Goal: Contribute content: Contribute content

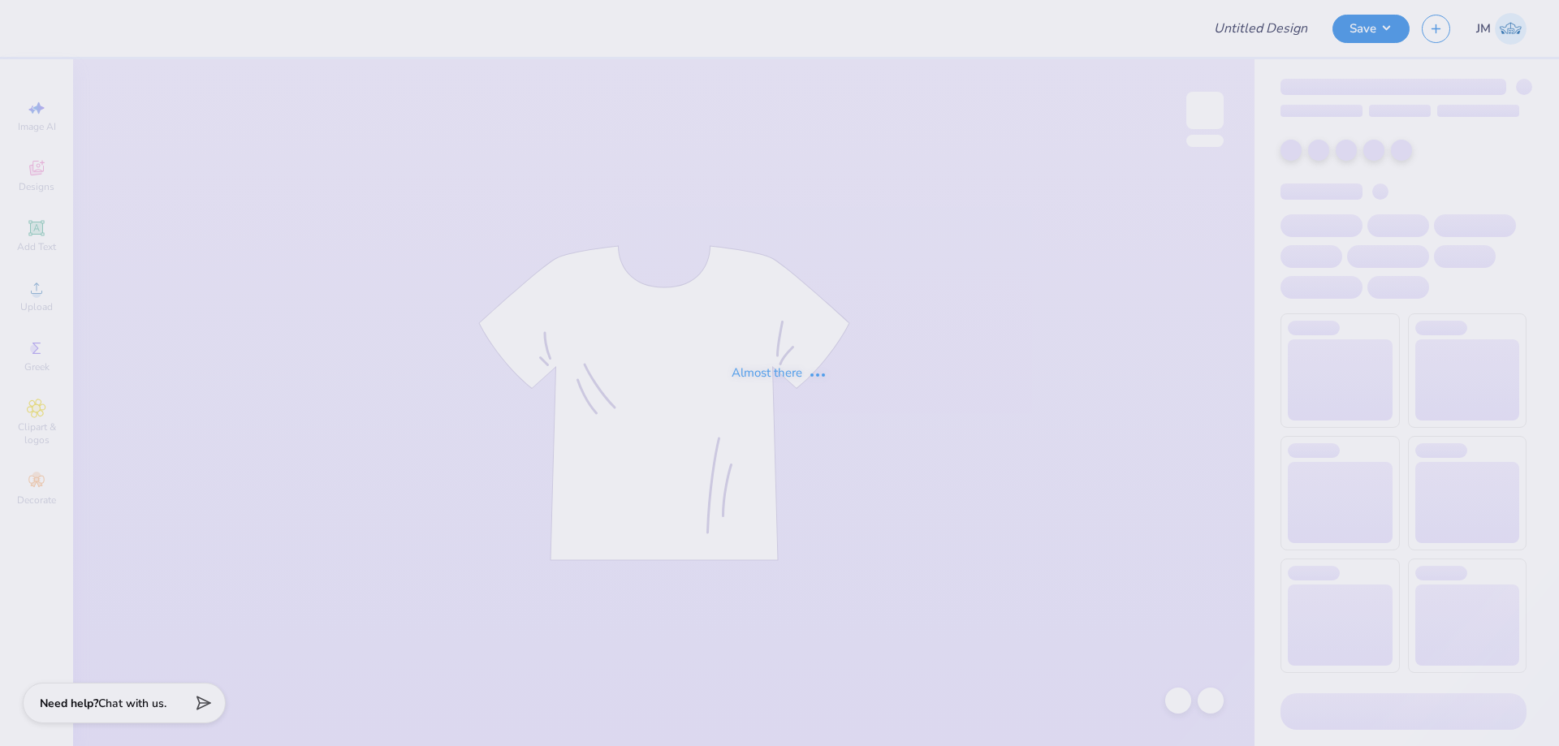
type input "exec sweatshirt 2"
type input "24"
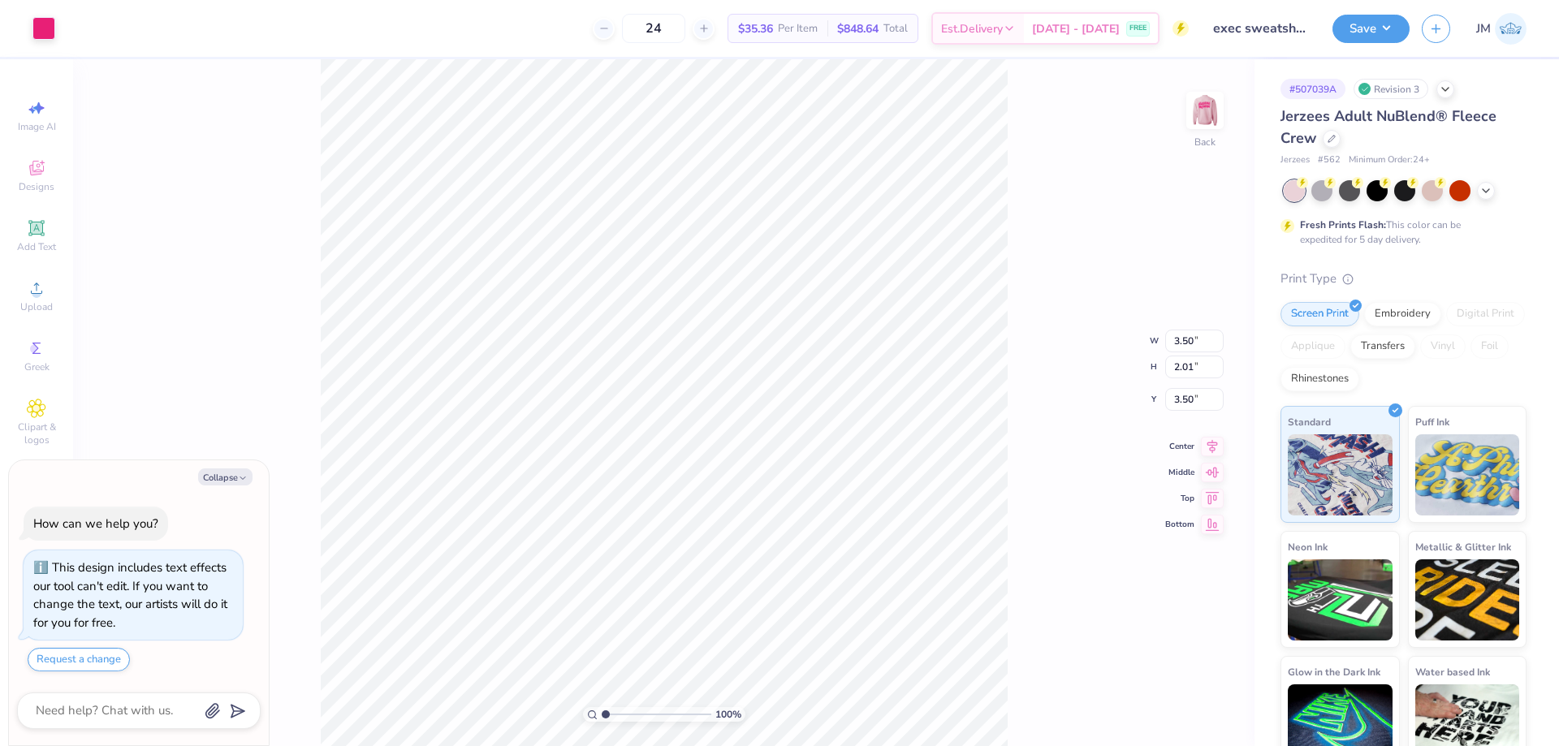
click at [1038, 236] on div "100 % Back W 3.50 3.50 " H 2.01 2.01 " Y 3.50 3.50 " Center Middle Top Bottom" at bounding box center [664, 402] width 1182 height 687
click at [1216, 110] on img at bounding box center [1205, 110] width 65 height 65
type textarea "x"
type input "12.74"
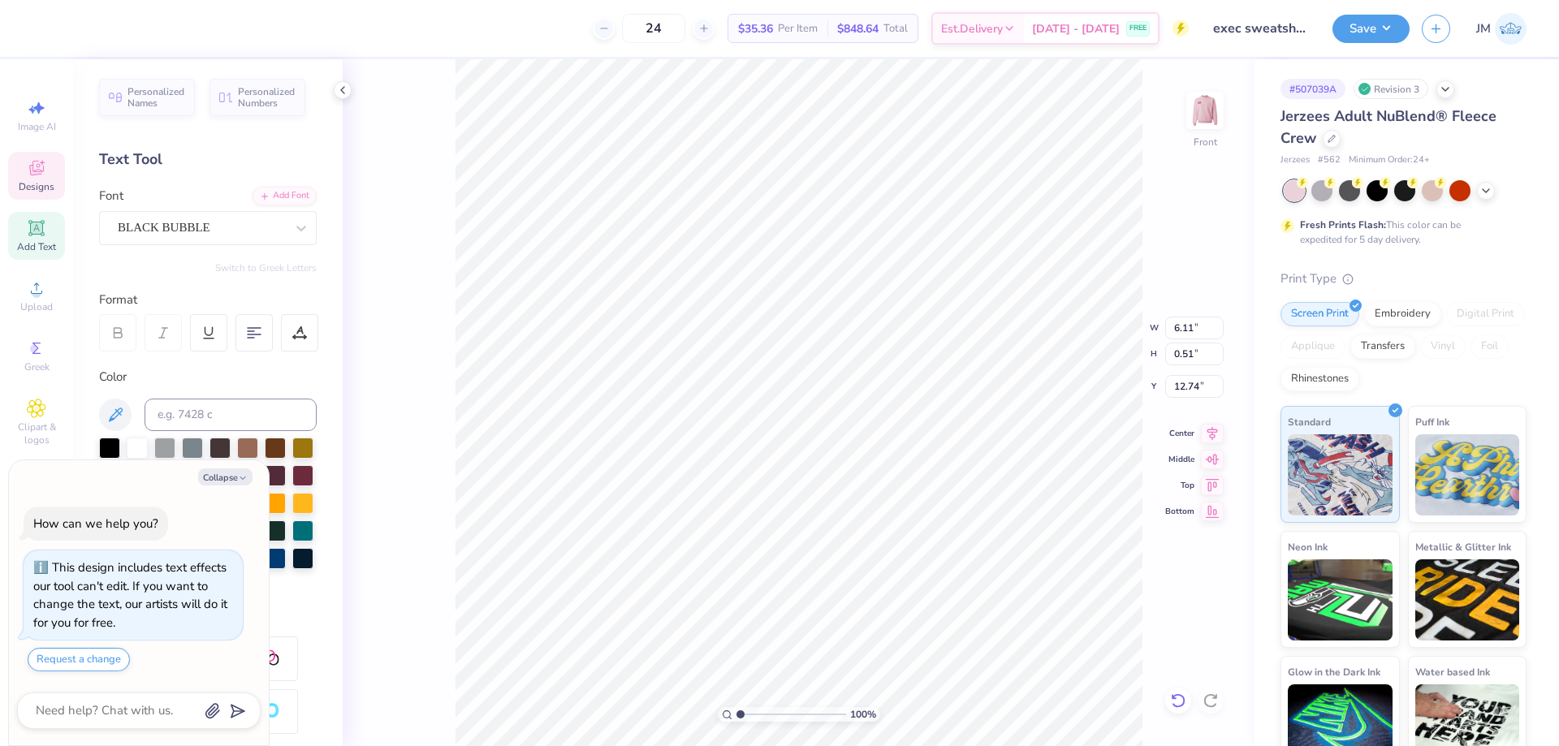
click at [1176, 700] on icon at bounding box center [1178, 701] width 16 height 16
type textarea "x"
type input "1.70505975587608"
type textarea "x"
type input "1.70505975587608"
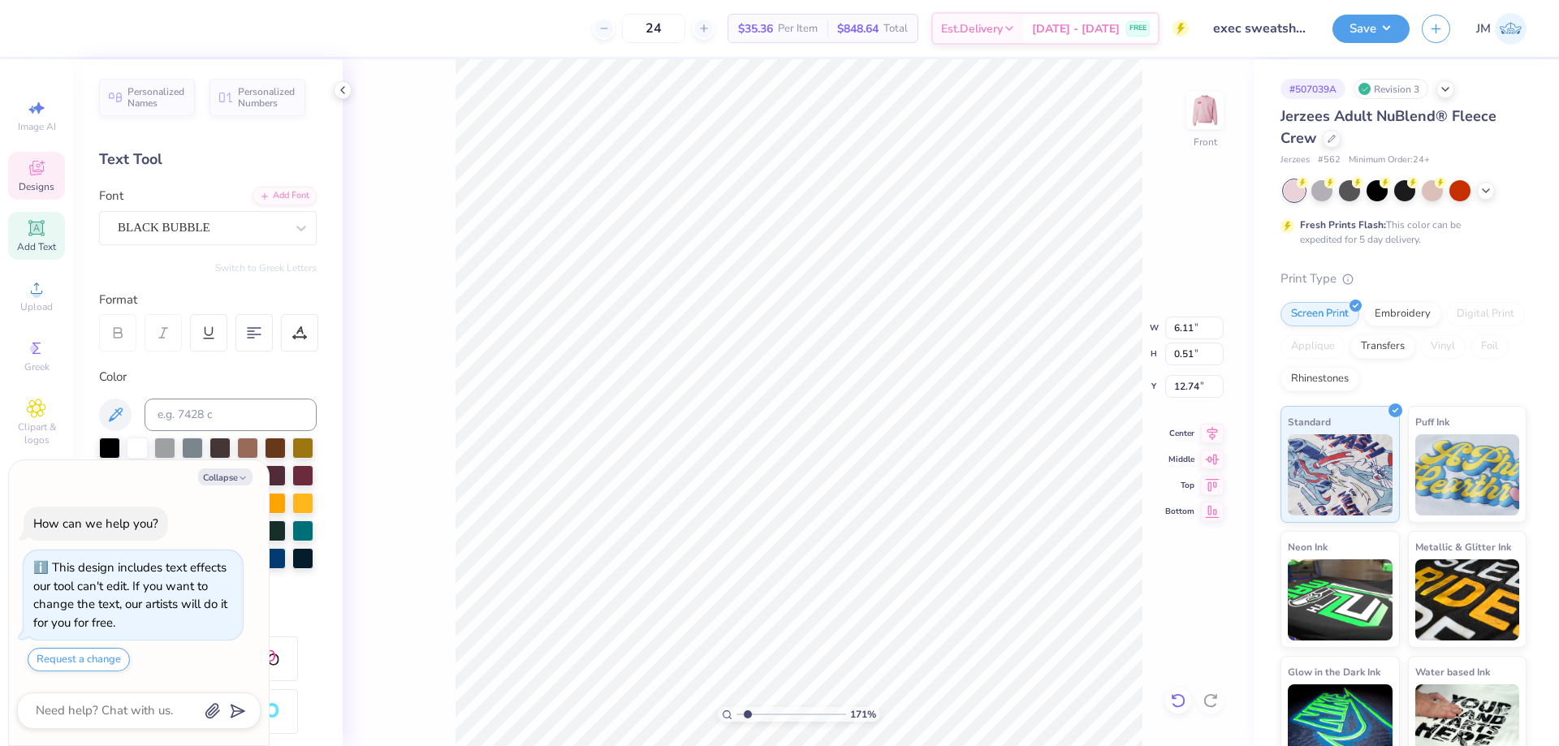
click at [1170, 701] on icon at bounding box center [1178, 701] width 16 height 16
type textarea "x"
type input "1.70505975587608"
type textarea "x"
type input "1.70505975587608"
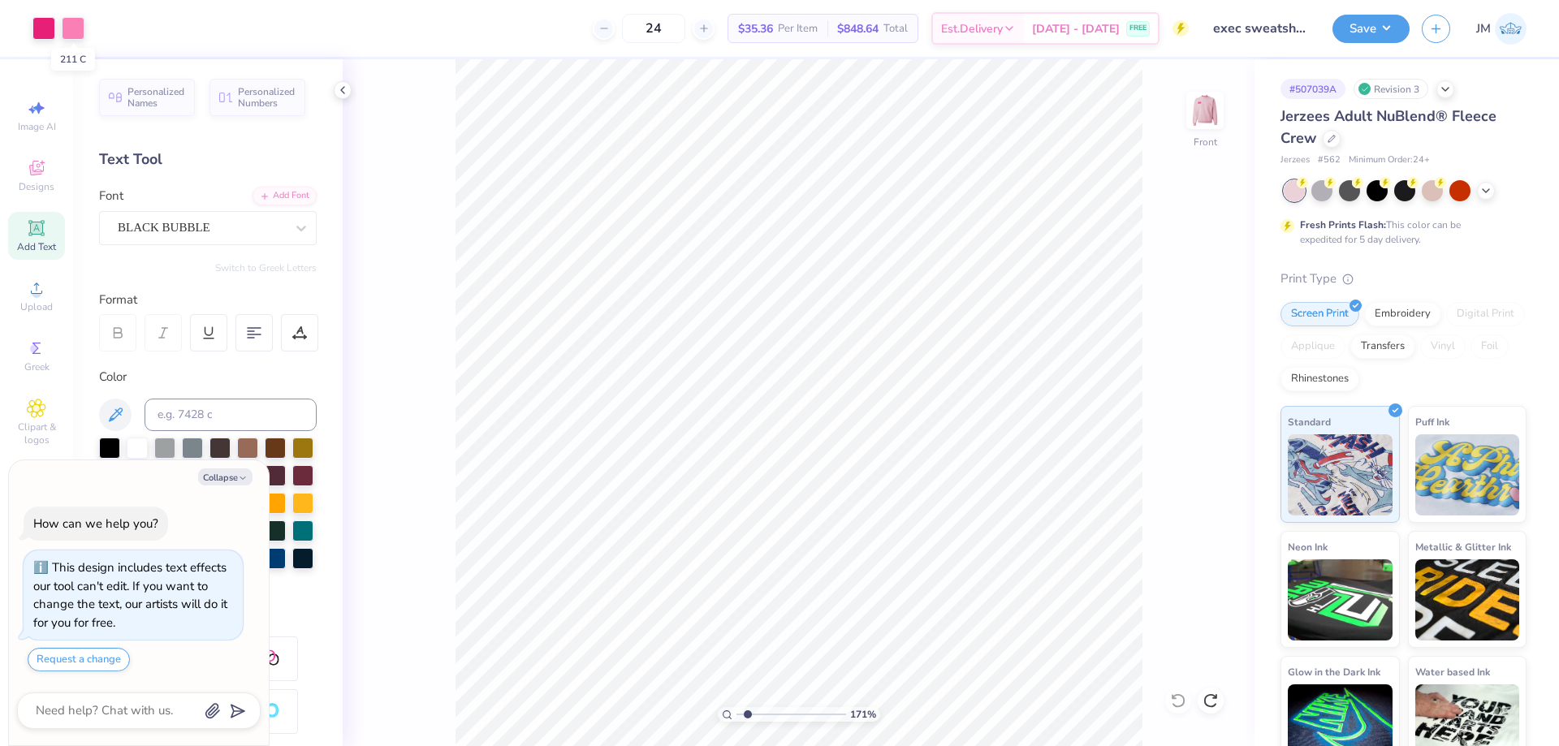
type textarea "x"
type input "1.70505975587608"
type textarea "x"
type input "1.70505975587608"
click at [37, 300] on div "Upload" at bounding box center [36, 296] width 57 height 48
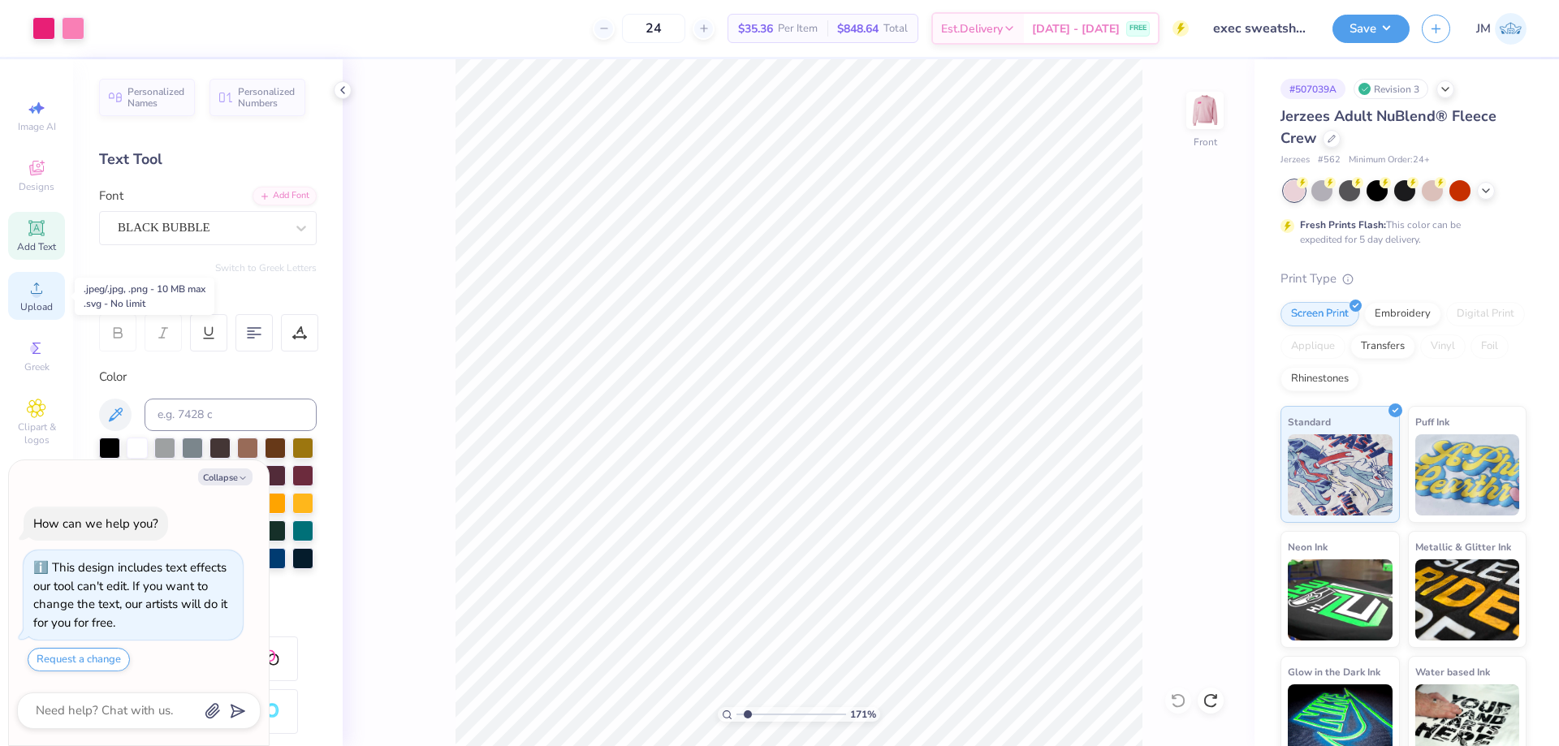
type textarea "x"
type input "1.70505975587608"
type textarea "x"
type input "1.70505975587608"
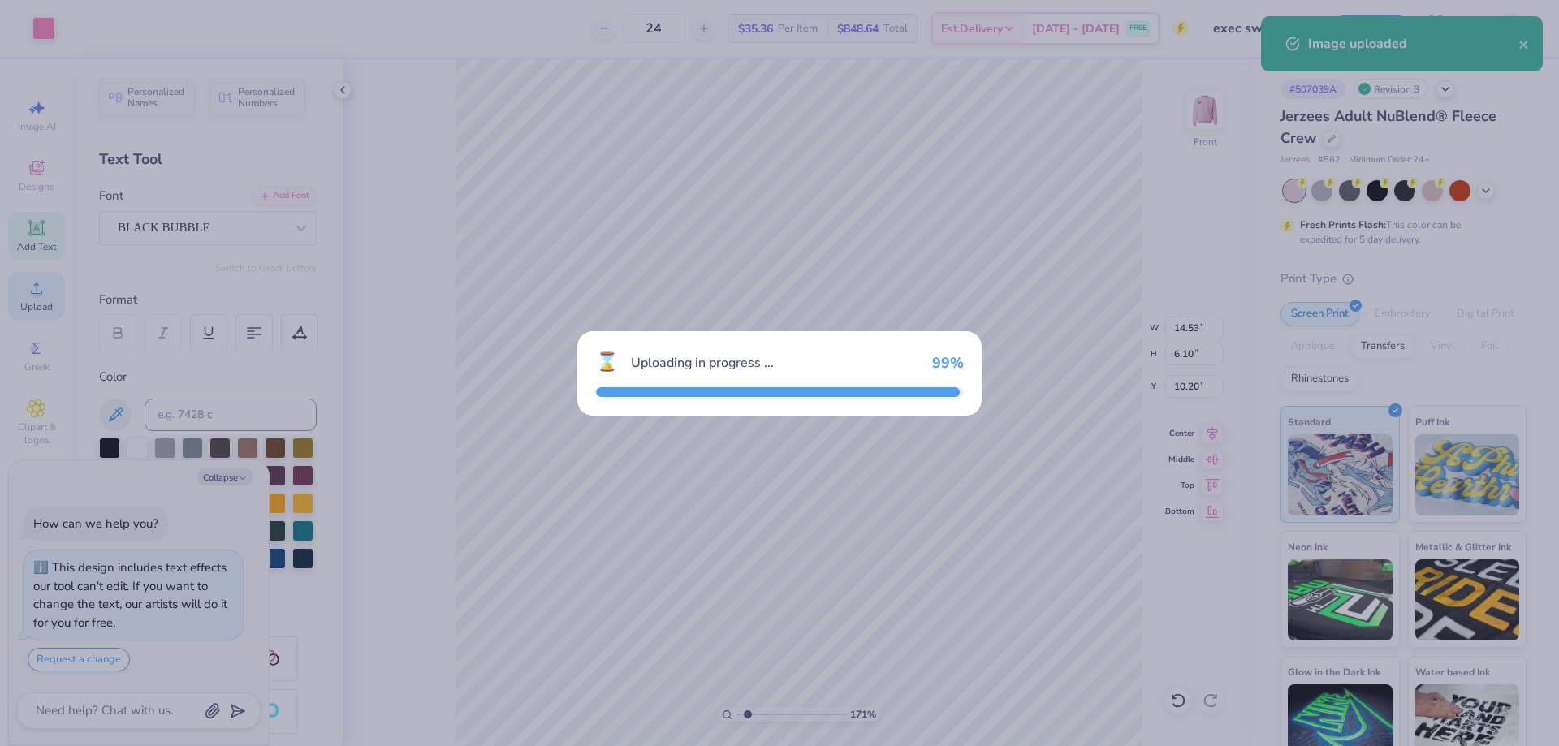
type textarea "x"
type input "1.70505975587608"
type textarea "x"
type input "1.70505975587608"
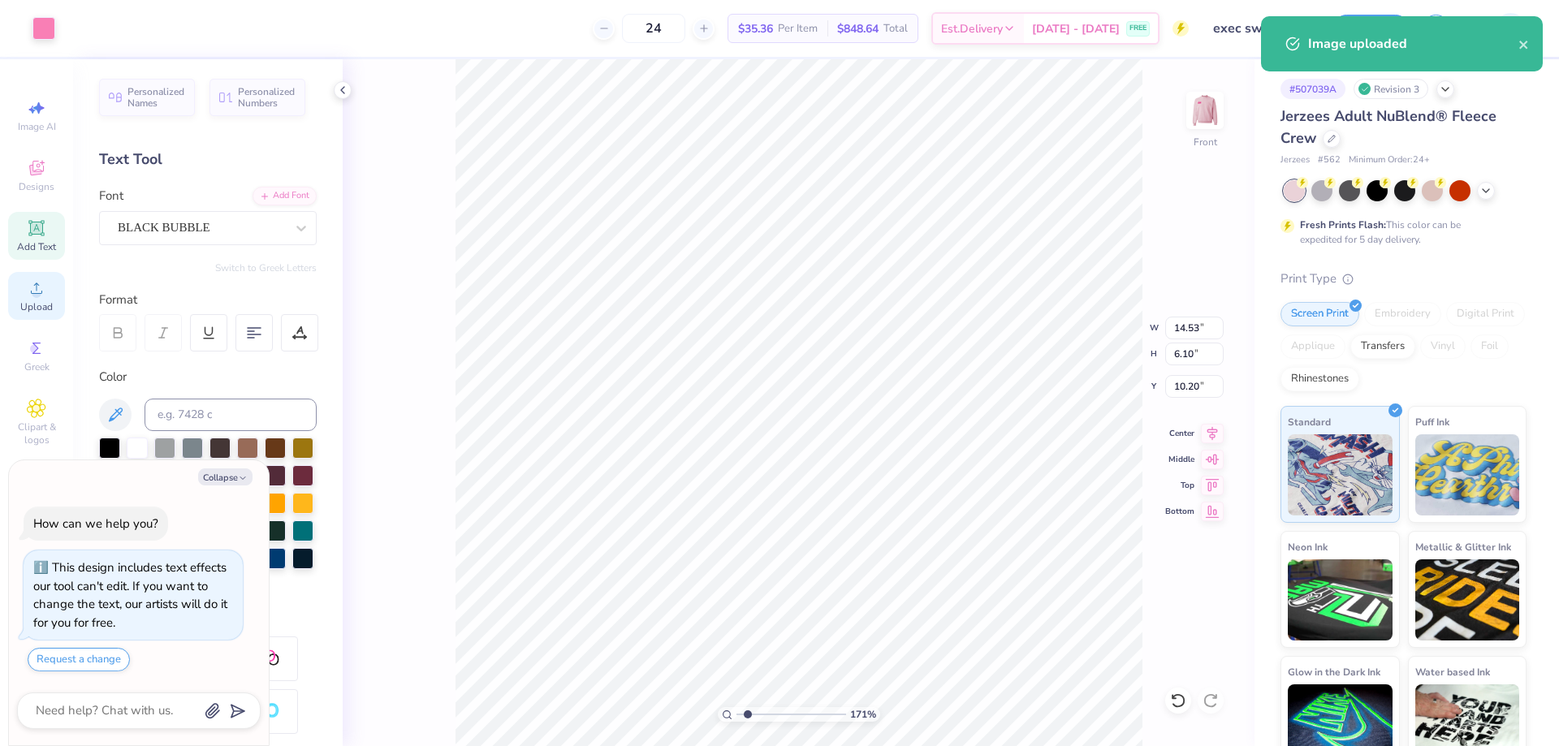
type textarea "x"
type input "1.70505975587608"
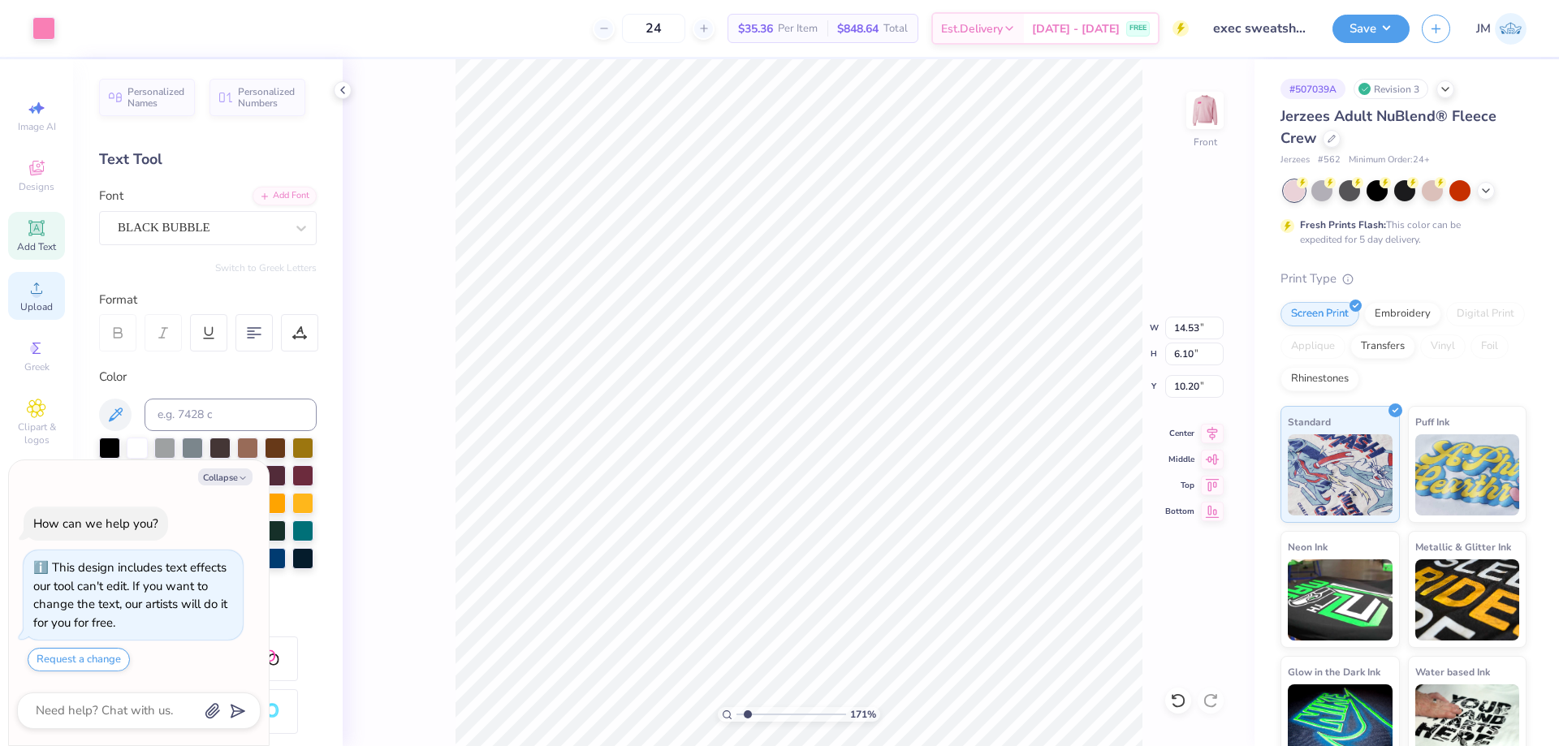
type textarea "x"
type input "1.70505975587608"
type input "4.36"
type input "1.83"
type input "14.47"
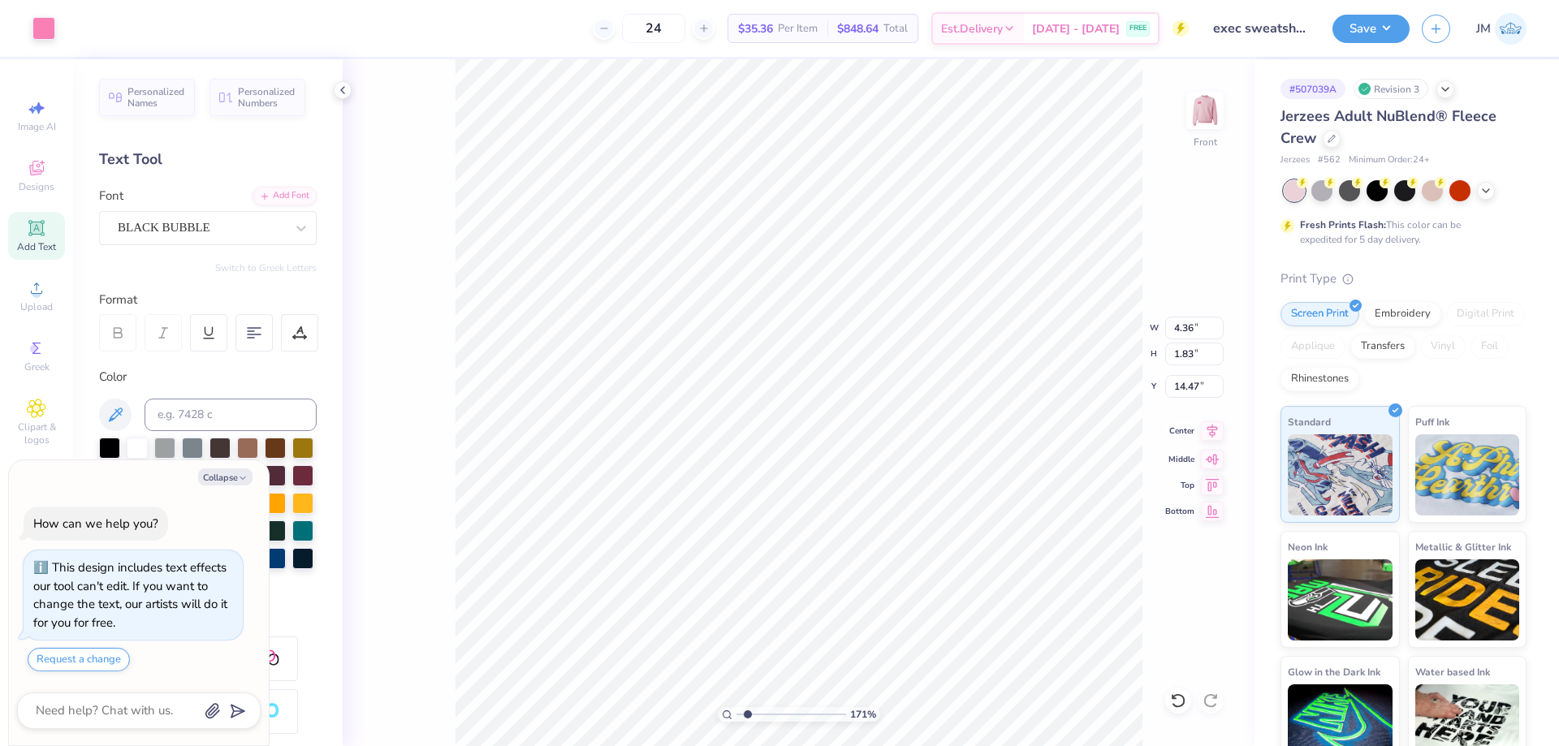
click at [1217, 428] on icon at bounding box center [1213, 431] width 11 height 14
type textarea "x"
type input "1.70505975587608"
type textarea "x"
type input "1.70505975587608"
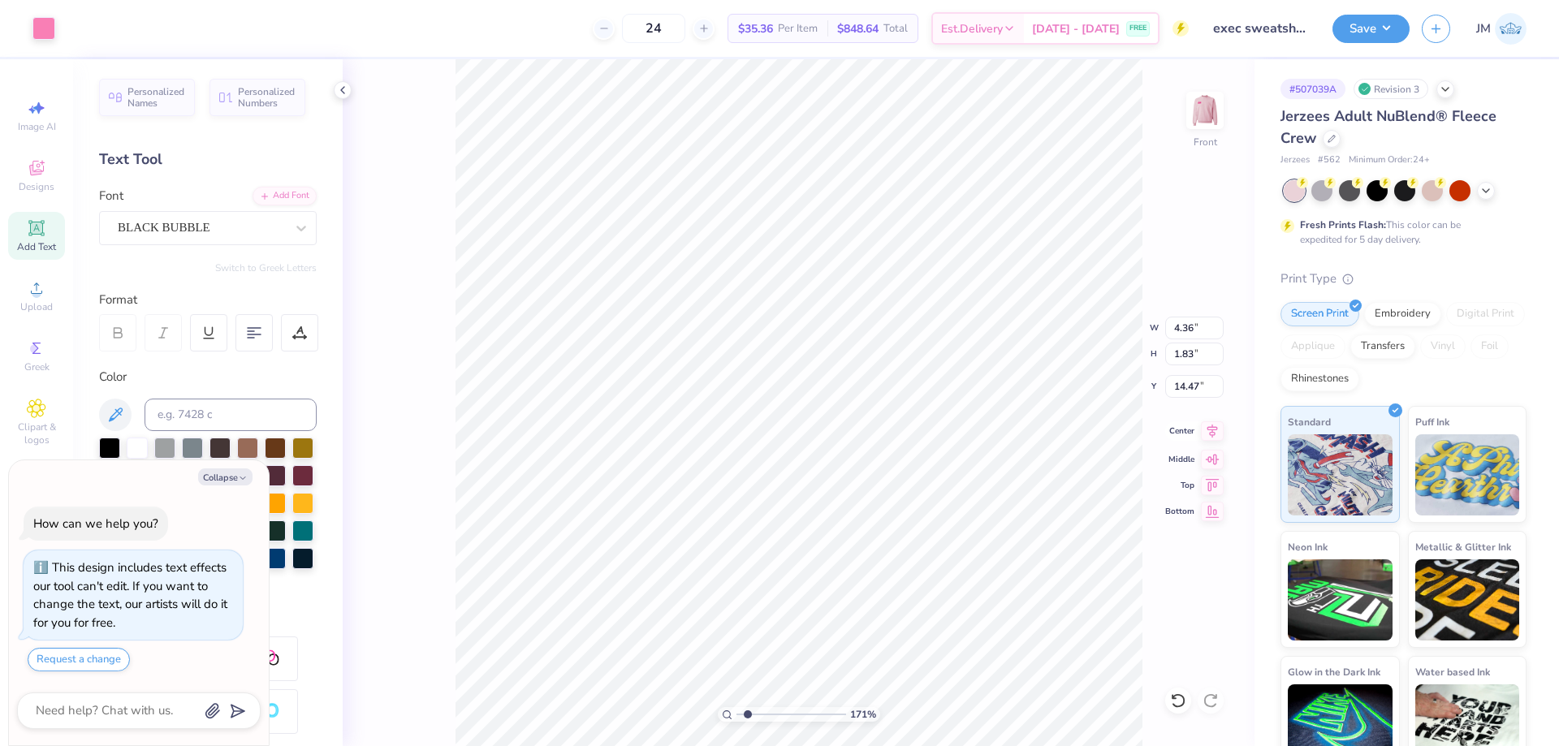
type input "6.11"
type input "0.51"
type input "12.80"
type textarea "x"
type input "1.70505975587608"
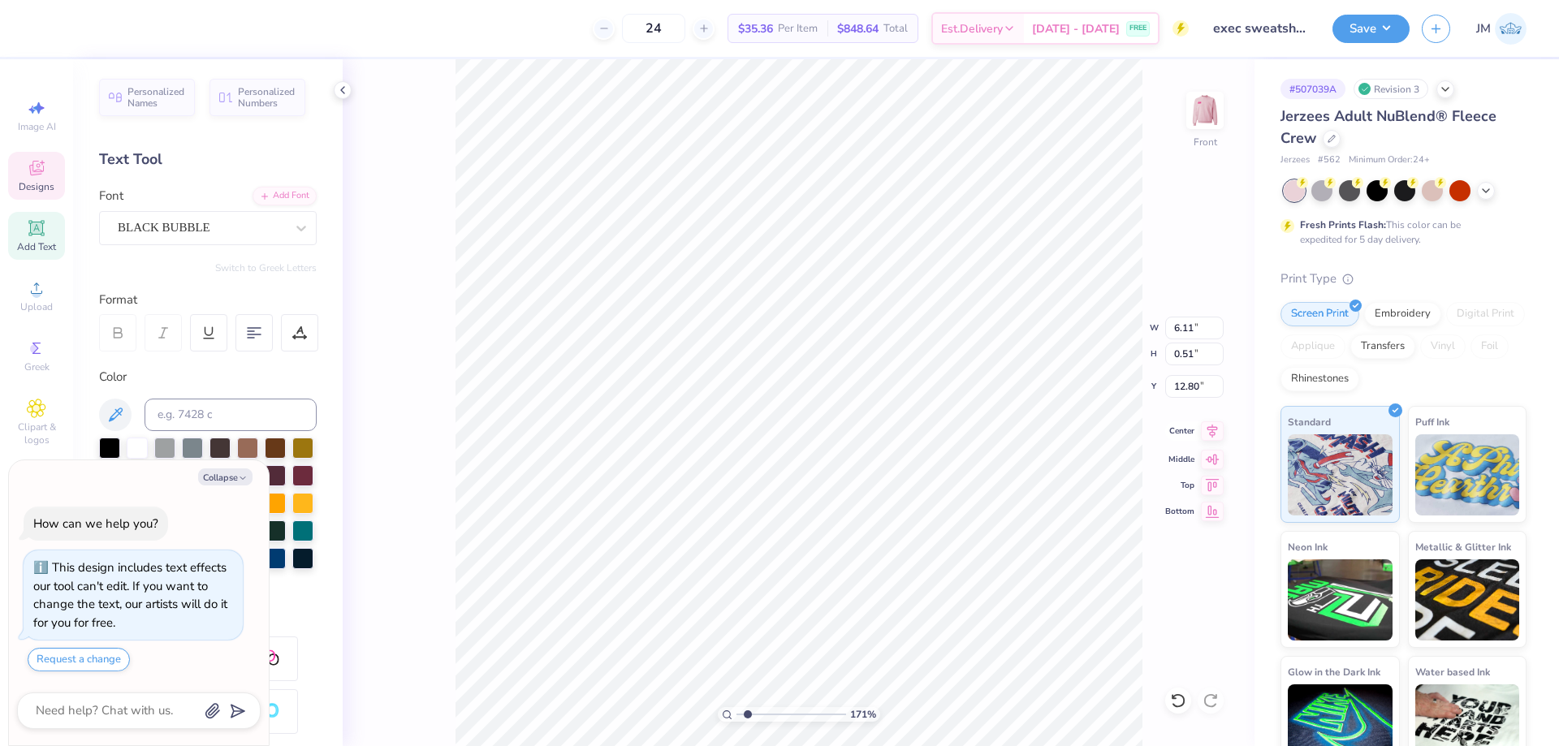
type input "17.08"
type textarea "x"
type input "1.70505975587608"
type input "4.36"
type input "1.83"
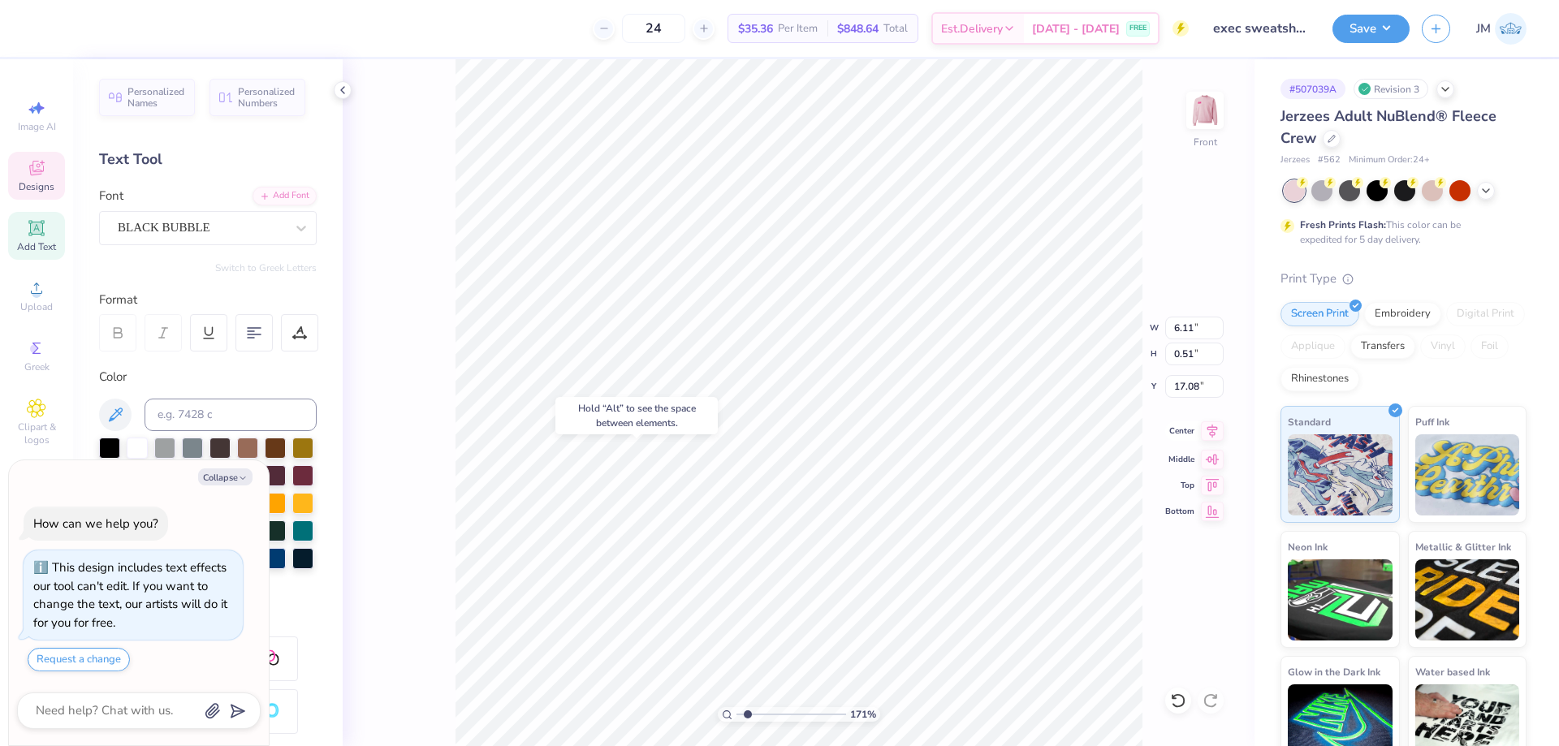
type input "14.47"
type textarea "x"
type input "1.70505975587608"
type input "12.59"
type textarea "x"
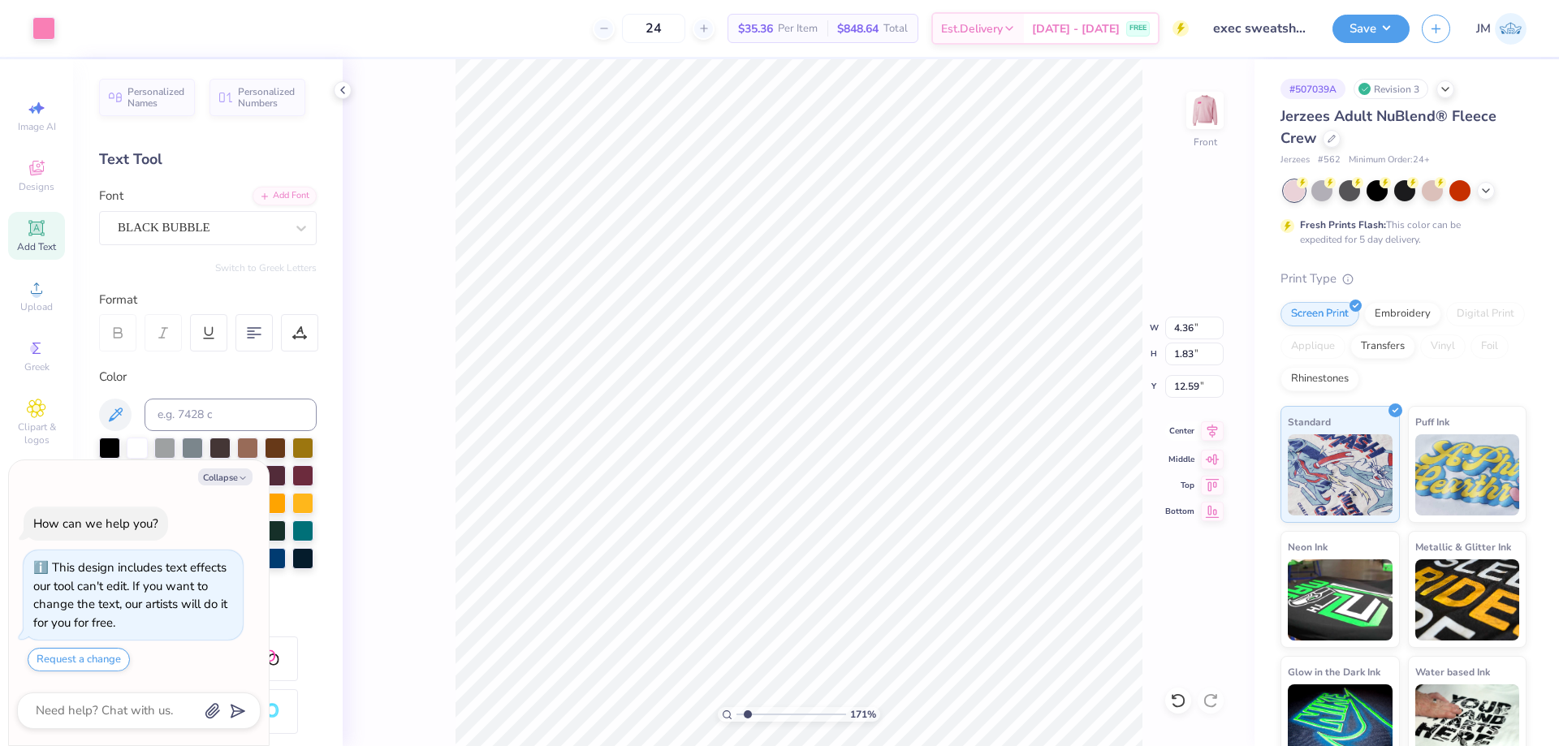
type input "1.70505975587608"
type textarea "x"
type input "1.70505975587608"
type textarea "x"
type input "1.70505975587608"
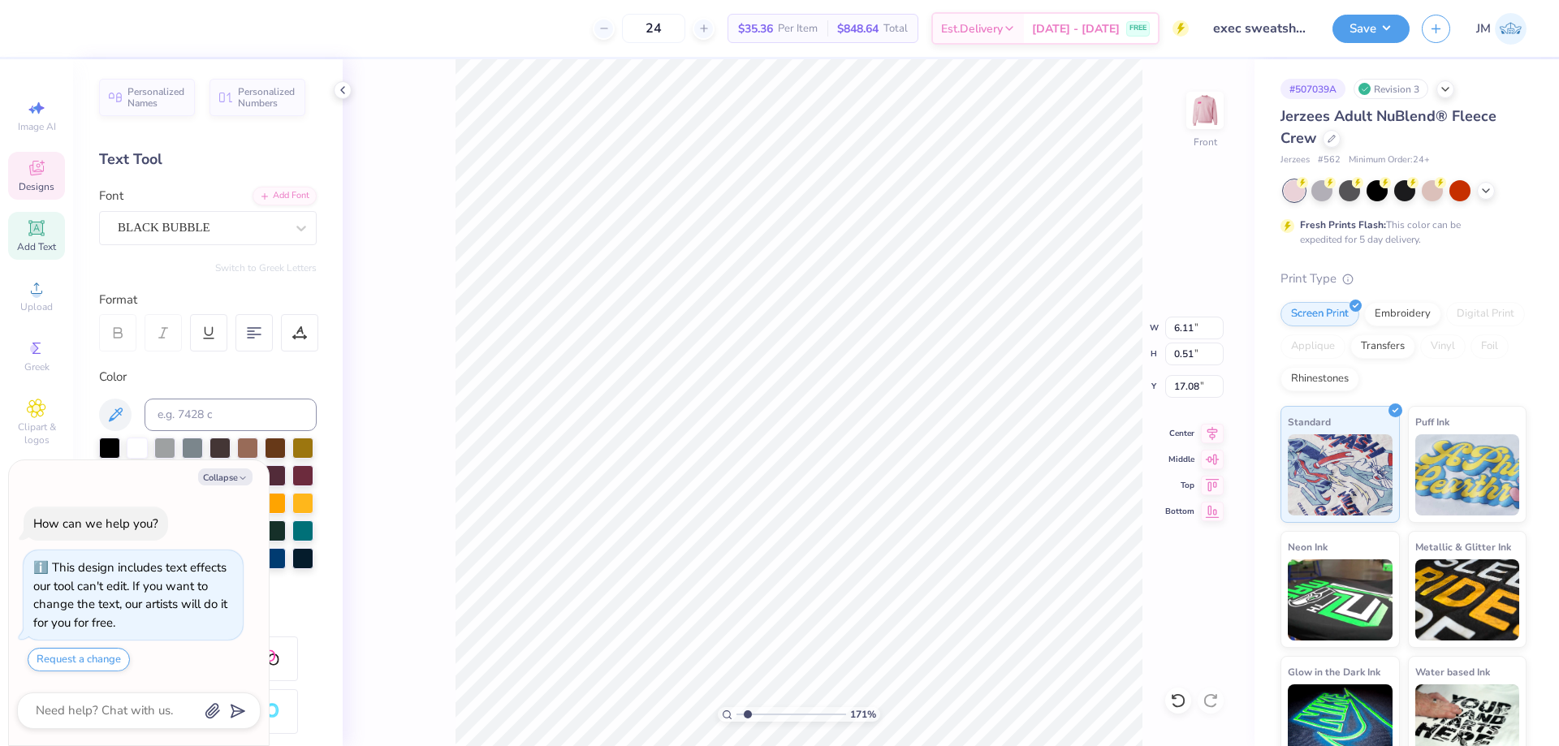
type textarea "x"
type input "1.70505975587608"
type textarea "x"
type input "1.70505975587608"
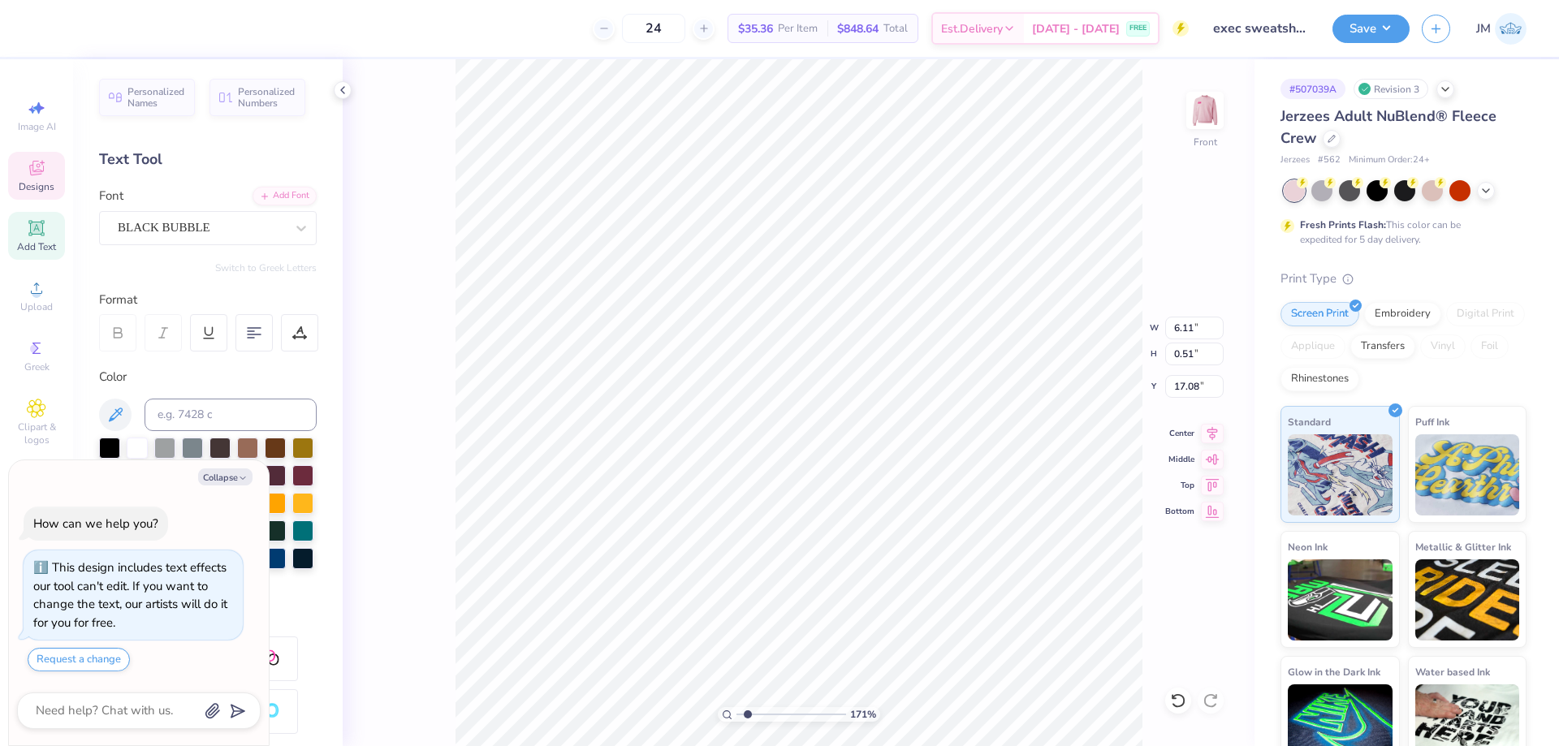
type textarea "x"
type input "1.70505975587608"
type textarea "E"
type textarea "x"
type input "1.70505975587608"
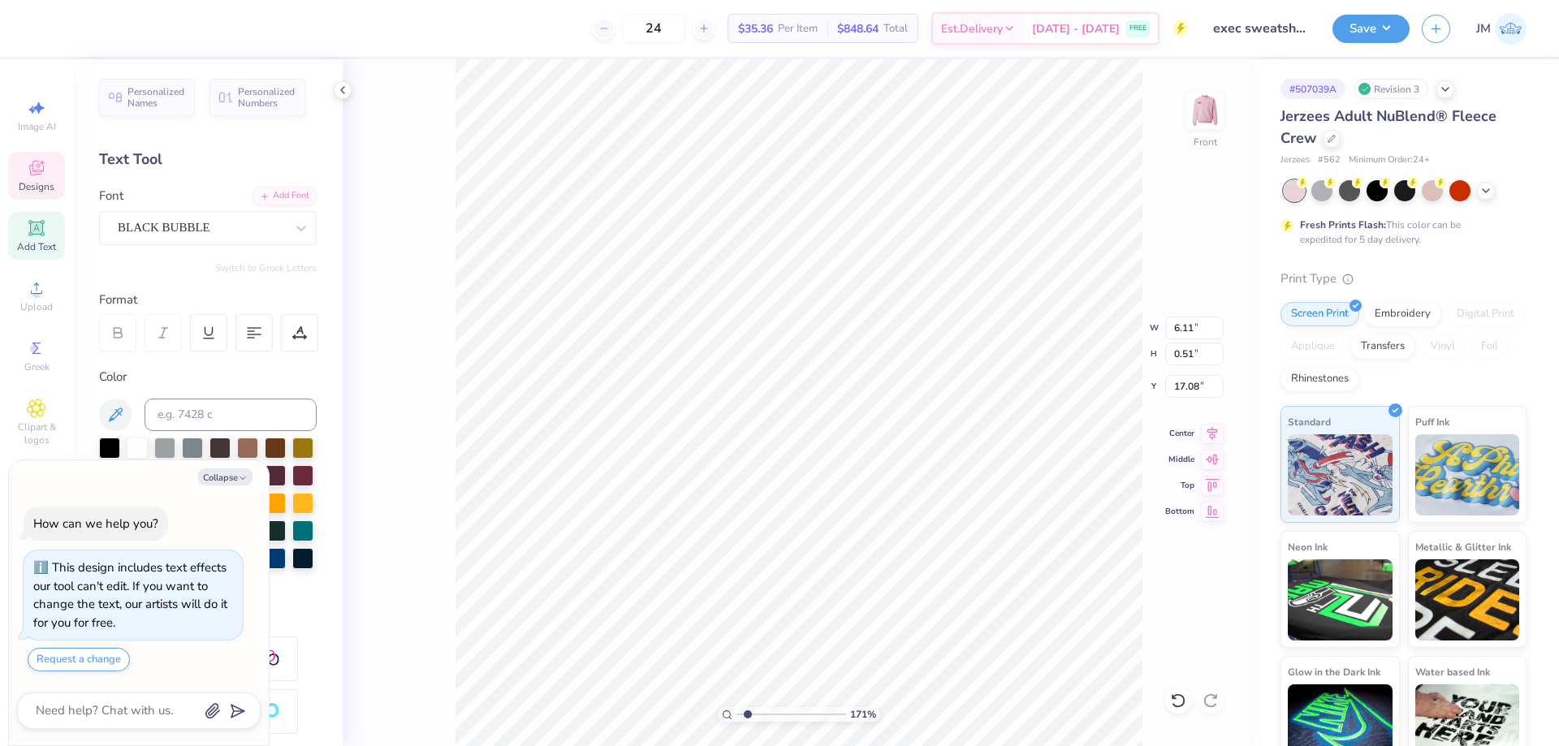
type textarea "EX"
type textarea "x"
type input "1.70505975587608"
type textarea "EXE"
type textarea "x"
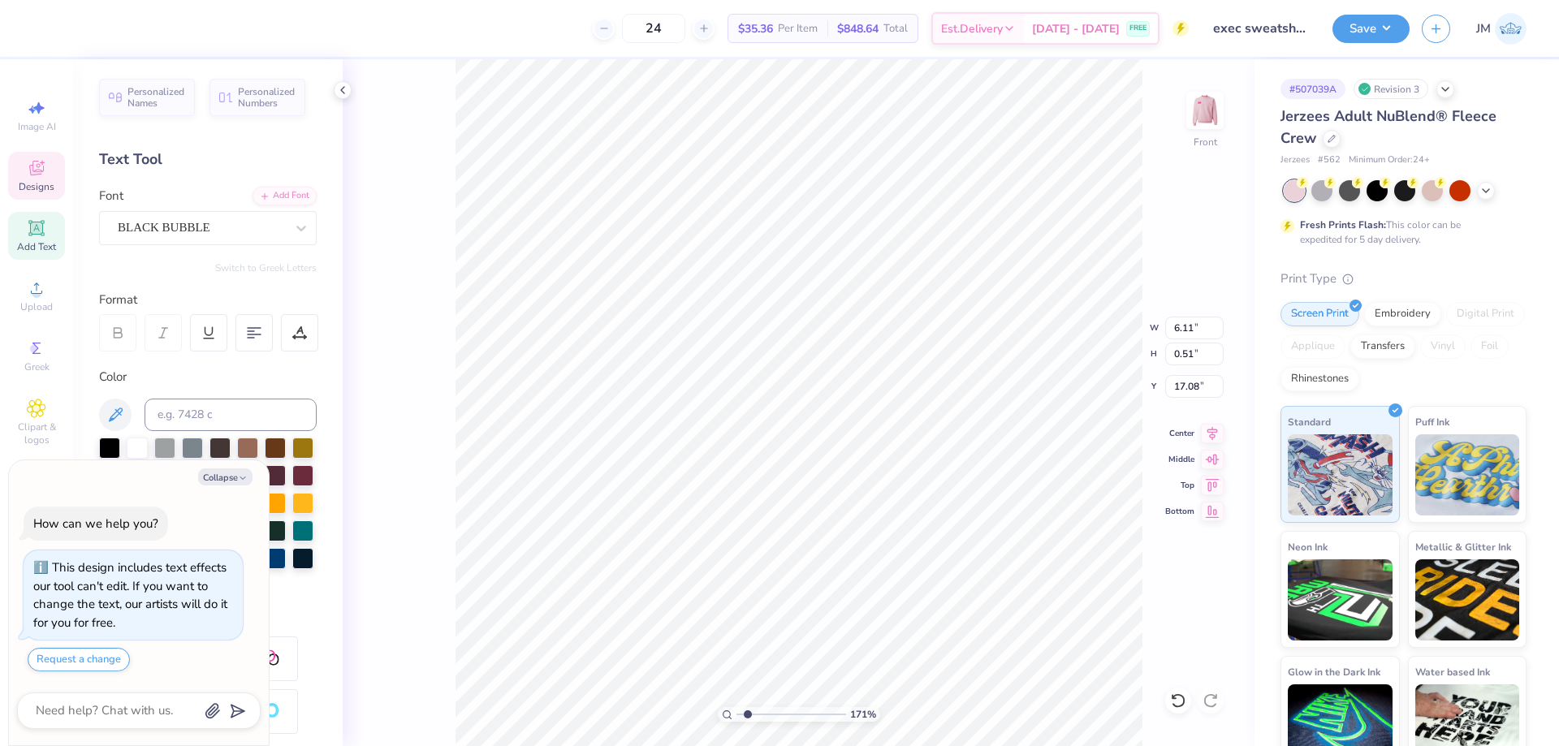
type input "1.70505975587608"
type textarea "EXEC"
type textarea "x"
type input "1.70505975587608"
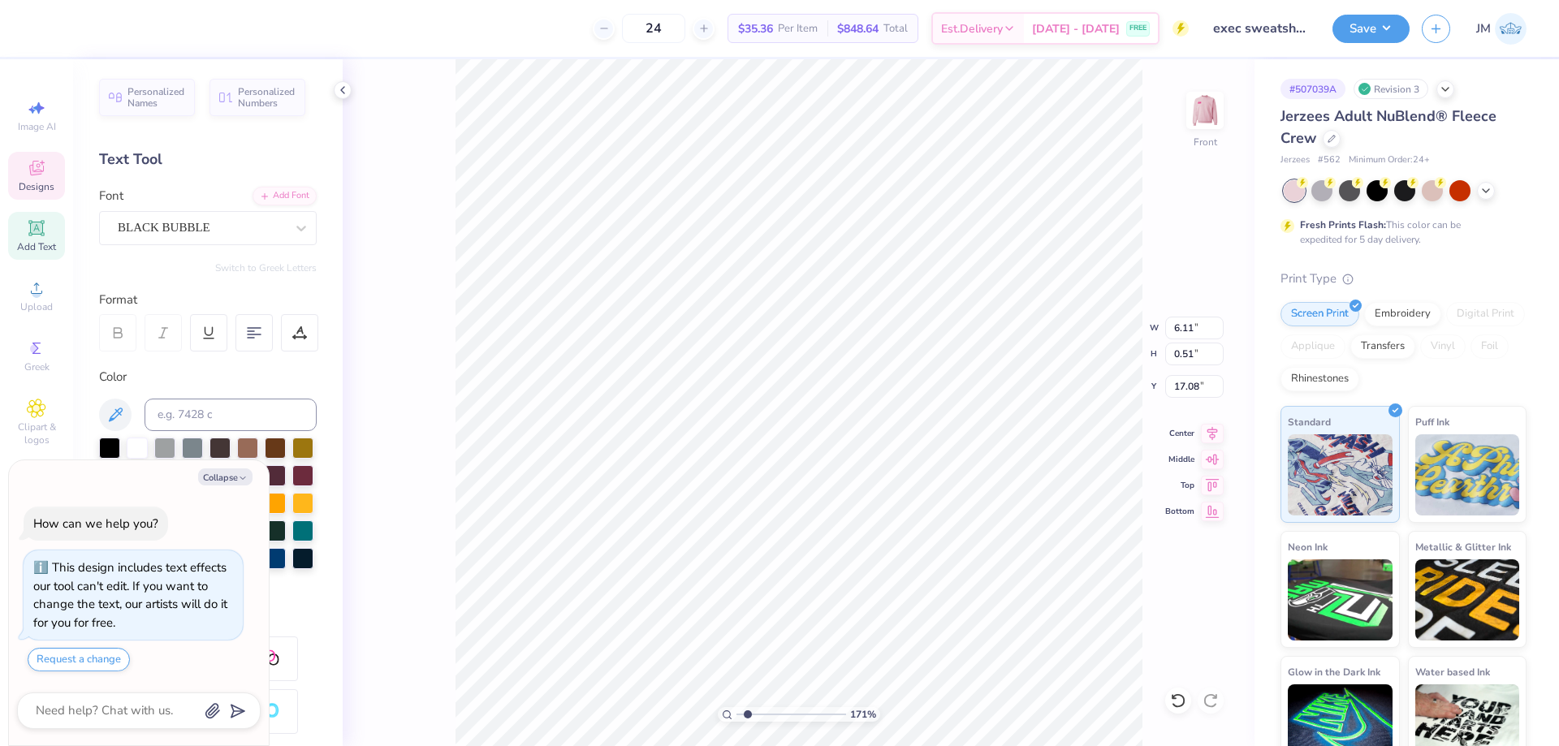
type input "1.54"
type input "0.50"
type input "17.09"
type textarea "x"
type input "1.70505975587608"
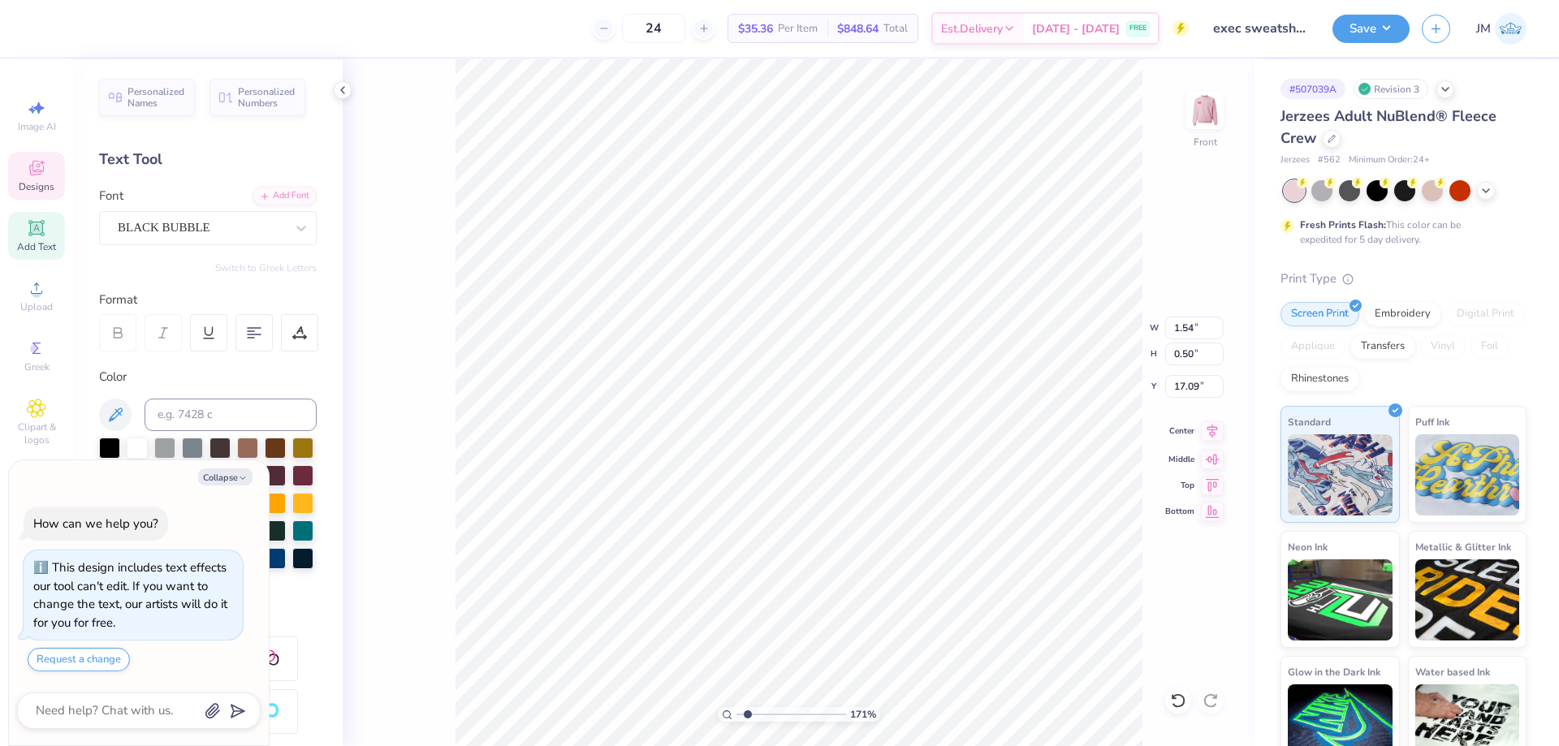
type textarea "x"
type input "1.70505975587608"
type input "3.49"
type input "1.14"
type input "16.45"
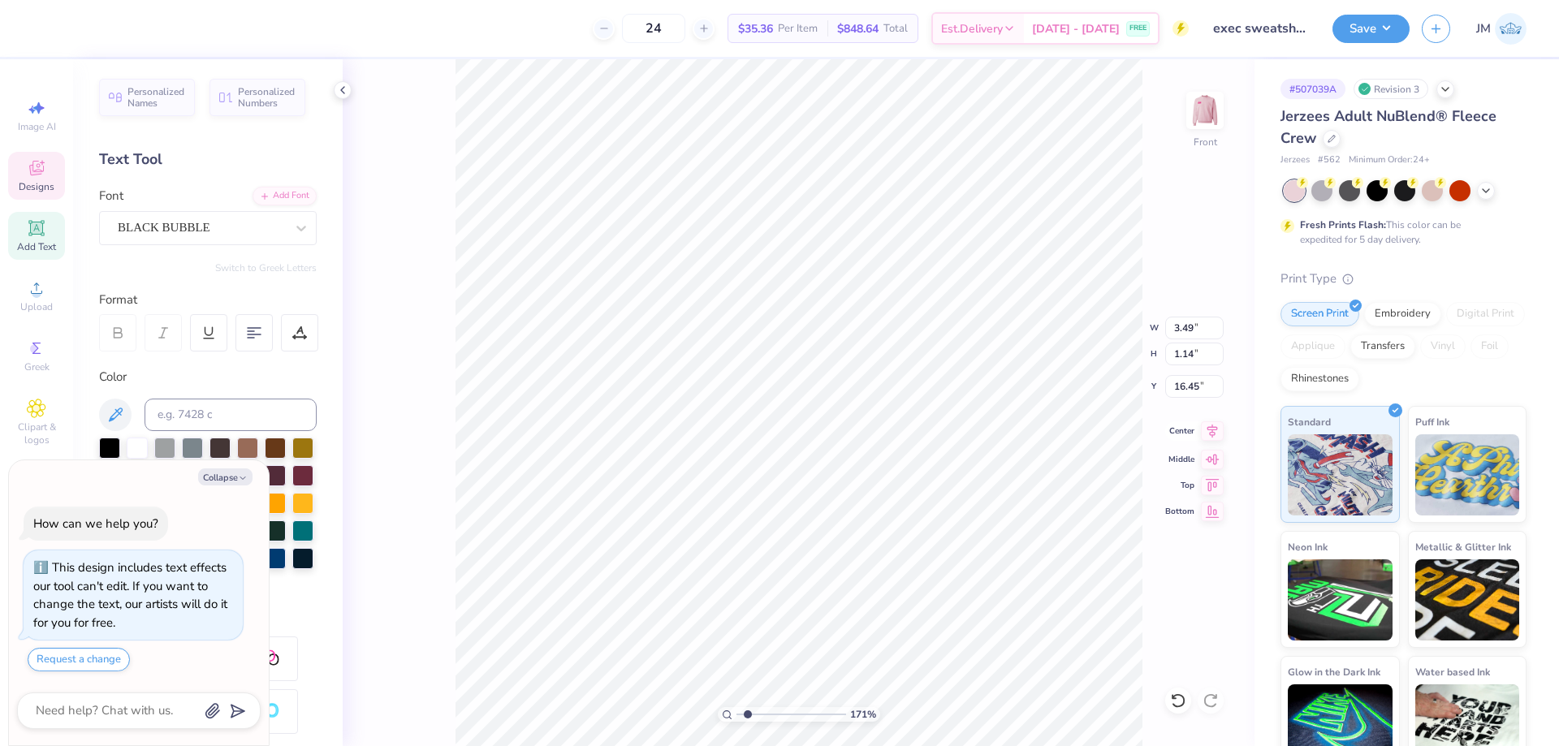
click at [1216, 427] on icon at bounding box center [1213, 431] width 11 height 14
type textarea "x"
type input "1.70505975587608"
type textarea "x"
type input "1.70505975587608"
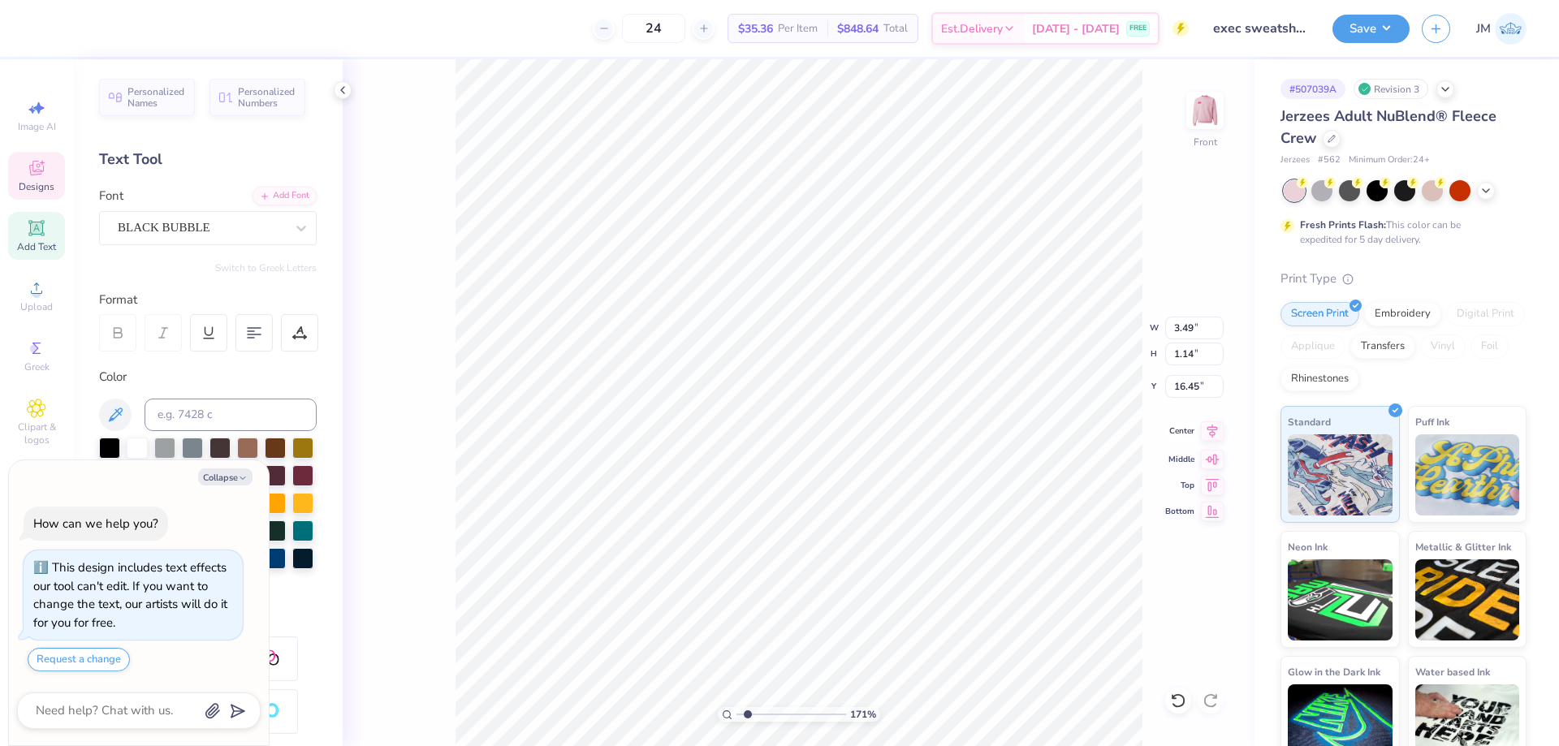
type textarea "x"
type input "1.70505975587608"
type input "14.82"
click at [1212, 434] on icon at bounding box center [1213, 431] width 11 height 14
type textarea "x"
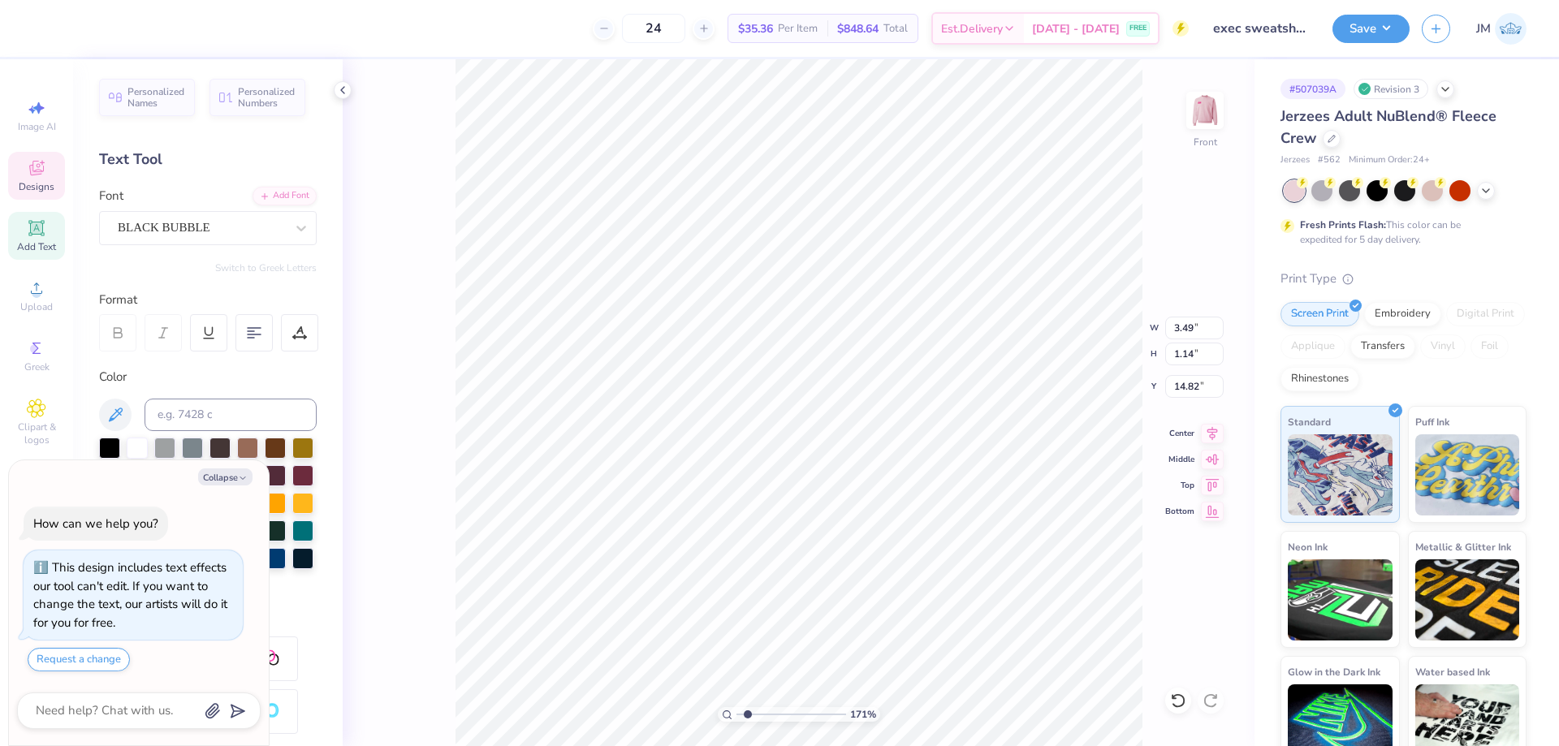
type input "1.70505975587608"
type input "4.36"
type input "1.83"
type input "12.59"
click at [1203, 426] on icon at bounding box center [1212, 430] width 23 height 19
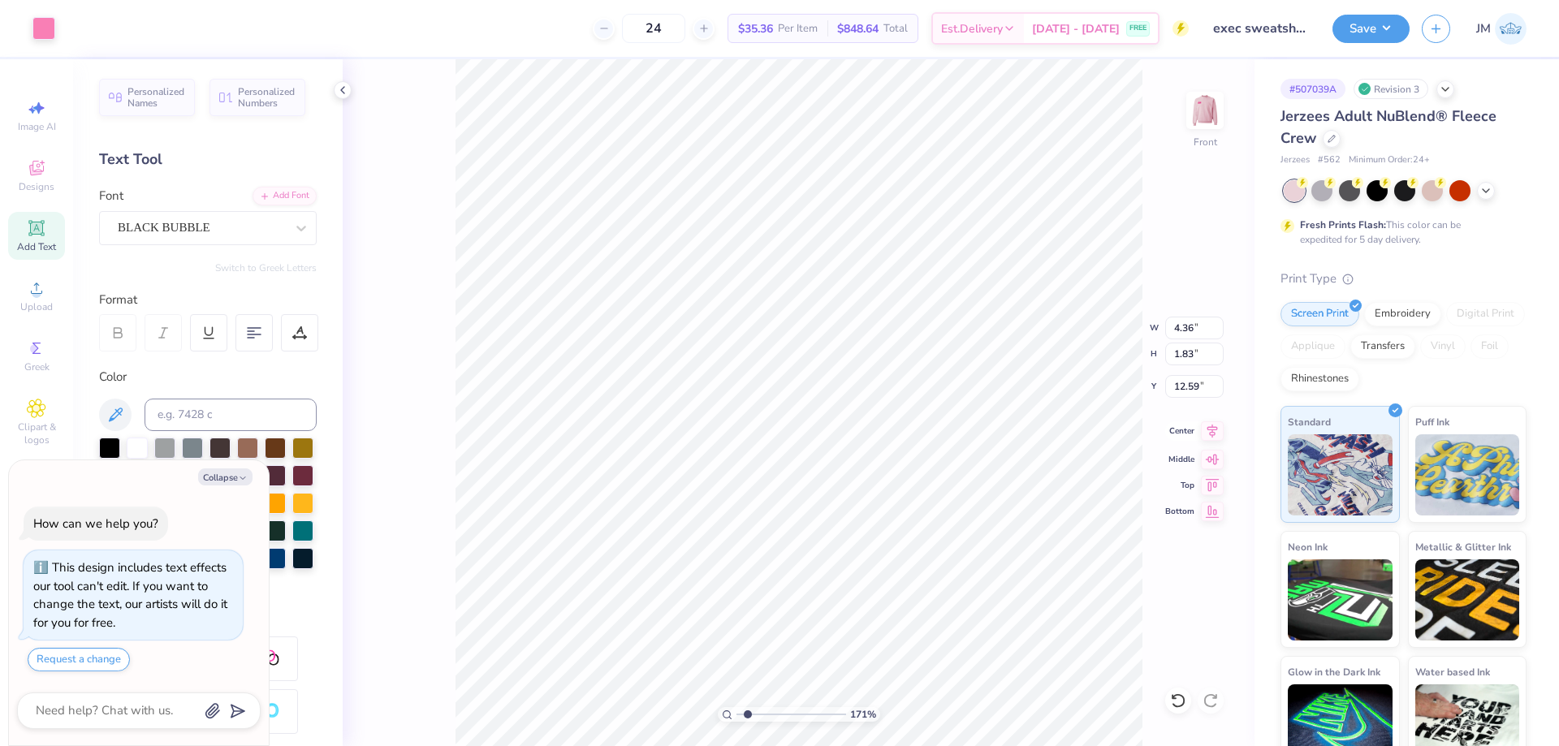
type textarea "x"
type input "1.70505975587608"
type textarea "x"
type input "1"
click at [1385, 17] on button "Save" at bounding box center [1371, 26] width 77 height 28
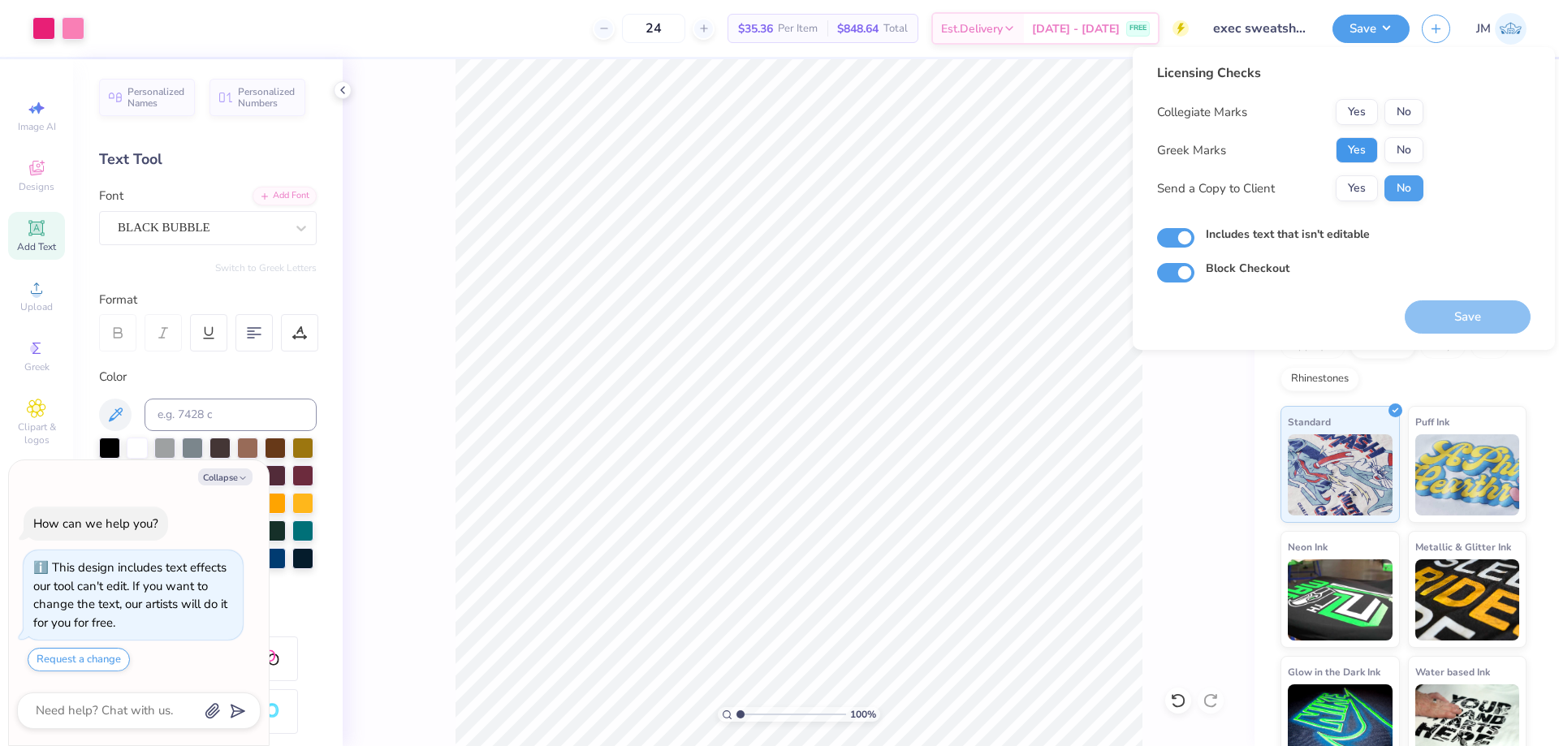
click at [1357, 146] on button "Yes" at bounding box center [1357, 150] width 42 height 26
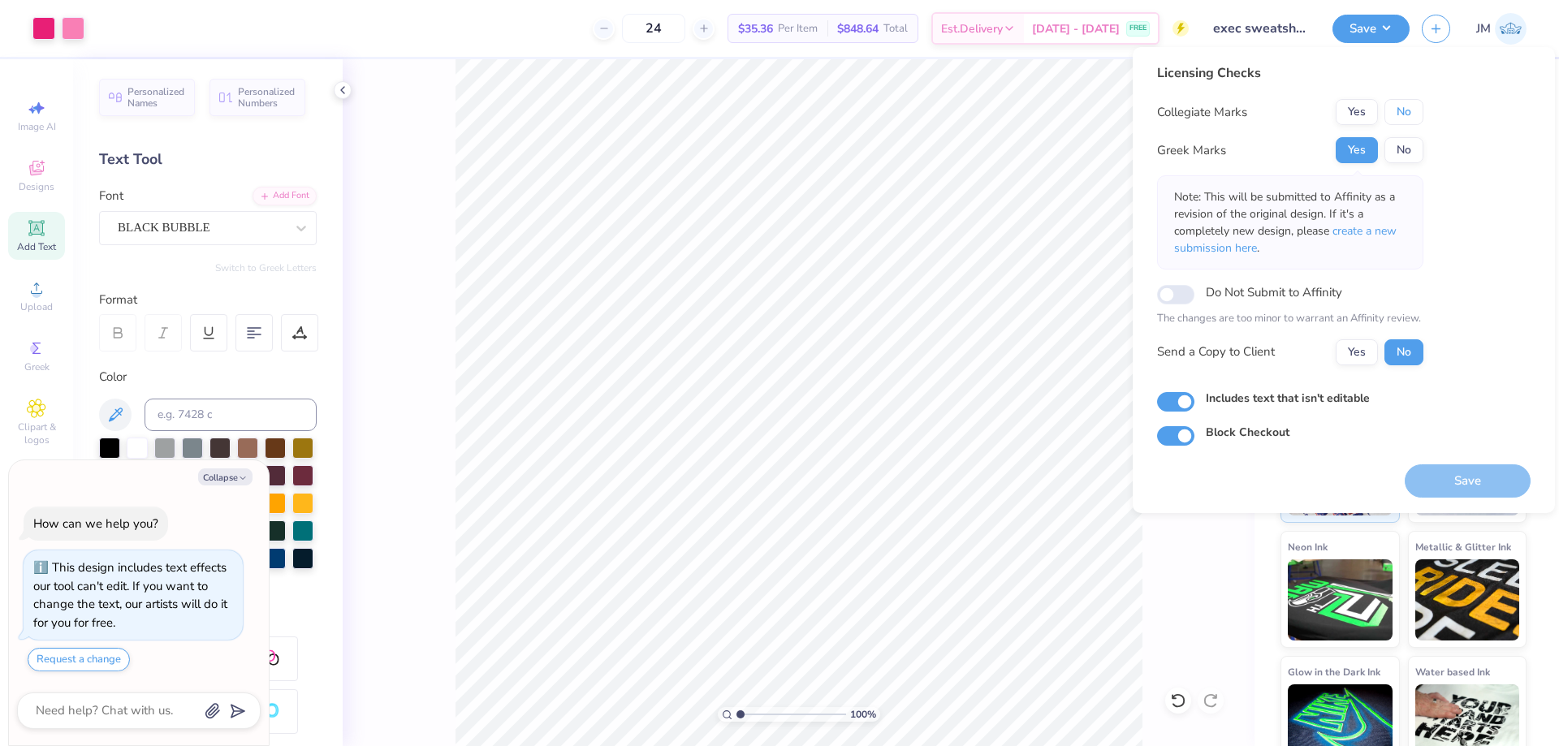
click at [1394, 110] on button "No" at bounding box center [1404, 112] width 39 height 26
click at [1374, 231] on span "create a new submission here" at bounding box center [1285, 239] width 223 height 32
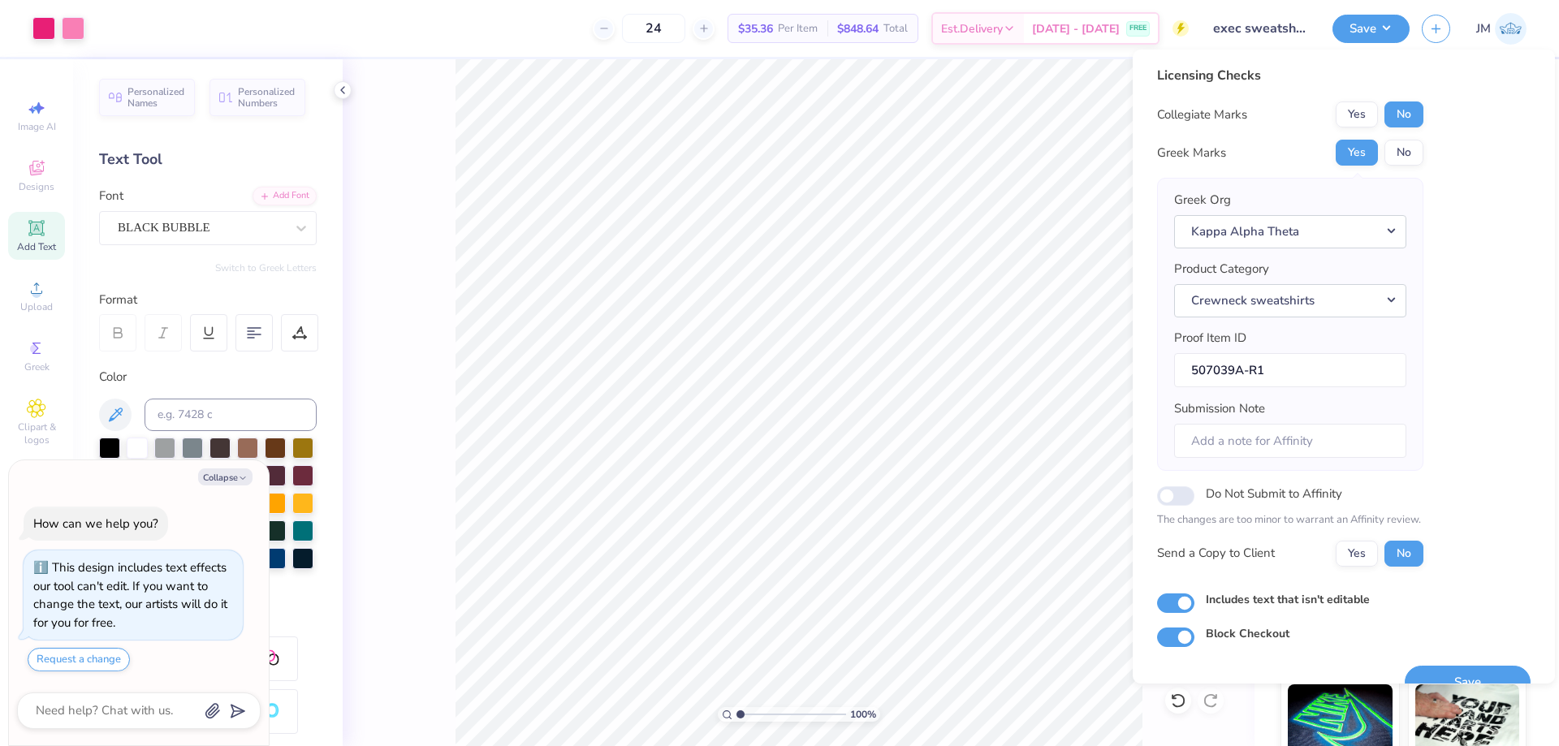
scroll to position [31, 0]
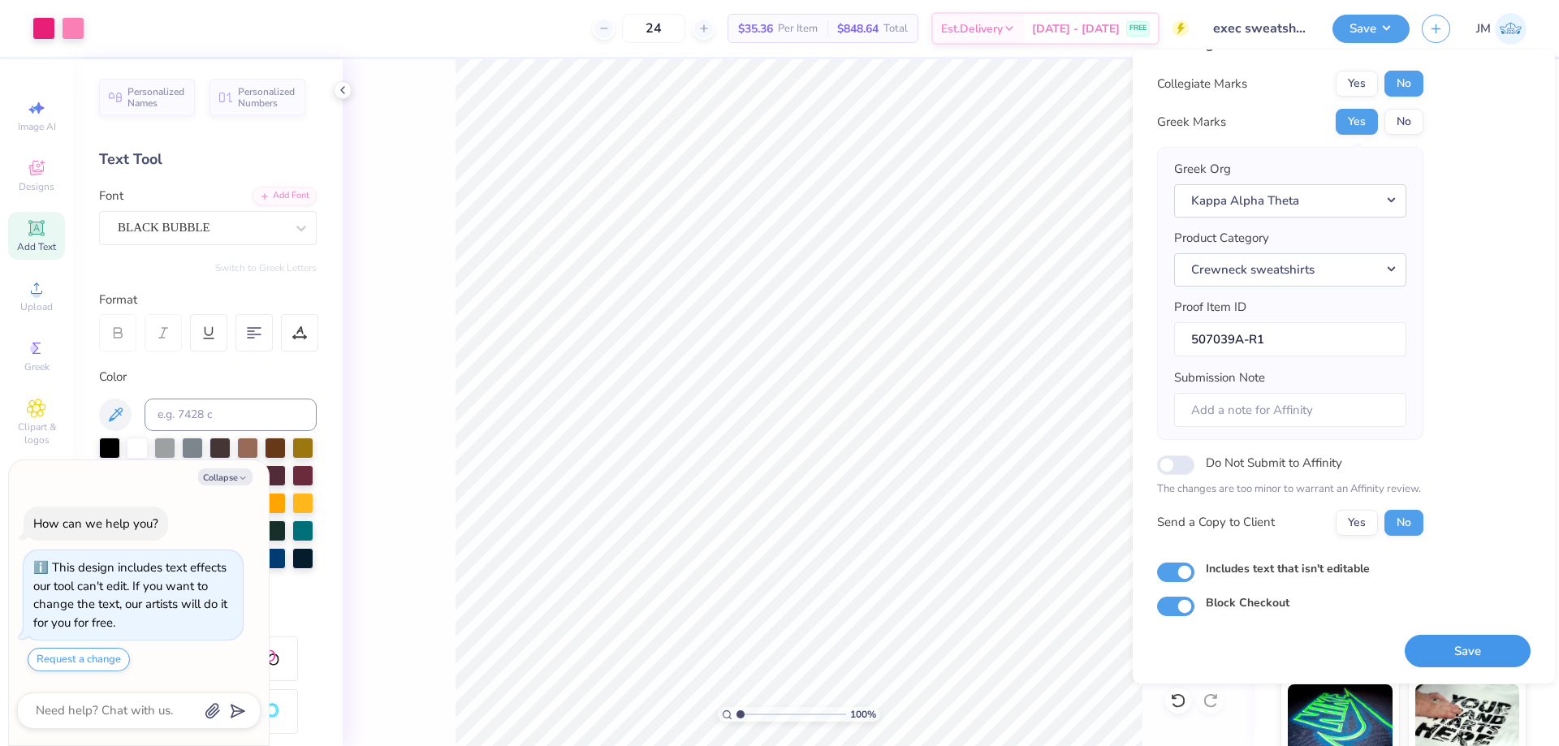
click at [1442, 650] on button "Save" at bounding box center [1468, 651] width 126 height 33
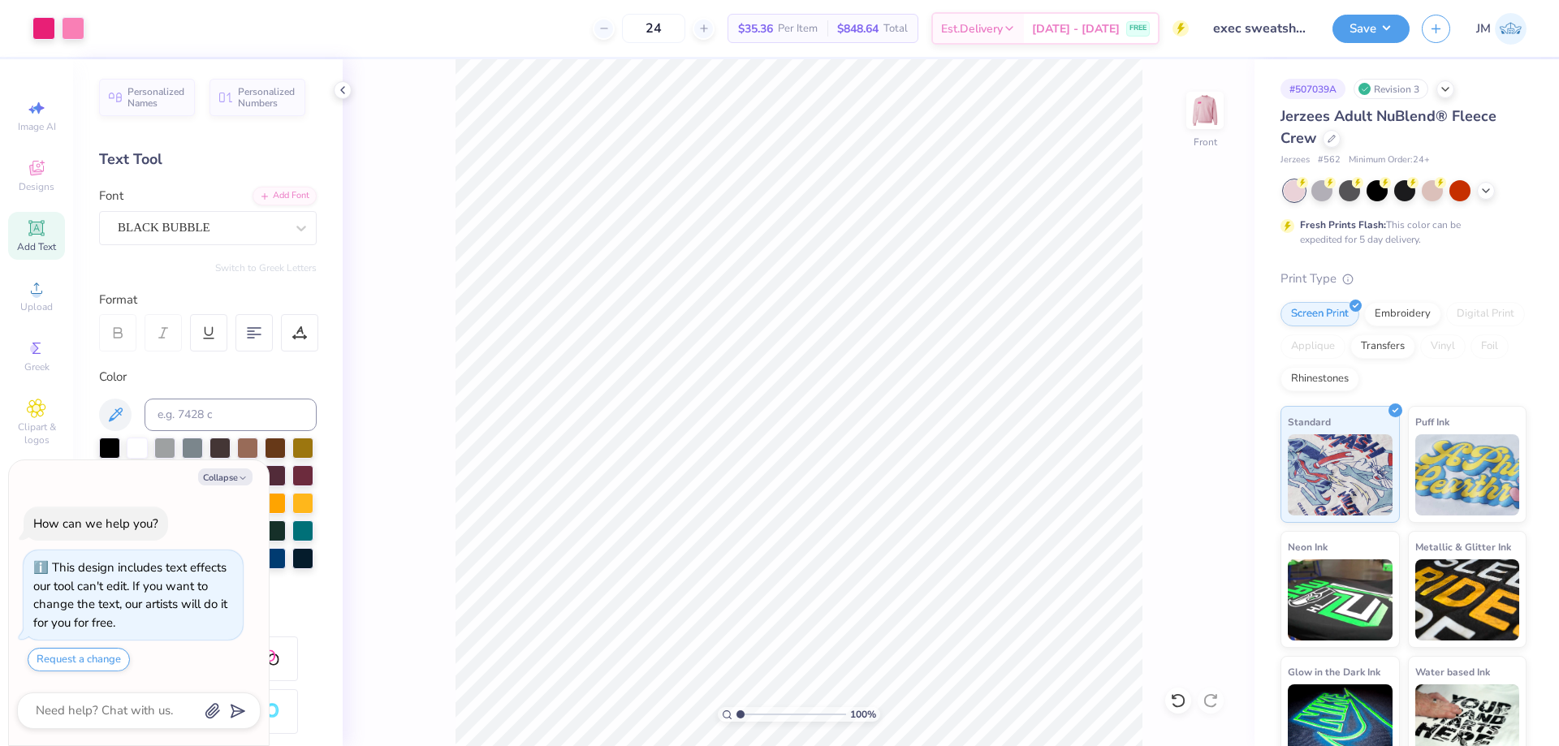
type textarea "x"
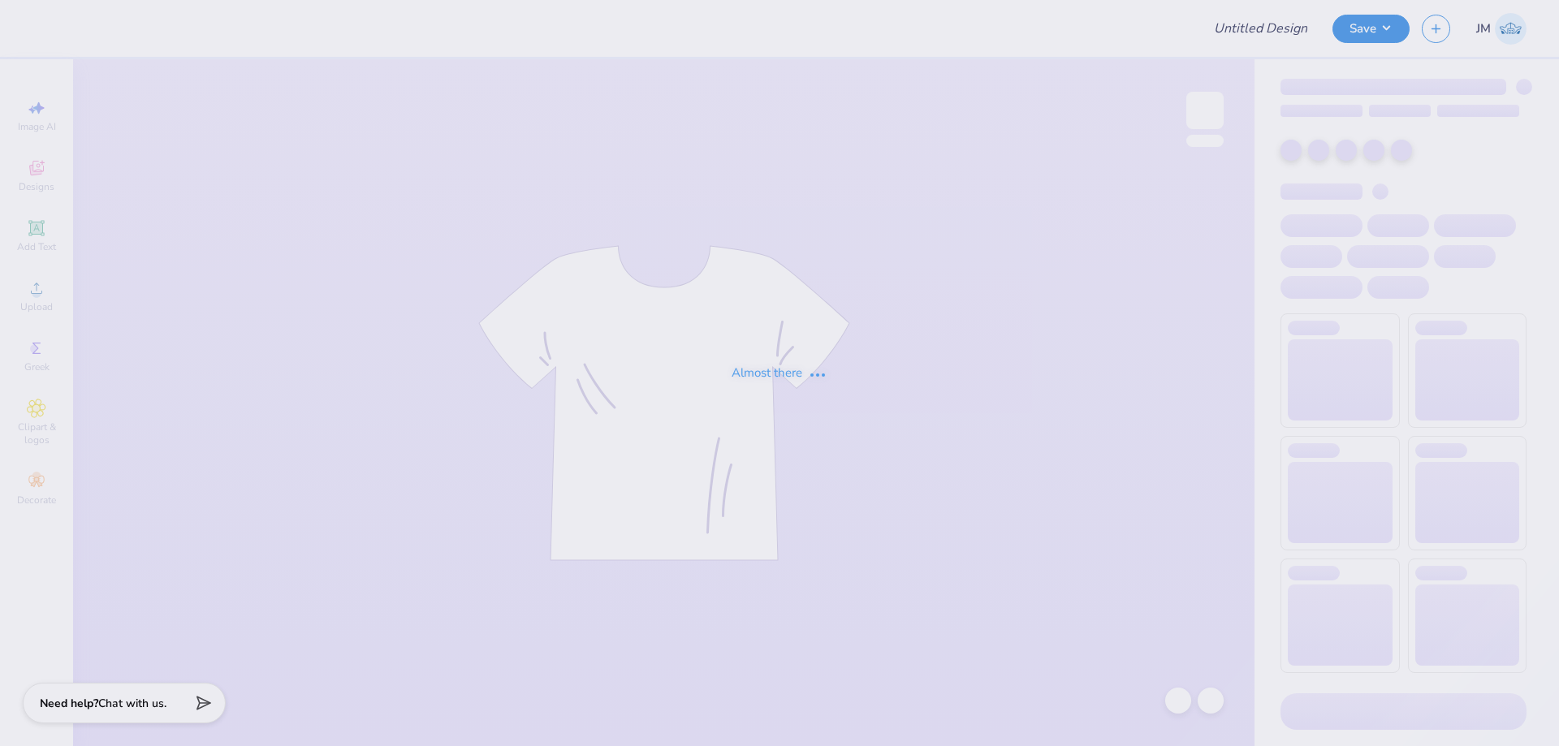
type input "exec sweatshirt 2"
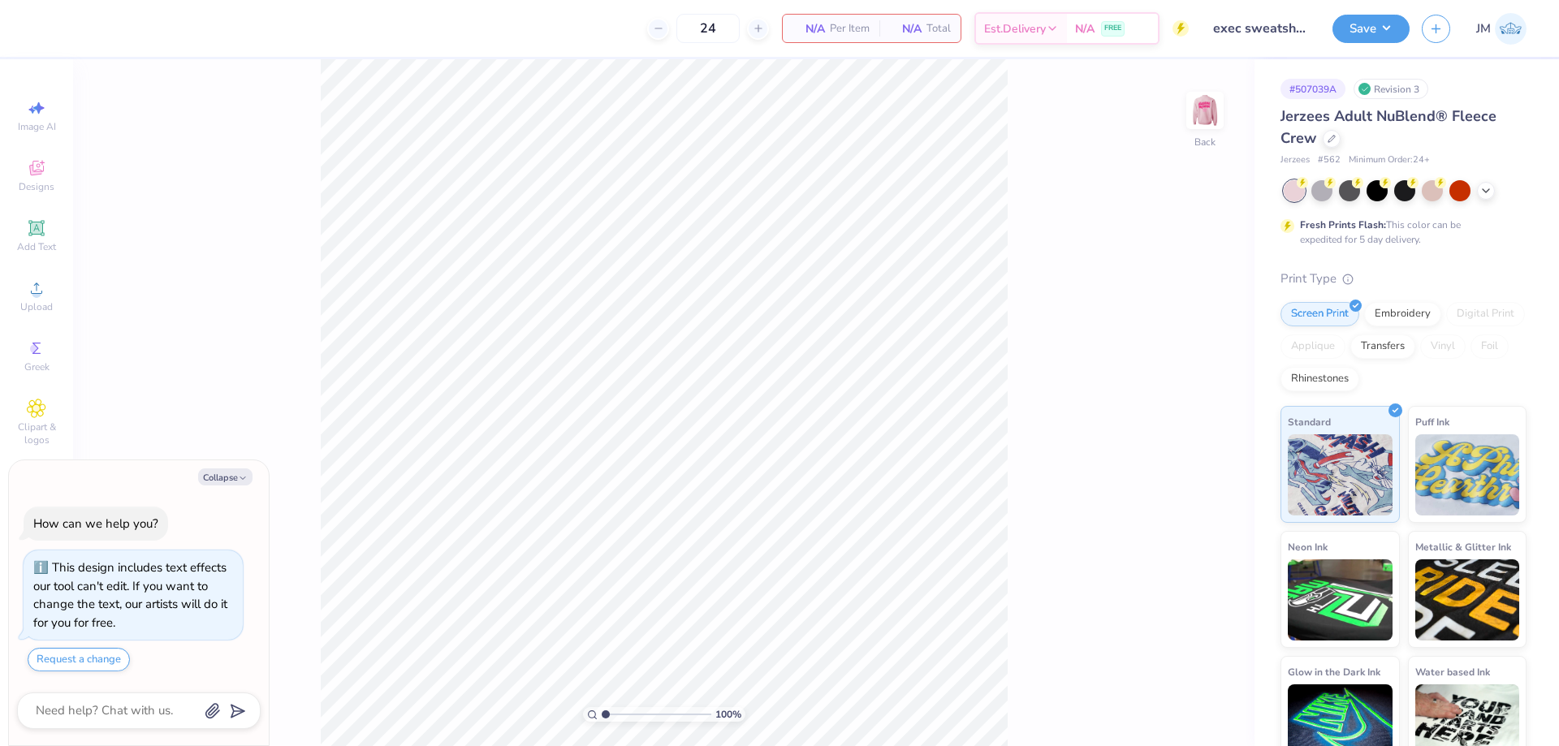
type textarea "x"
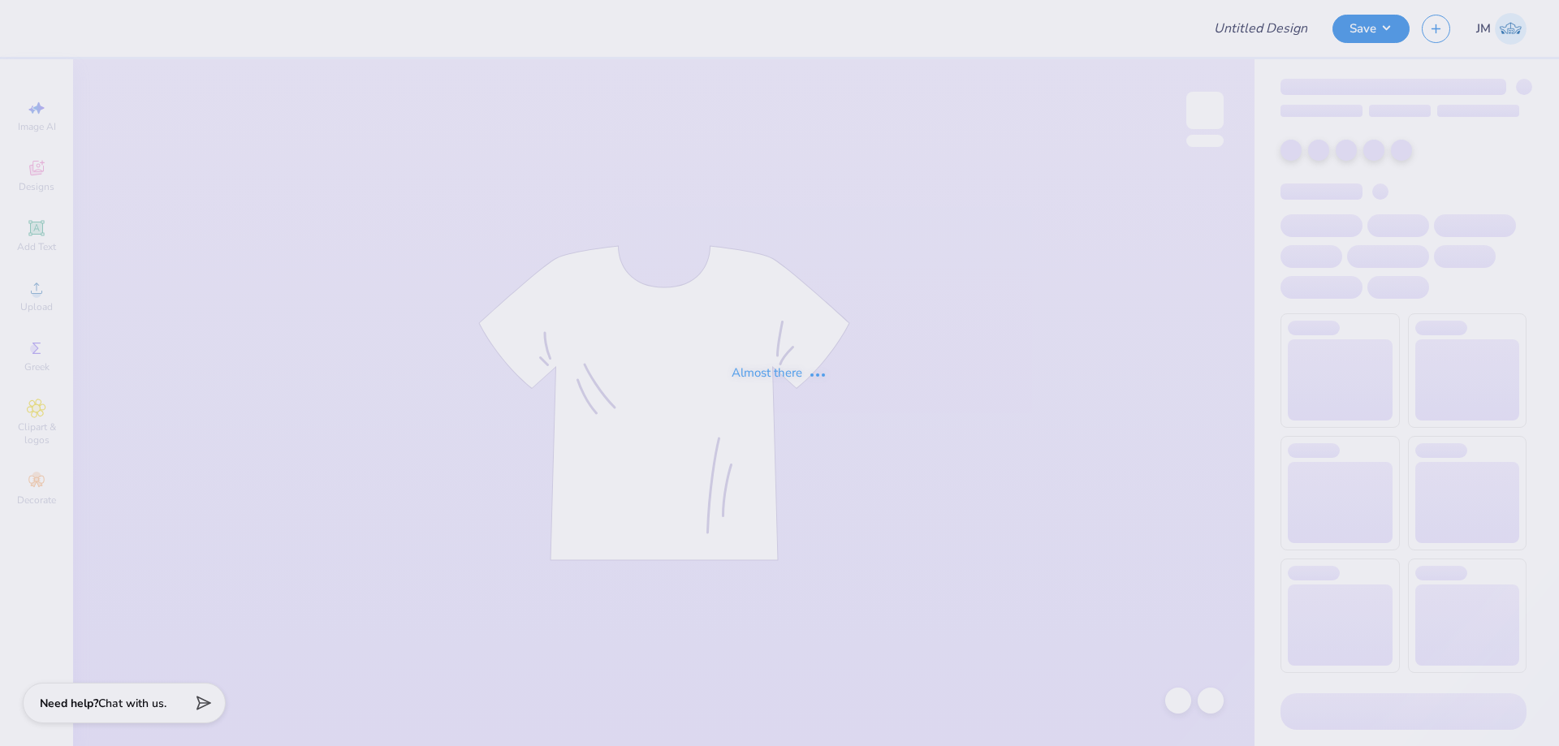
type input "KXA Hoco 2025"
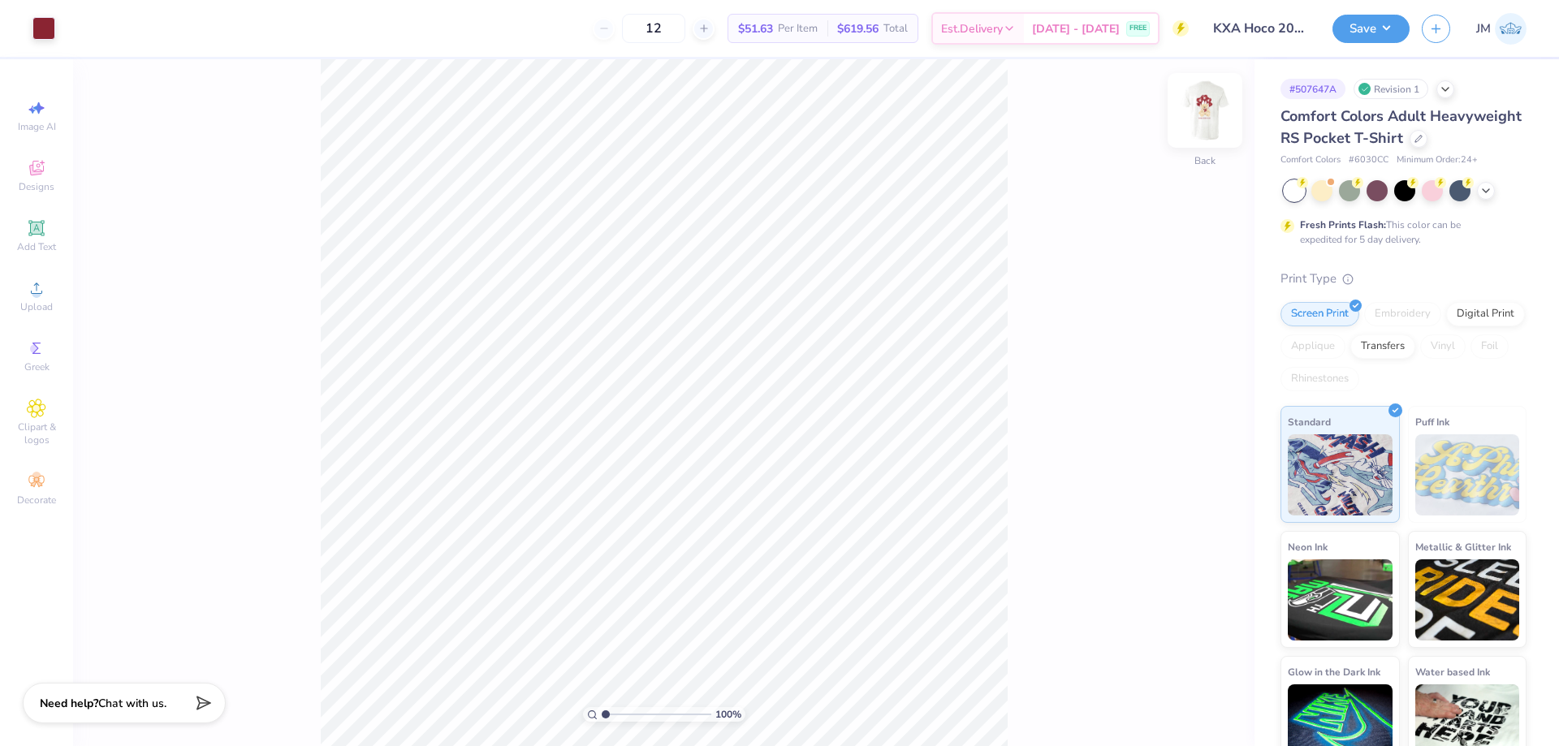
click at [1199, 120] on img at bounding box center [1205, 110] width 65 height 65
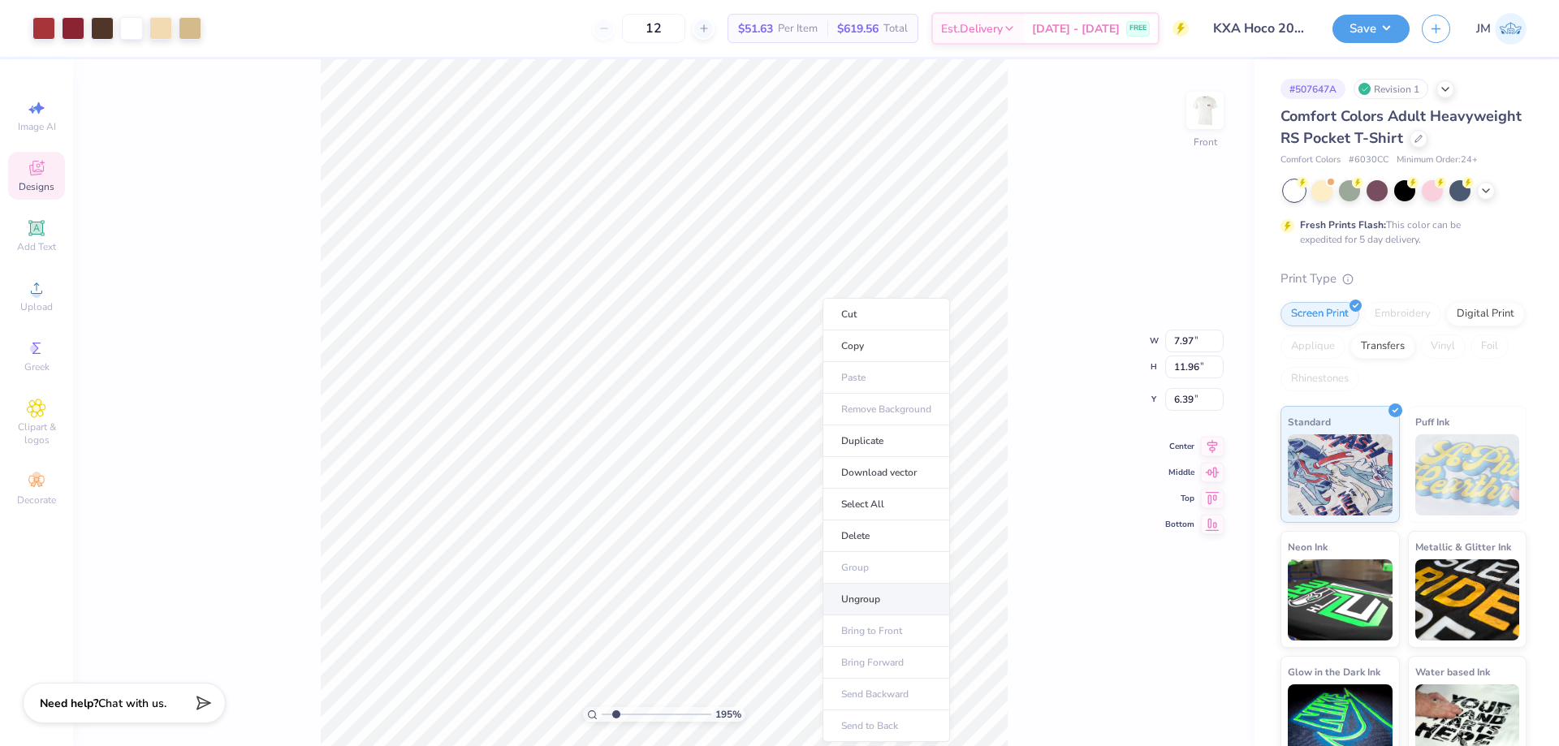
click at [886, 597] on li "Ungroup" at bounding box center [886, 600] width 127 height 32
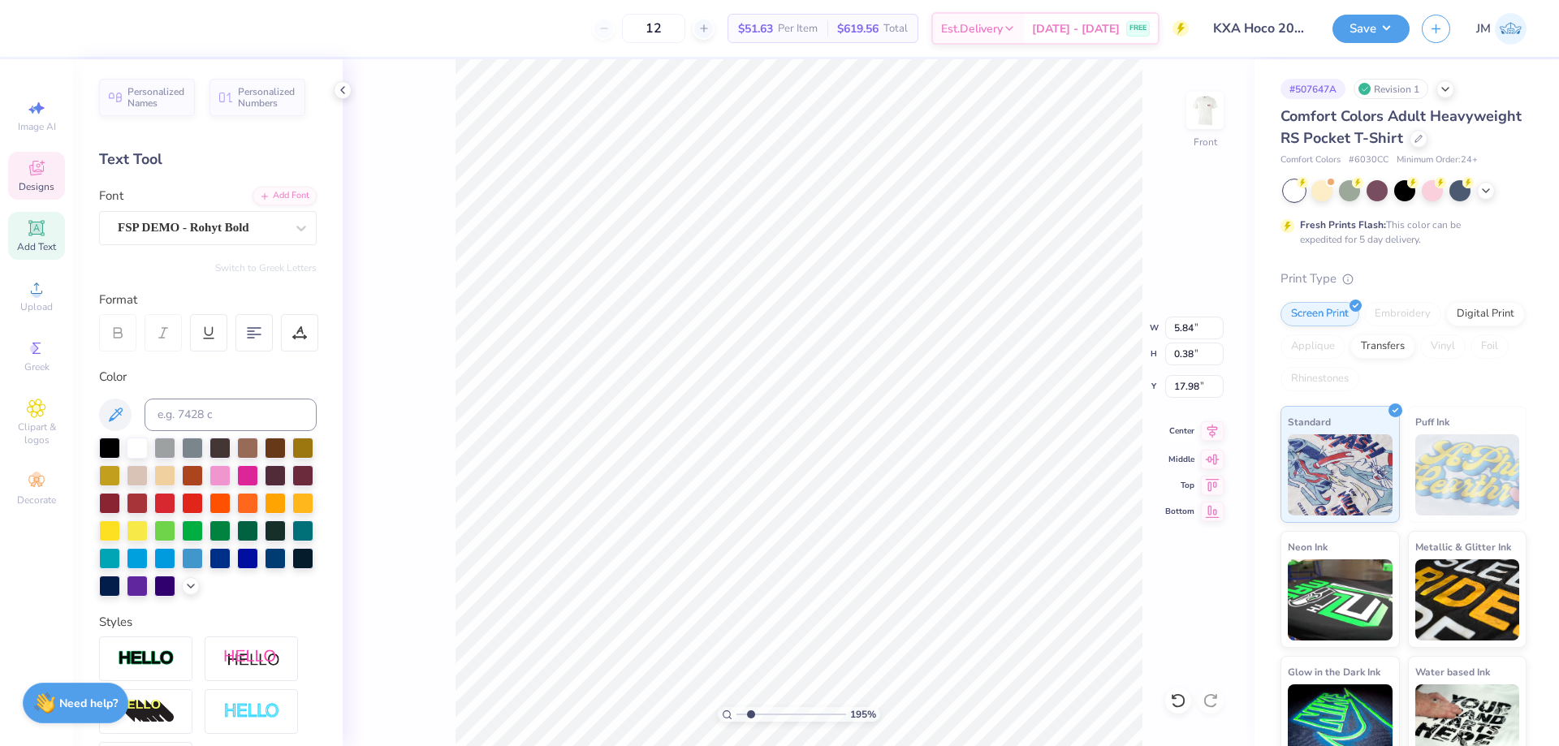
click at [1211, 426] on icon at bounding box center [1212, 430] width 23 height 19
click at [999, 565] on li "Group" at bounding box center [990, 568] width 127 height 32
click at [45, 176] on icon at bounding box center [36, 167] width 19 height 19
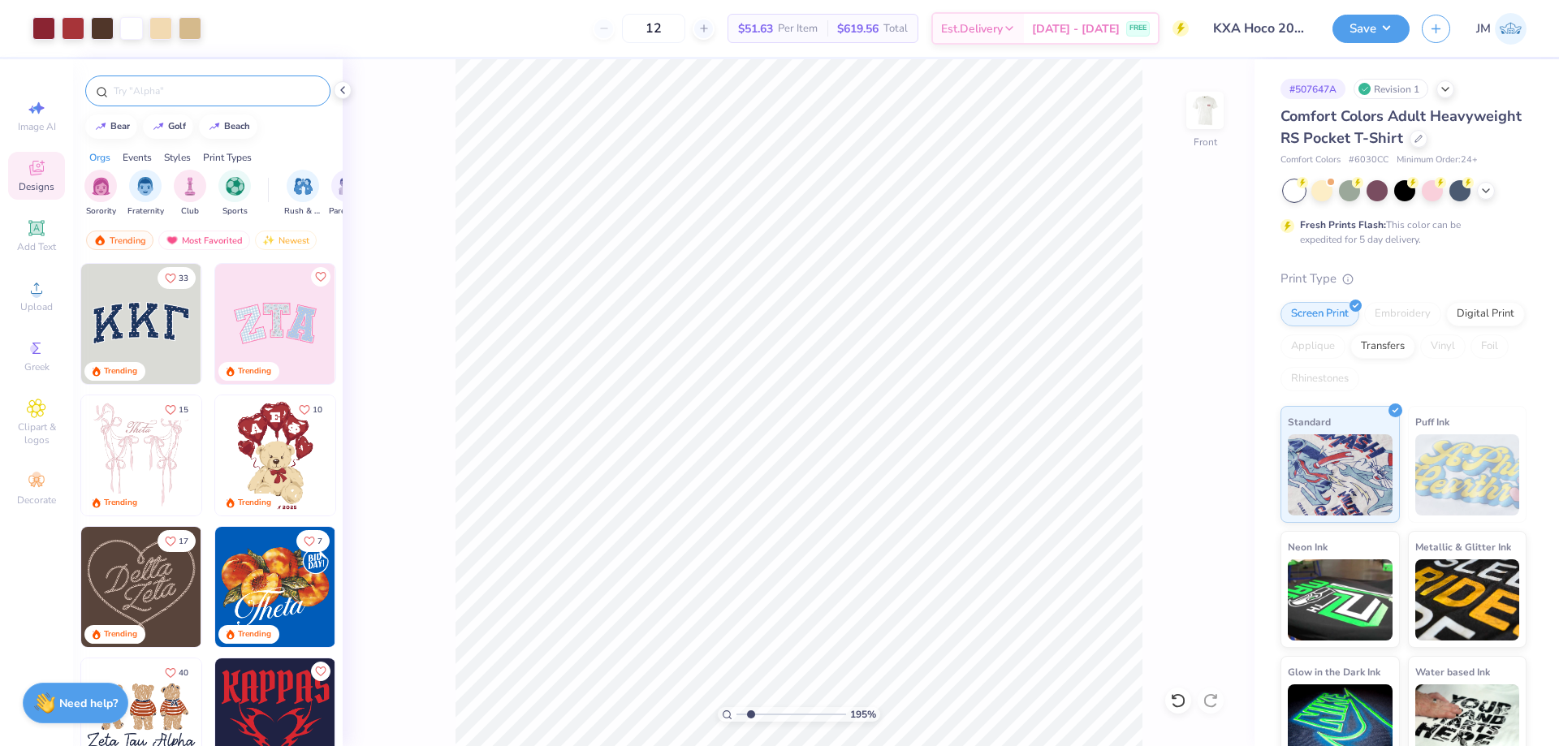
click at [190, 90] on input "text" at bounding box center [216, 91] width 208 height 16
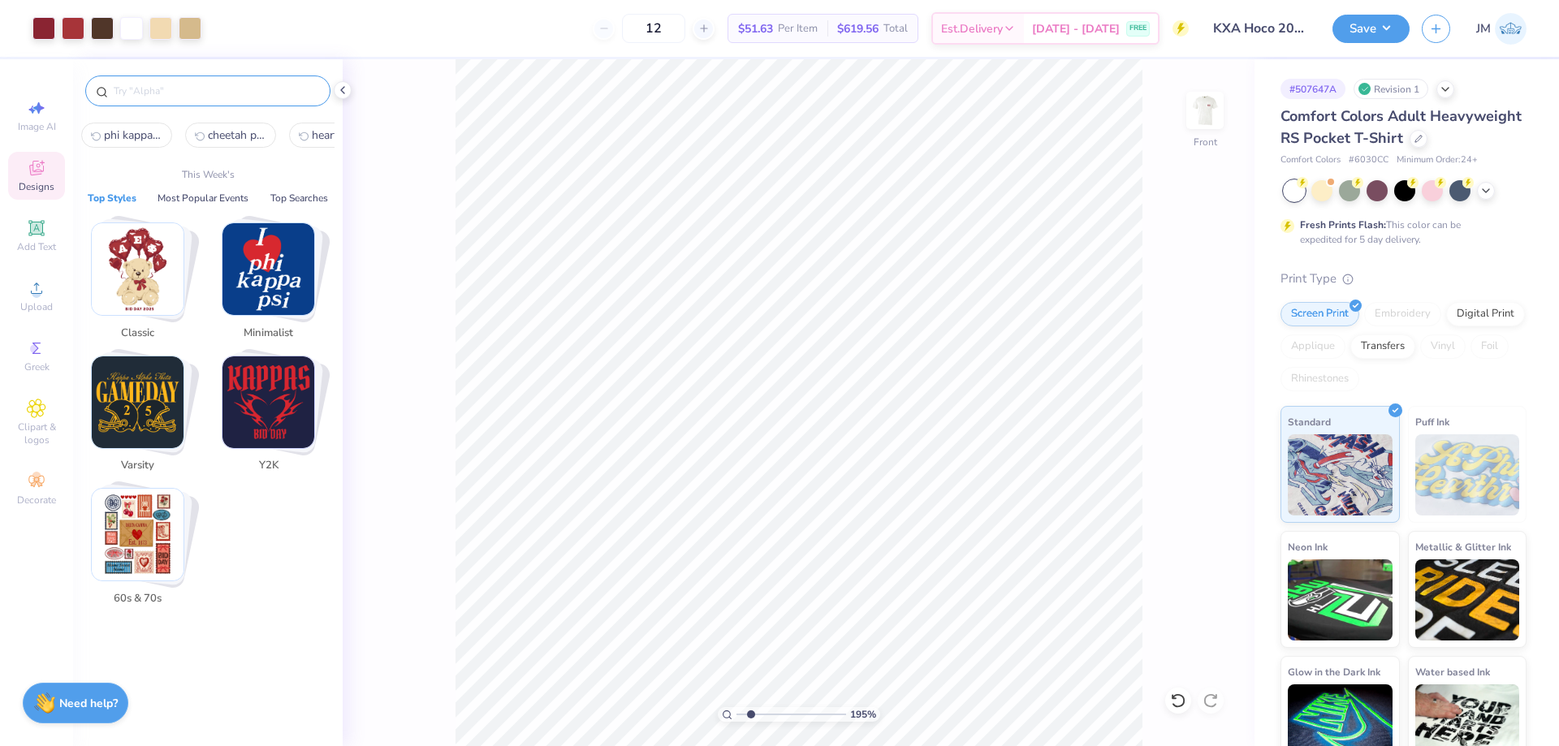
click at [156, 276] on img "Stack Card Button Classic" at bounding box center [138, 269] width 92 height 92
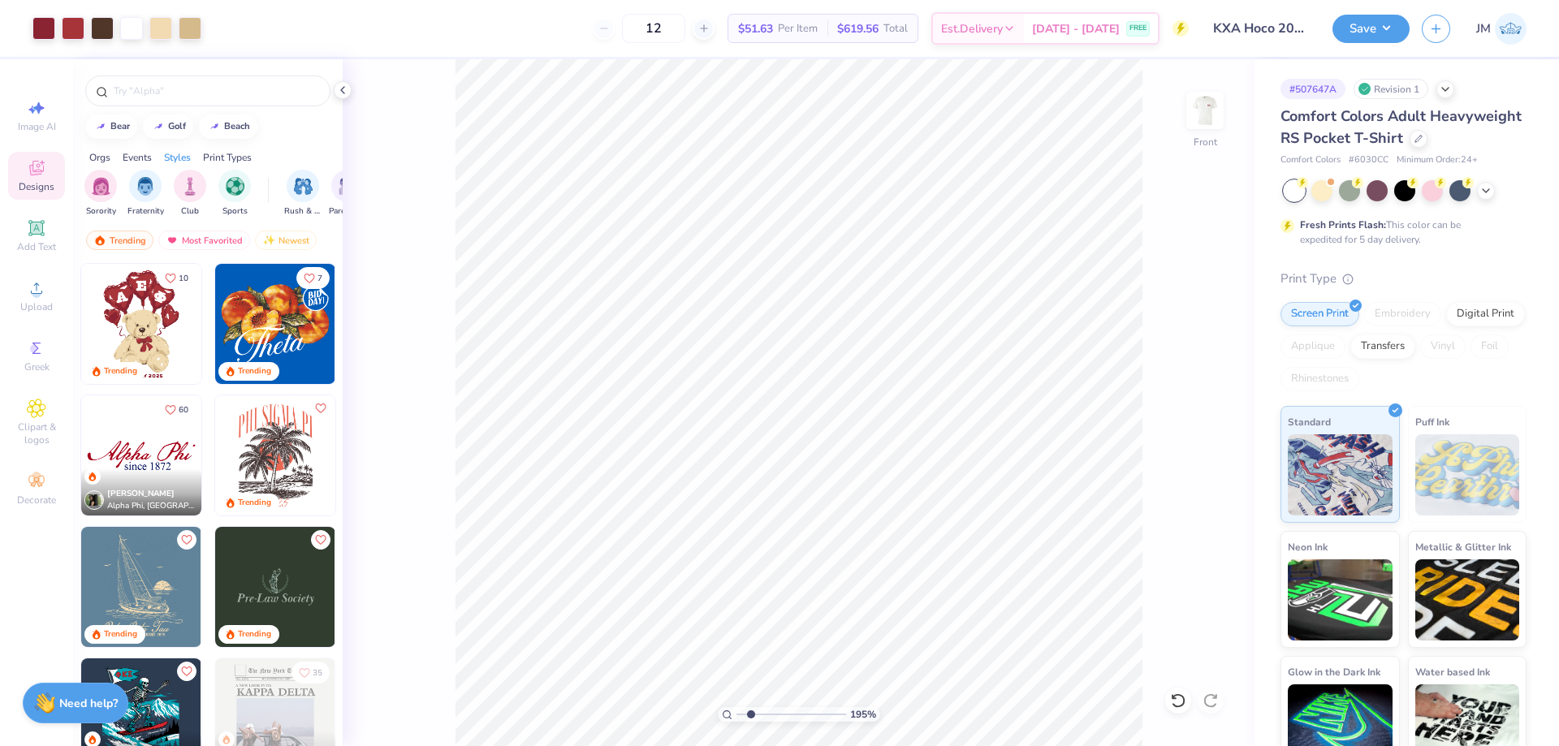
click at [159, 314] on img at bounding box center [141, 324] width 120 height 120
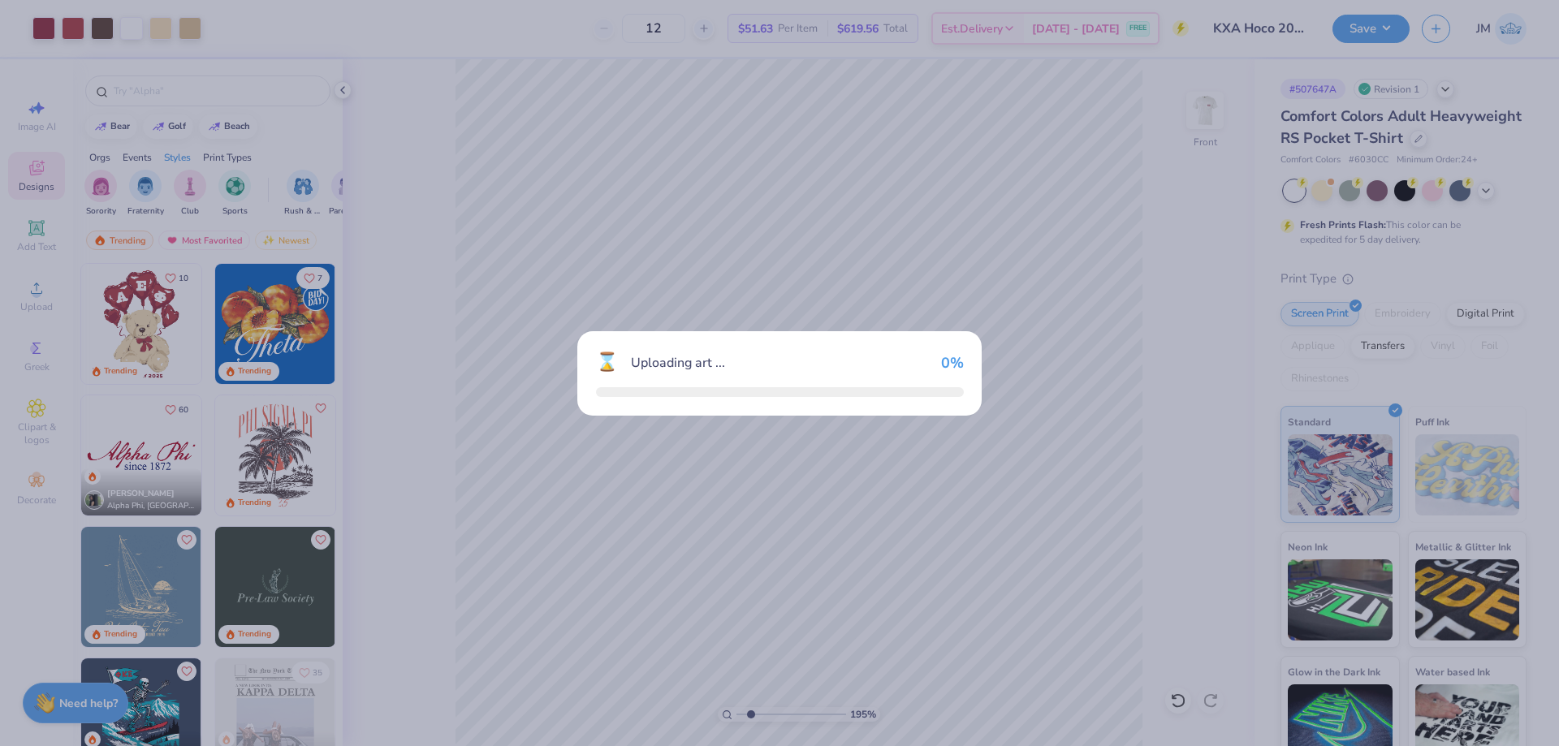
scroll to position [0, 851]
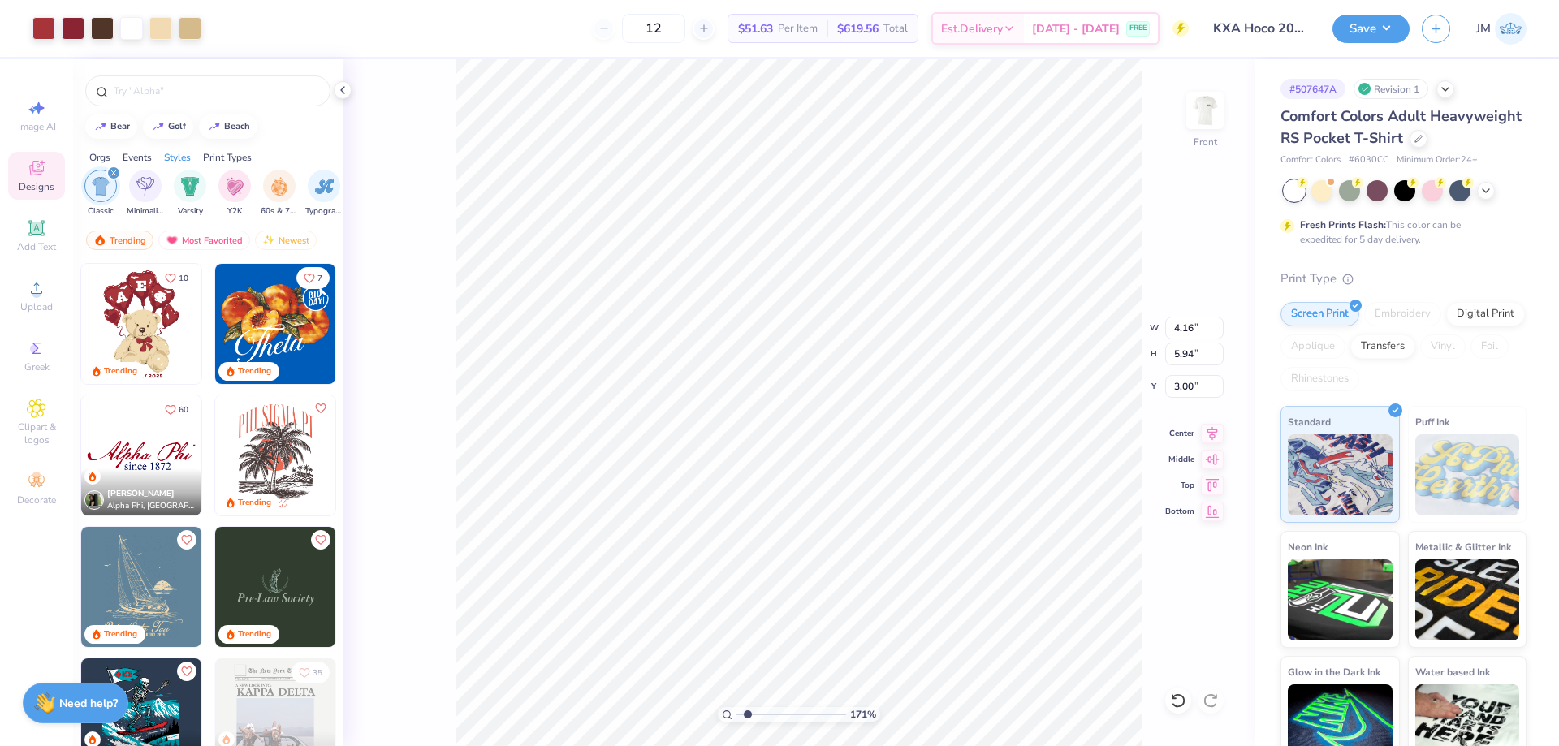
type input "1.70505975587608"
type input "15.84"
type input "1.70505975587608"
type input "20.18"
click at [922, 590] on li "Ungroup" at bounding box center [923, 600] width 127 height 32
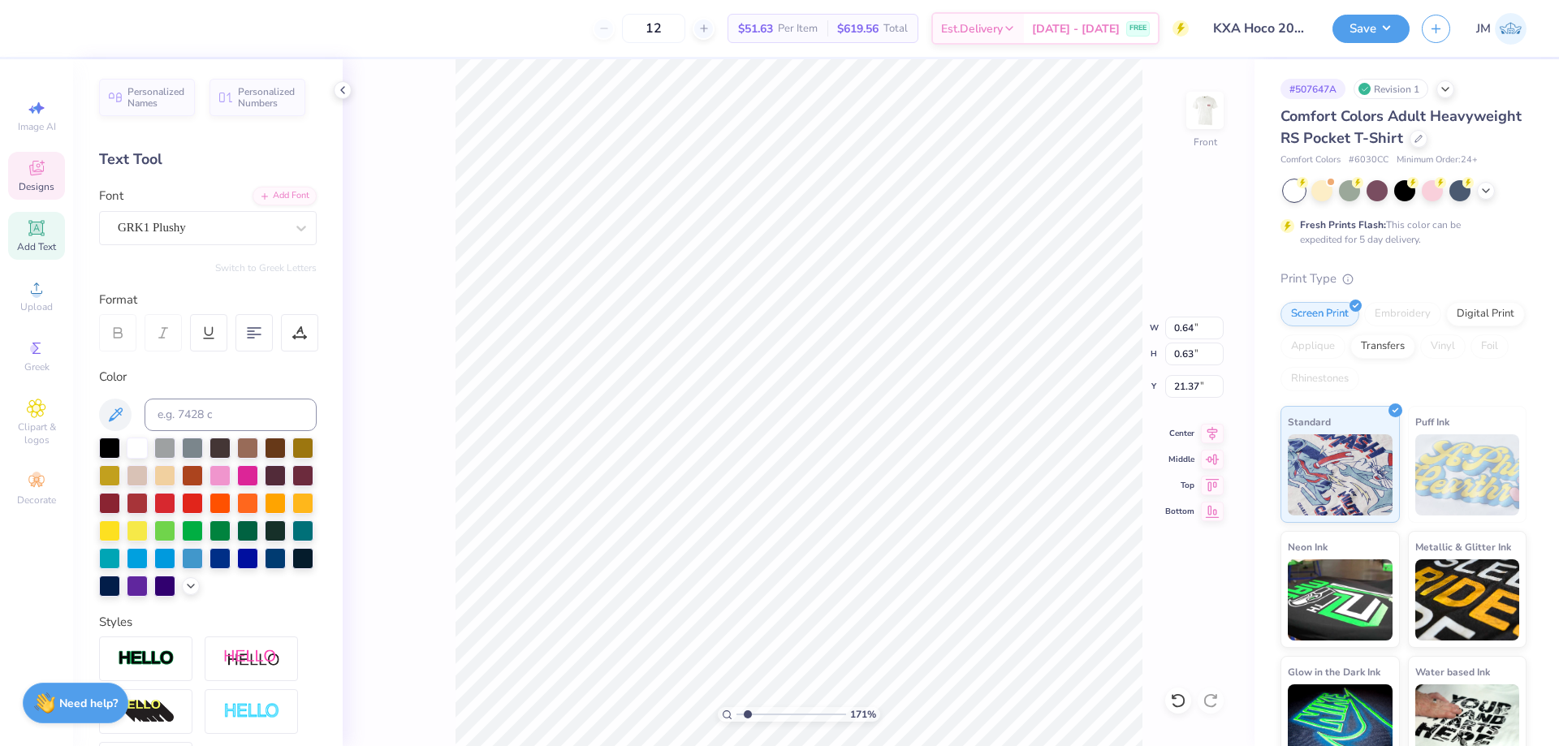
scroll to position [13, 2]
type input "1.70505975587608"
type textarea "K"
type input "1.70505975587608"
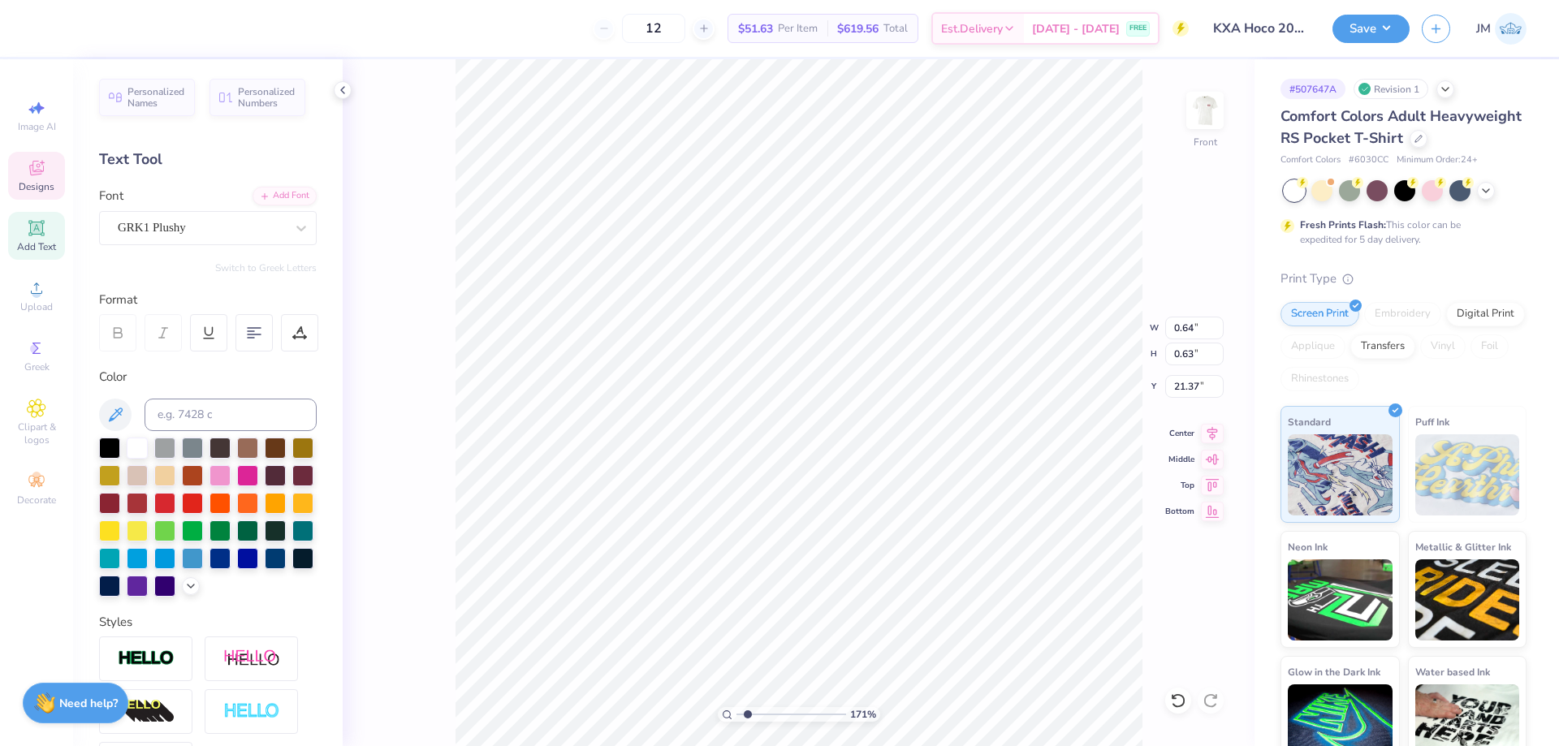
type input "0.75"
type input "0.67"
type input "21.33"
type input "1.70505975587608"
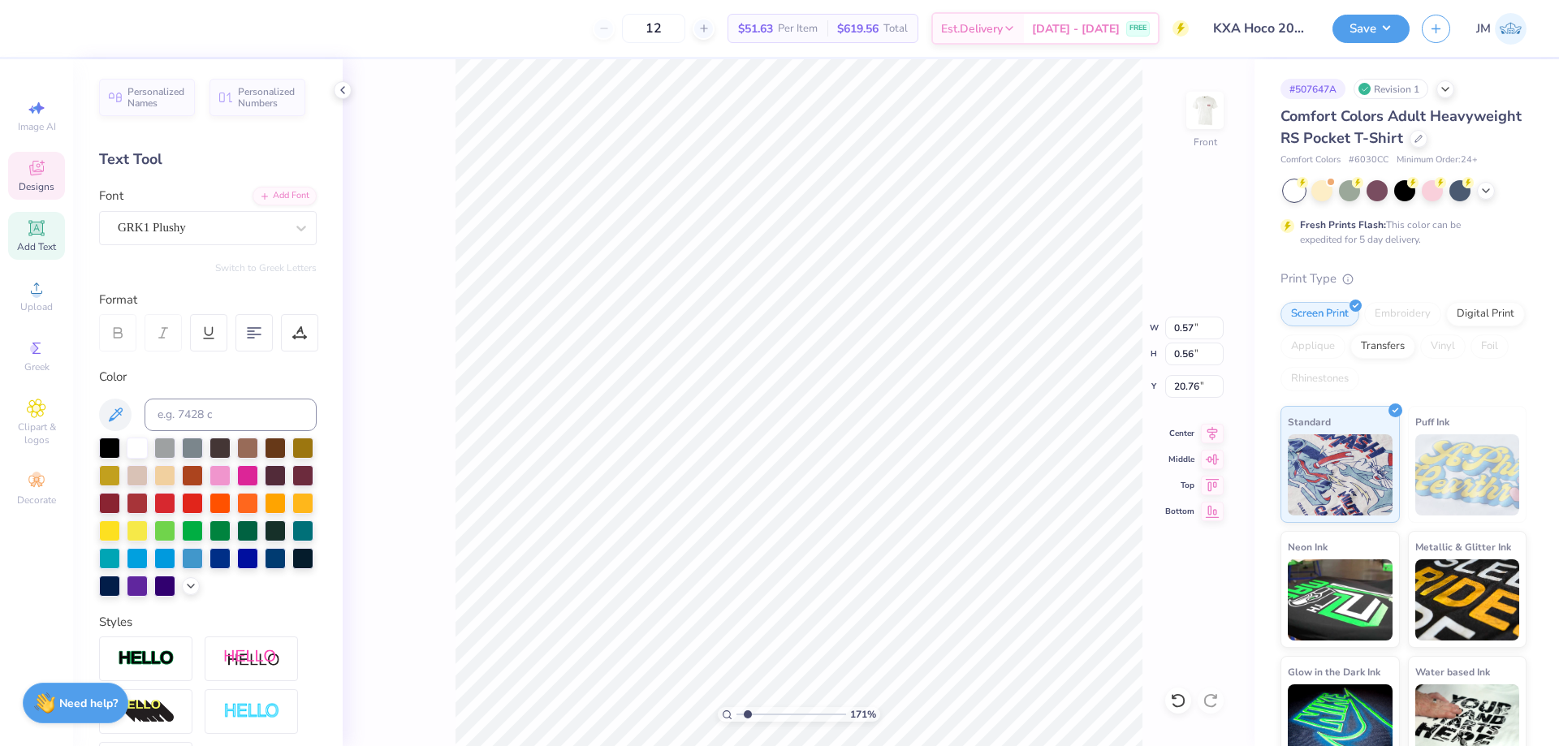
type textarea "X"
type input "1.70505975587608"
type input "0.65"
type input "0.57"
type input "1.70505975587608"
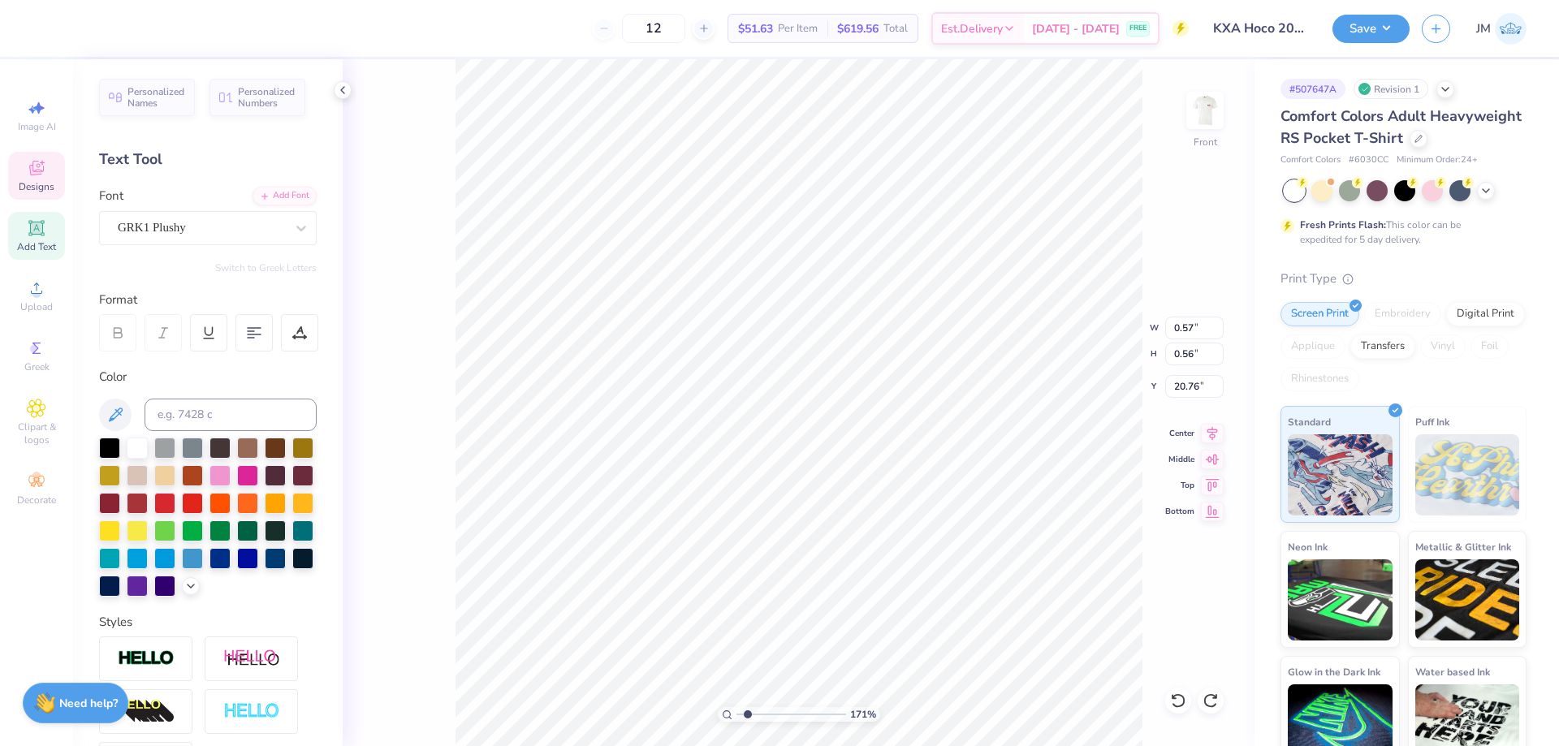
type textarea "x"
type input "1.70505975587608"
type textarea "a"
type input "1.70505975587608"
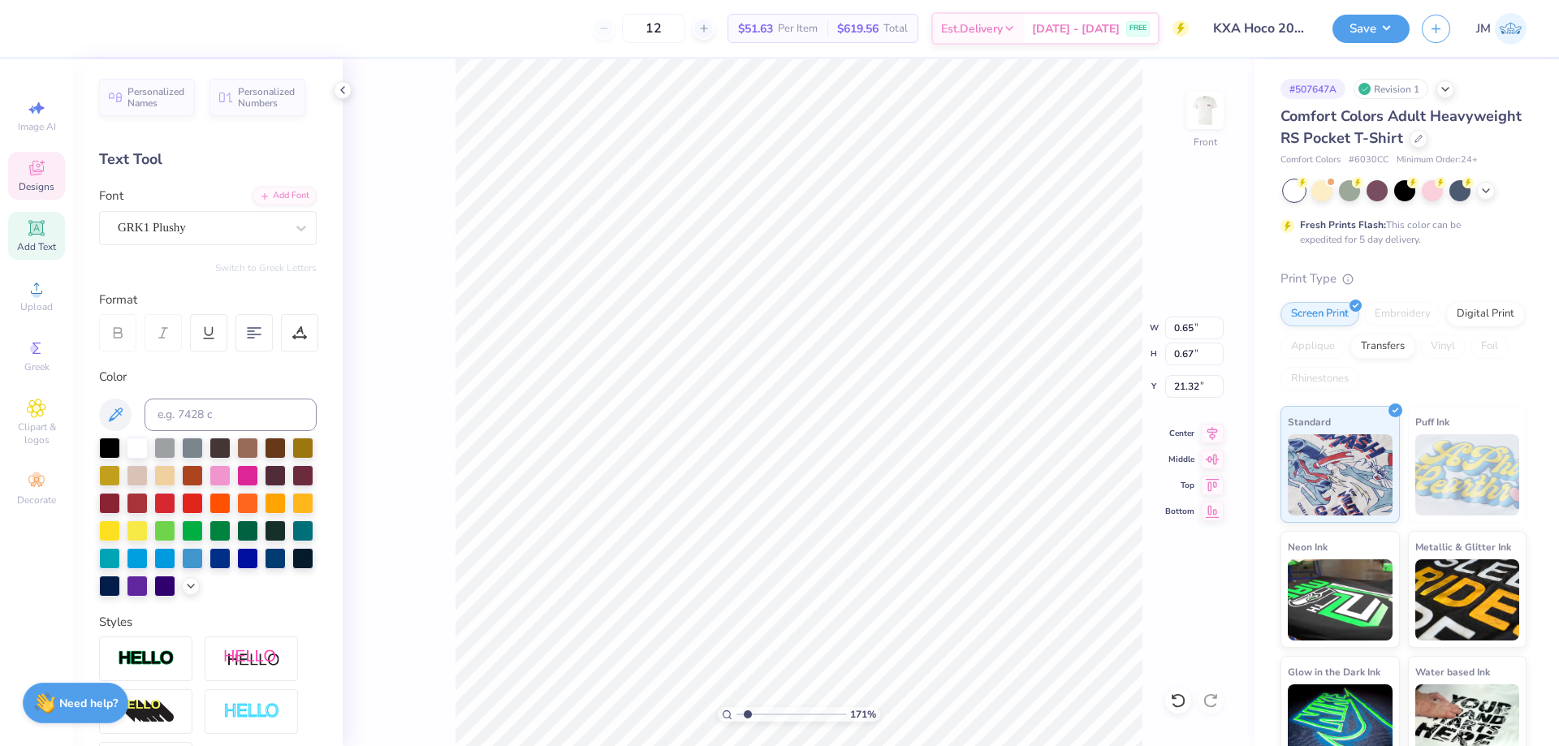
type input "0.62"
type input "0.65"
type input "21.37"
click at [916, 560] on li "Group" at bounding box center [902, 568] width 127 height 32
click at [1173, 697] on icon at bounding box center [1174, 696] width 3 height 3
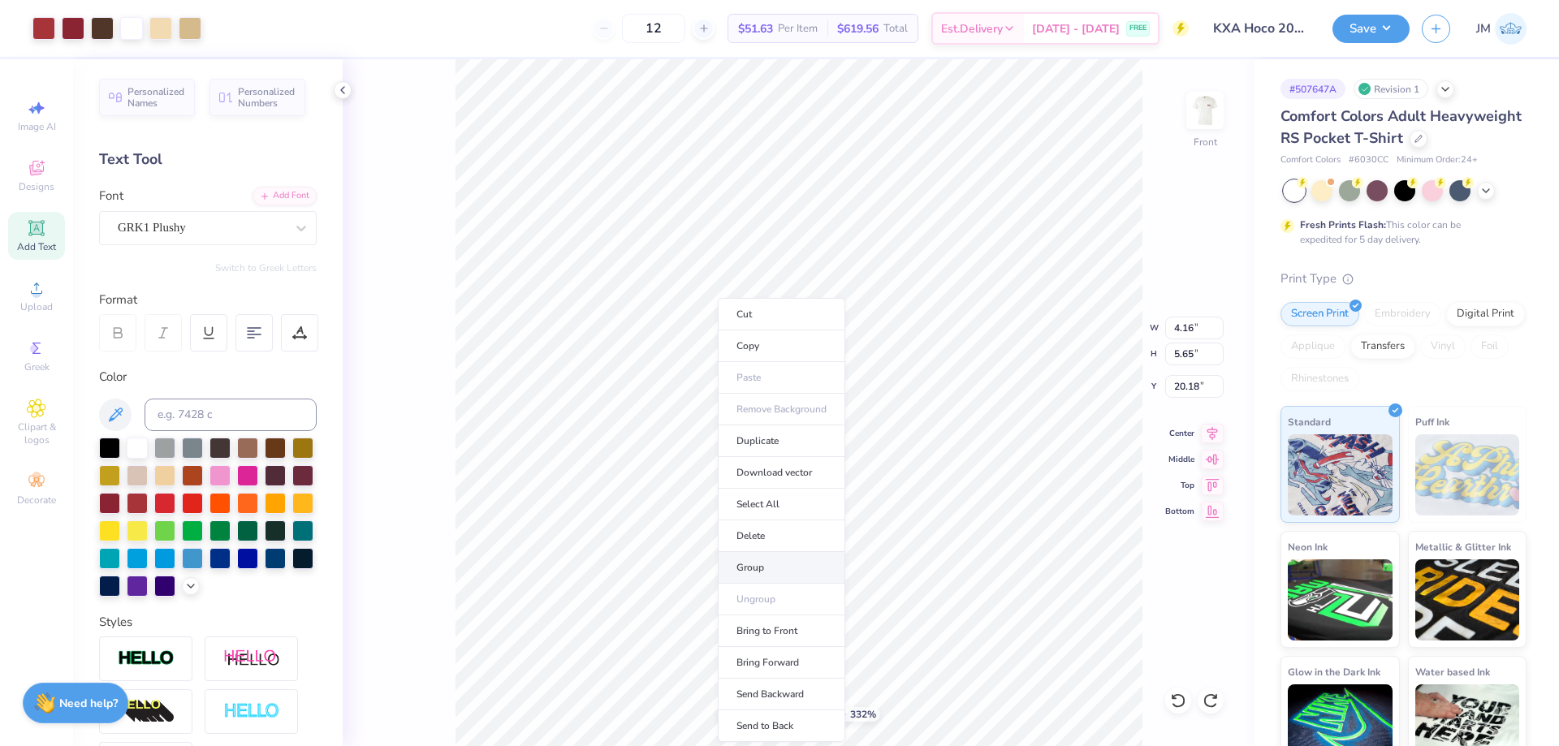
click at [797, 566] on li "Group" at bounding box center [781, 568] width 127 height 32
click at [915, 716] on li "Send to Back" at bounding box center [924, 727] width 127 height 32
click at [875, 569] on li "Group" at bounding box center [874, 568] width 127 height 32
click at [940, 472] on li "Download vector" at bounding box center [922, 473] width 127 height 32
type input "1"
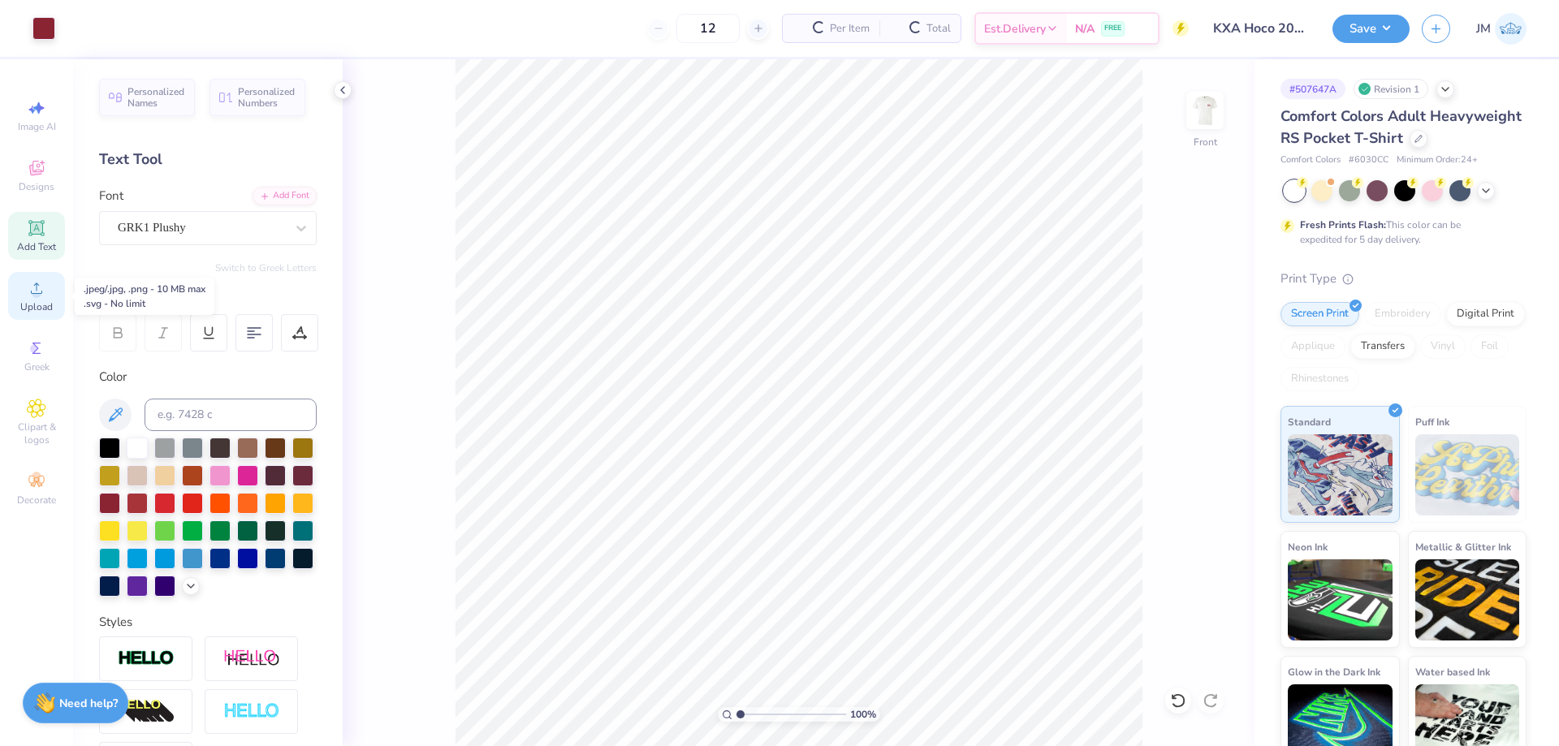
click at [39, 296] on circle at bounding box center [36, 293] width 9 height 9
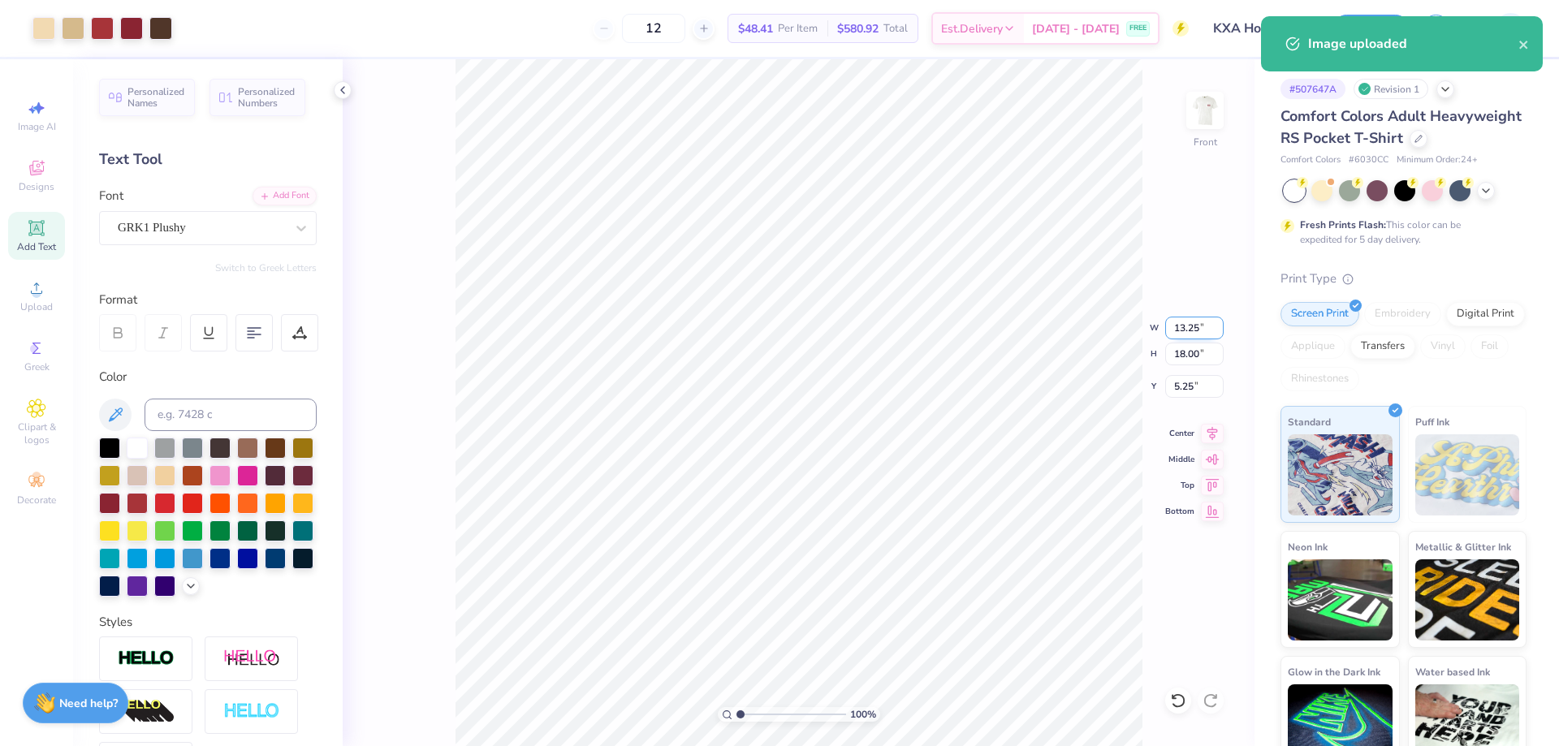
click at [1185, 334] on input "13.25" at bounding box center [1194, 328] width 58 height 23
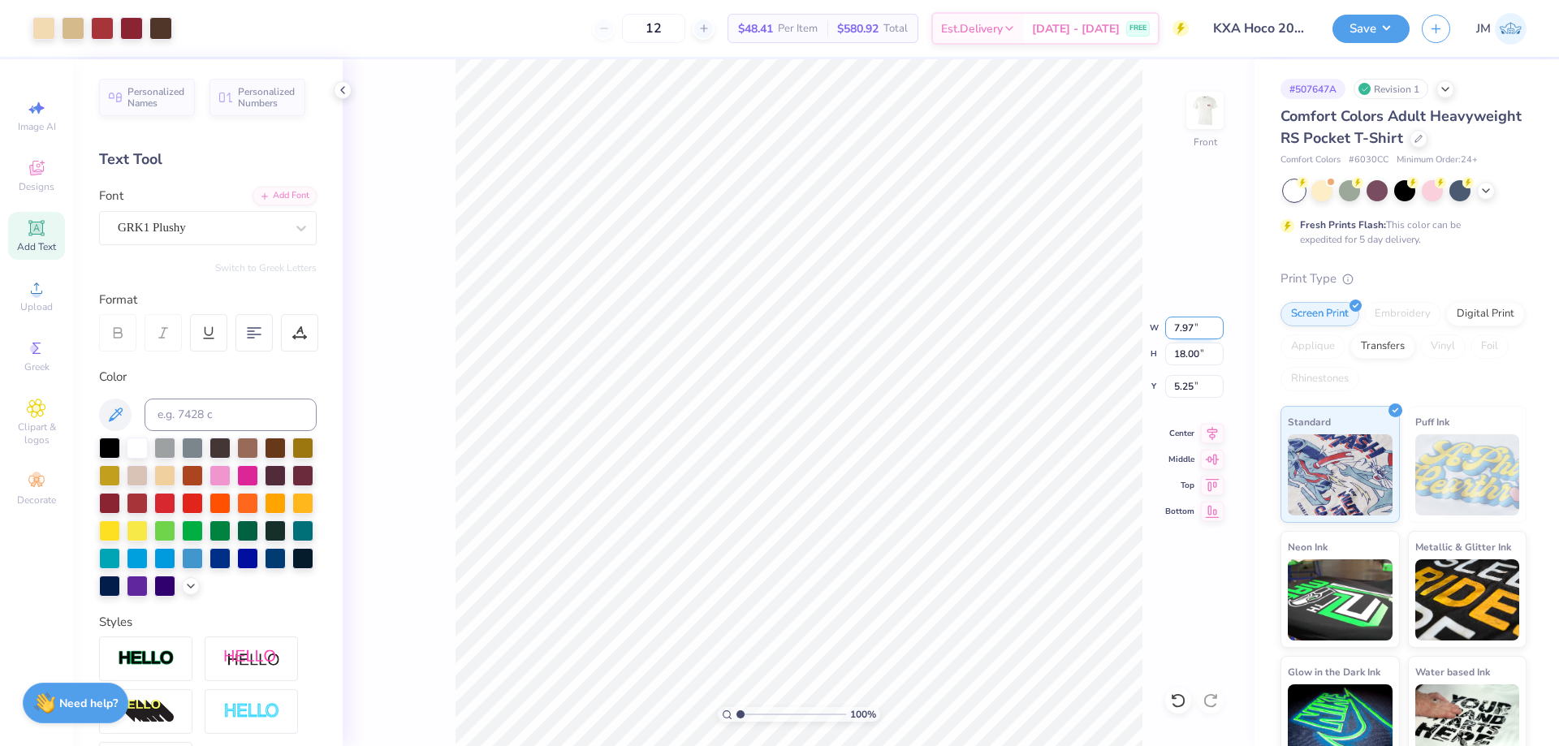
type input "7.97"
type input "10.83"
click at [1200, 352] on input "10.83" at bounding box center [1194, 354] width 58 height 23
click at [1203, 382] on input "8.83" at bounding box center [1194, 386] width 58 height 23
type input "6.39"
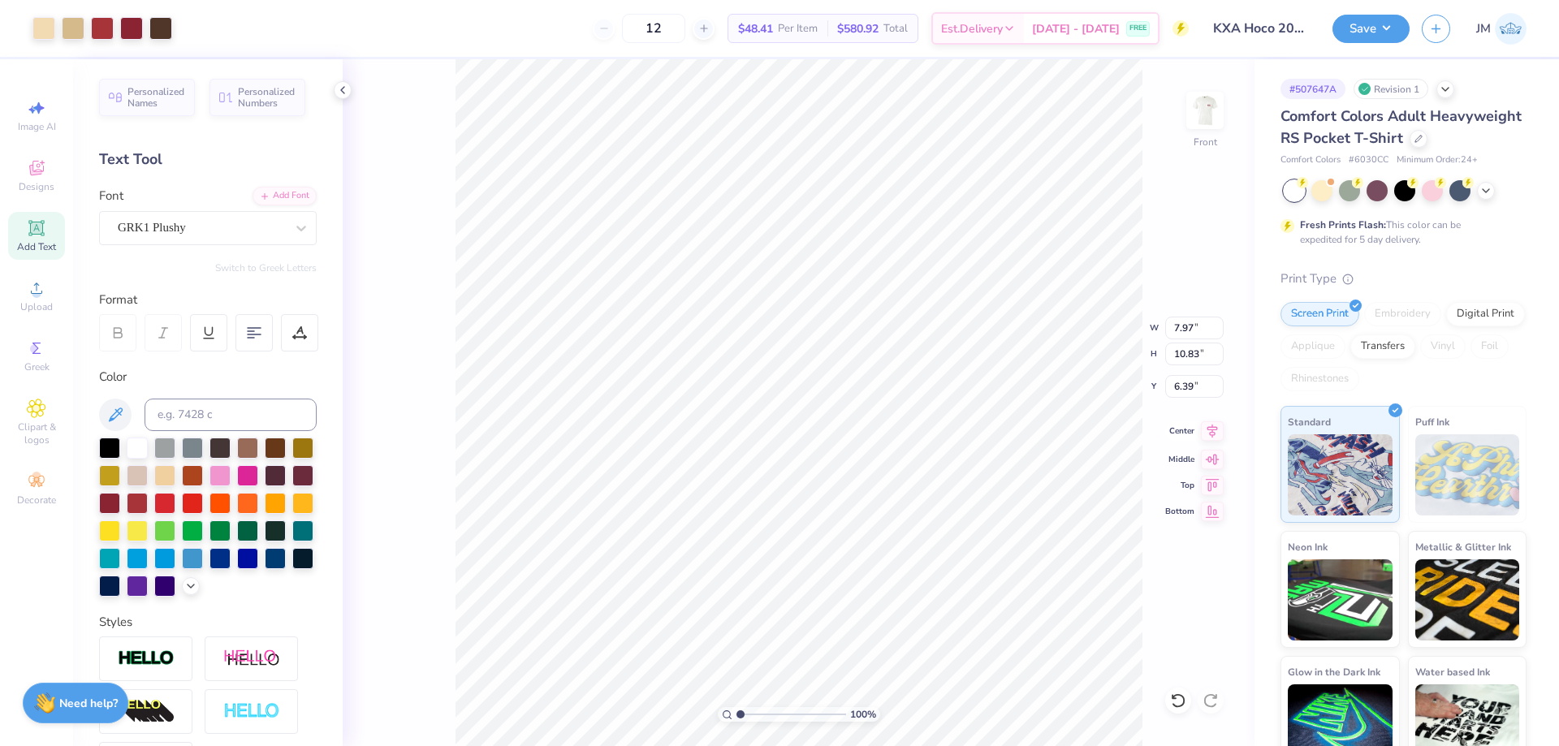
click at [1215, 426] on icon at bounding box center [1212, 430] width 23 height 19
click at [1186, 382] on input "6.39" at bounding box center [1194, 386] width 58 height 23
type input "3.00"
click at [1218, 426] on icon at bounding box center [1212, 430] width 23 height 19
click at [1390, 37] on button "Save" at bounding box center [1371, 26] width 77 height 28
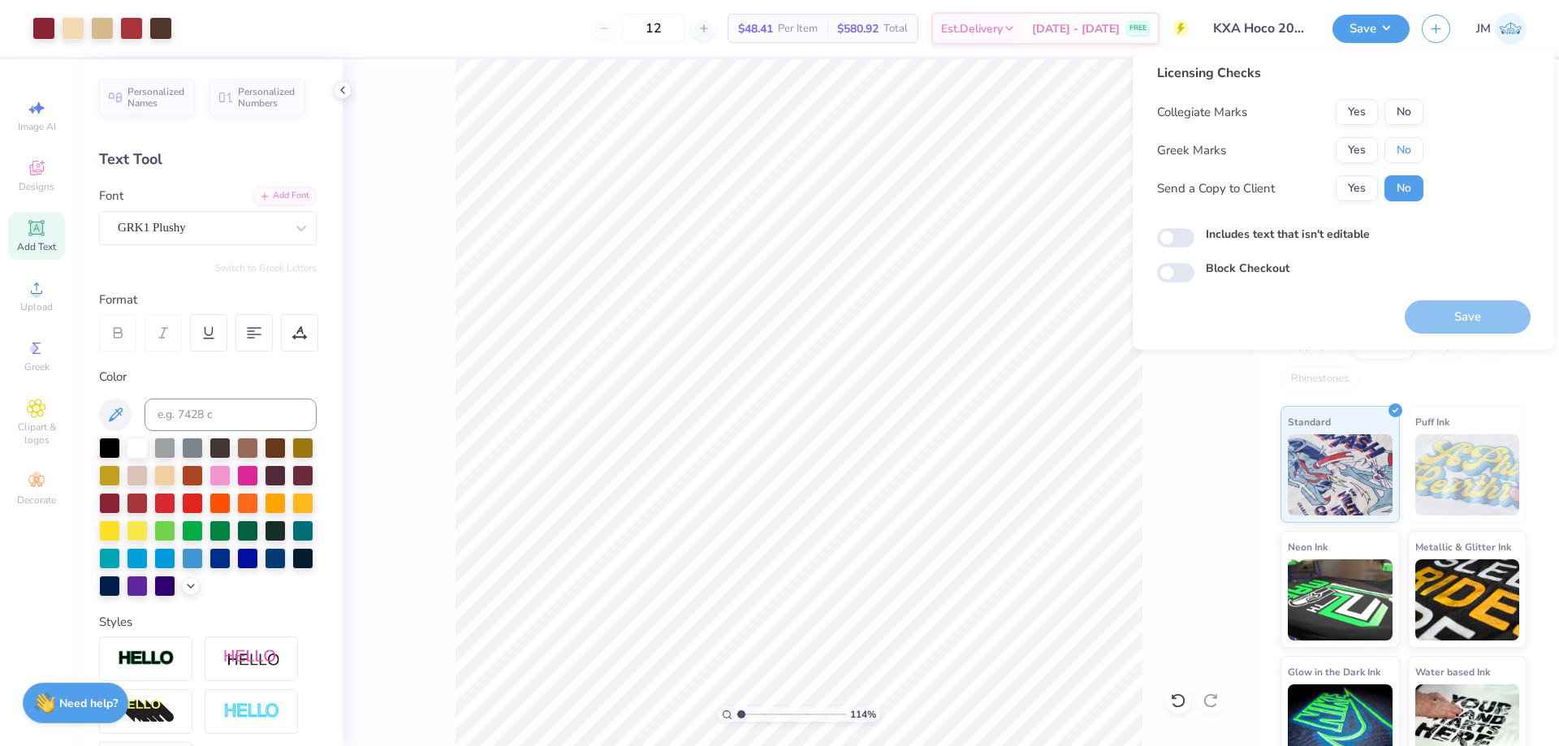
drag, startPoint x: 1403, startPoint y: 148, endPoint x: 1406, endPoint y: 127, distance: 20.6
click at [1402, 148] on button "No" at bounding box center [1404, 150] width 39 height 26
click at [1411, 110] on button "No" at bounding box center [1404, 112] width 39 height 26
click at [1436, 310] on button "Save" at bounding box center [1468, 316] width 126 height 33
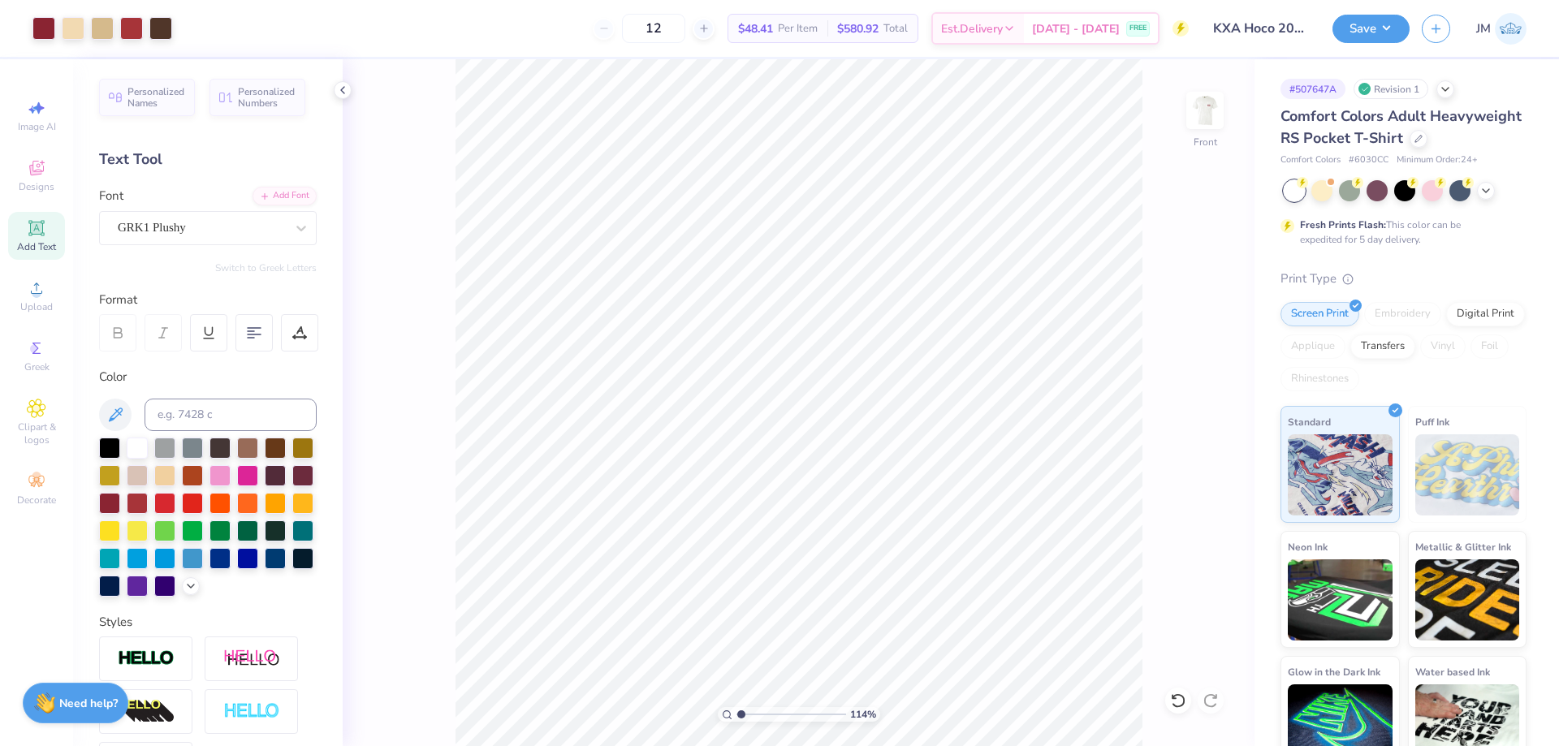
type input "1.14270703473249"
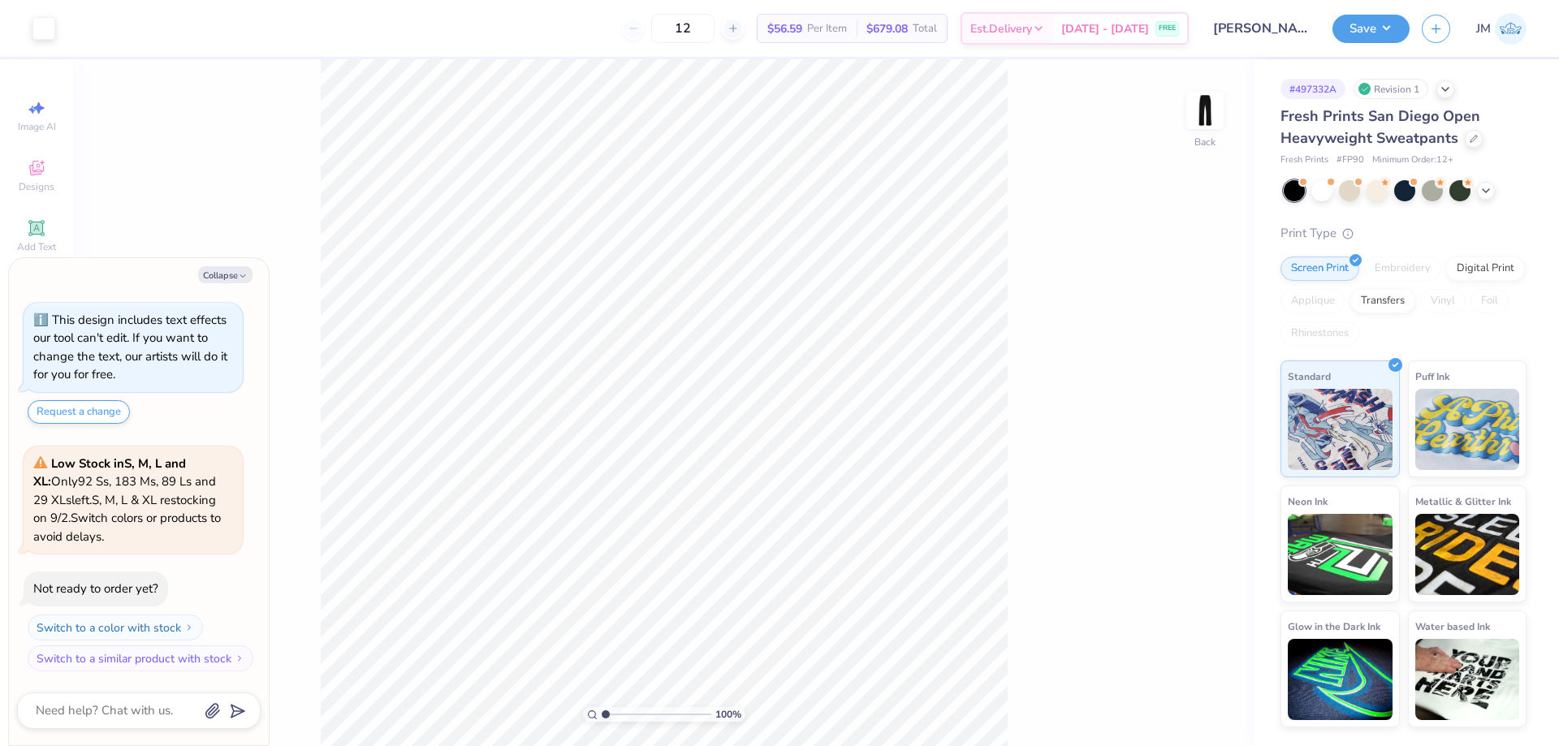
type textarea "x"
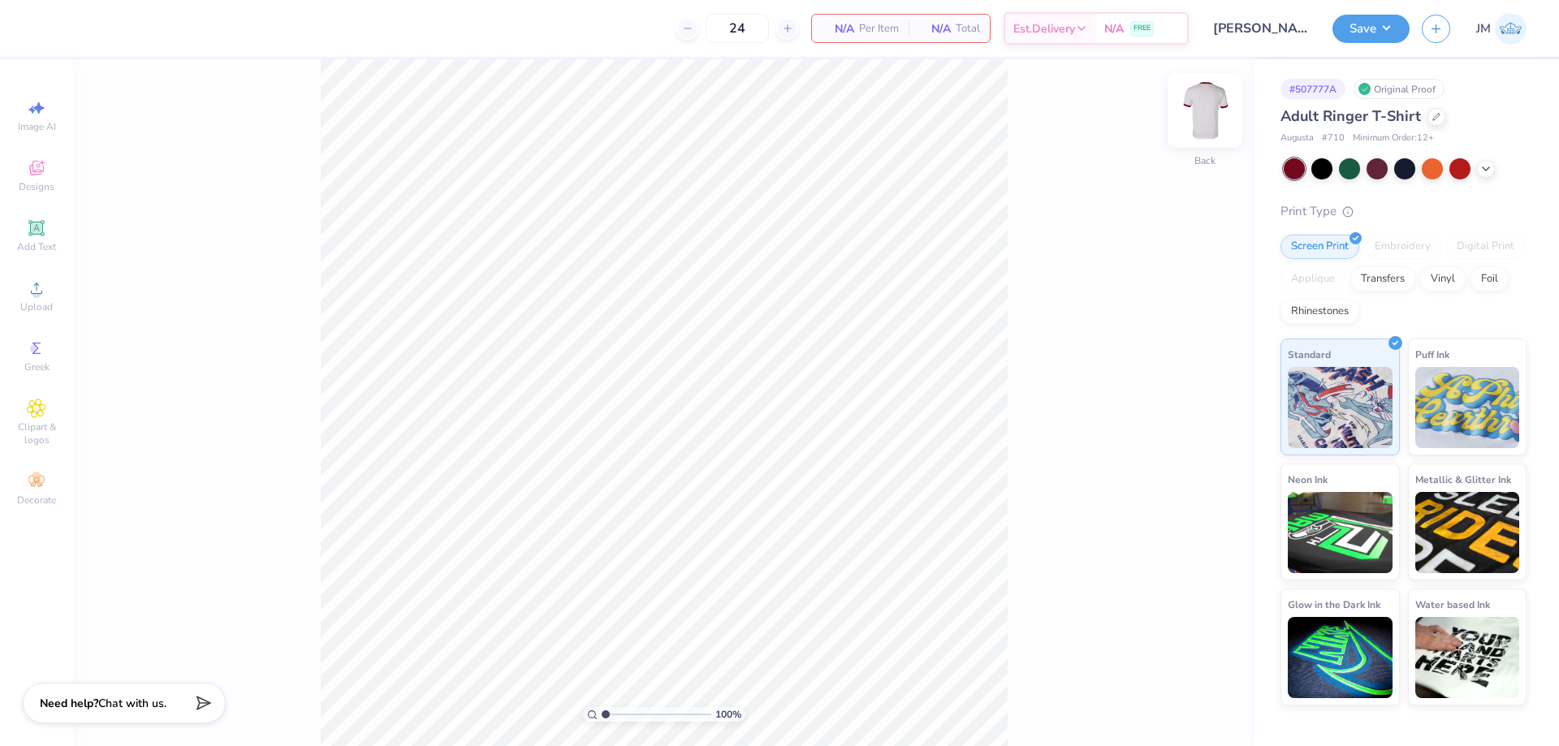
click at [1208, 103] on img at bounding box center [1205, 110] width 65 height 65
click at [41, 172] on icon at bounding box center [36, 170] width 13 height 11
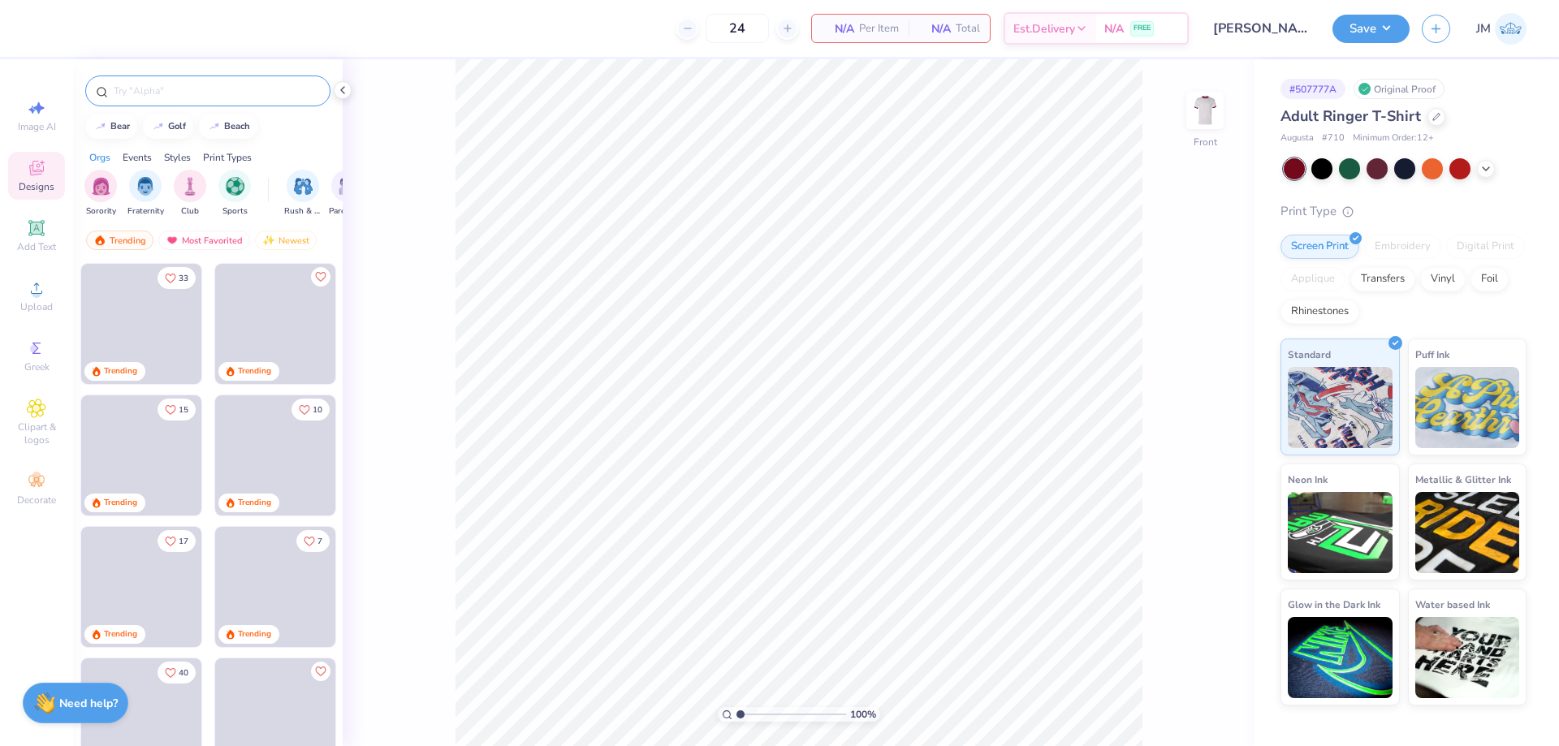
click at [163, 94] on input "text" at bounding box center [216, 91] width 208 height 16
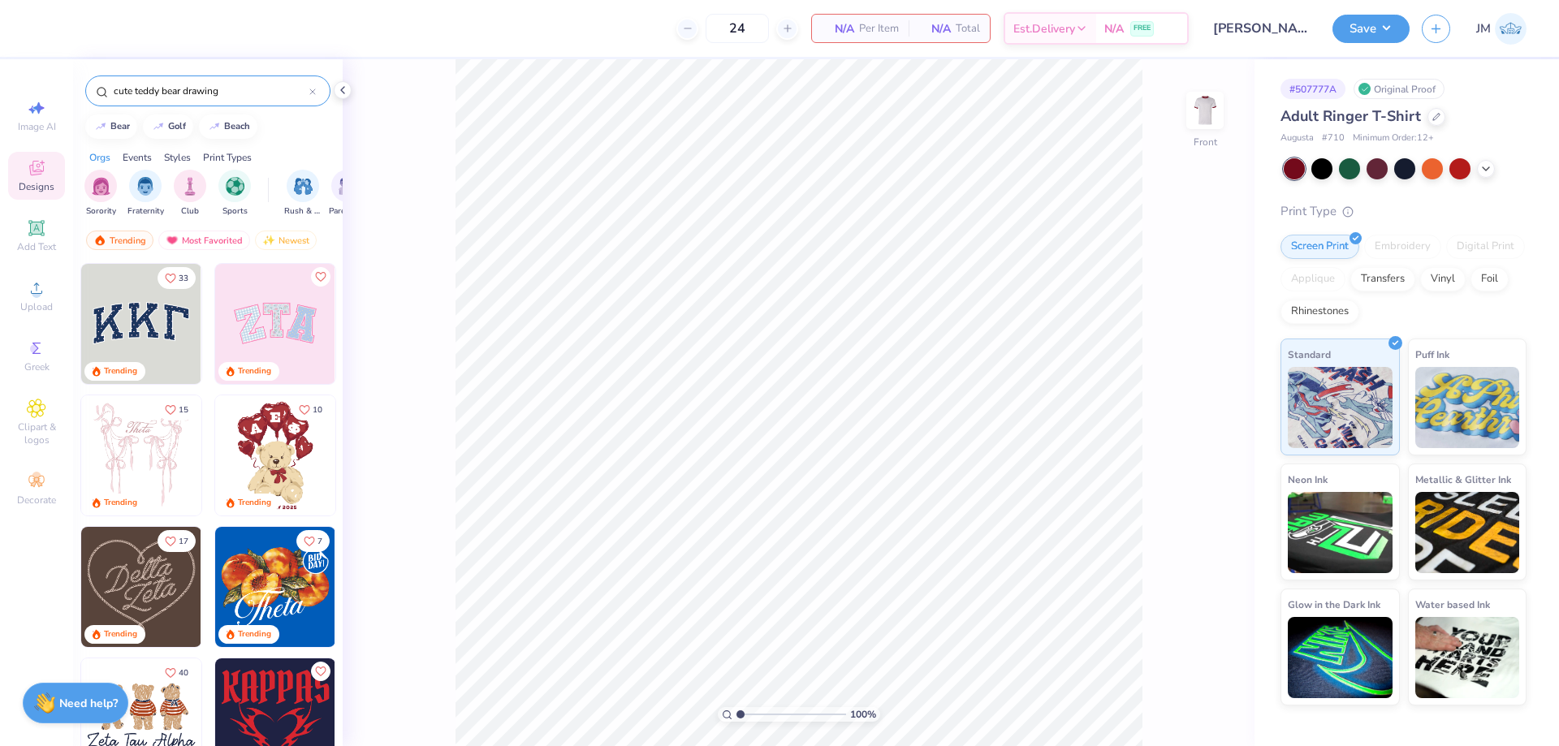
type input "cute teddy bear drawing"
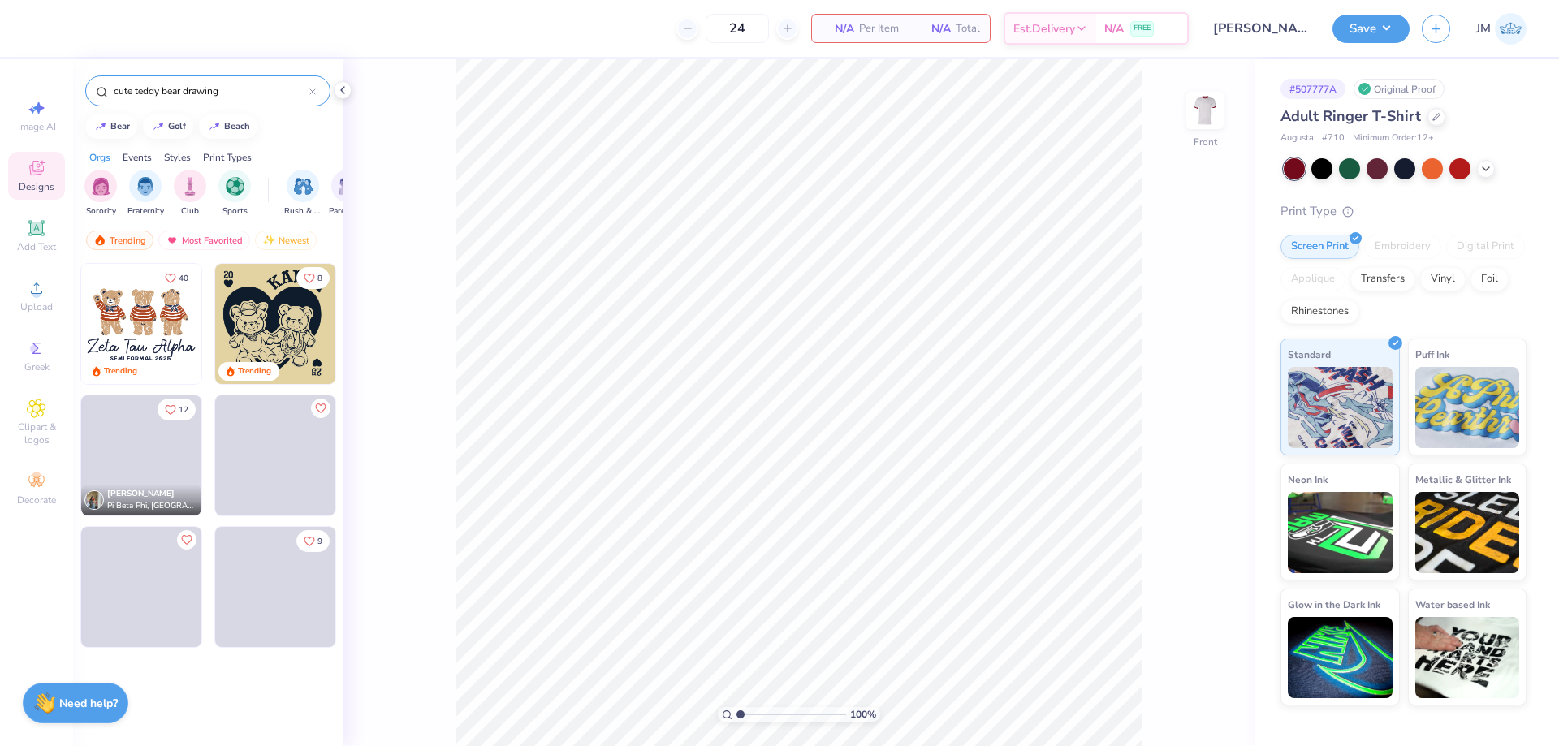
click at [152, 324] on img at bounding box center [141, 324] width 120 height 120
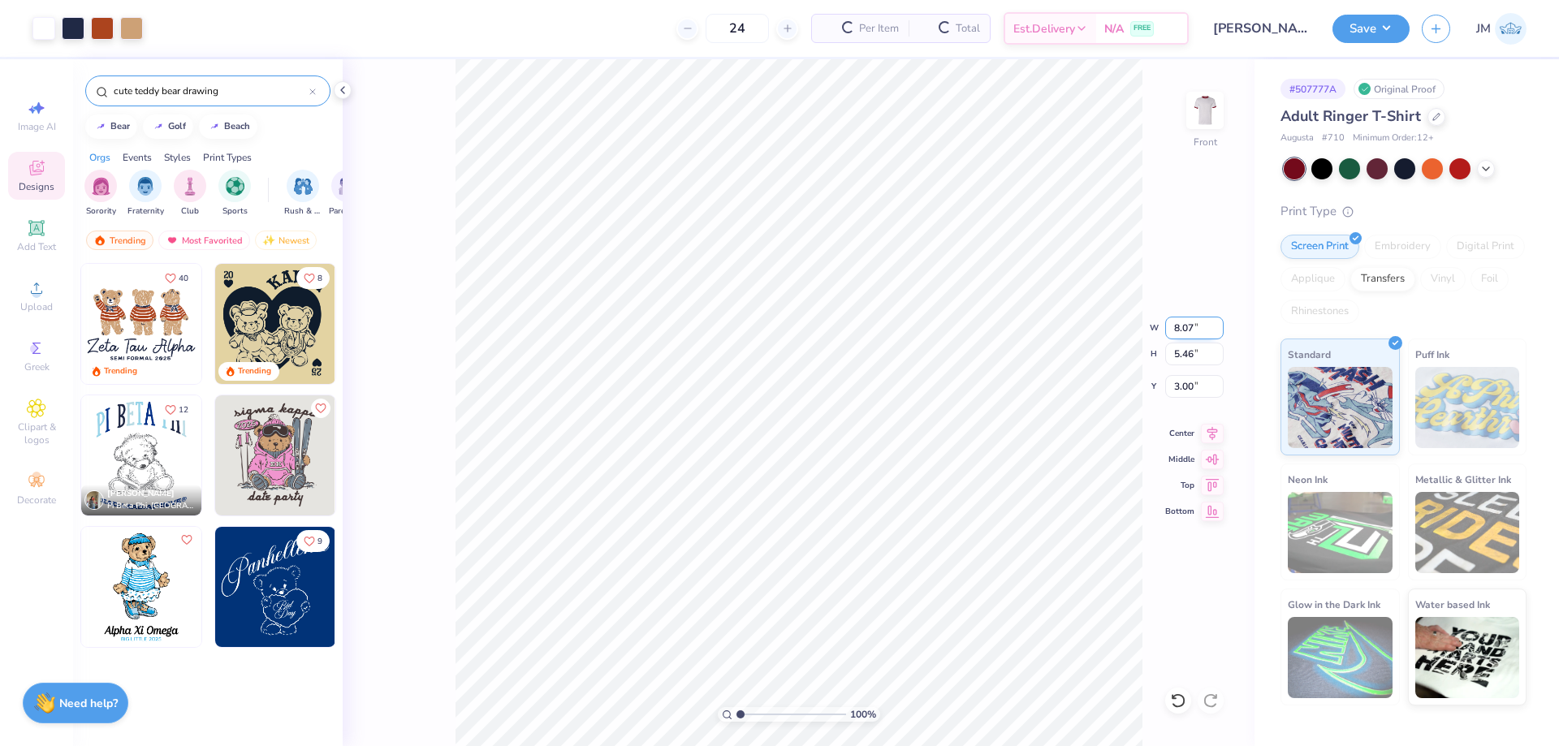
click at [1187, 328] on input "8.07" at bounding box center [1194, 328] width 58 height 23
type input "10.00"
type input "6.76"
type input "2.35"
click at [1203, 382] on input "2.35" at bounding box center [1194, 386] width 58 height 23
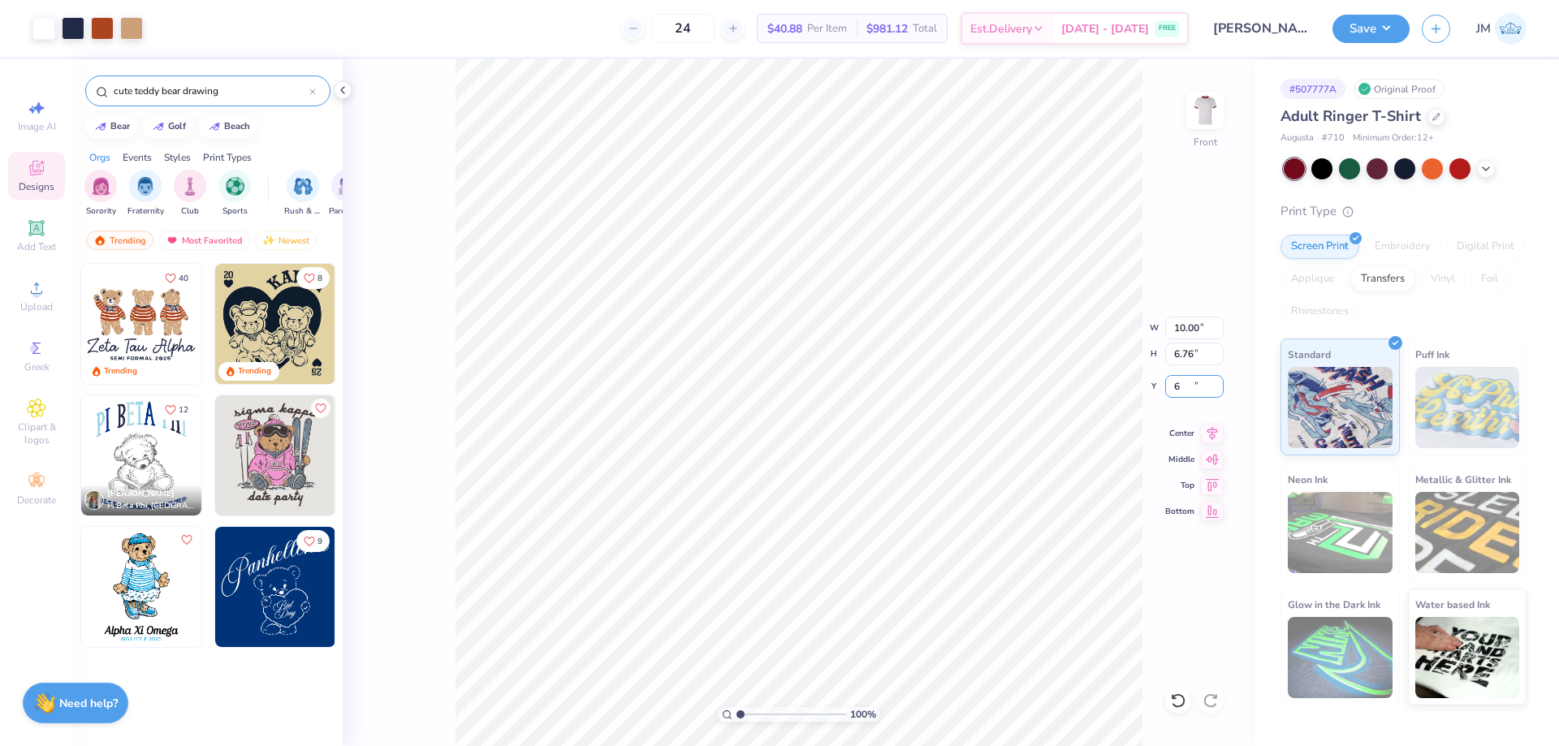
type input "6.00"
click at [1213, 427] on icon at bounding box center [1213, 431] width 11 height 14
click at [953, 594] on li "Ungroup" at bounding box center [929, 600] width 127 height 32
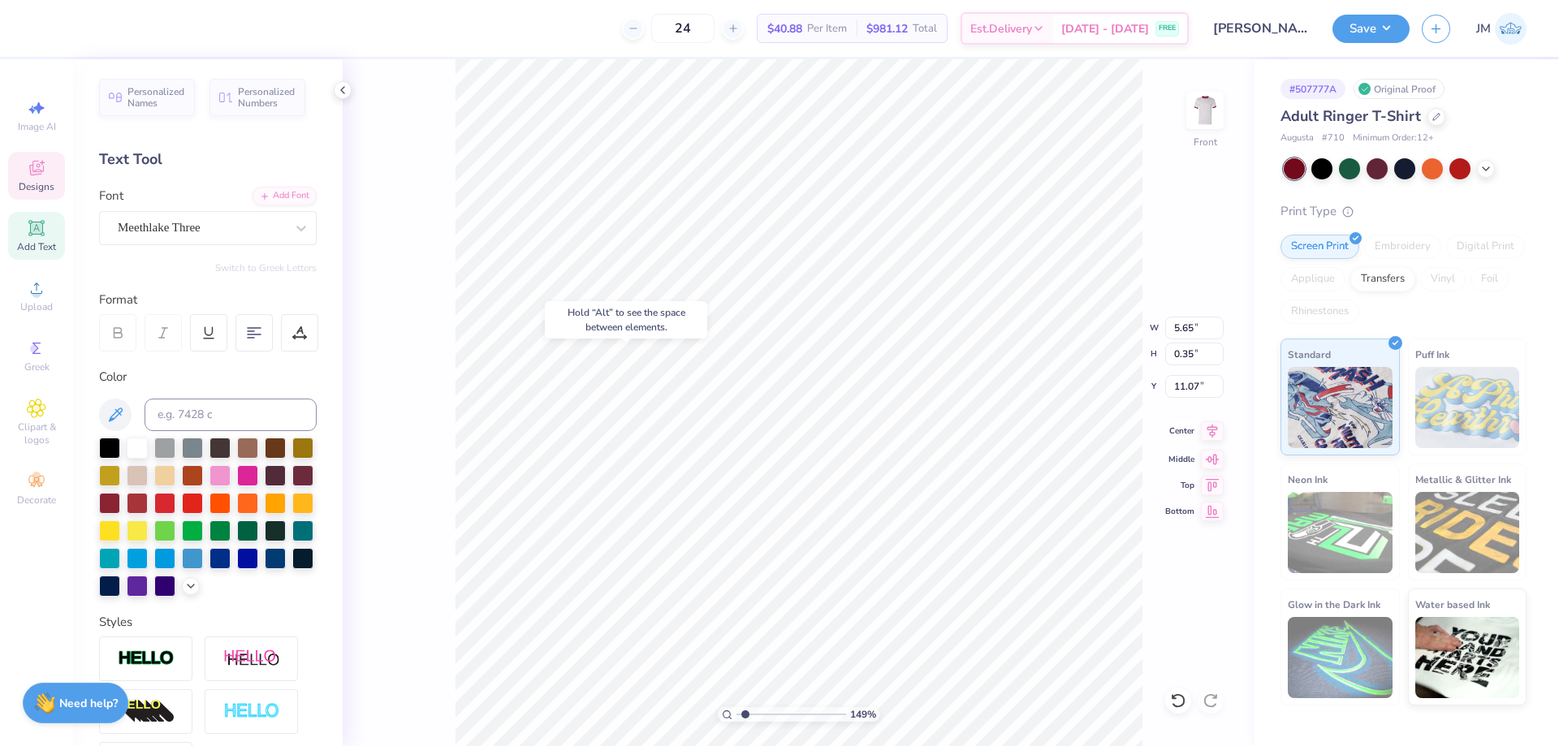
type input "1.49212326873899"
type input "11.07"
click at [1212, 439] on icon at bounding box center [1212, 430] width 23 height 19
type input "2.54415933633312"
type input "10.83"
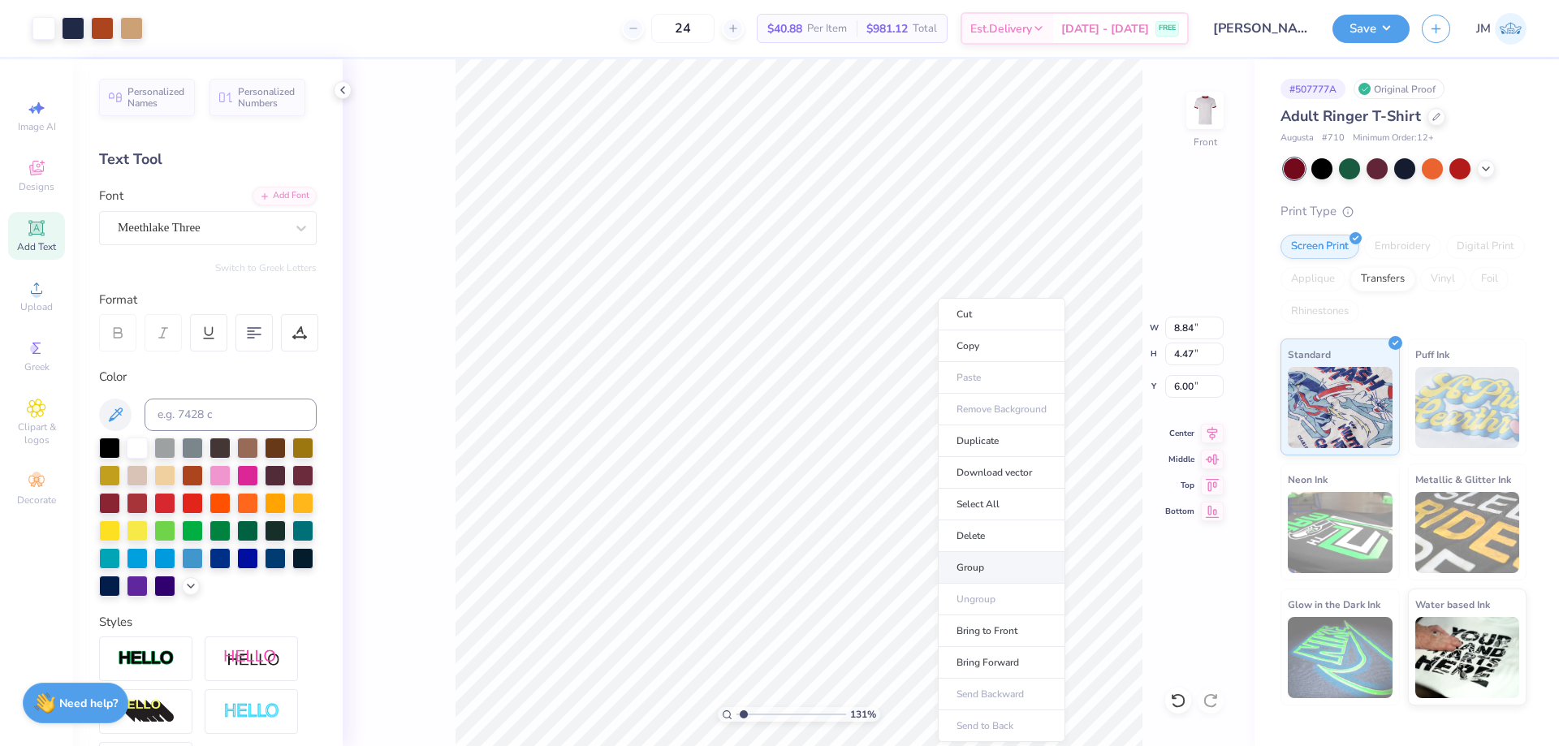
click at [989, 562] on li "Group" at bounding box center [1001, 568] width 127 height 32
click at [1213, 433] on icon at bounding box center [1212, 430] width 23 height 19
type input "1.30577936722713"
click at [1186, 331] on input "8.84" at bounding box center [1194, 328] width 58 height 23
type input "9"
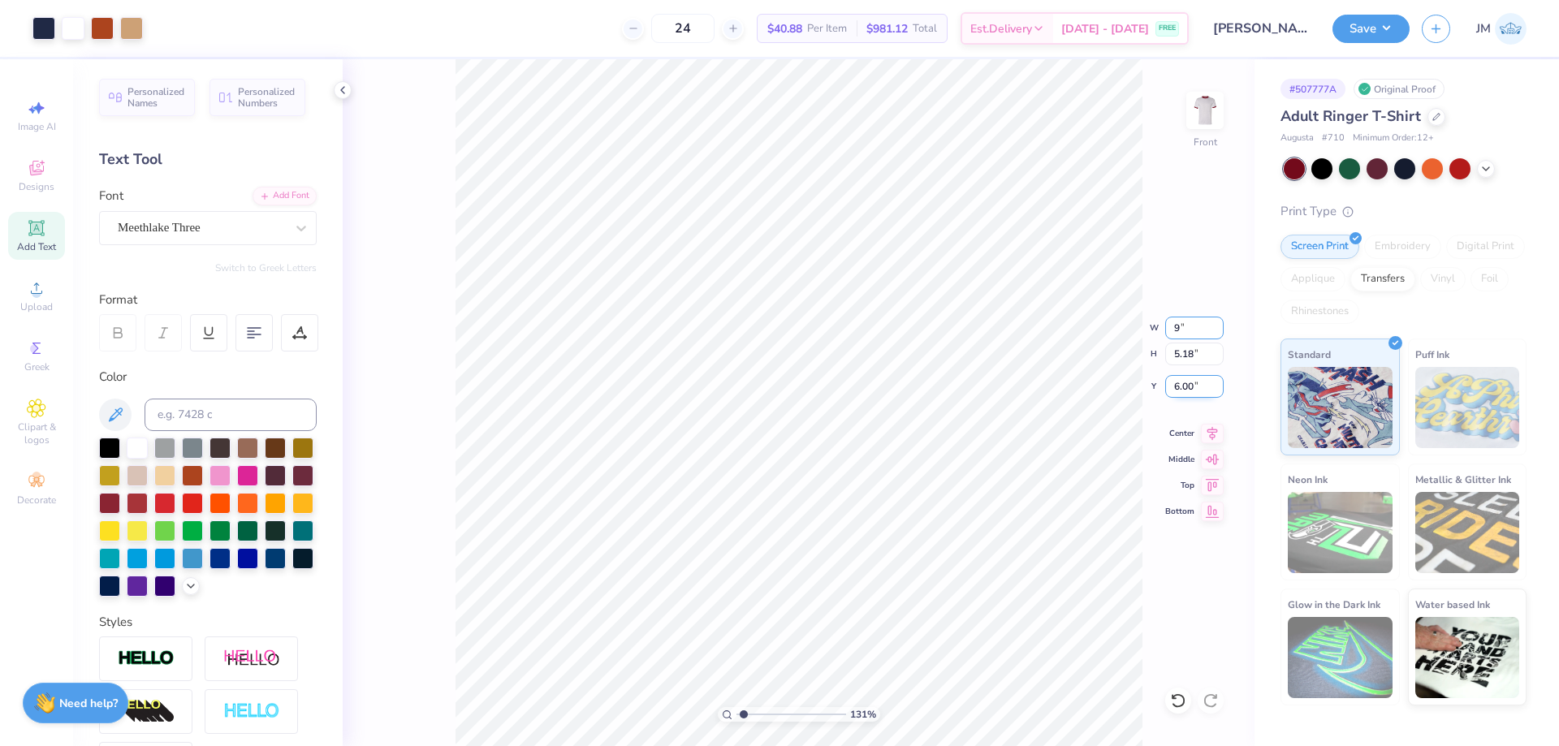
type input "1.30577936722713"
type input "9.00"
type input "5.28"
click at [1203, 391] on input "5.95" at bounding box center [1194, 386] width 58 height 23
type input "6"
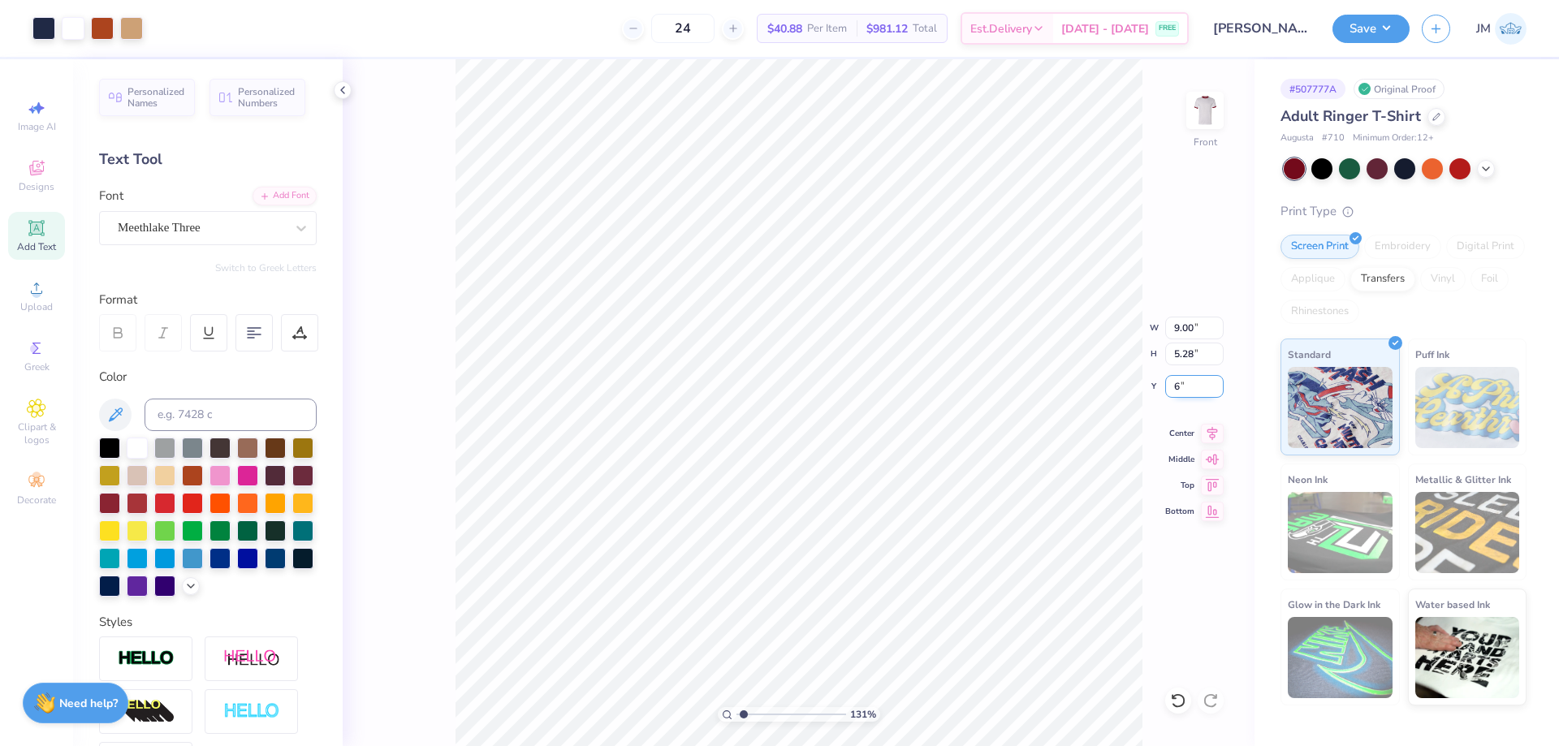
type input "1.30577936722713"
type input "6.00"
click at [1030, 461] on li "Download vector" at bounding box center [1002, 455] width 127 height 32
click at [28, 300] on span "Upload" at bounding box center [36, 306] width 32 height 13
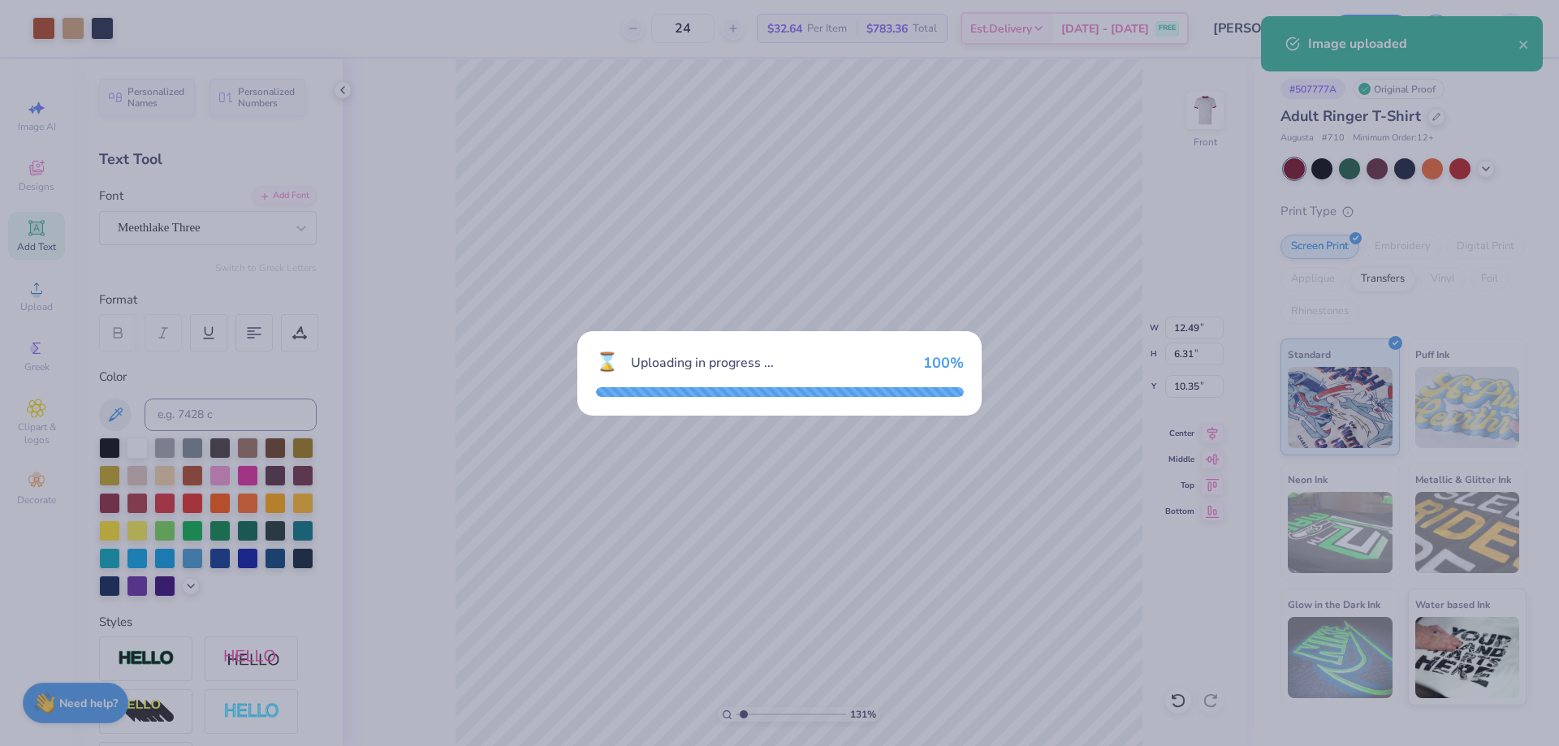
type input "1.30577936722713"
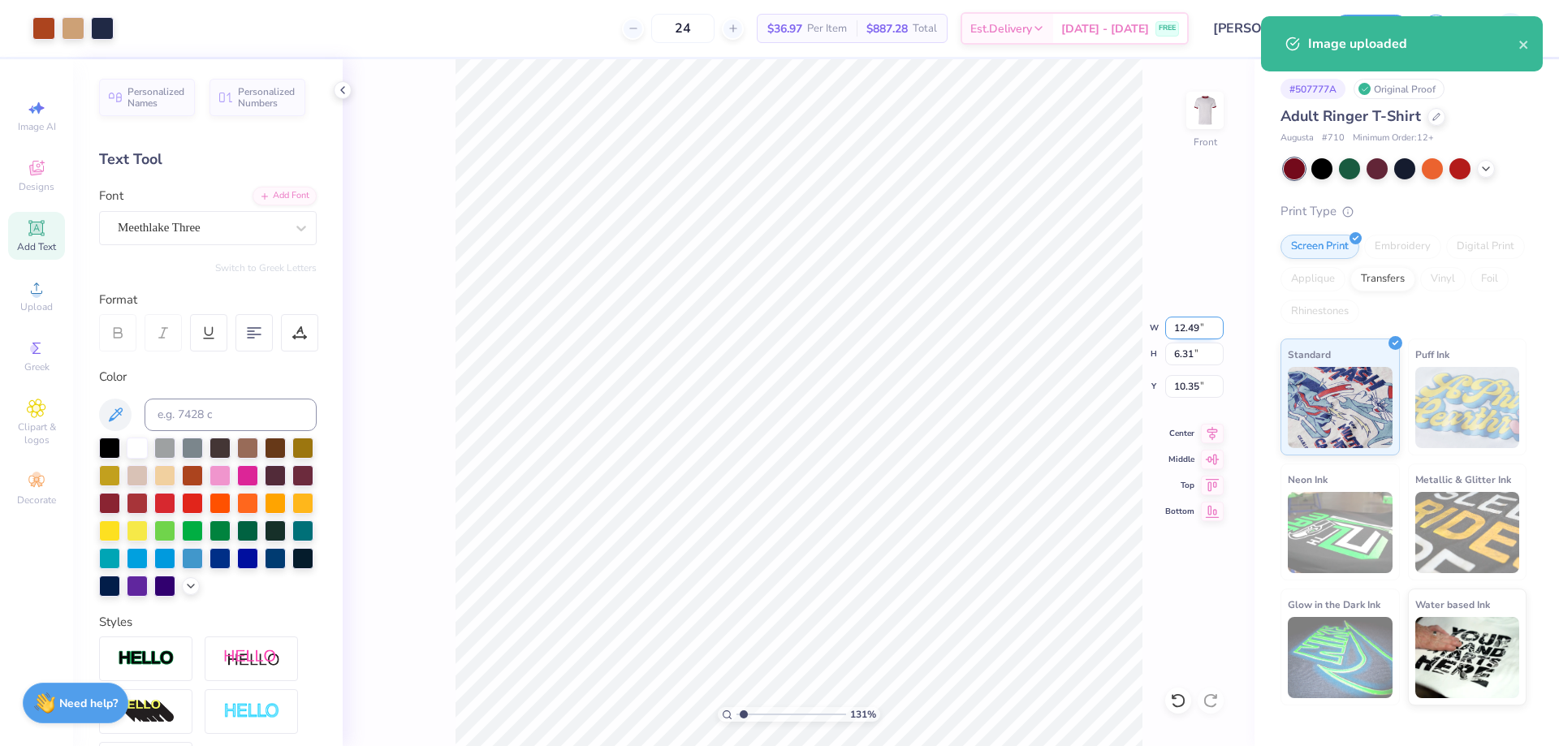
click at [1192, 338] on input "12.49" at bounding box center [1194, 328] width 58 height 23
type input "9"
type input "1.30577936722713"
type input "9.00"
type input "4.55"
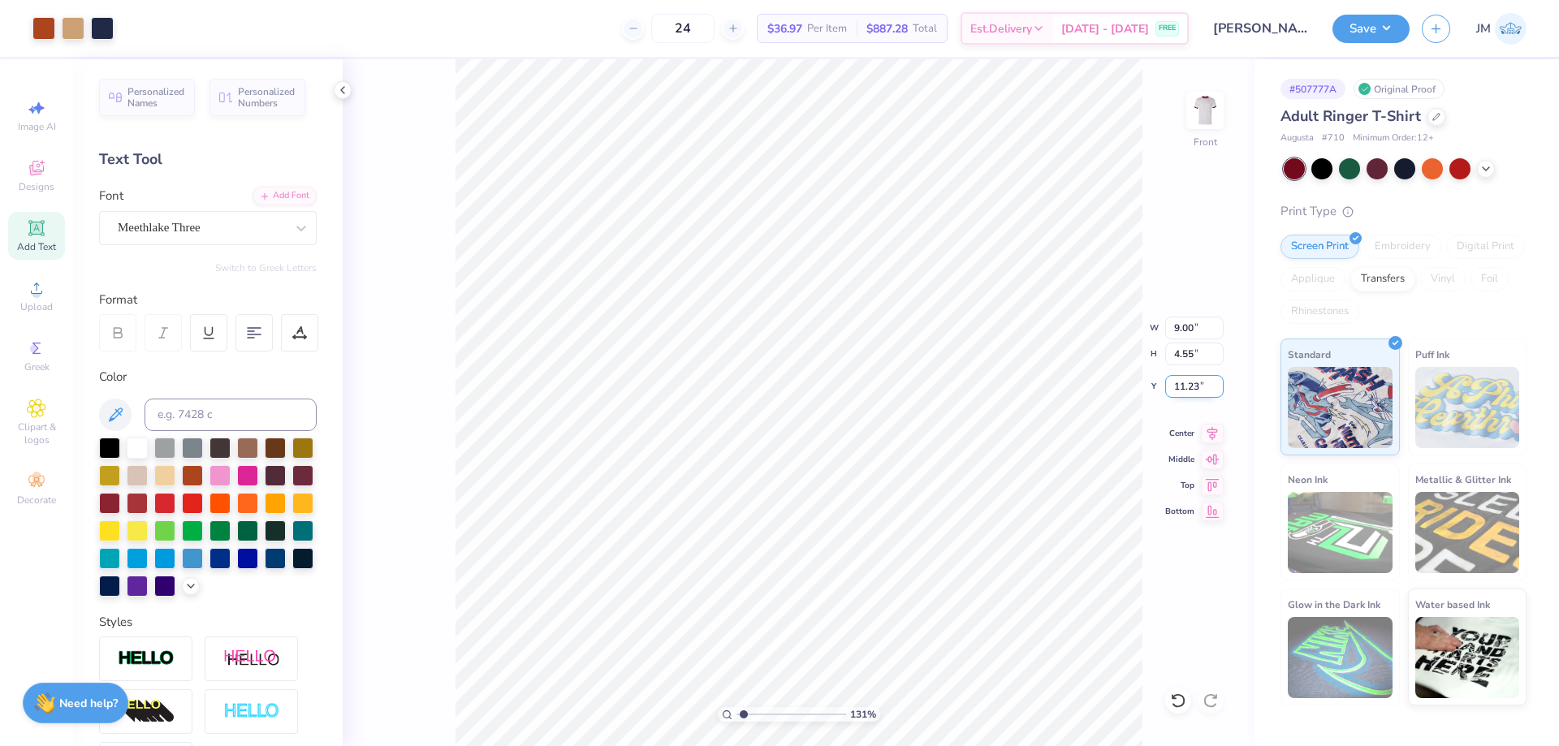
click at [1182, 393] on input "11.23" at bounding box center [1194, 386] width 58 height 23
type input "7"
type input "1.30577936722713"
type input "6"
type input "1.30577936722713"
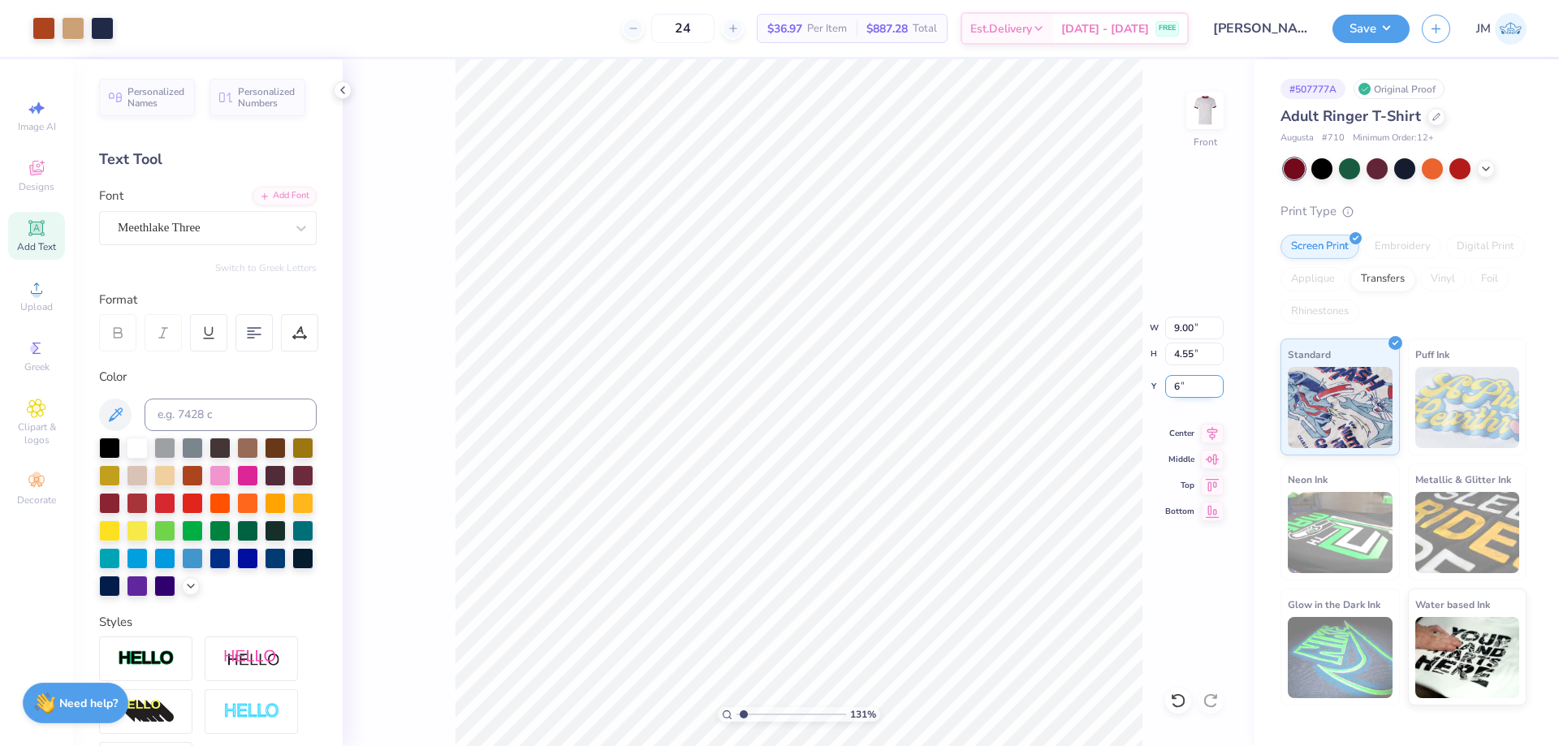
type input "6.00"
click at [1199, 94] on img at bounding box center [1205, 110] width 32 height 32
click at [280, 196] on div "Add Font" at bounding box center [285, 194] width 64 height 19
click at [27, 229] on icon at bounding box center [36, 227] width 19 height 19
click at [252, 227] on div "Super Dream" at bounding box center [201, 227] width 171 height 25
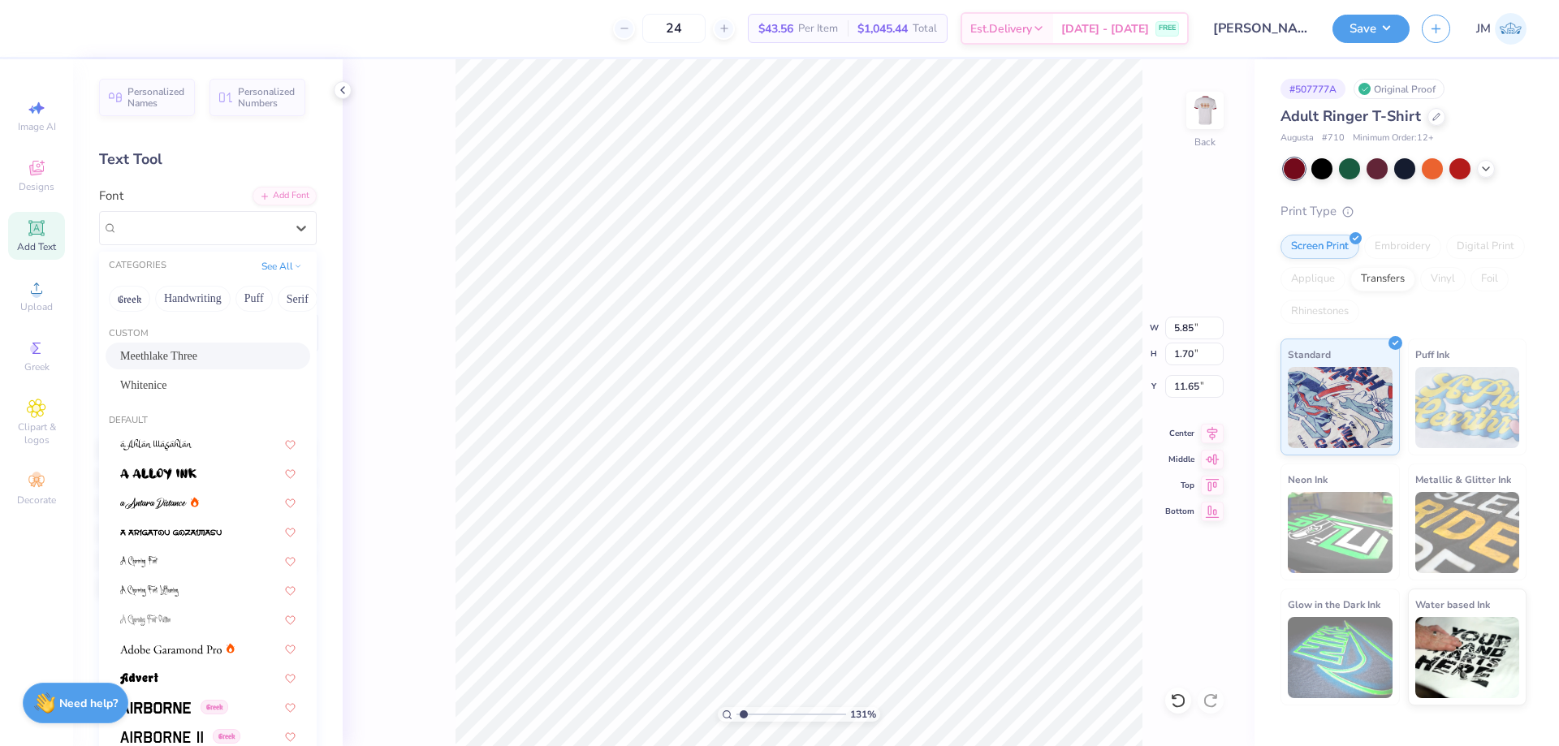
click at [197, 360] on span "Meethlake Three" at bounding box center [158, 356] width 77 height 17
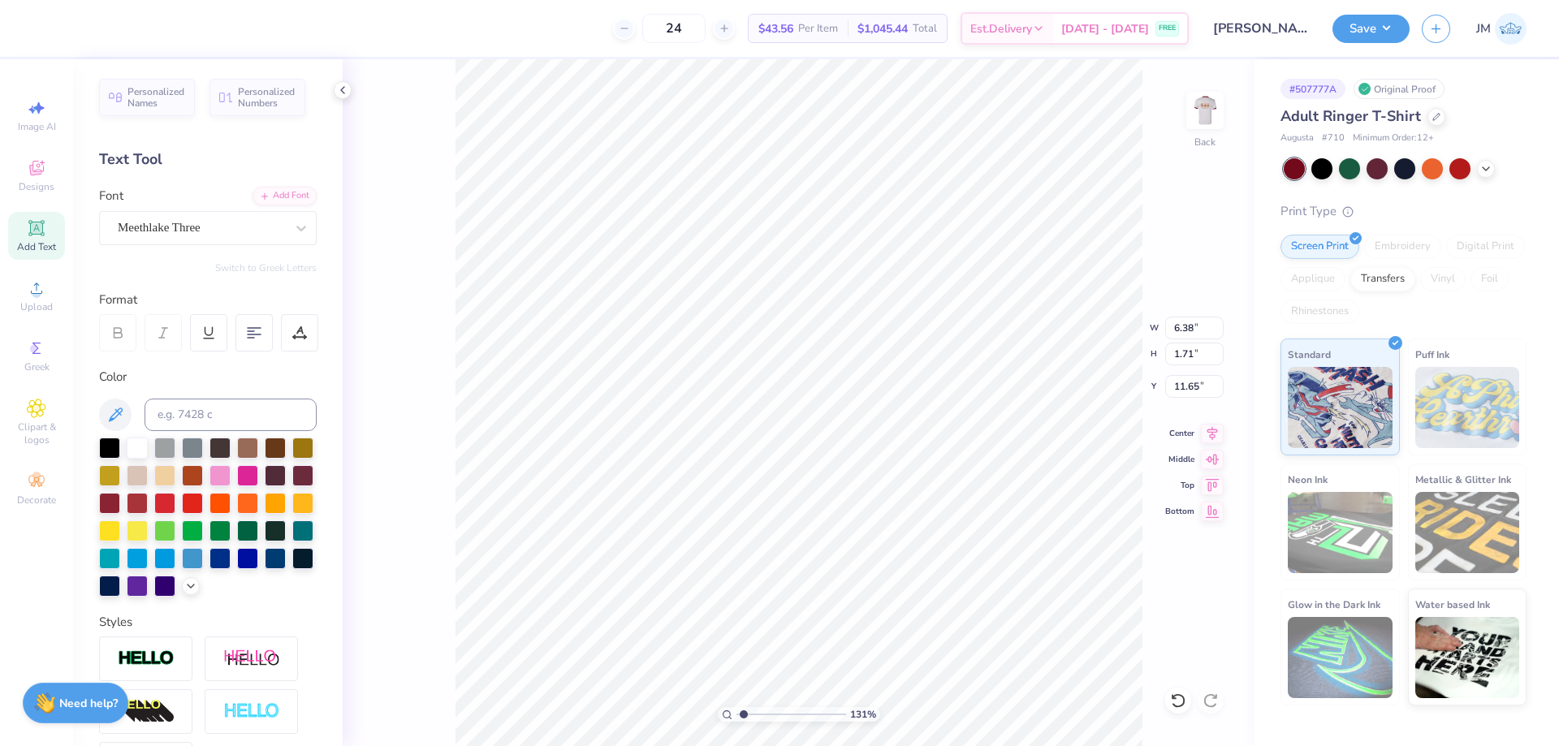
type input "1.30577936722713"
type input "6.38"
type input "1.71"
type input "1.30577936722713"
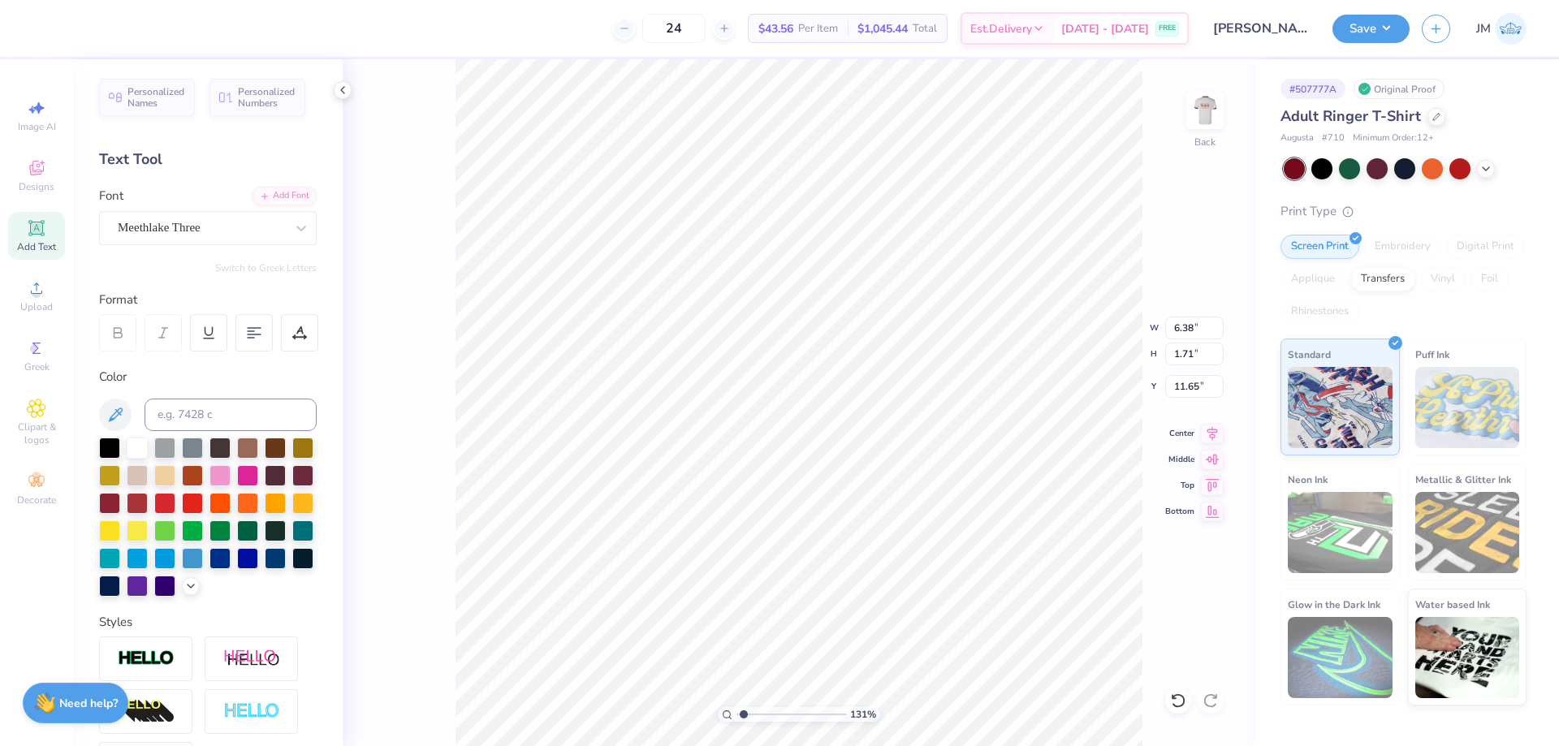
type textarea "7"
type input "1.30577936722713"
type textarea "761"
type input "1.30577936722713"
type textarea "761"
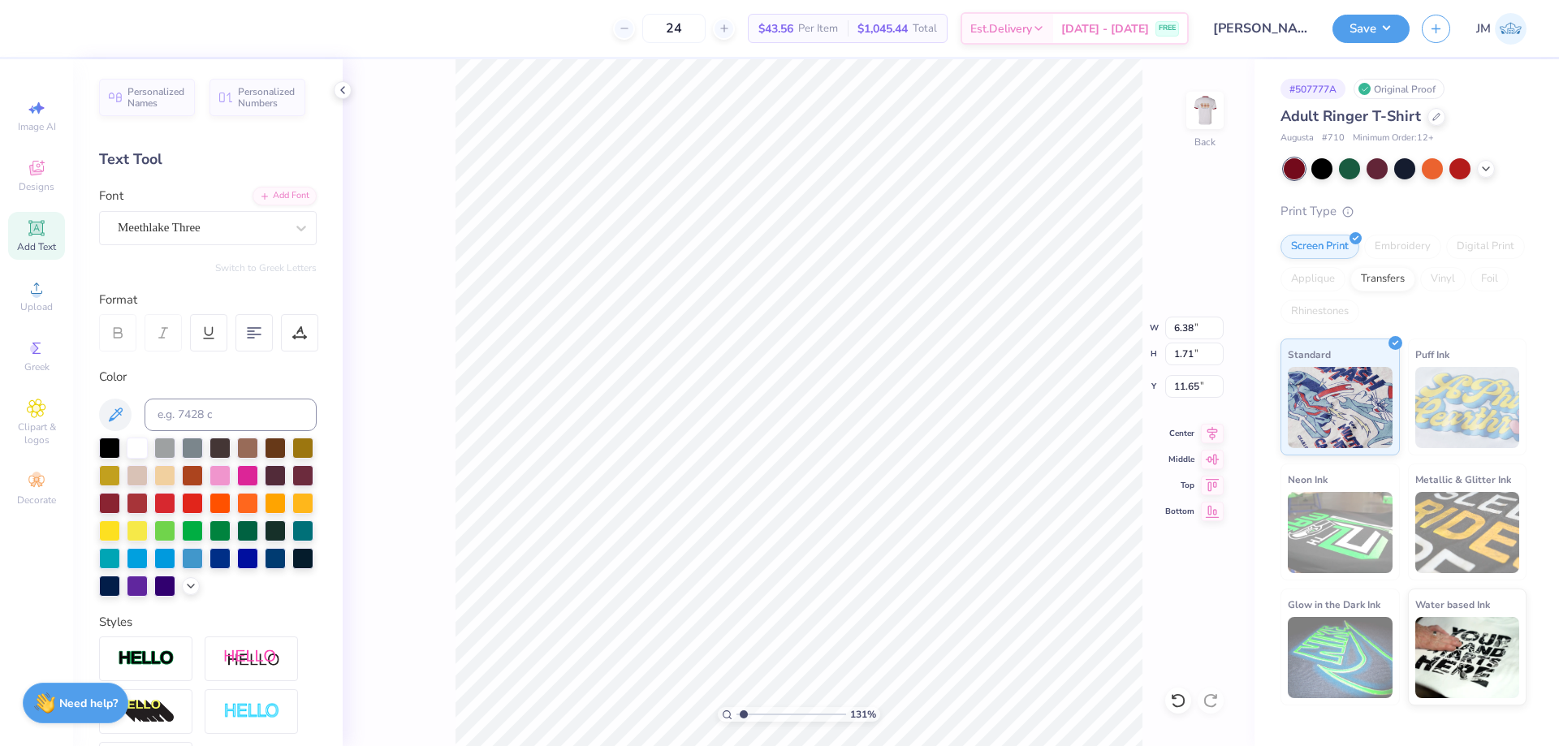
type input "1.30577936722713"
type textarea "7"
type input "1.30577936722713"
type textarea "751"
type input "1.30577936722713"
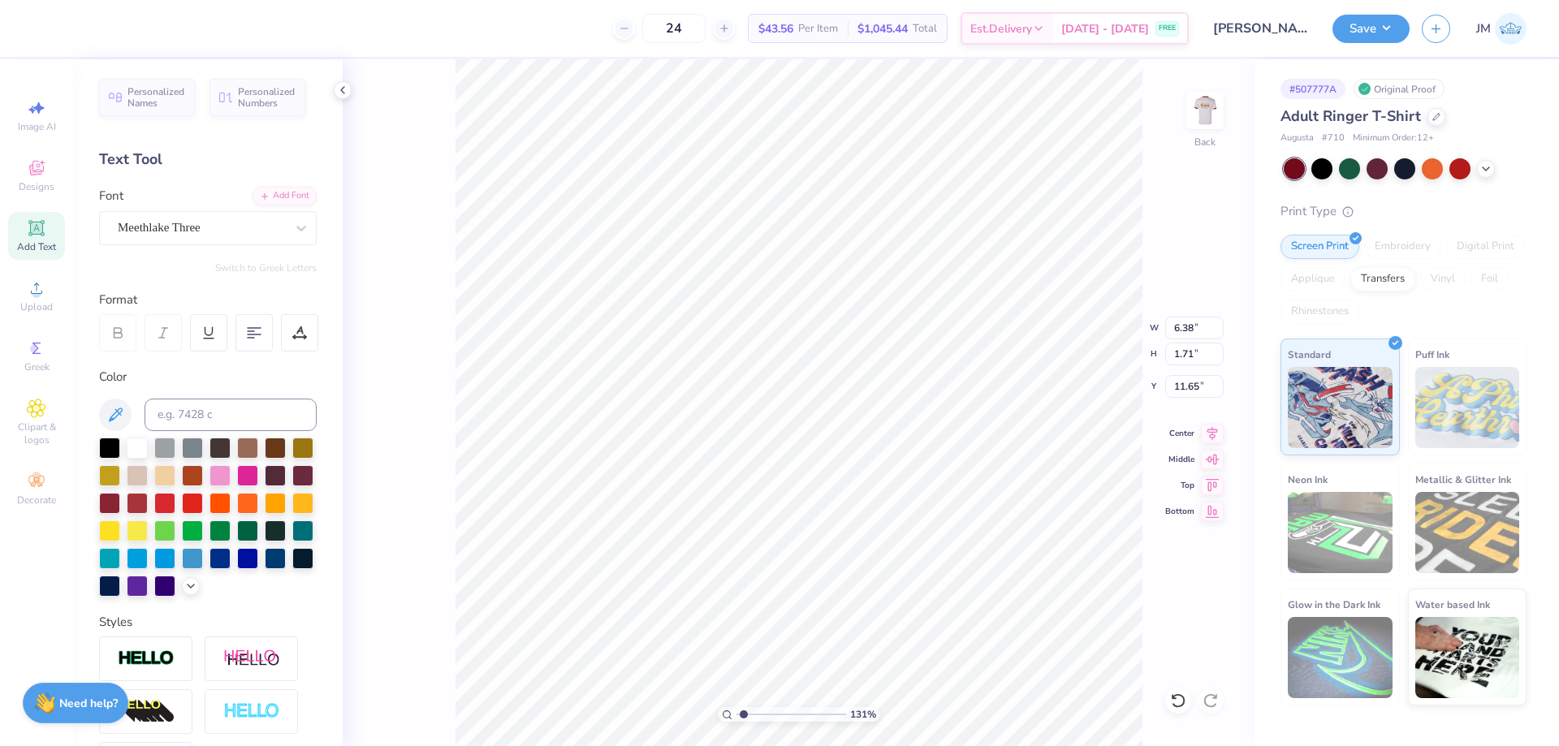
type input "4.01"
type input "1.70"
click at [1210, 96] on img at bounding box center [1205, 110] width 65 height 65
click at [1212, 108] on img at bounding box center [1205, 110] width 65 height 65
type input "1.30577936722713"
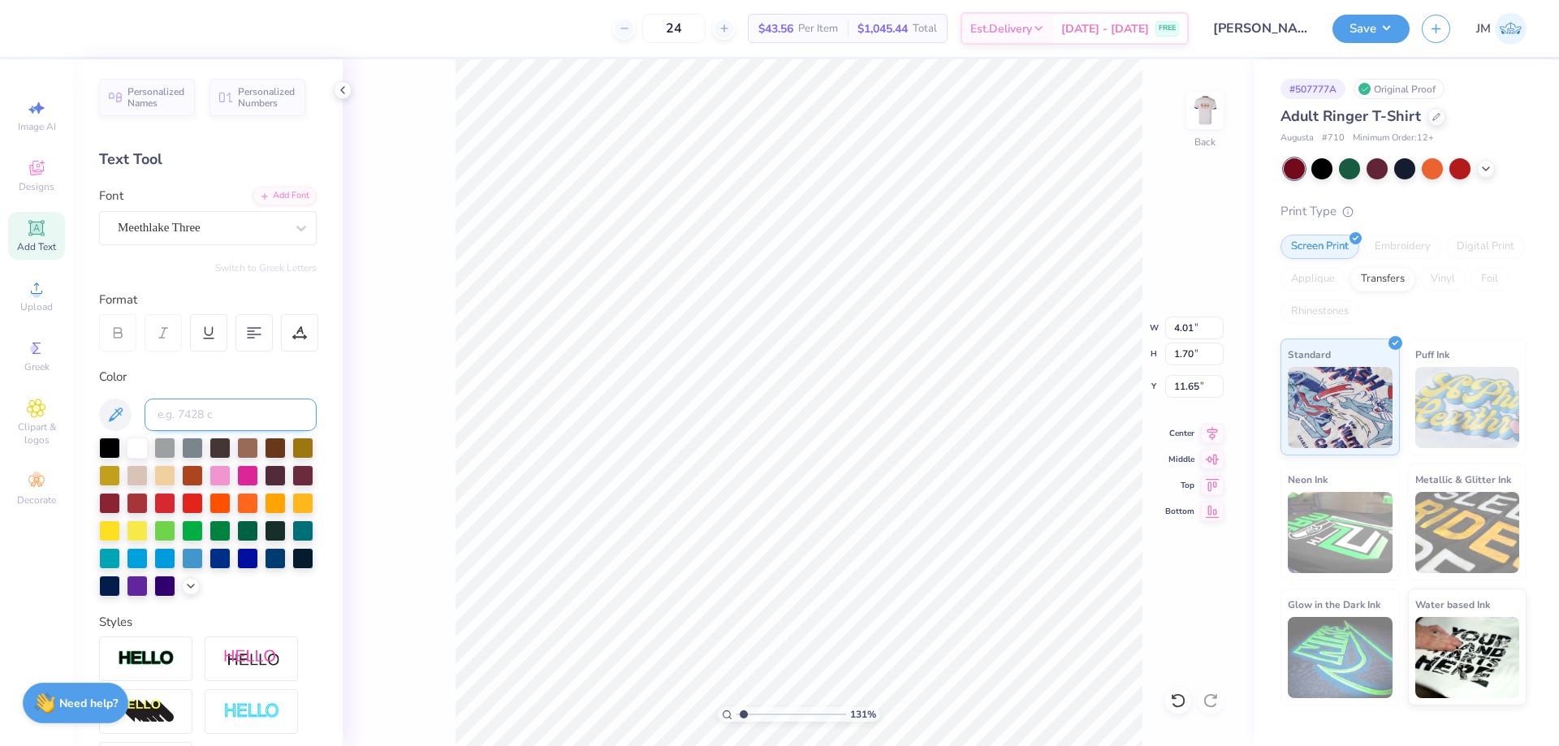
click at [210, 421] on input at bounding box center [231, 415] width 172 height 32
type input "533"
type input "1.30577936722713"
click at [1203, 322] on input "4.01" at bounding box center [1194, 328] width 58 height 23
type input "2.5"
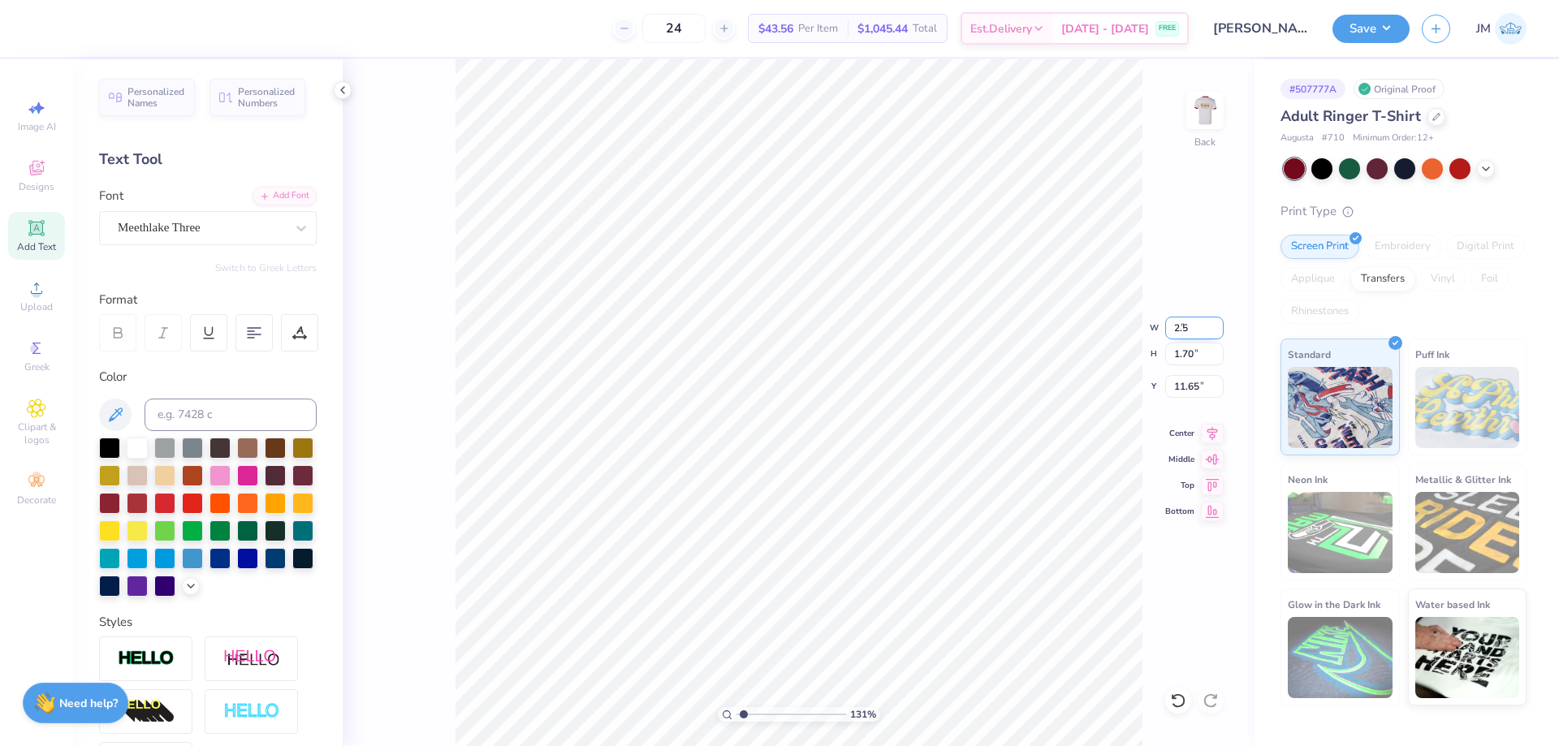
type input "1.30577936722713"
type input "2.50"
type input "1.06"
click at [1197, 384] on input "11.97" at bounding box center [1194, 386] width 58 height 23
type input "3"
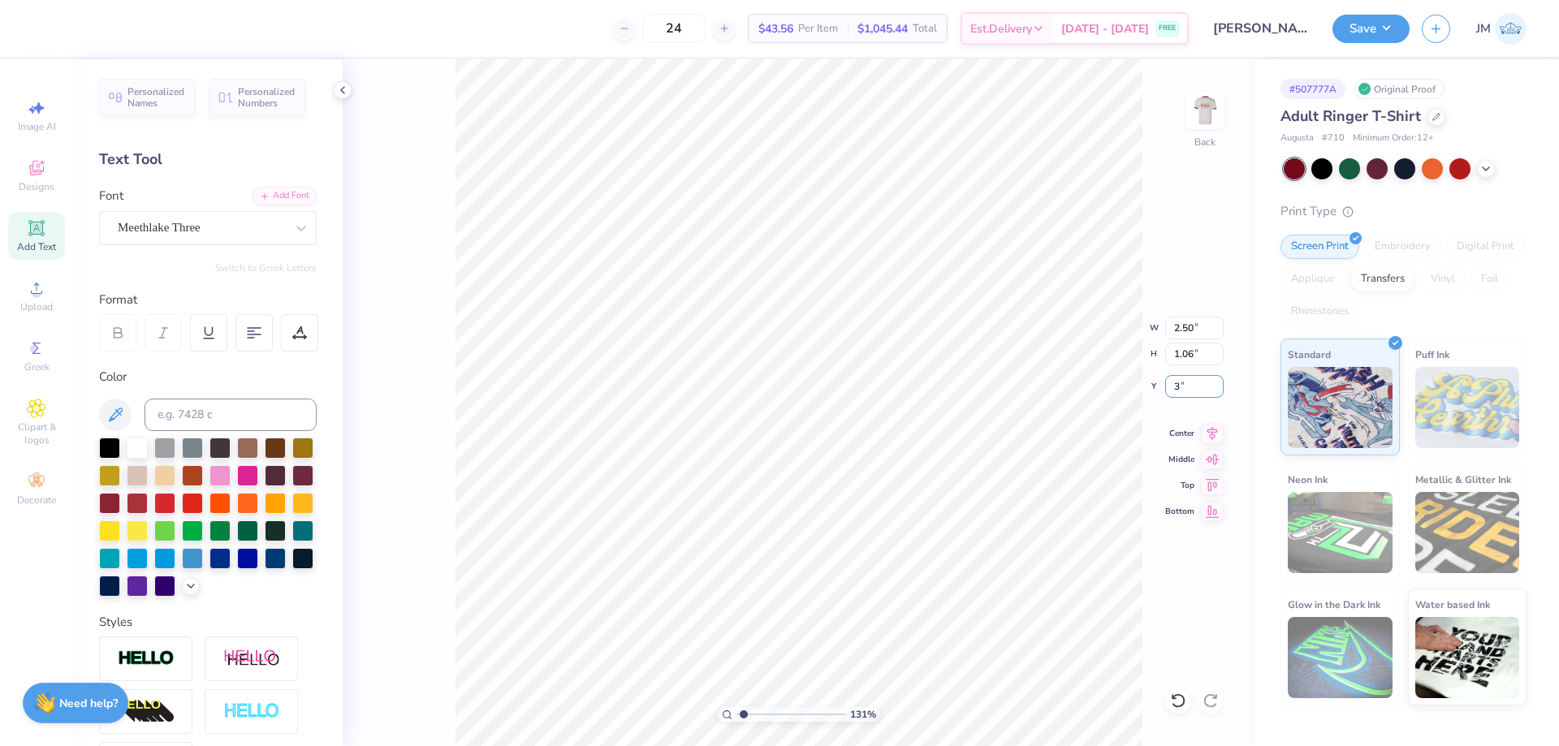
type input "1.30577936722713"
type input "3.00"
click at [1428, 114] on div at bounding box center [1437, 115] width 18 height 18
type input "1.30577936722713"
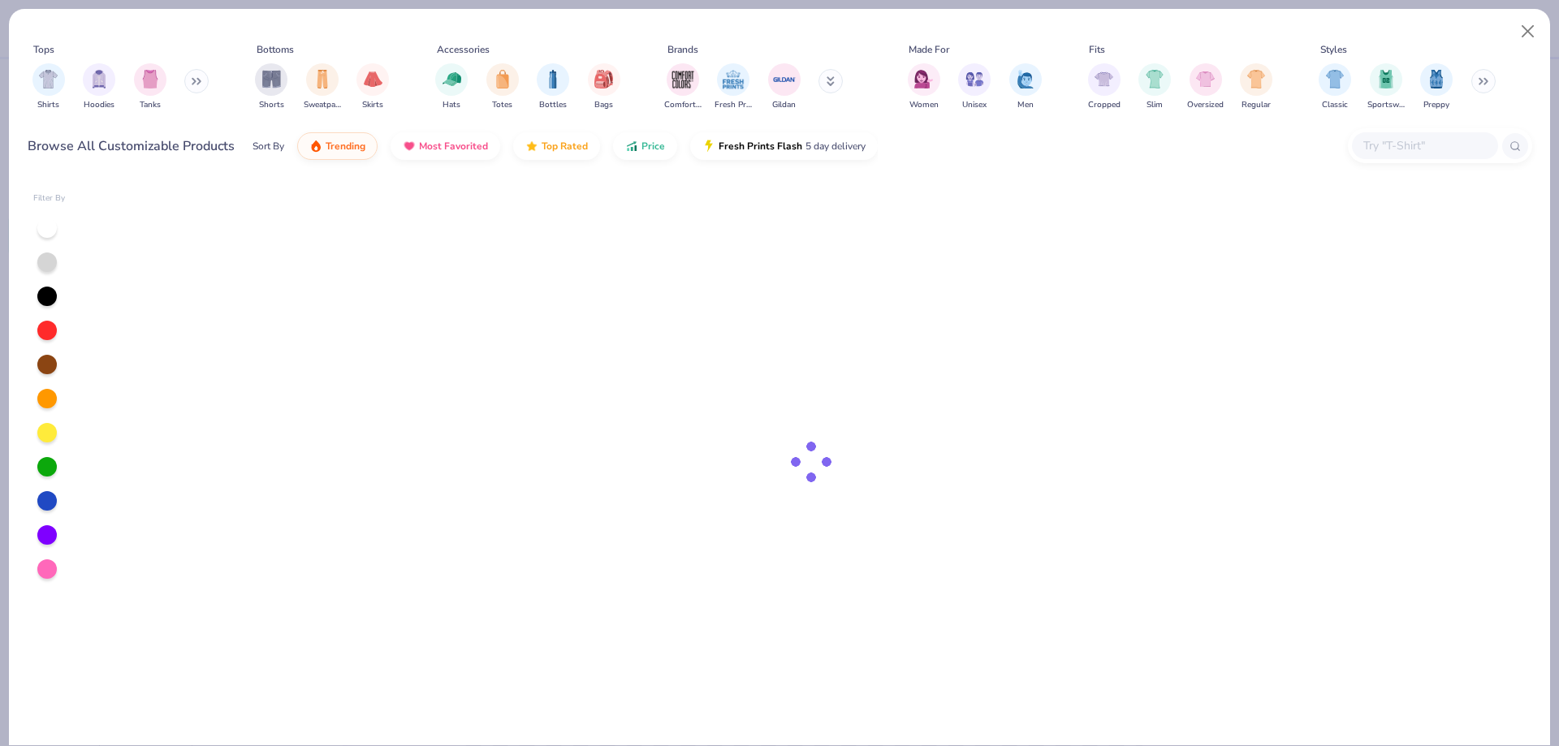
click at [1393, 146] on input "text" at bounding box center [1424, 145] width 125 height 19
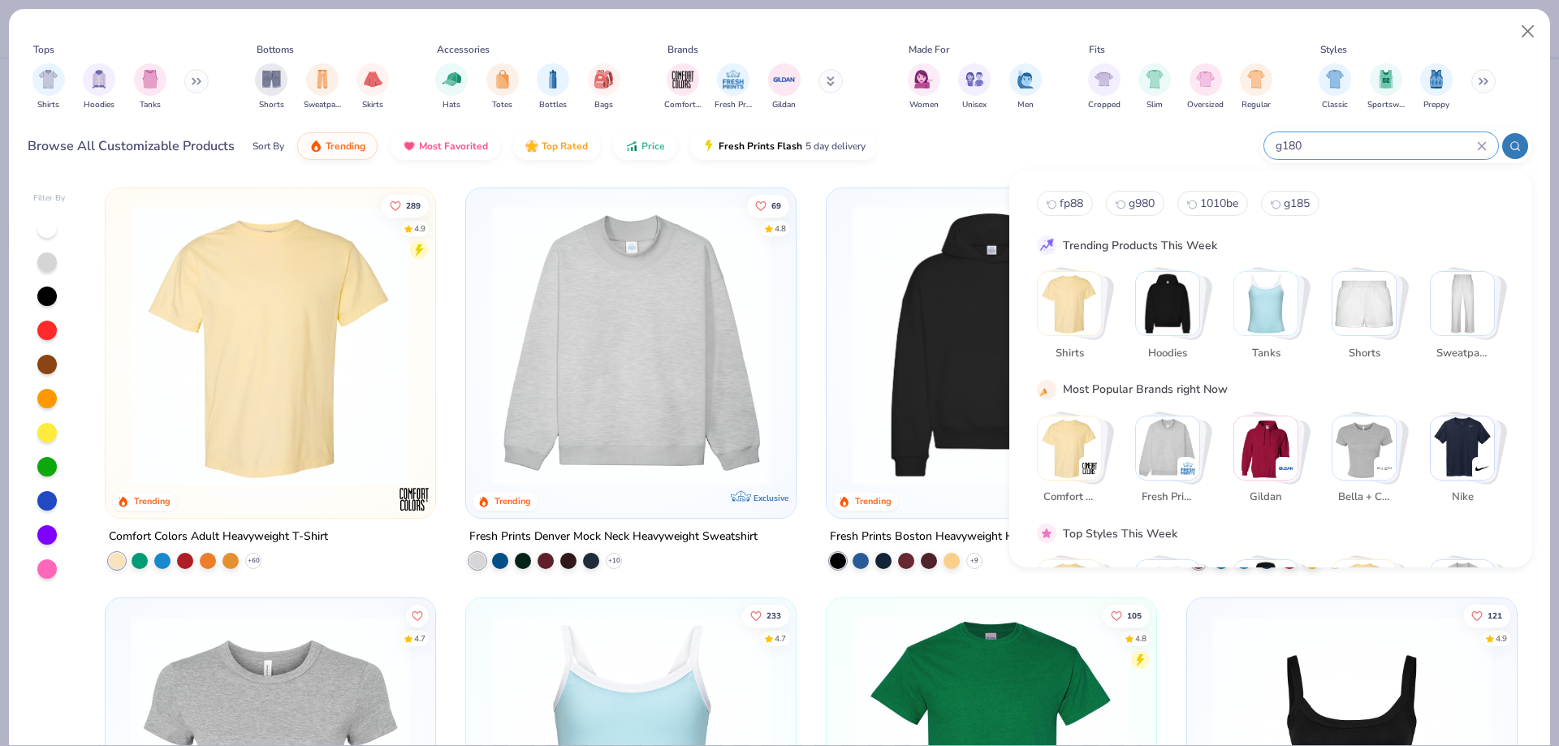
type input "g180"
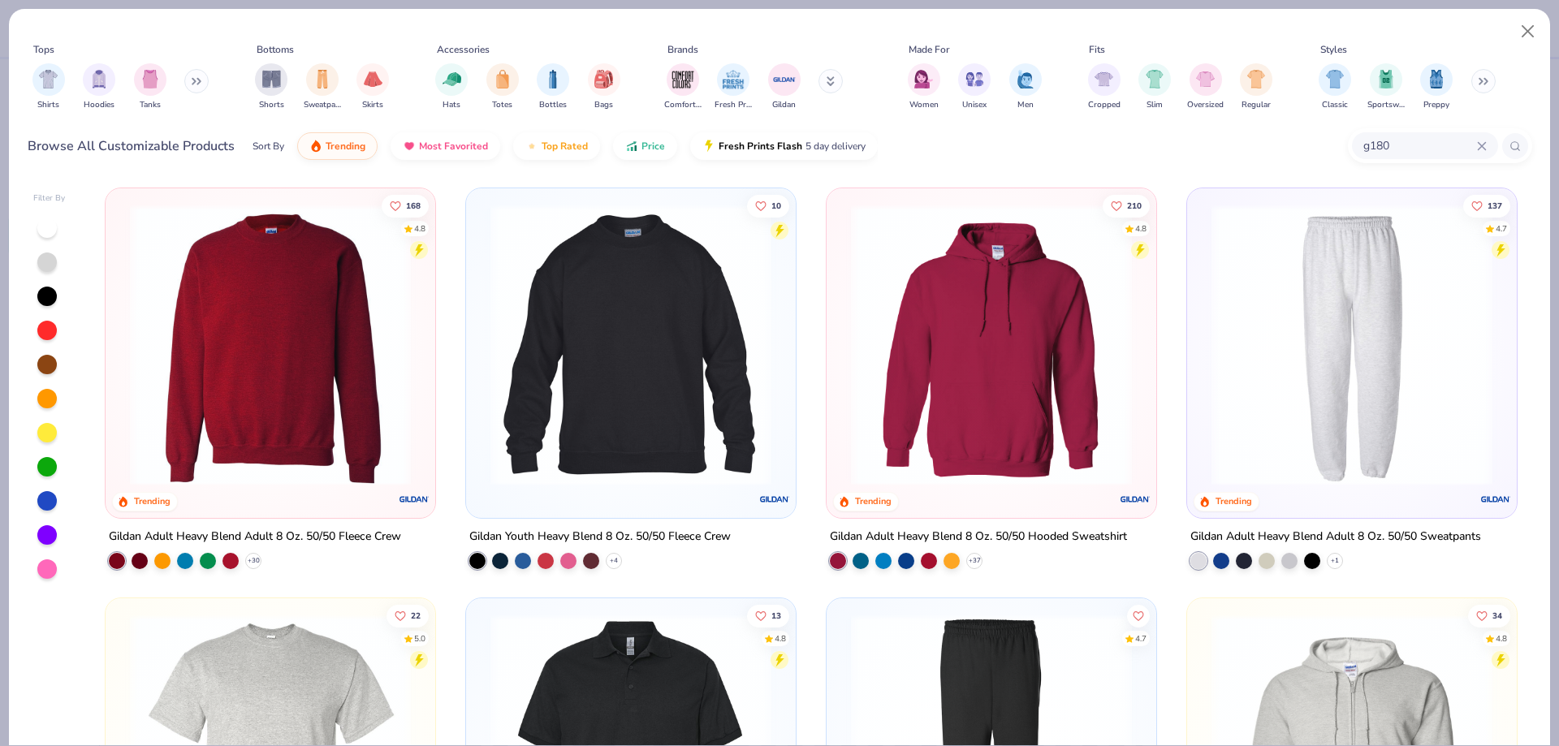
click at [345, 387] on img at bounding box center [270, 345] width 297 height 281
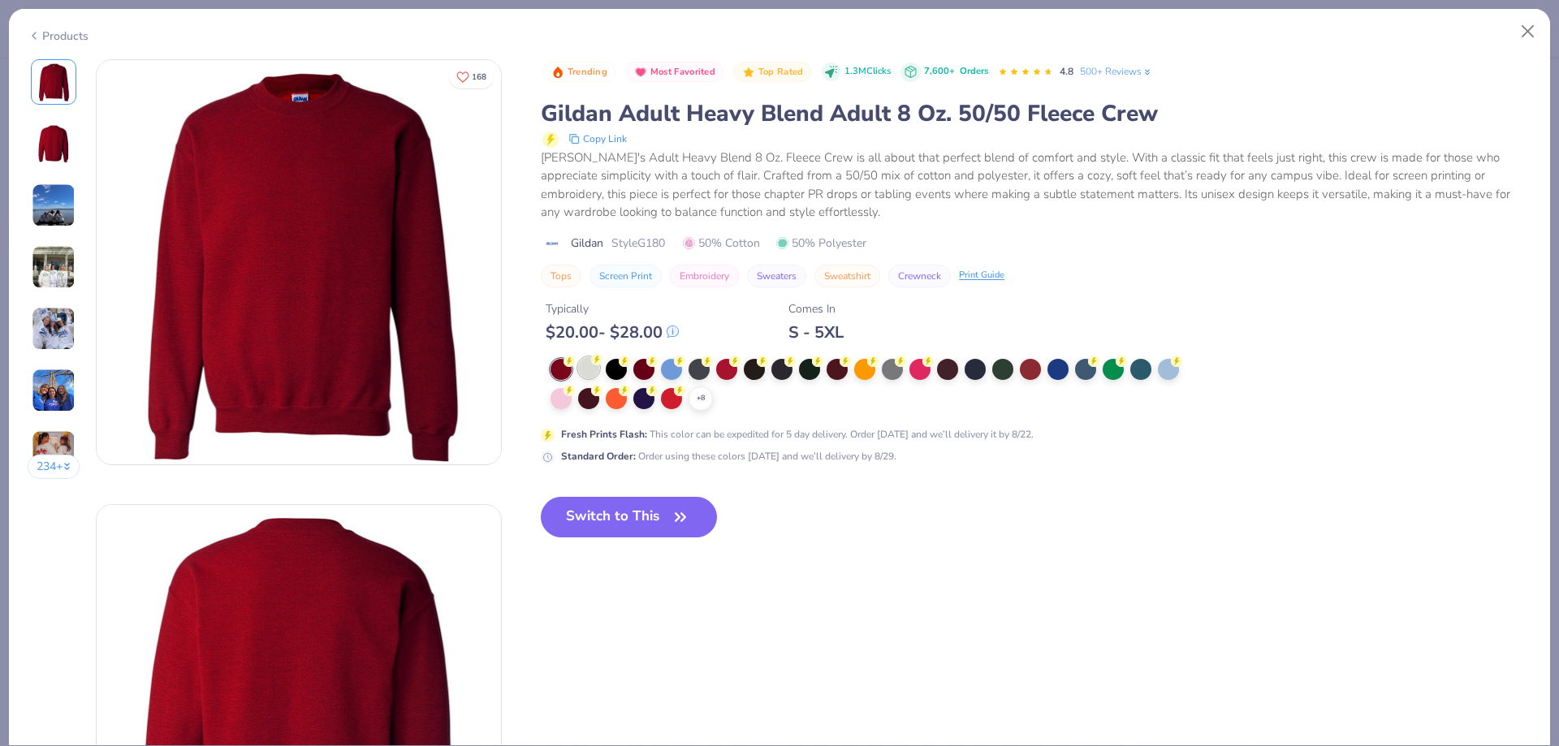
click at [595, 369] on div at bounding box center [588, 367] width 21 height 21
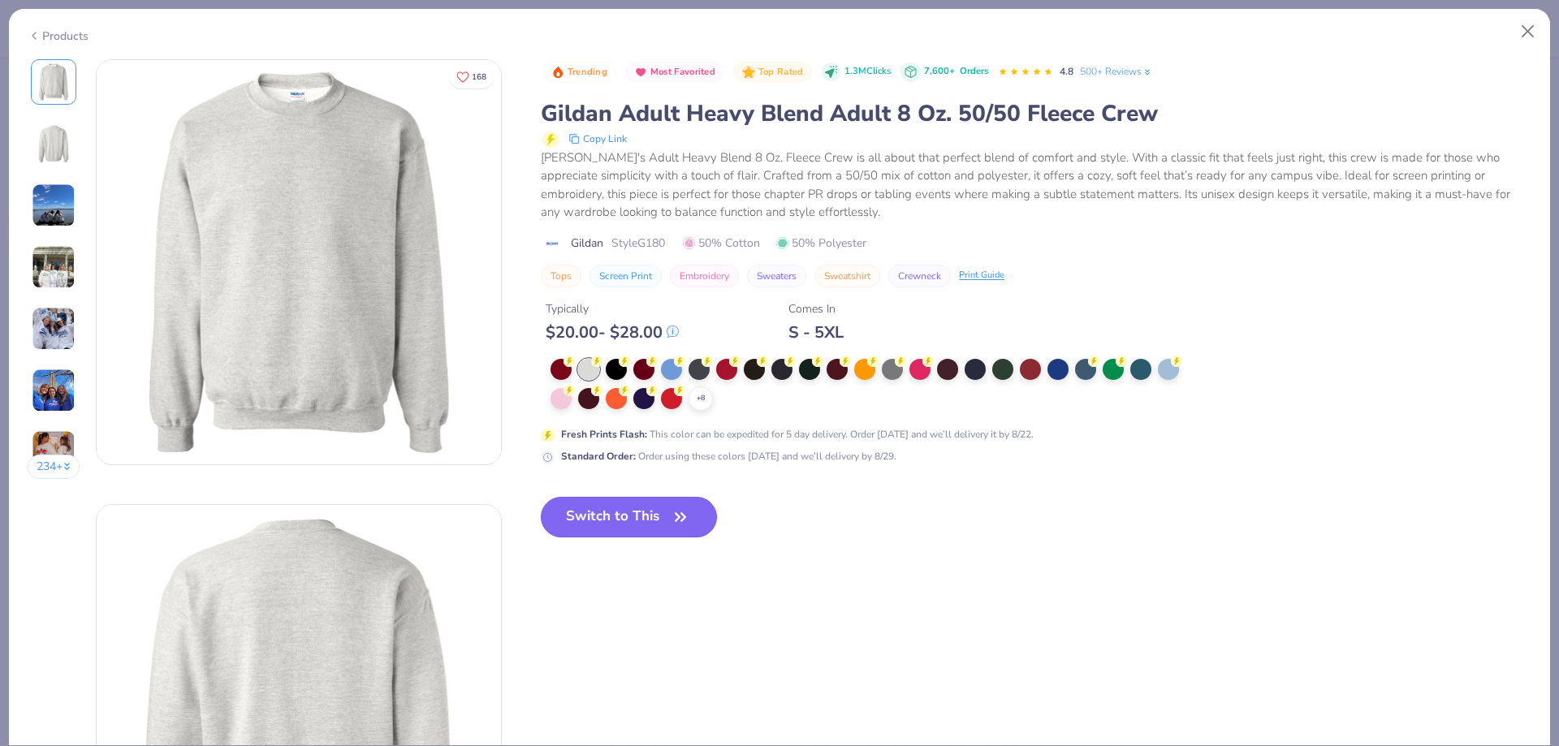
click at [628, 524] on button "Switch to This" at bounding box center [629, 517] width 176 height 41
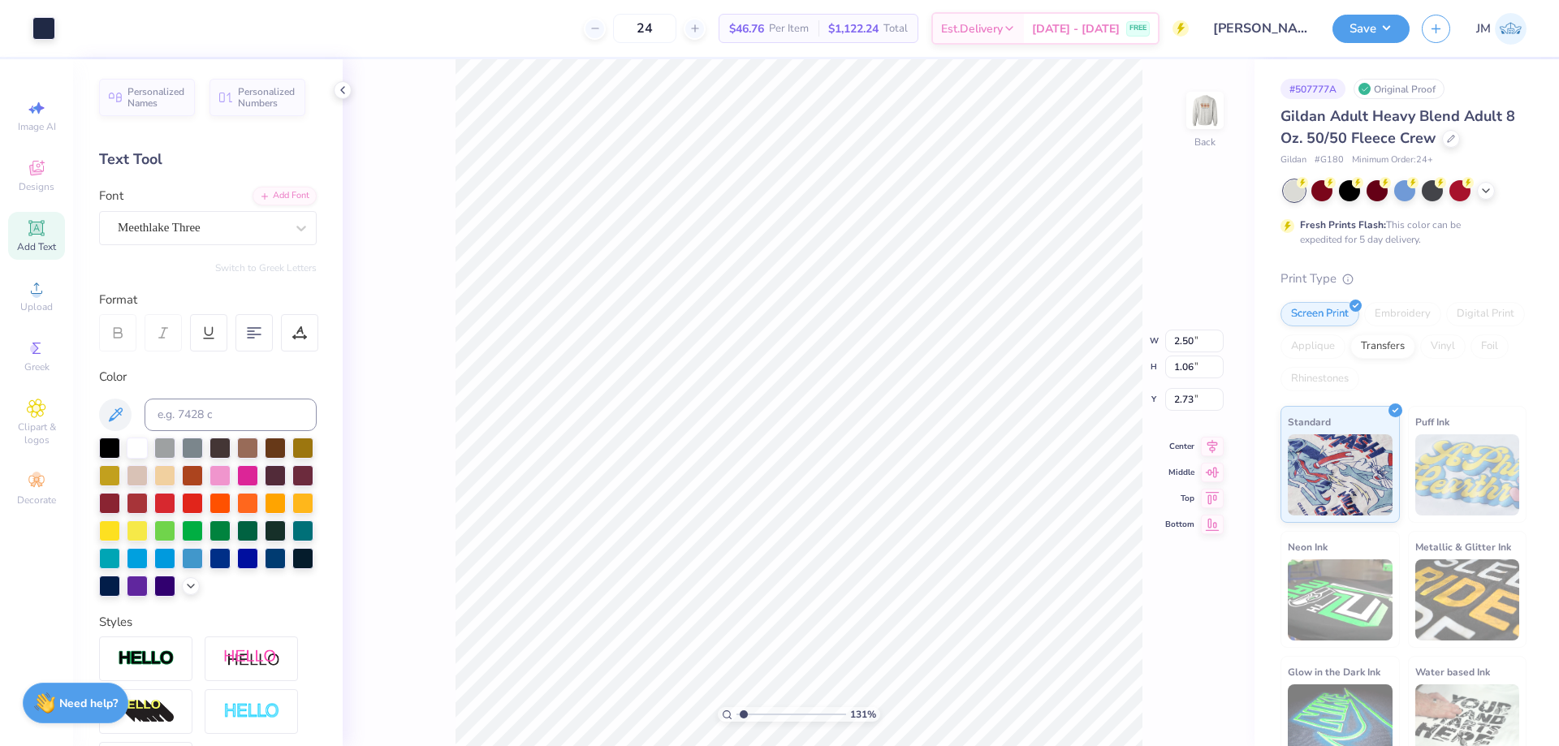
type input "1.30577936722713"
click at [1195, 404] on input "2.73" at bounding box center [1194, 399] width 58 height 23
type input "3"
type input "1.30577936722713"
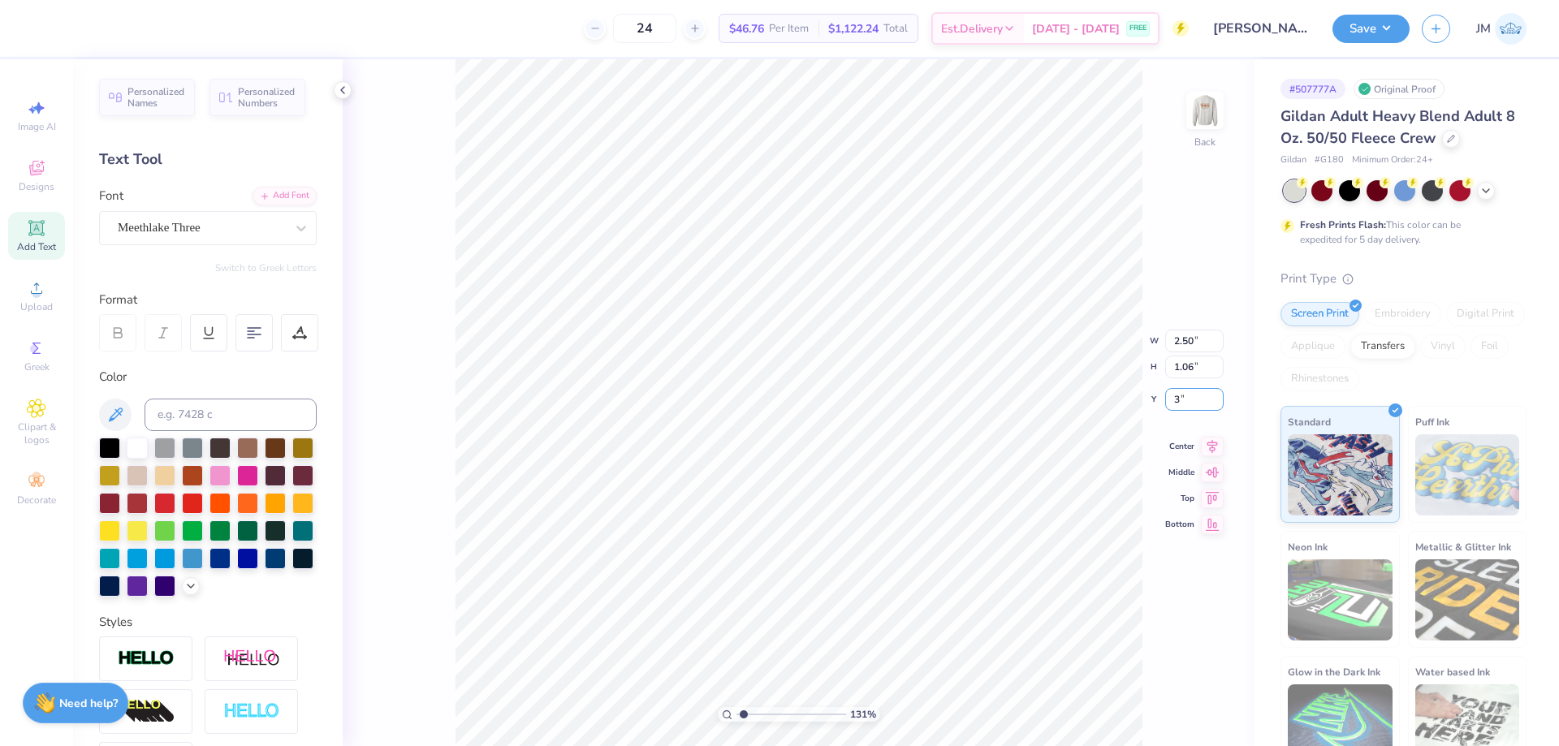
type input "3.00"
click at [1201, 120] on img at bounding box center [1205, 110] width 65 height 65
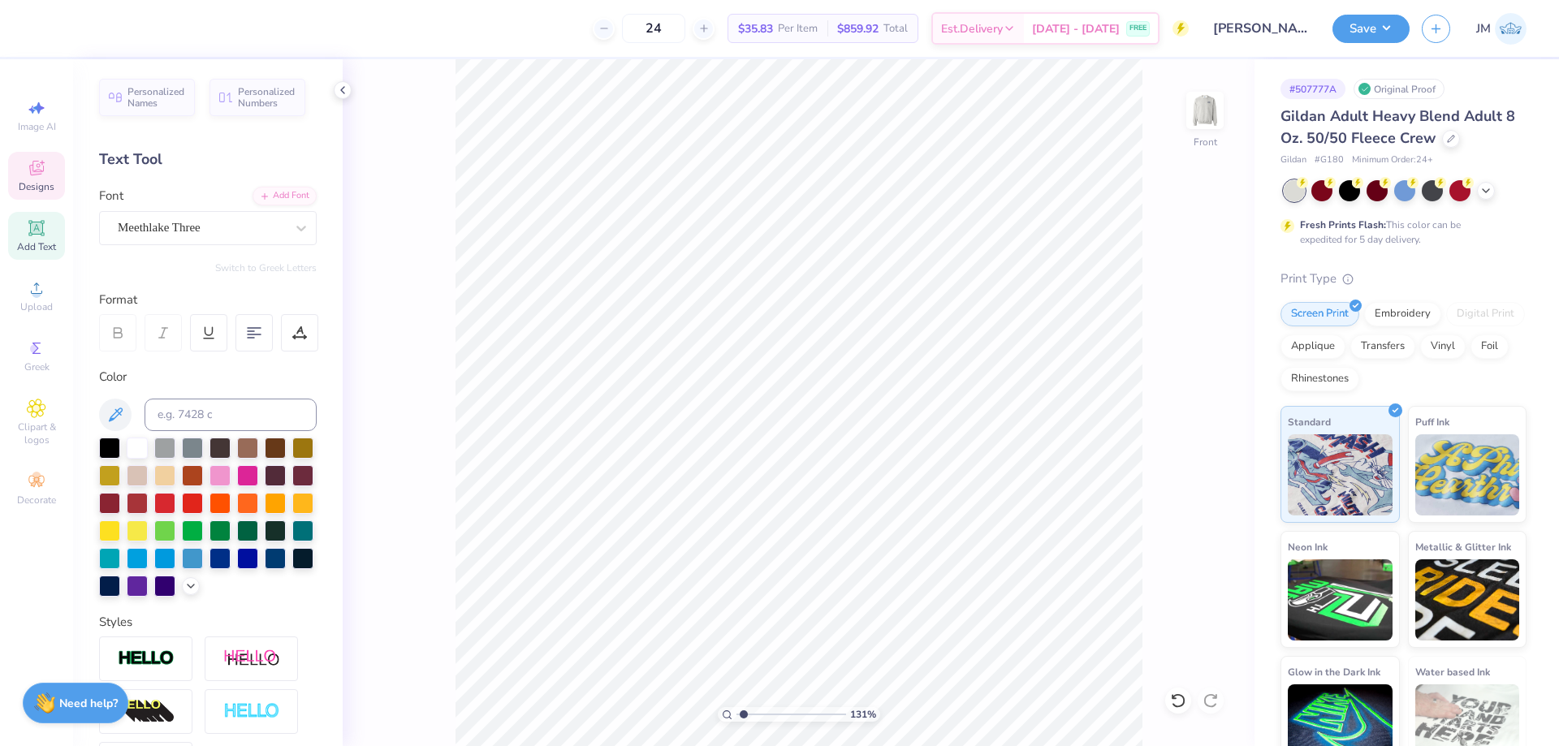
click at [32, 191] on span "Designs" at bounding box center [37, 186] width 36 height 13
type input "1.30577936722713"
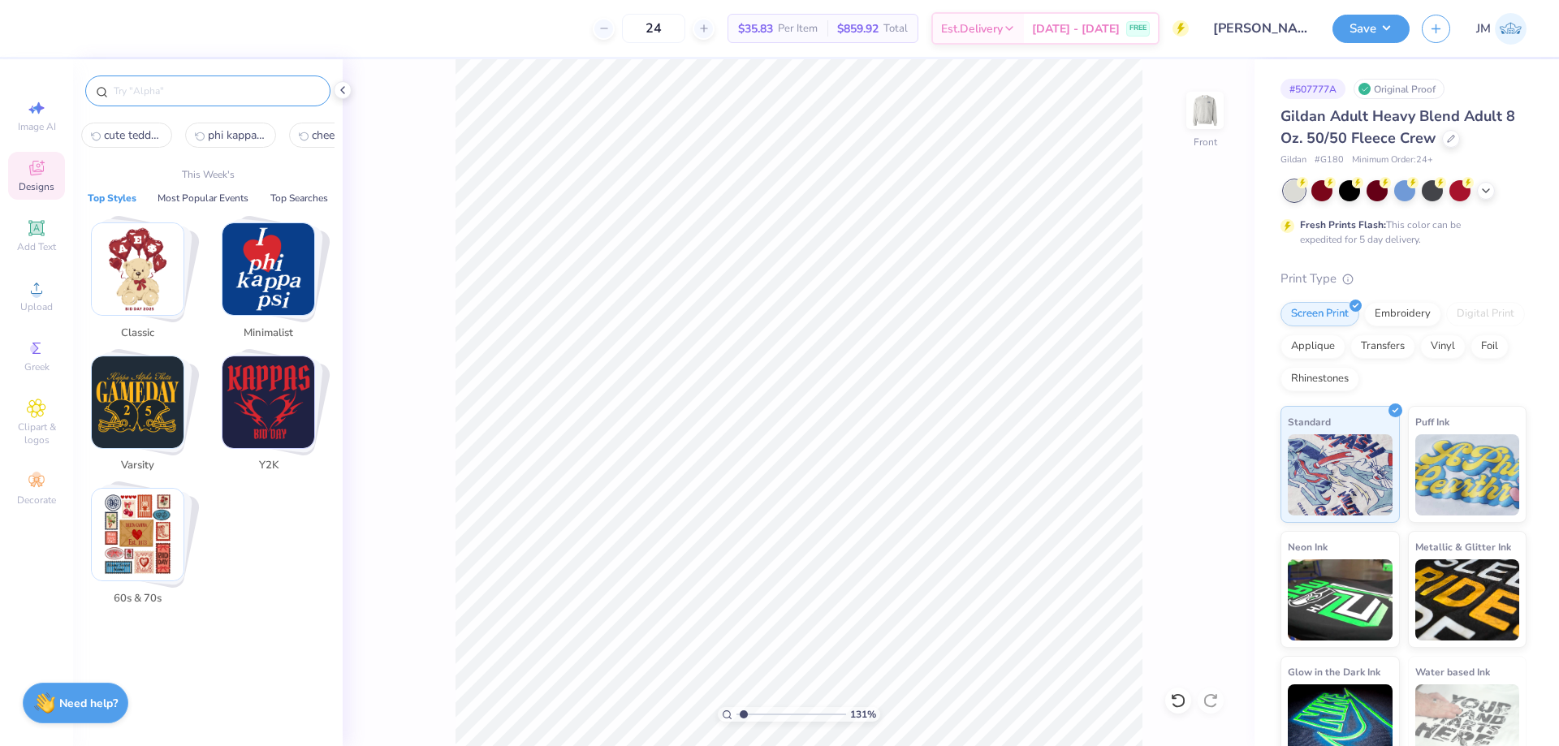
click at [207, 93] on input "text" at bounding box center [216, 91] width 208 height 16
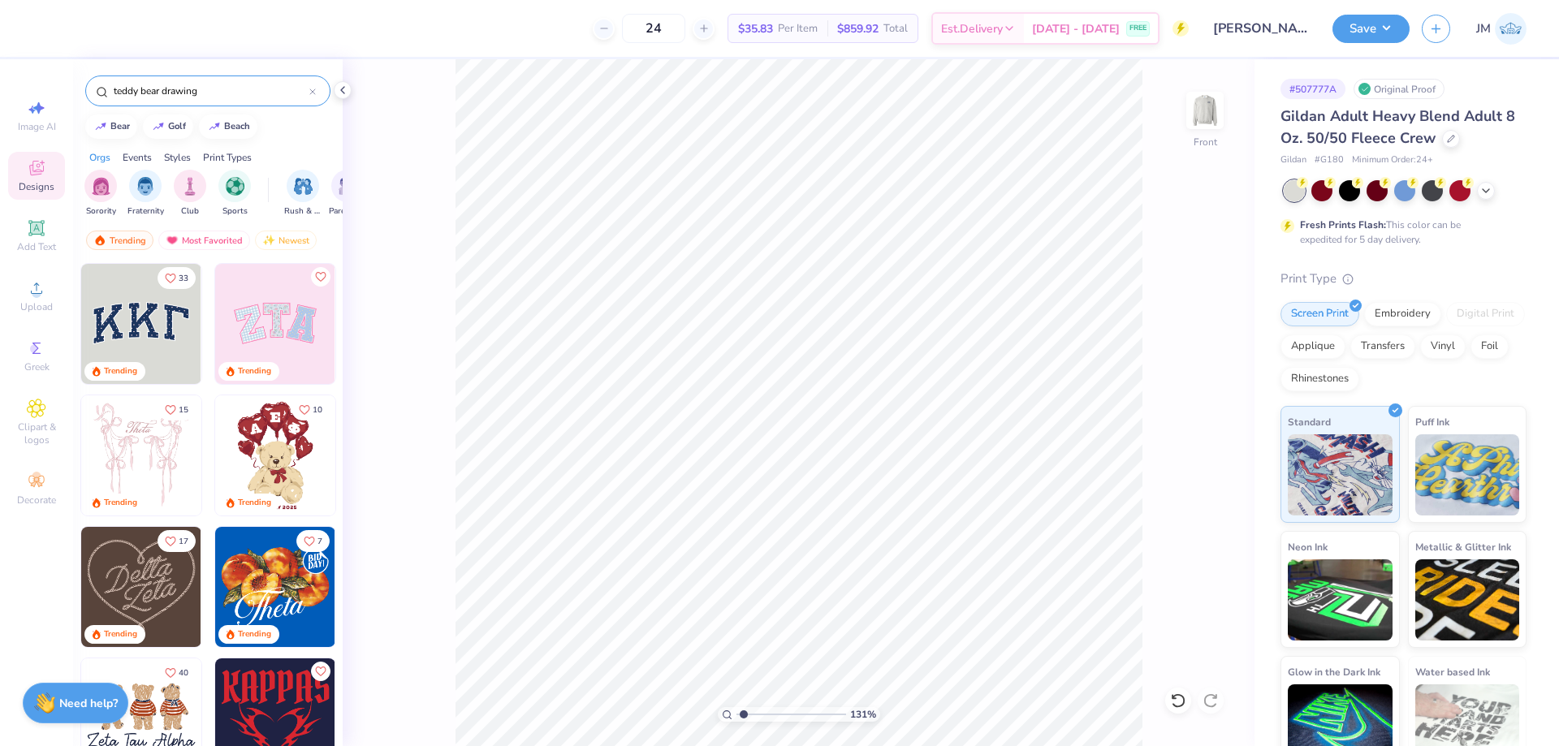
type input "teddy bear drawing"
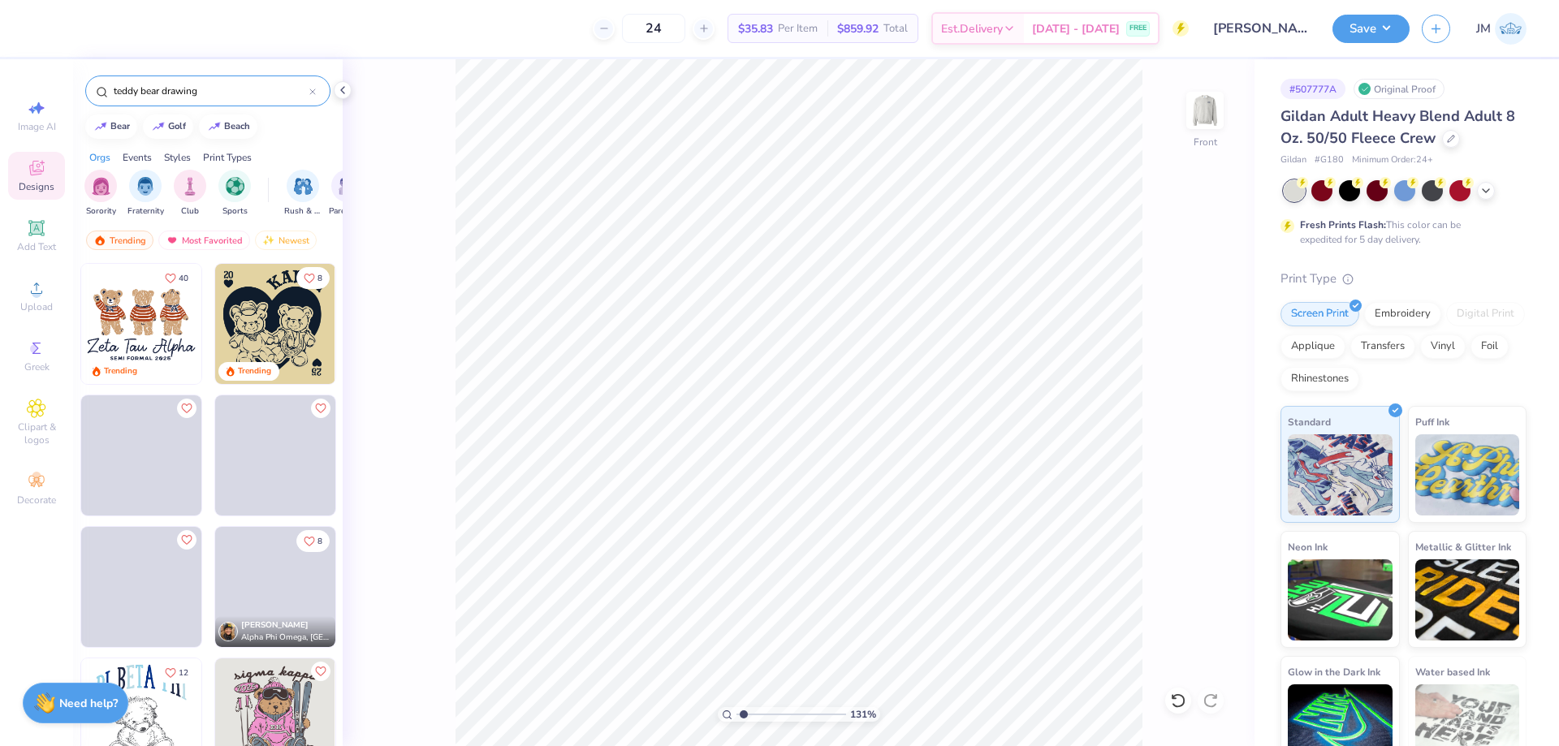
click at [145, 344] on img at bounding box center [141, 324] width 120 height 120
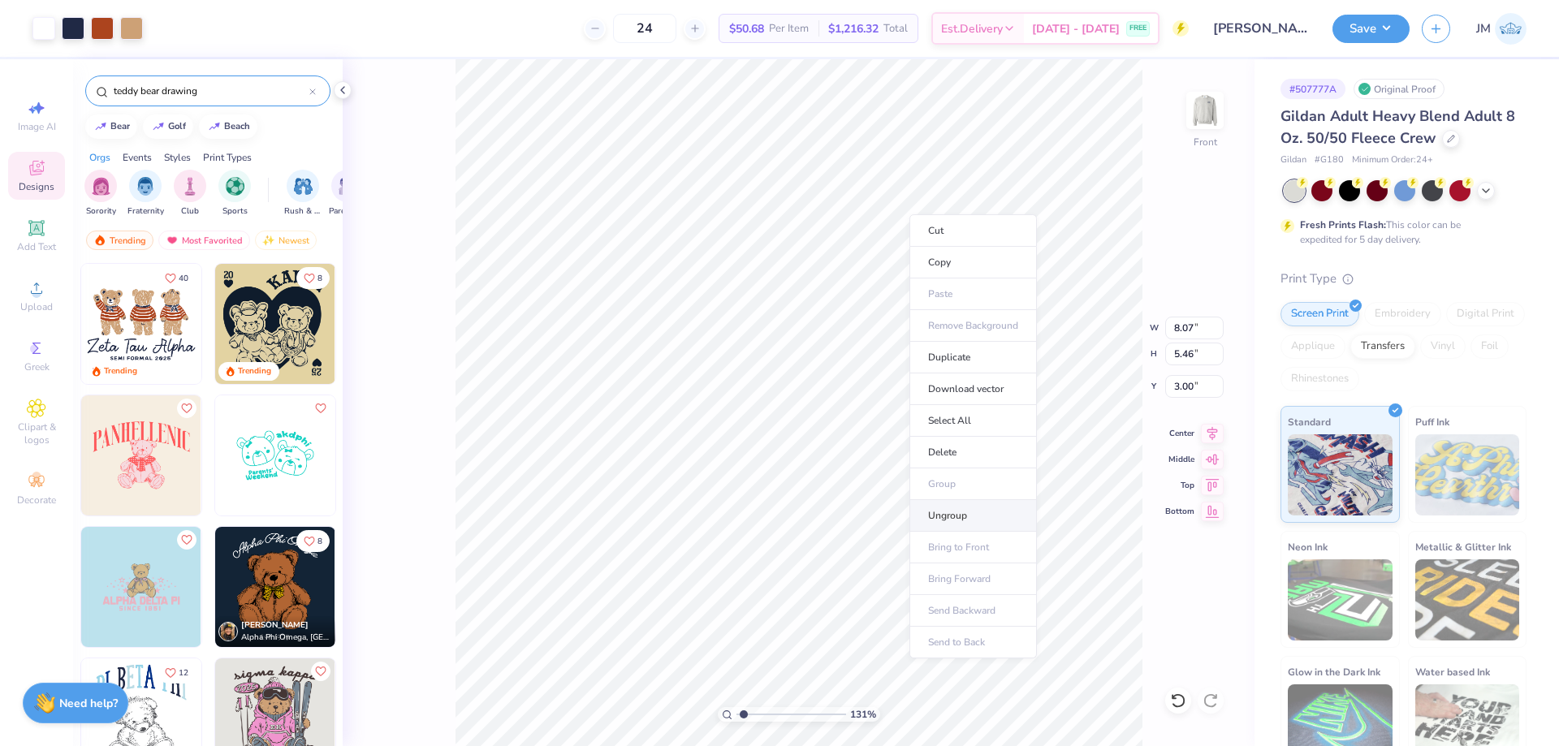
click at [951, 511] on li "Ungroup" at bounding box center [972, 516] width 127 height 32
type input "2.54415933633312"
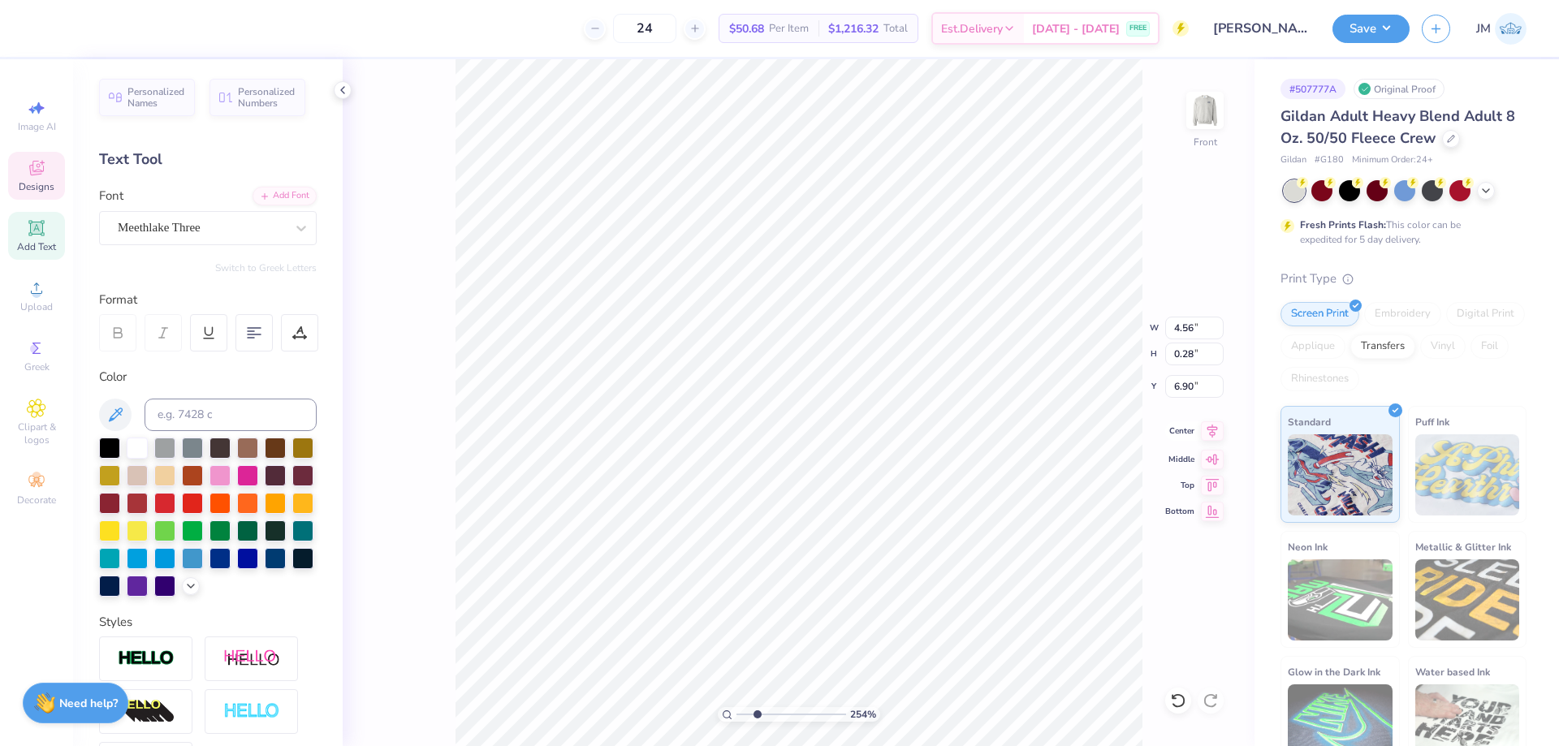
type input "6.90"
click at [1214, 438] on icon at bounding box center [1212, 430] width 23 height 19
click at [905, 478] on li "Group" at bounding box center [875, 482] width 127 height 32
type input "1.70505975587608"
type input "3.61"
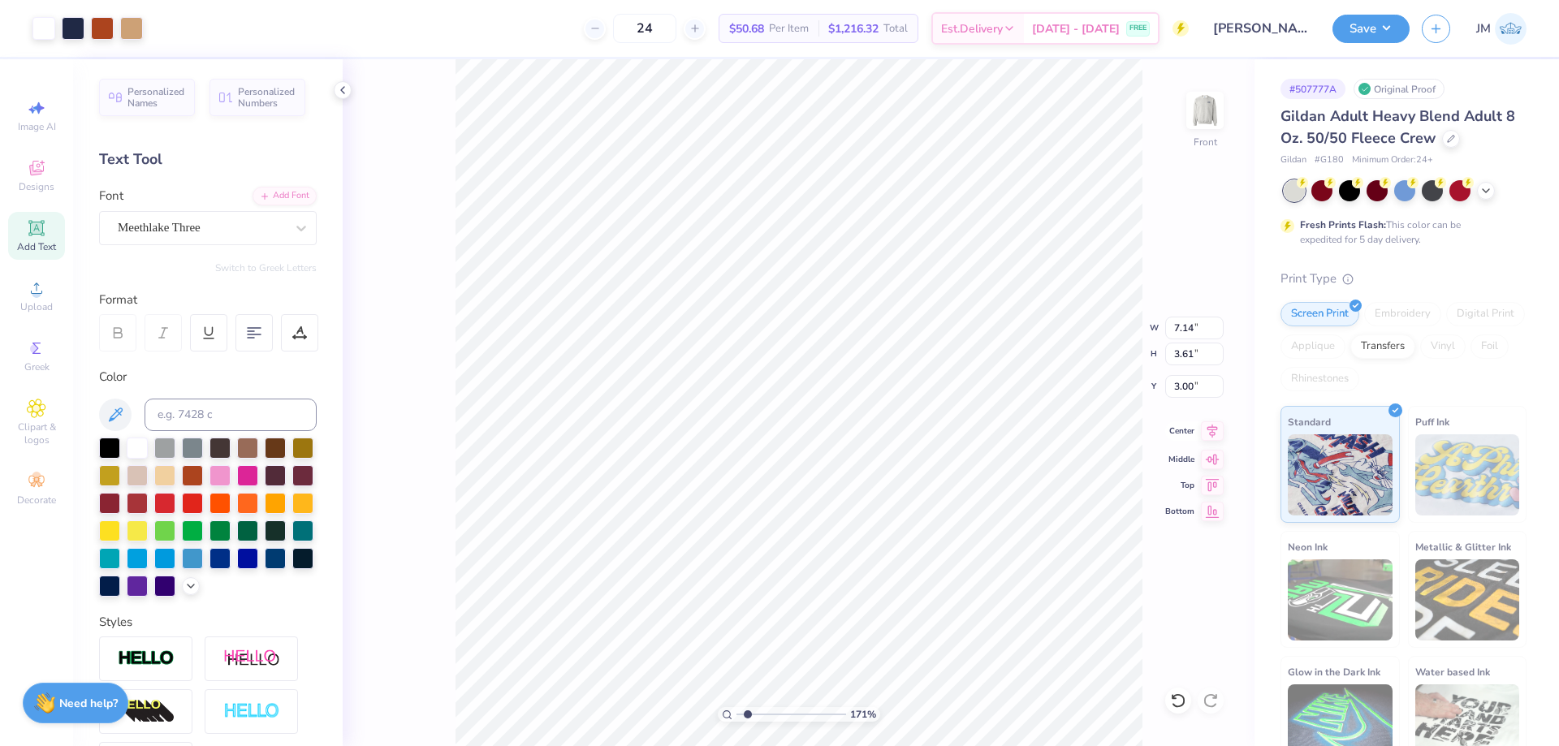
click at [1204, 429] on icon at bounding box center [1212, 430] width 23 height 19
type input "1.70505975587608"
click at [1192, 331] on input "7.14" at bounding box center [1194, 328] width 58 height 23
type input "9"
type input "1.70505975587608"
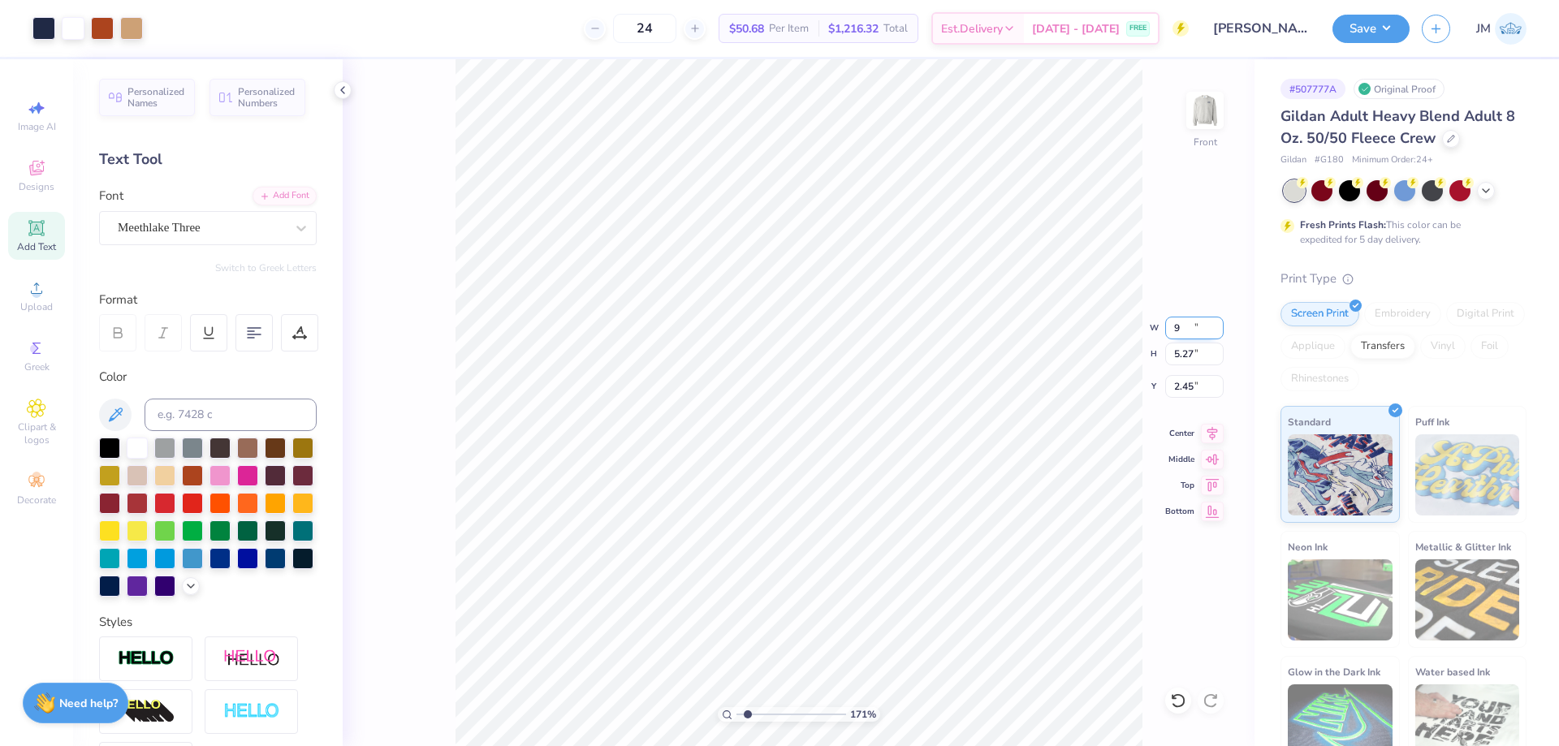
type input "9.00"
type input "5.27"
click at [1208, 387] on input "2.45" at bounding box center [1194, 386] width 58 height 23
type input "6"
type input "1.70505975587608"
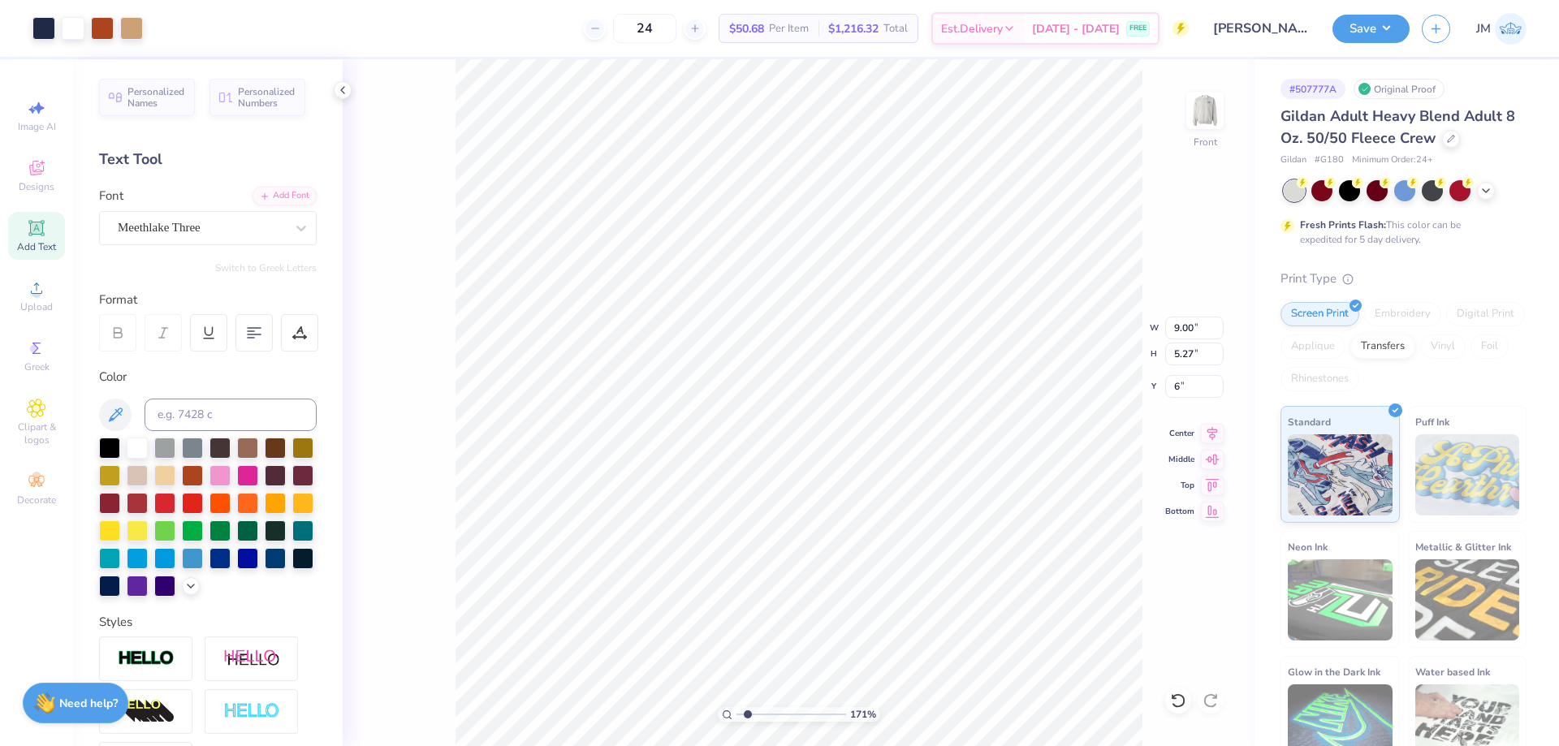
type input "6.00"
click at [1182, 329] on input "9.00" at bounding box center [1194, 328] width 58 height 23
type input "1"
click at [1176, 330] on input "9.00" at bounding box center [1194, 328] width 58 height 23
type input "11.00"
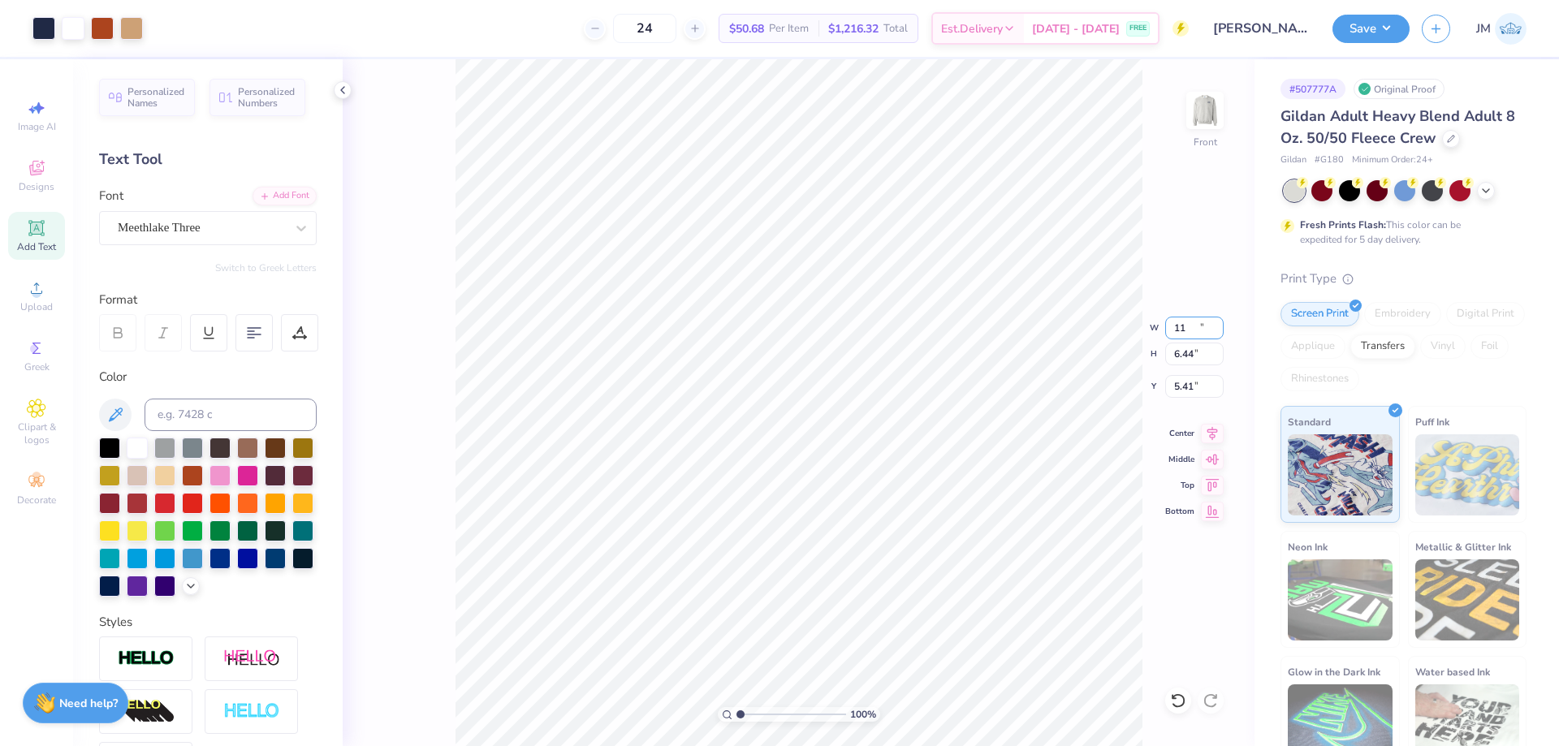
type input "6.44"
click at [1182, 385] on input "5.41" at bounding box center [1194, 386] width 58 height 23
type input "6.00"
click at [1213, 115] on img at bounding box center [1205, 110] width 65 height 65
click at [1390, 32] on button "Save" at bounding box center [1371, 26] width 77 height 28
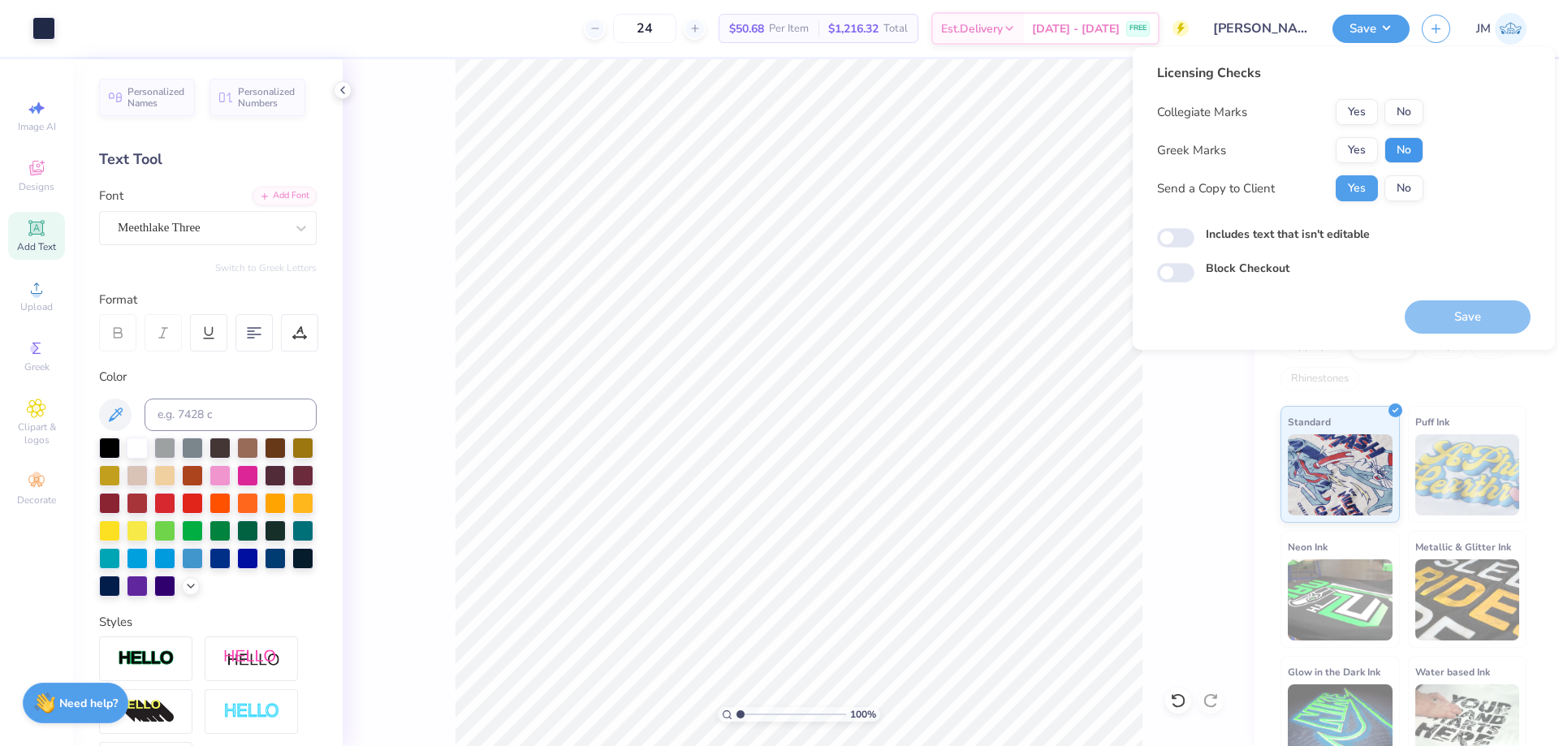
click at [1385, 153] on button "No" at bounding box center [1404, 150] width 39 height 26
click at [1415, 123] on button "No" at bounding box center [1404, 112] width 39 height 26
click at [1454, 305] on button "Save" at bounding box center [1468, 316] width 126 height 33
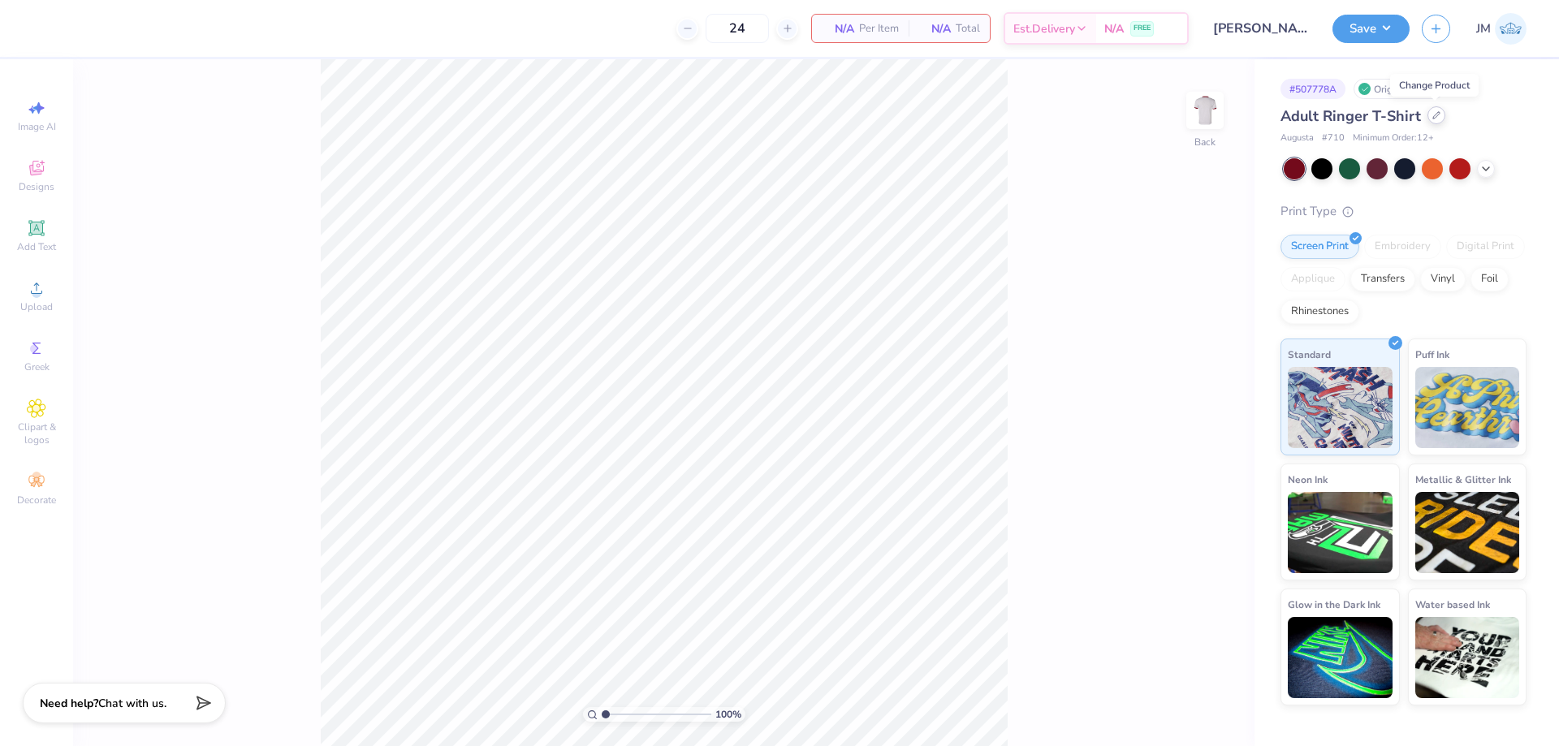
click at [1429, 118] on div at bounding box center [1437, 115] width 18 height 18
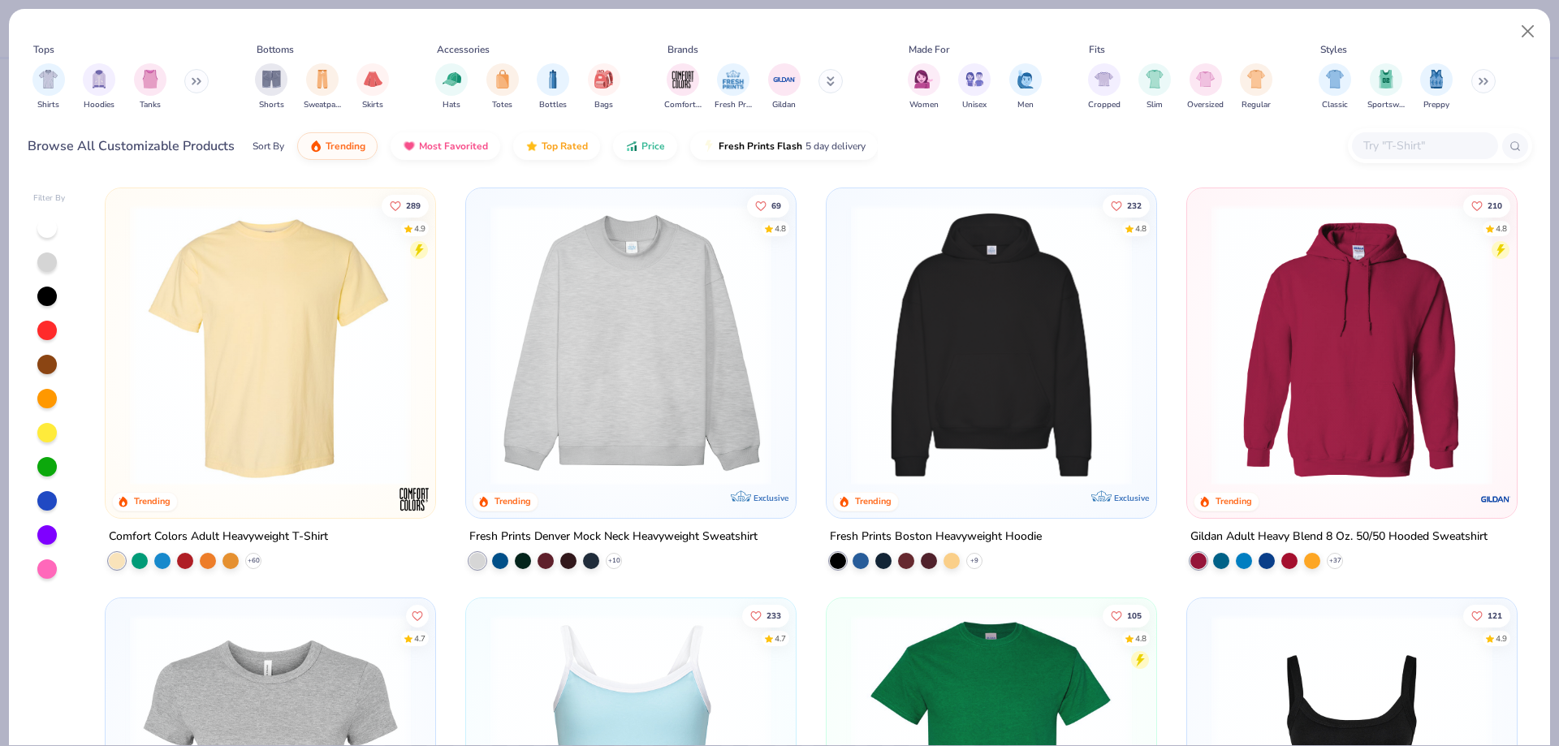
click at [1410, 139] on input "text" at bounding box center [1424, 145] width 125 height 19
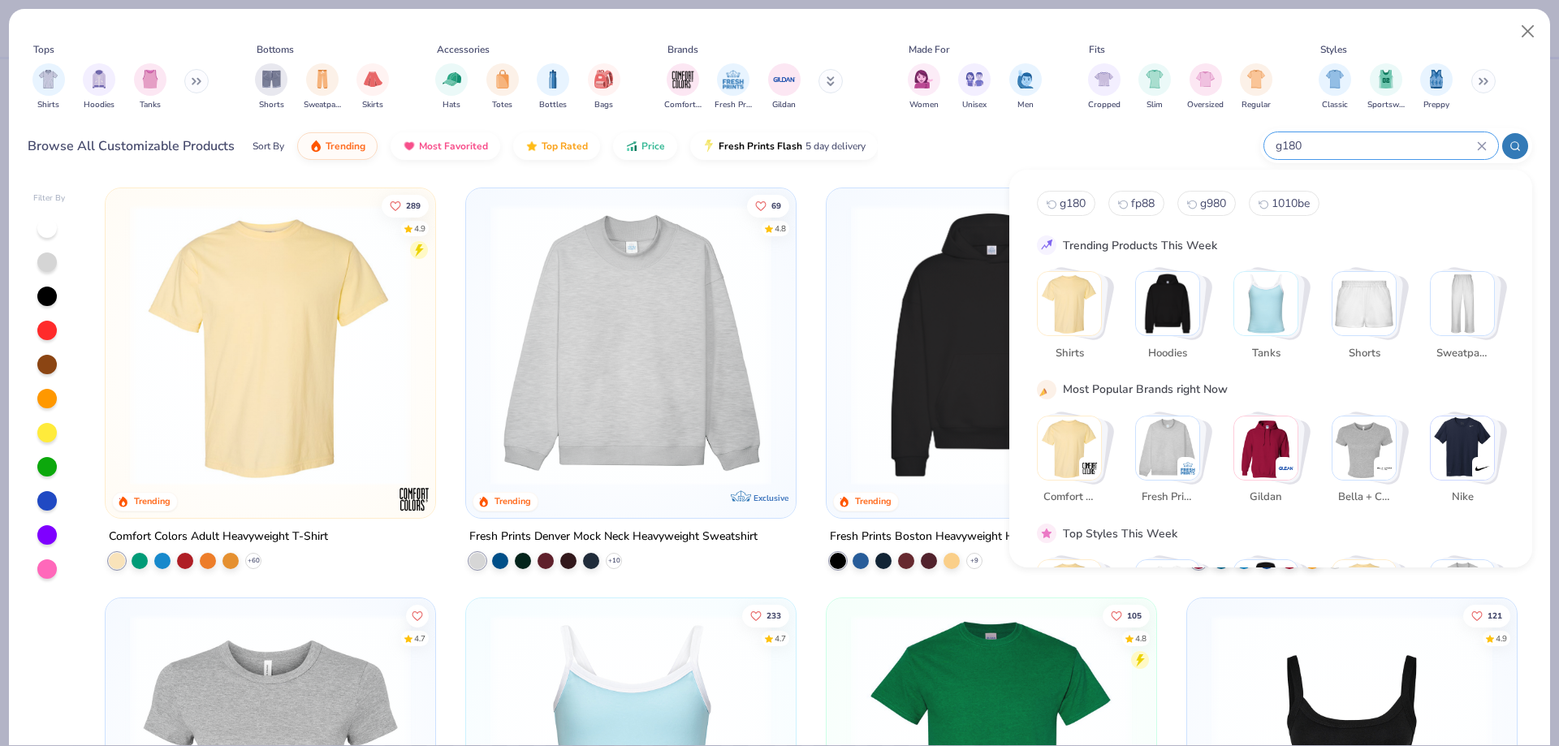
type input "g180"
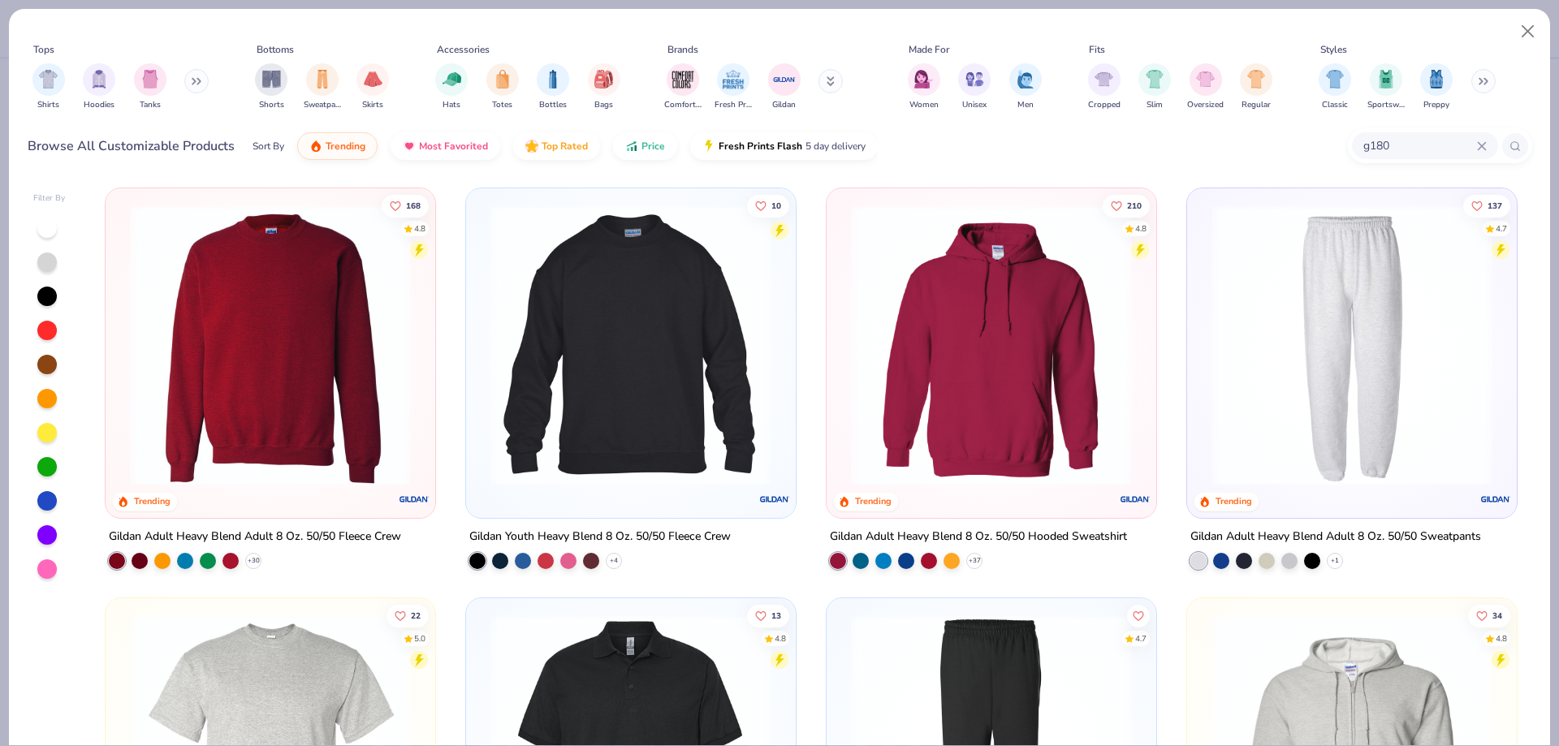
click at [221, 360] on img at bounding box center [270, 345] width 297 height 281
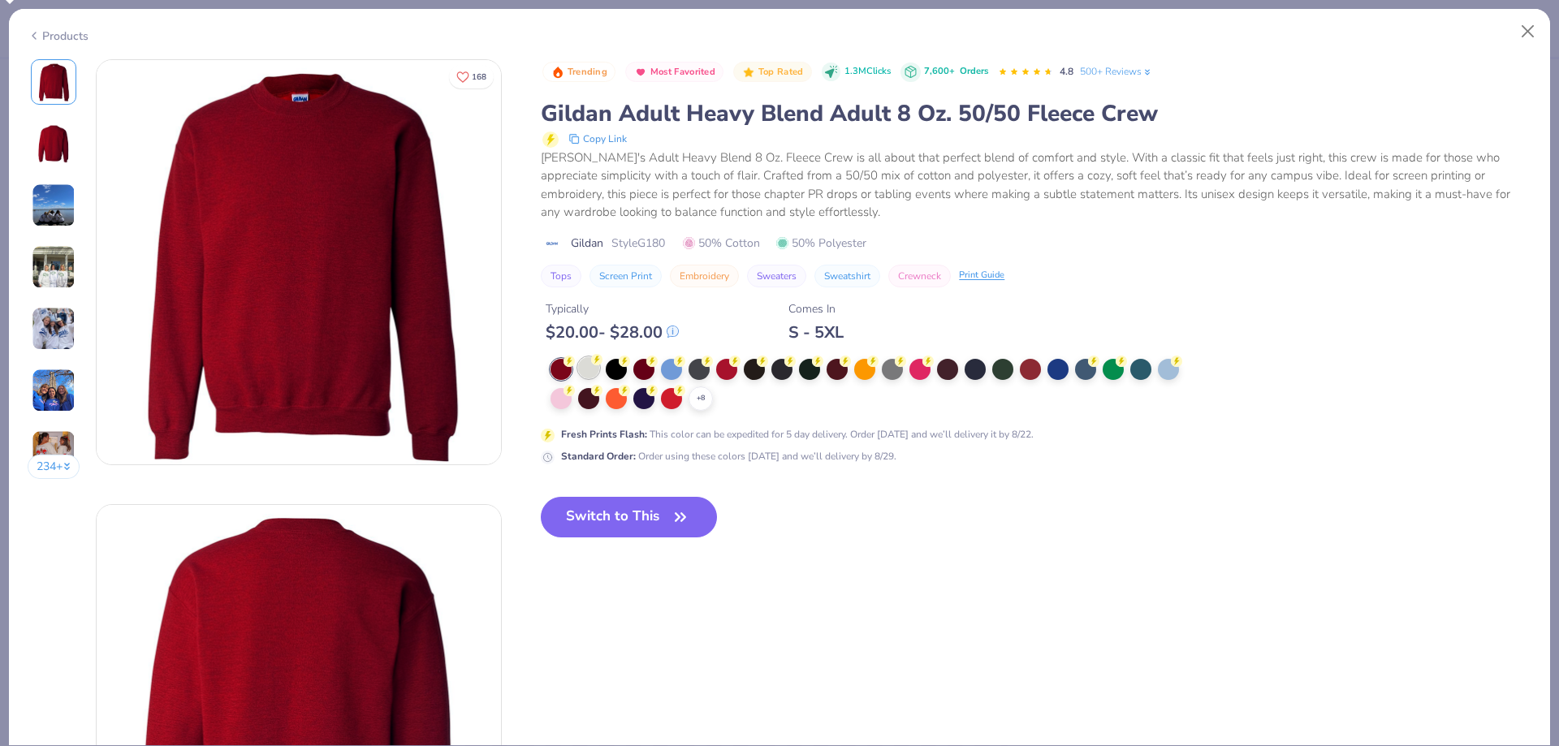
click at [595, 374] on div at bounding box center [588, 367] width 21 height 21
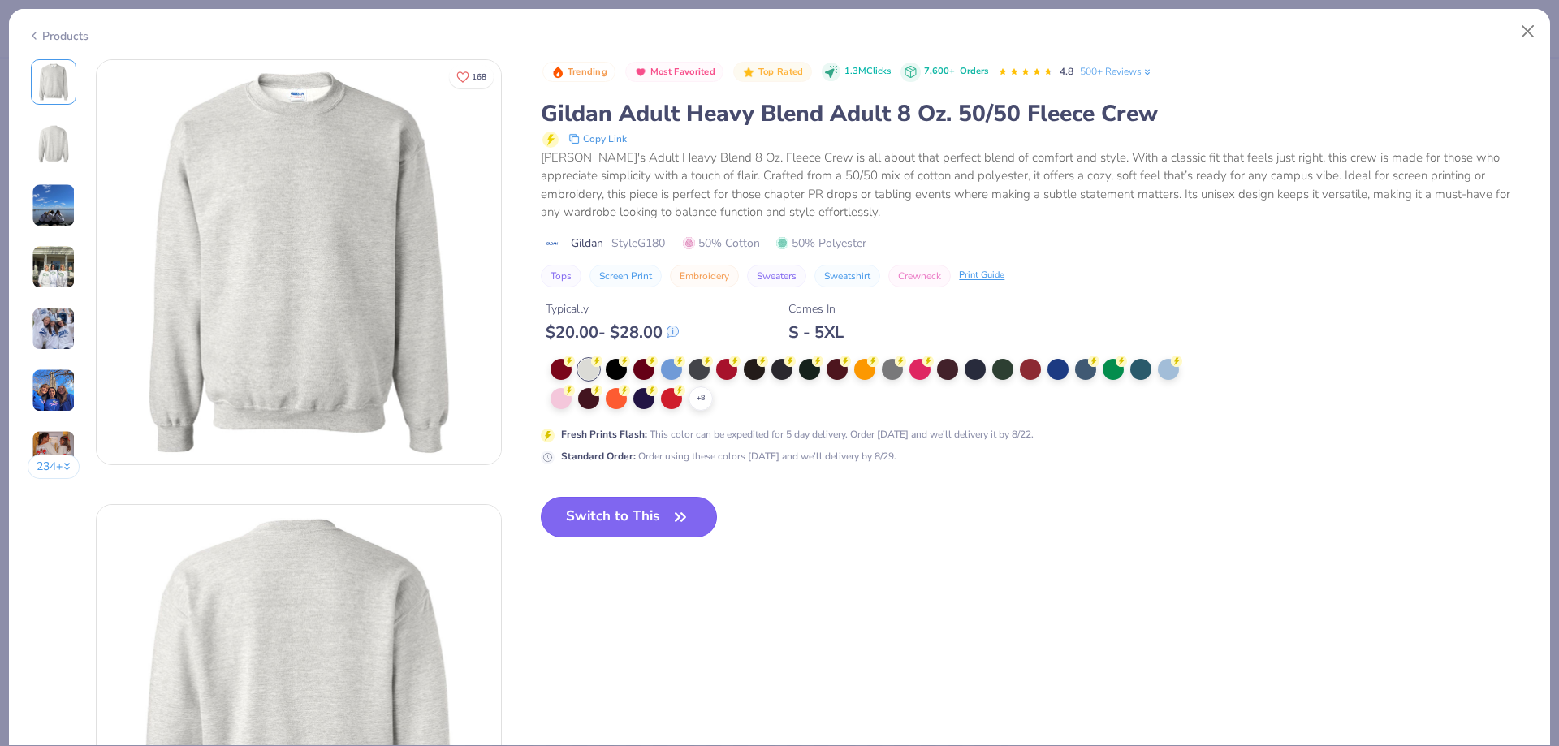
click at [645, 508] on button "Switch to This" at bounding box center [629, 517] width 176 height 41
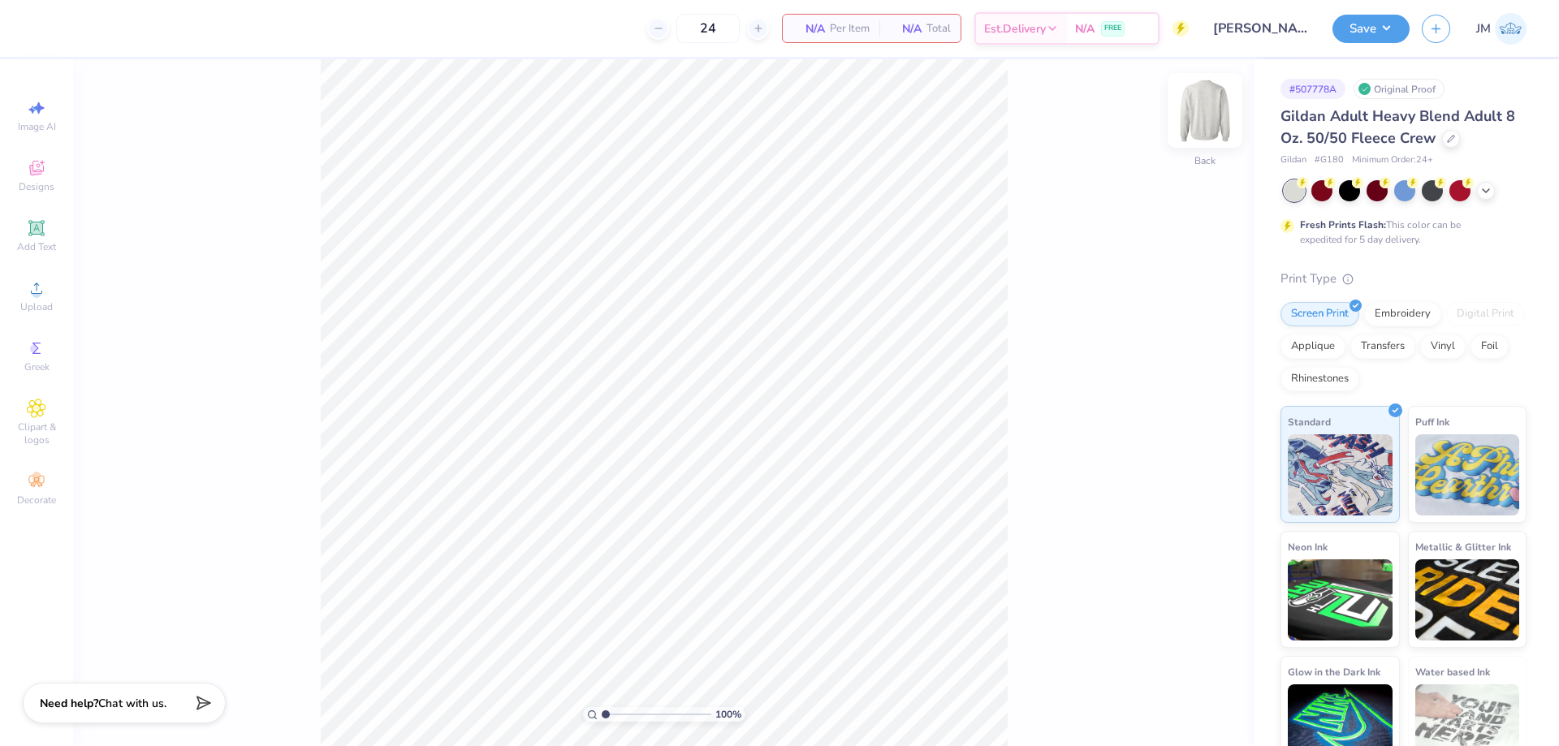
click at [1191, 113] on img at bounding box center [1205, 110] width 65 height 65
click at [35, 157] on div "Designs" at bounding box center [36, 176] width 57 height 48
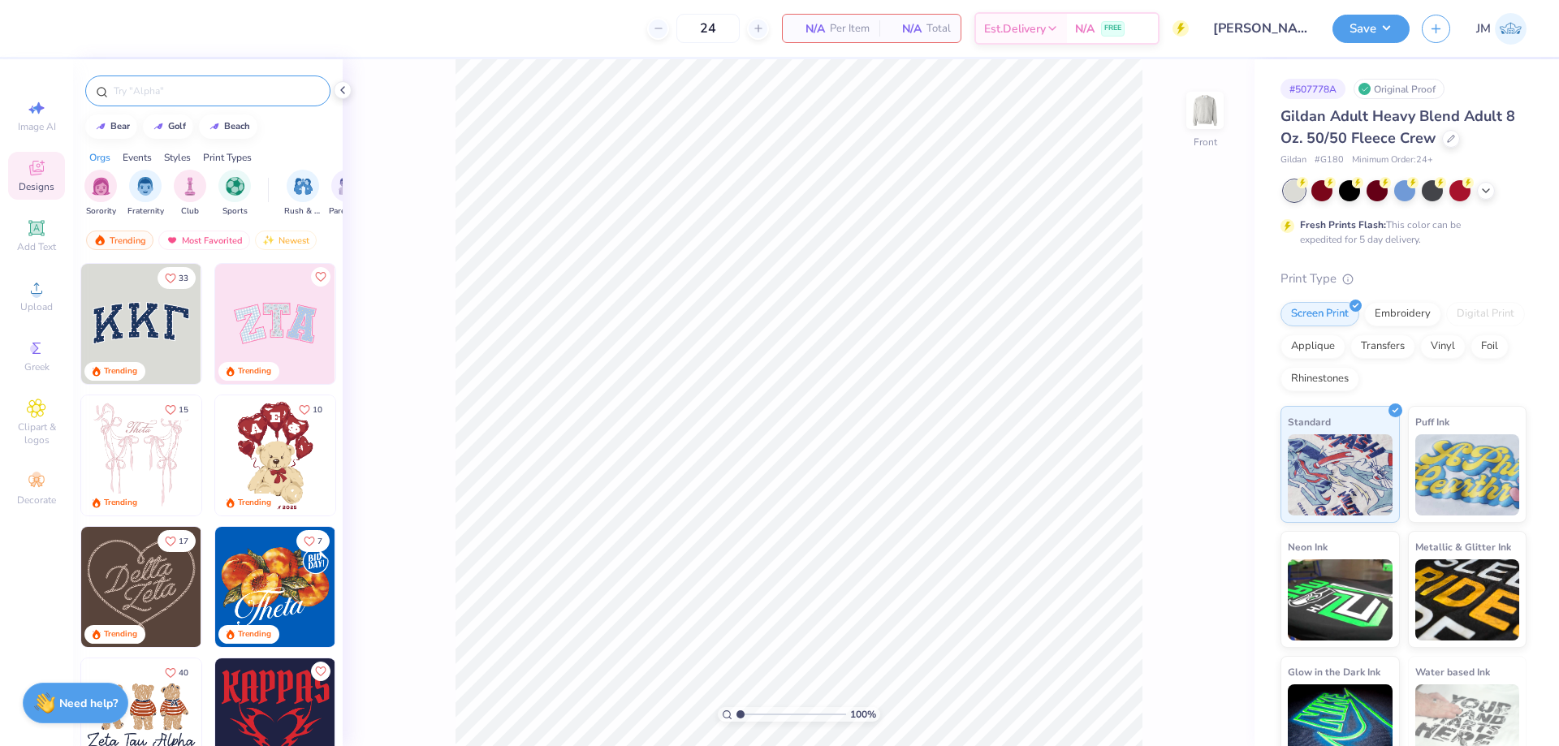
click at [185, 93] on input "text" at bounding box center [216, 91] width 208 height 16
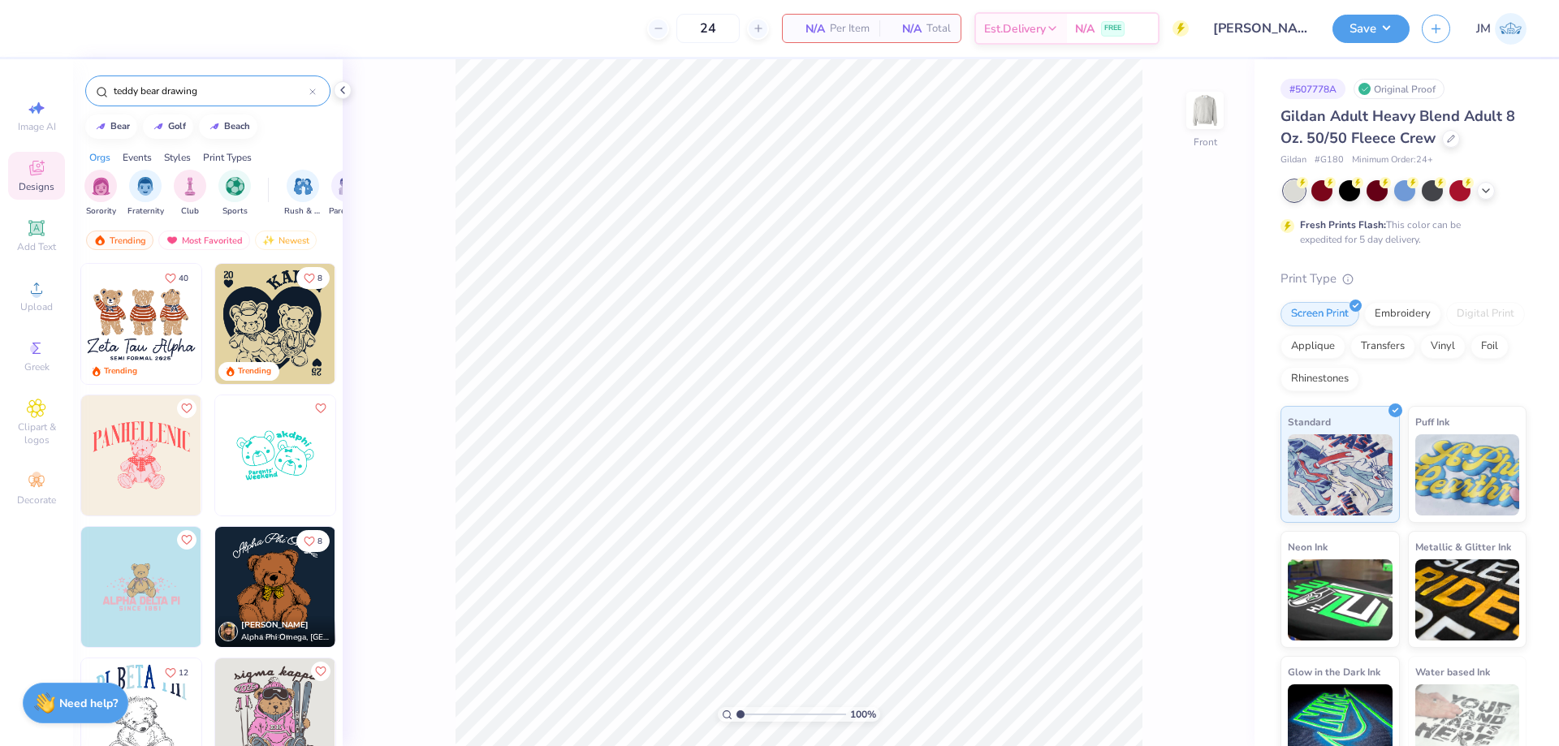
type input "teddy bear drawing"
click at [144, 322] on img at bounding box center [141, 324] width 120 height 120
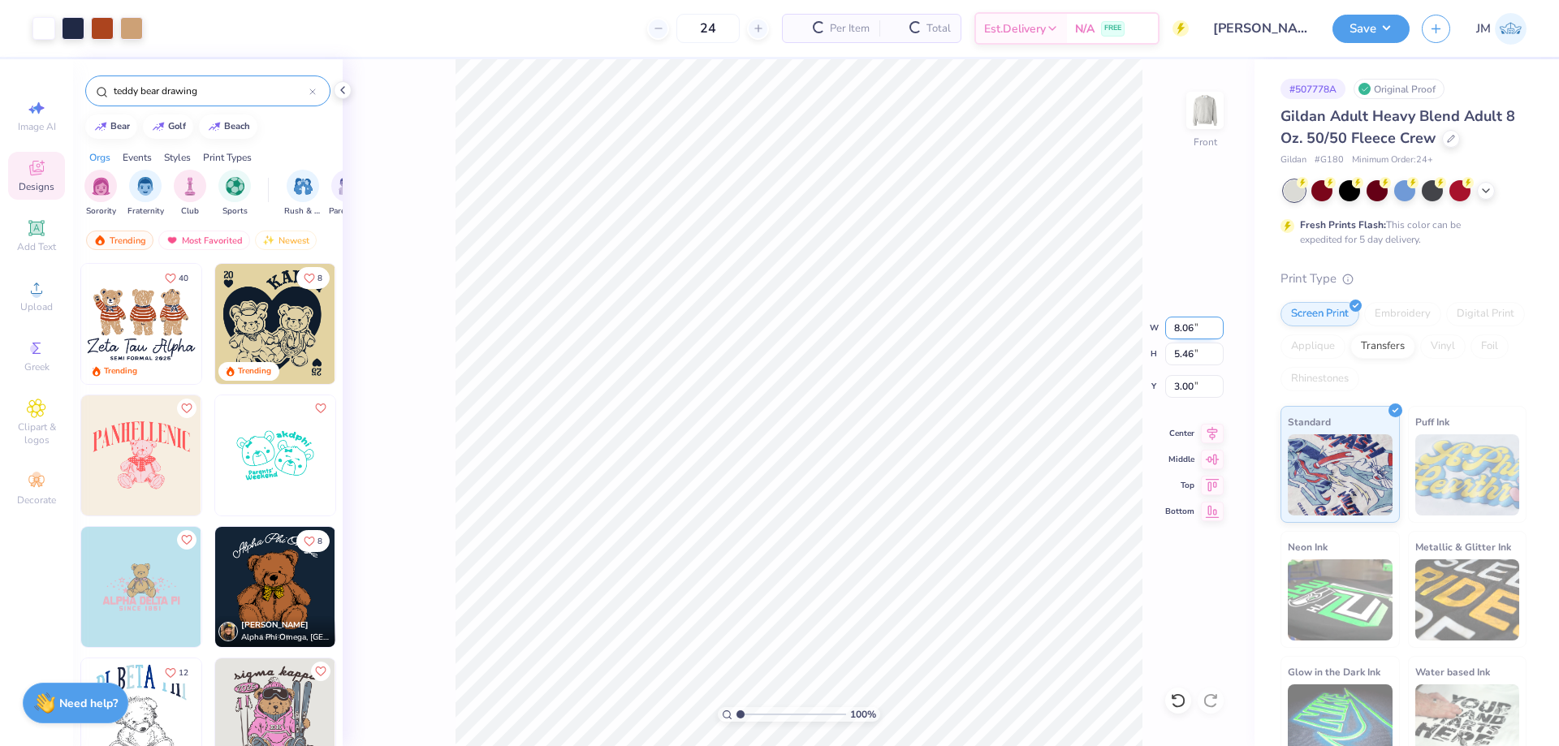
click at [1212, 332] on input "8.06" at bounding box center [1194, 328] width 58 height 23
click at [1208, 330] on input "8.06" at bounding box center [1194, 328] width 58 height 23
type input "11.00"
type input "7.44"
click at [1190, 387] on input "2.01" at bounding box center [1194, 386] width 58 height 23
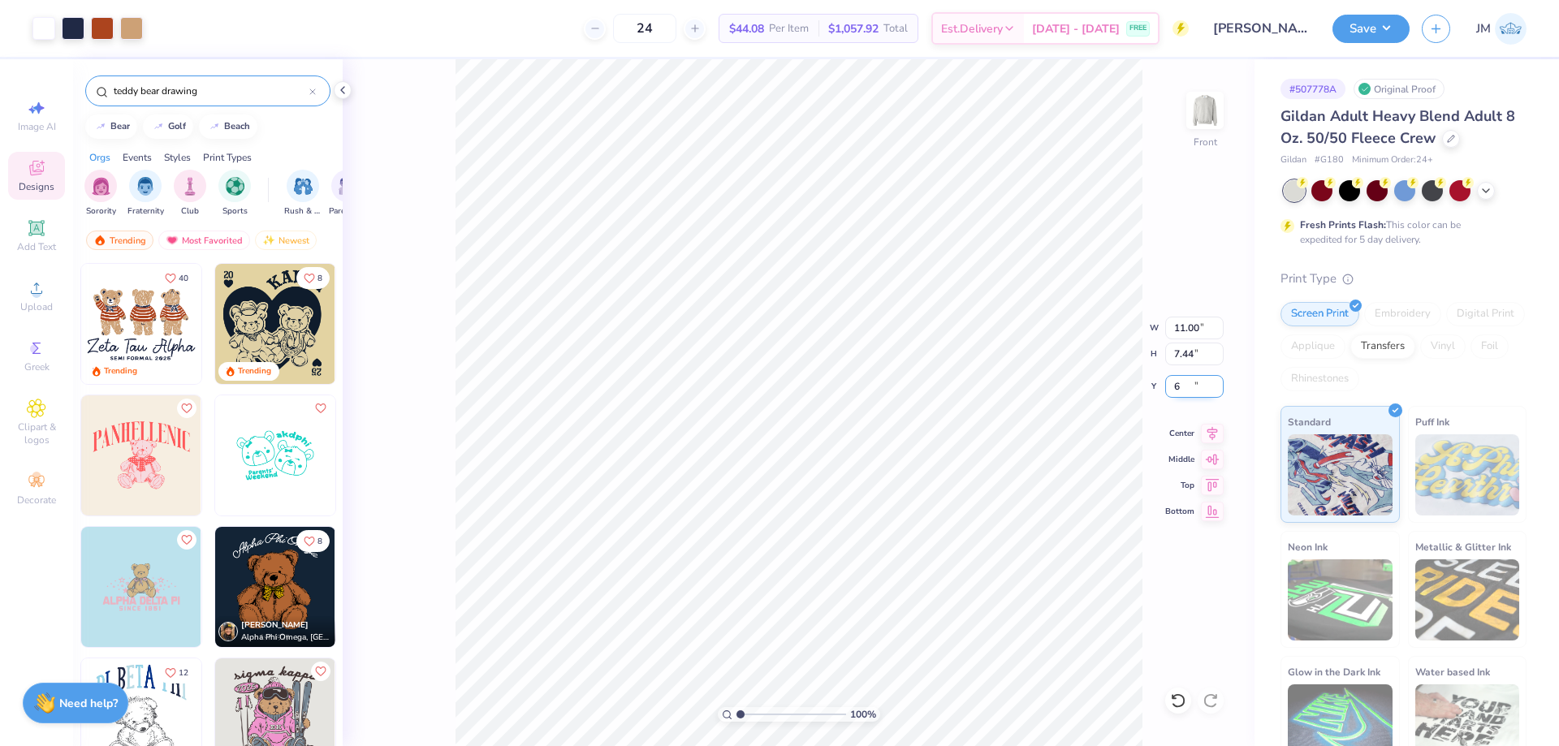
type input "6.00"
click at [923, 594] on li "Ungroup" at bounding box center [941, 600] width 127 height 32
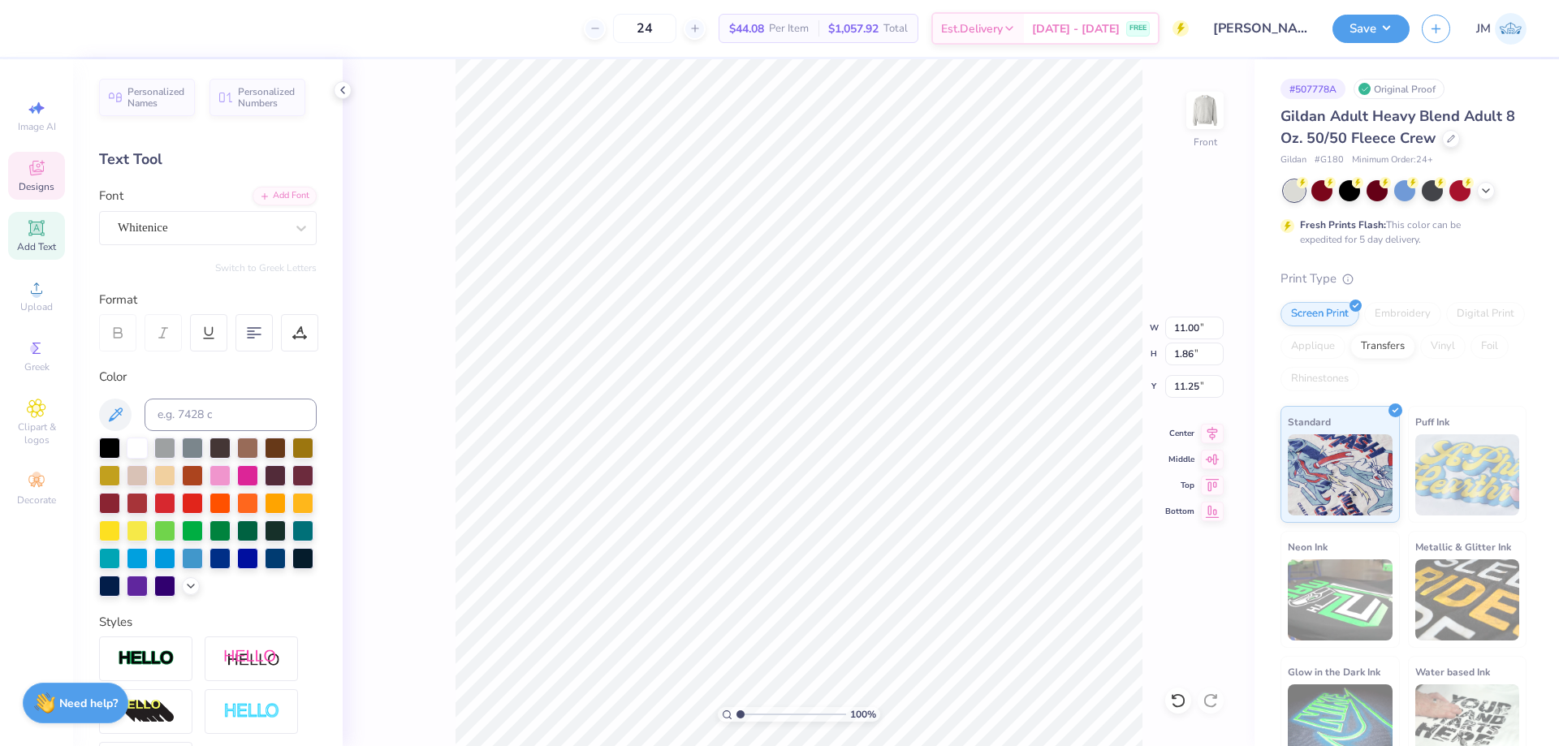
scroll to position [13, 6]
type textarea "Alpha Epsilon Phi"
type input "12.42"
type input "1.90"
type input "11.23"
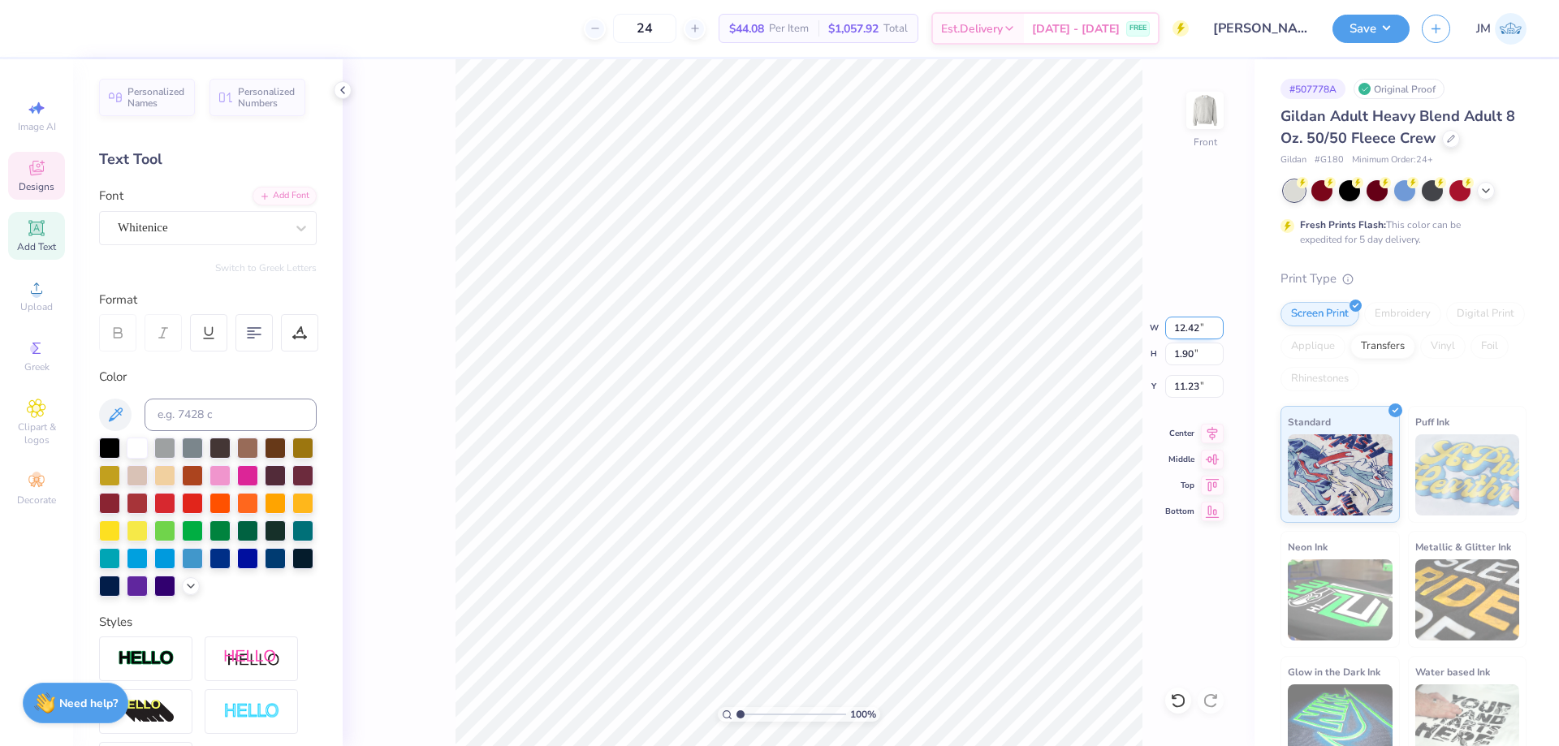
click at [1180, 329] on input "12.42" at bounding box center [1194, 328] width 58 height 23
type input "11.00"
type input "1.68"
type input "11.34"
type input "1.94838377767887"
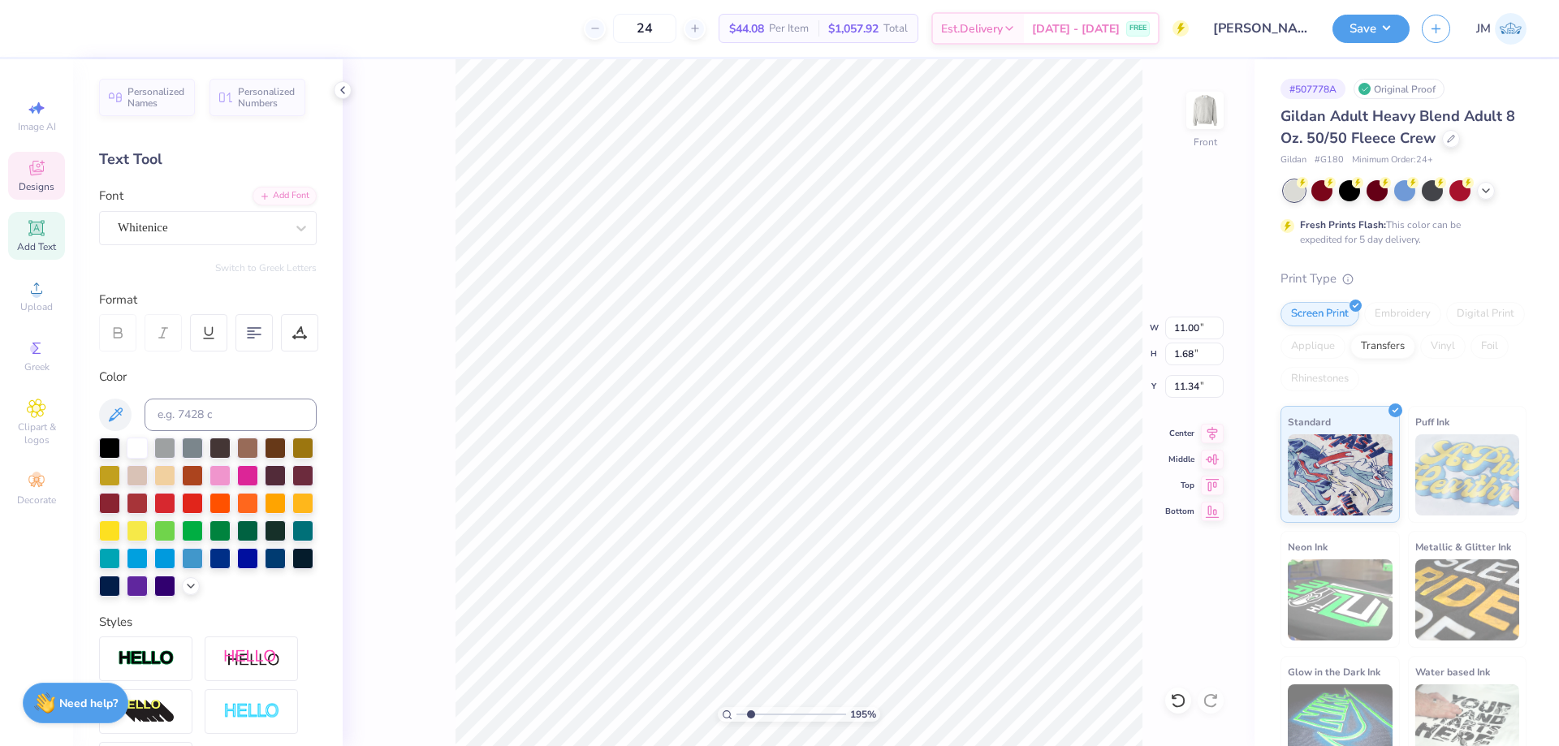
type input "11.08"
type input "1"
click at [937, 568] on li "Group" at bounding box center [929, 568] width 127 height 32
click at [1207, 114] on img at bounding box center [1205, 110] width 65 height 65
click at [37, 234] on icon at bounding box center [35, 227] width 15 height 15
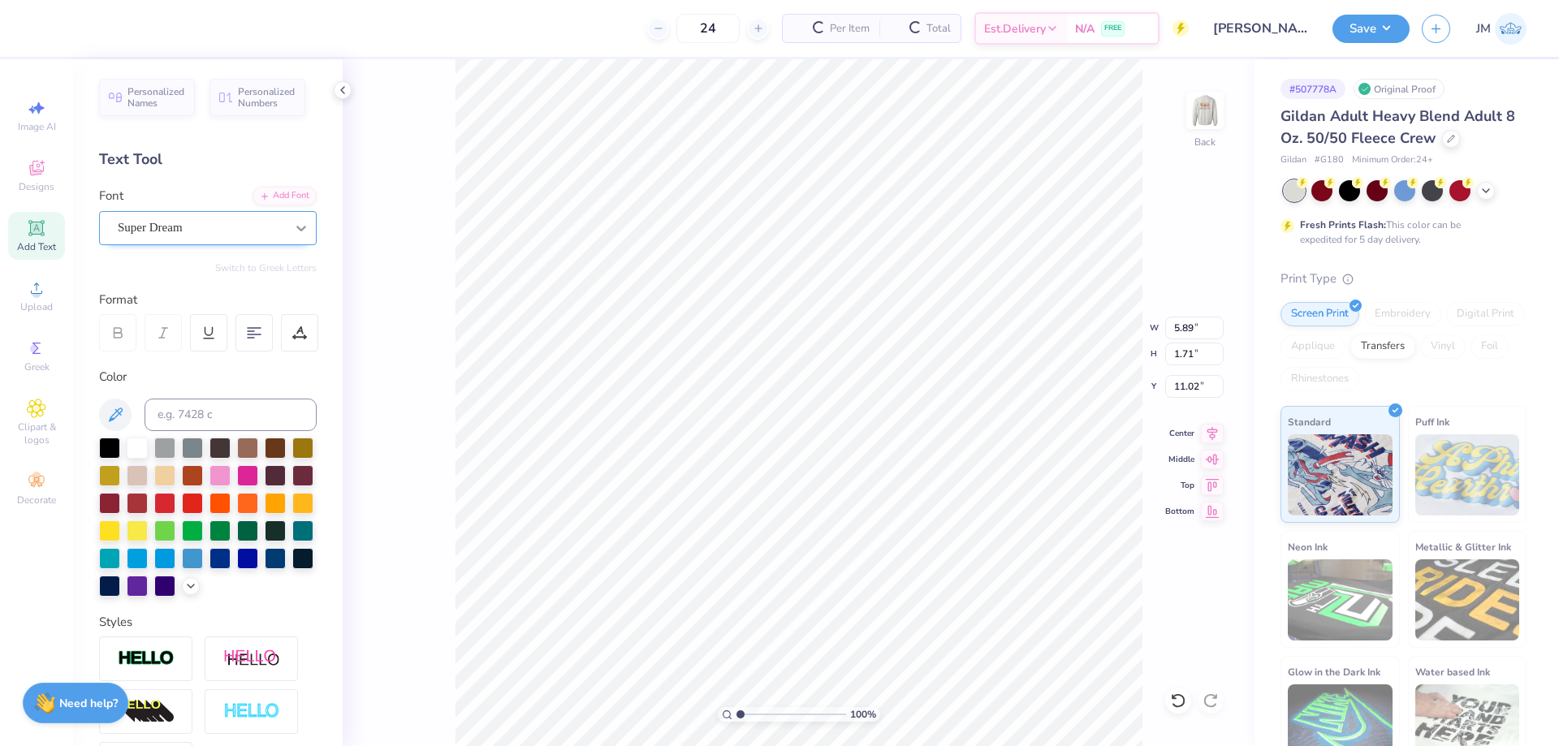
click at [296, 230] on icon at bounding box center [301, 229] width 10 height 6
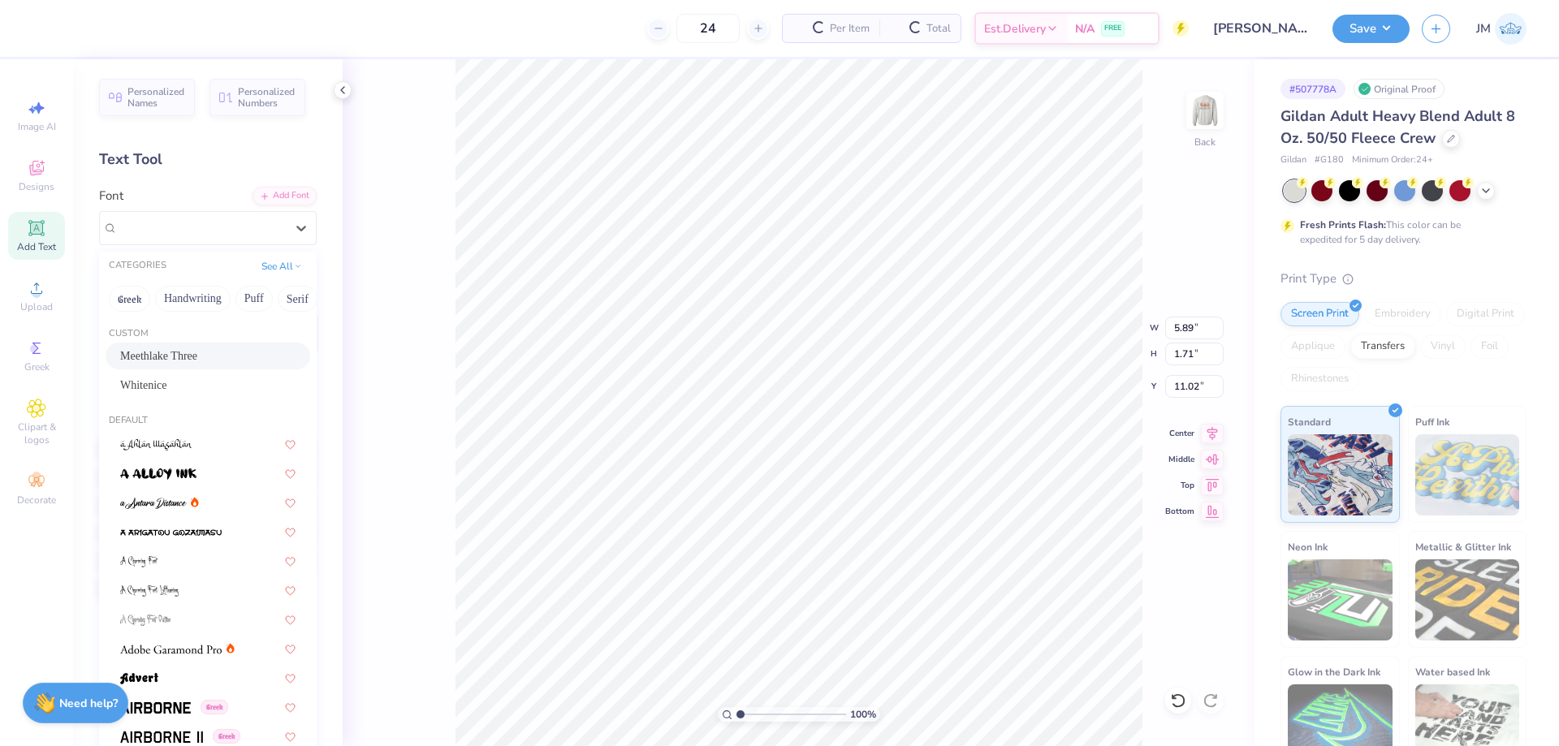
click at [197, 351] on span "Meethlake Three" at bounding box center [158, 356] width 77 height 17
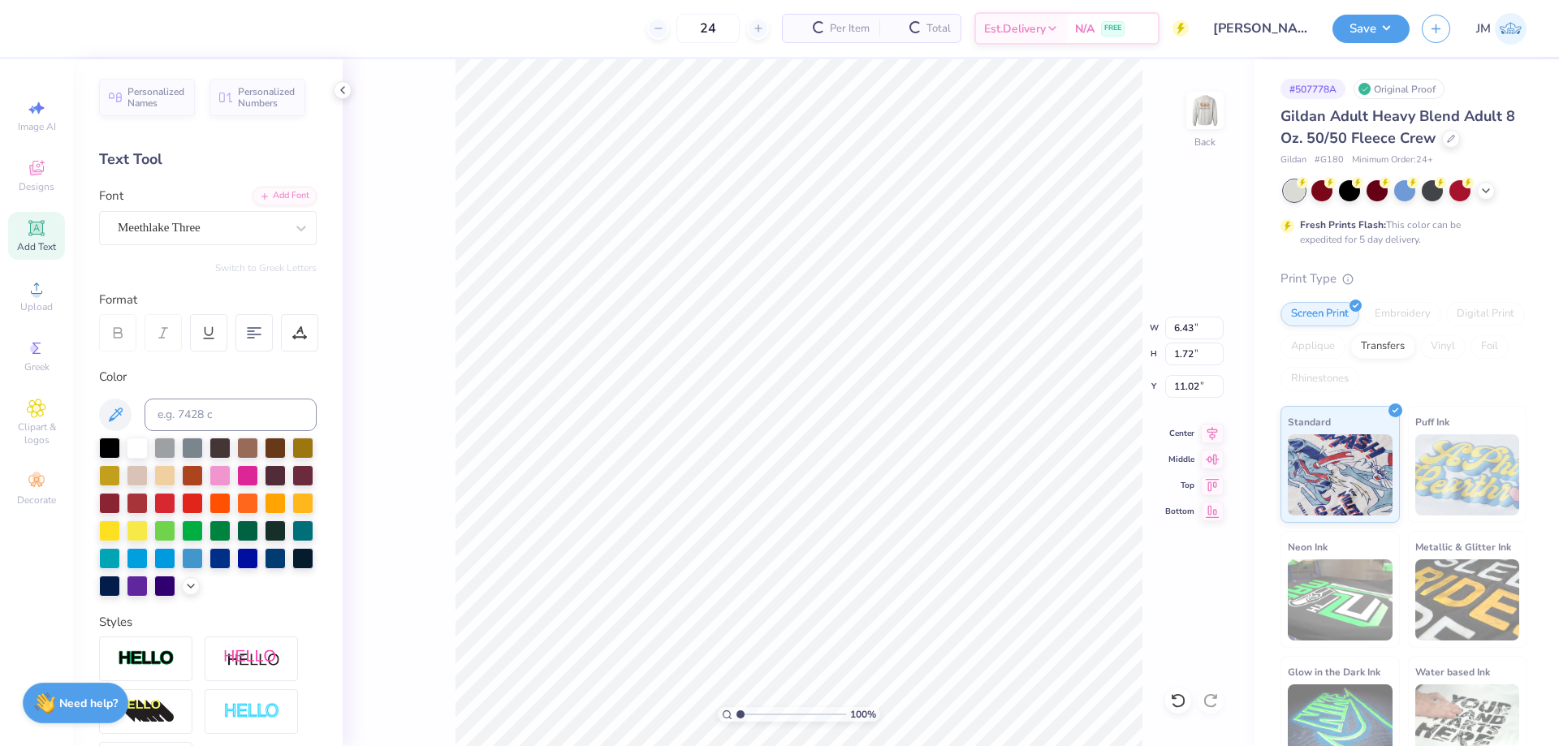
type input "6.43"
type input "1.72"
type textarea "EST. 1909"
type input "11.67"
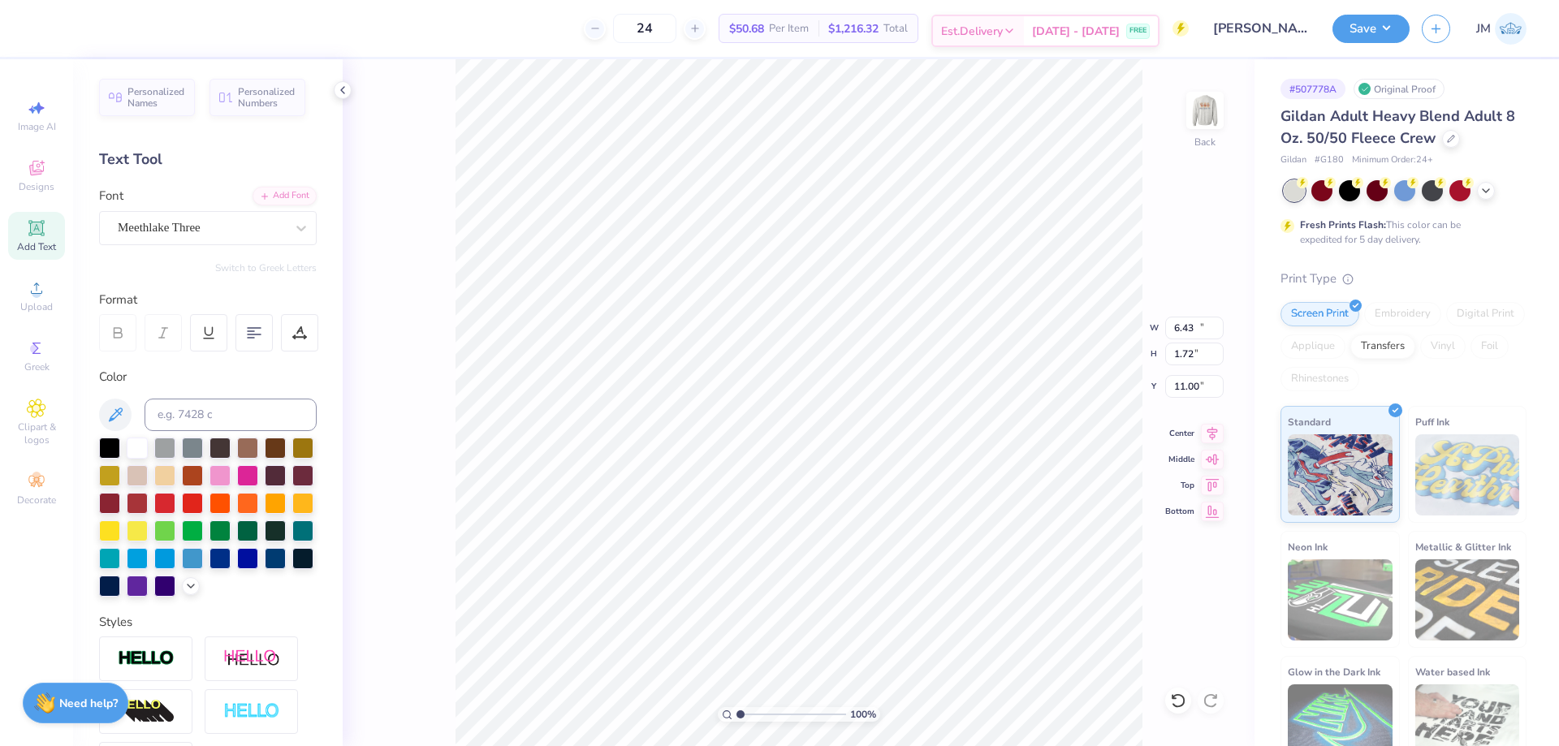
type input "1.75"
type input "11.00"
click at [1207, 118] on img at bounding box center [1205, 110] width 65 height 65
click at [1212, 110] on img at bounding box center [1205, 110] width 65 height 65
click at [1198, 322] on input "11.67" at bounding box center [1194, 328] width 58 height 23
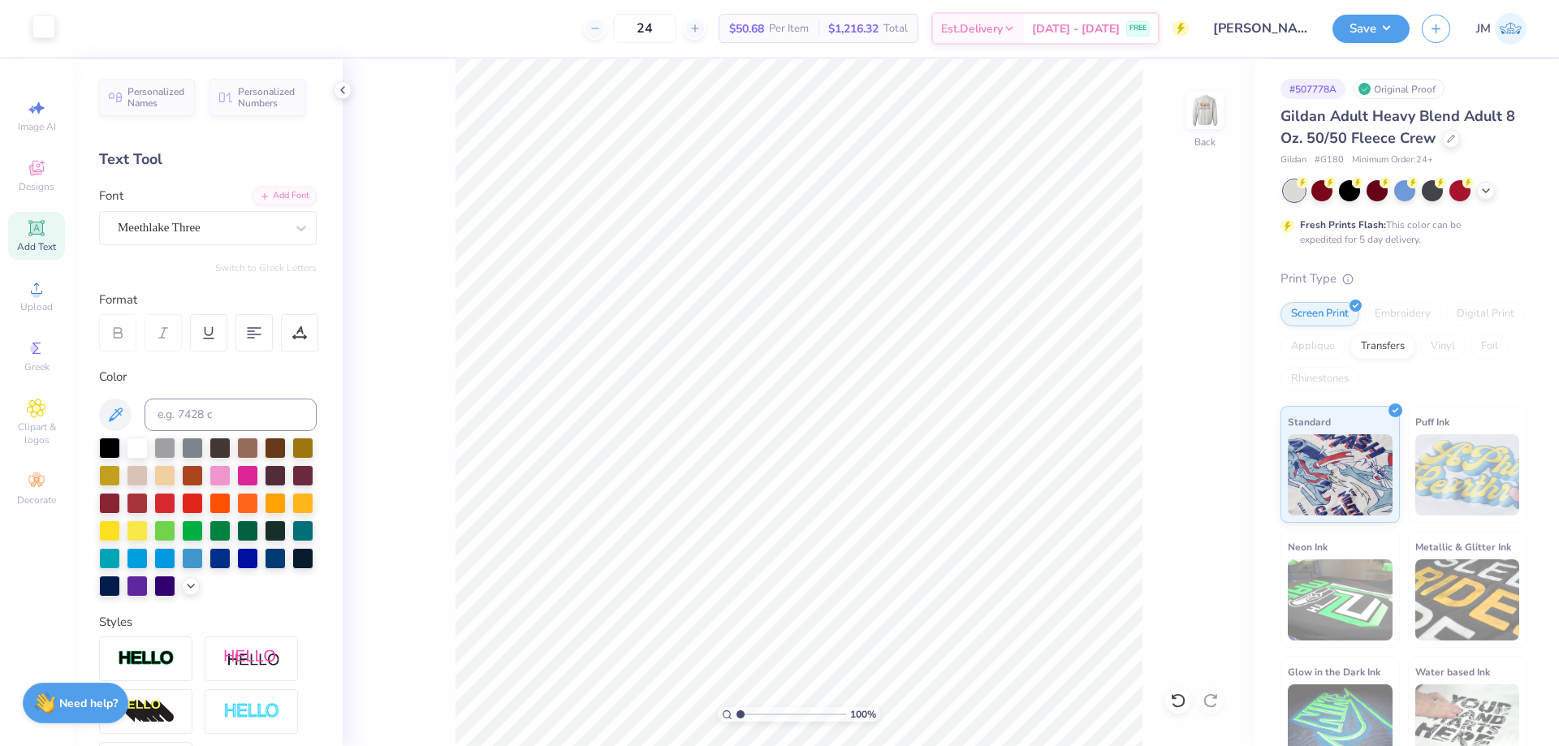
click at [36, 17] on div at bounding box center [43, 26] width 23 height 23
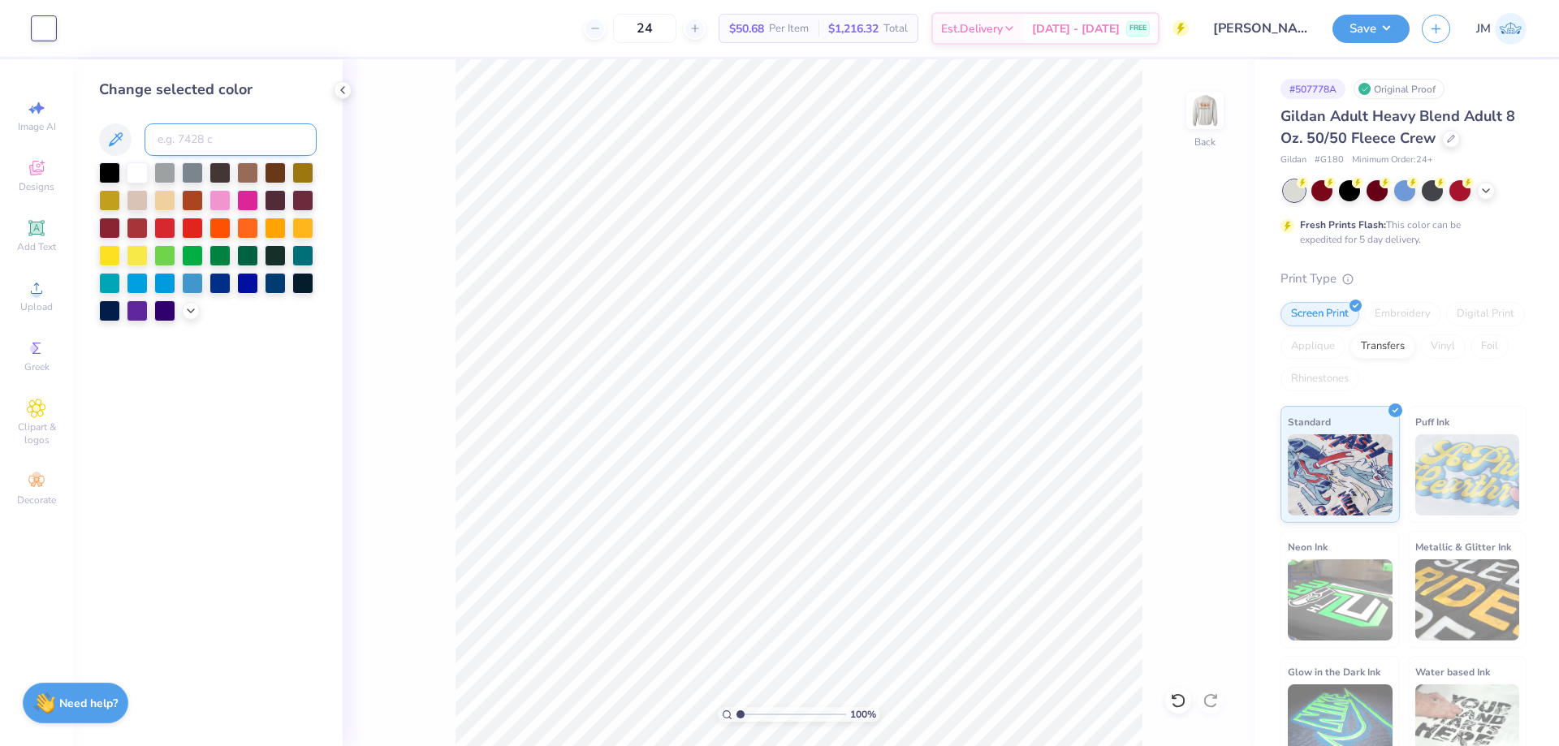
click at [186, 135] on input at bounding box center [231, 139] width 172 height 32
type input "533"
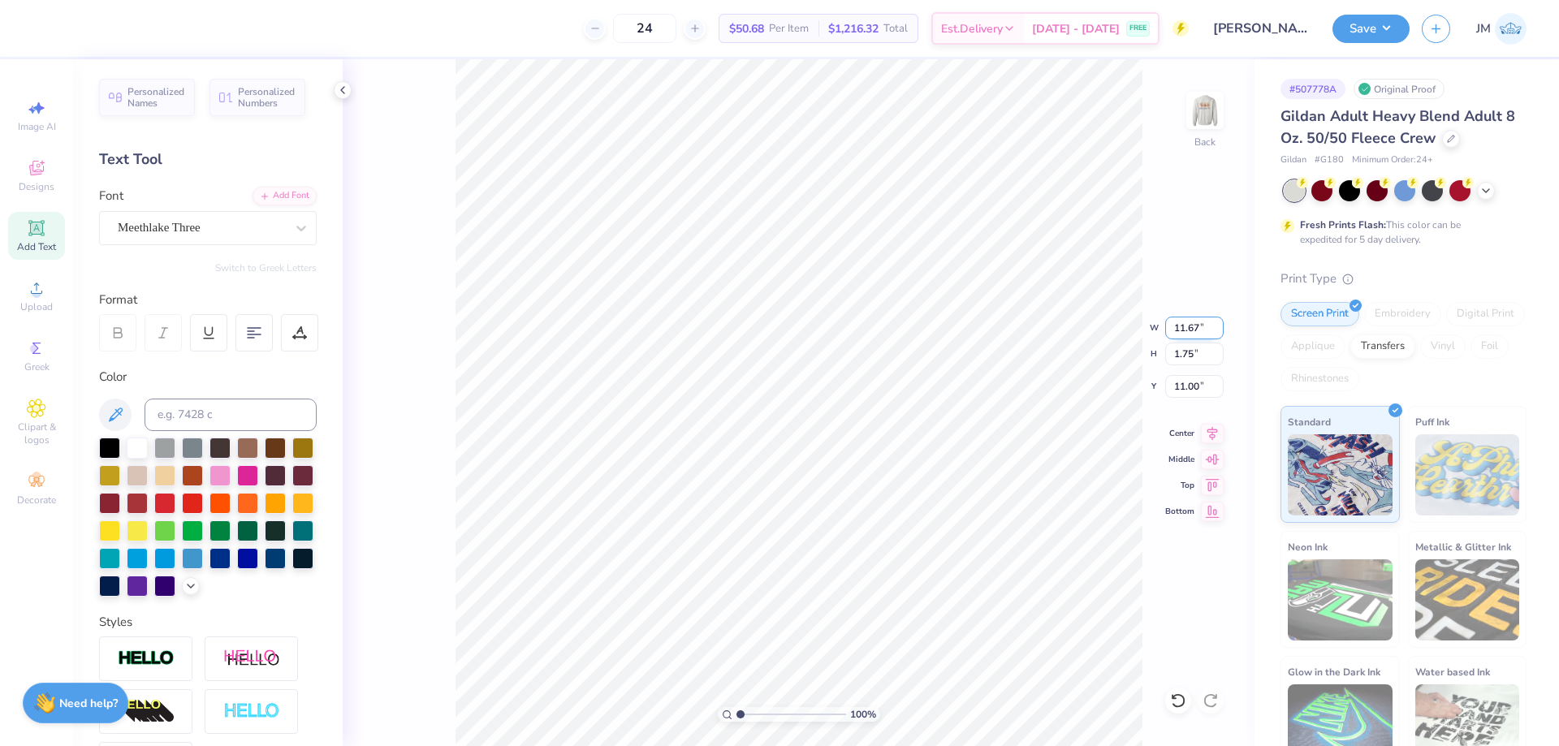
click at [1193, 330] on input "11.67" at bounding box center [1194, 328] width 58 height 23
type input "3.00"
type input "0.45"
click at [1184, 387] on input "11.65" at bounding box center [1194, 386] width 58 height 23
type input "3.00"
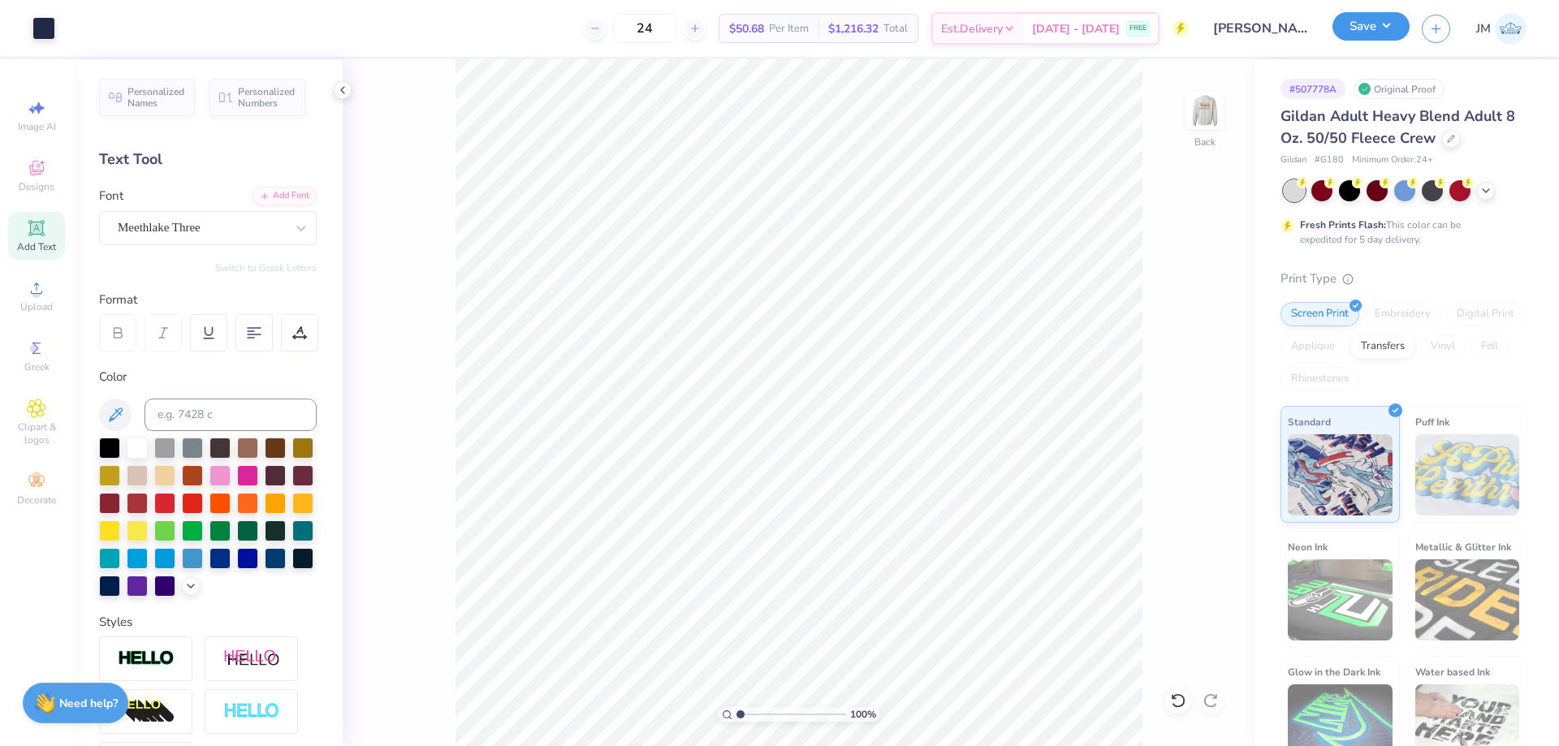
click at [1395, 29] on button "Save" at bounding box center [1371, 26] width 77 height 28
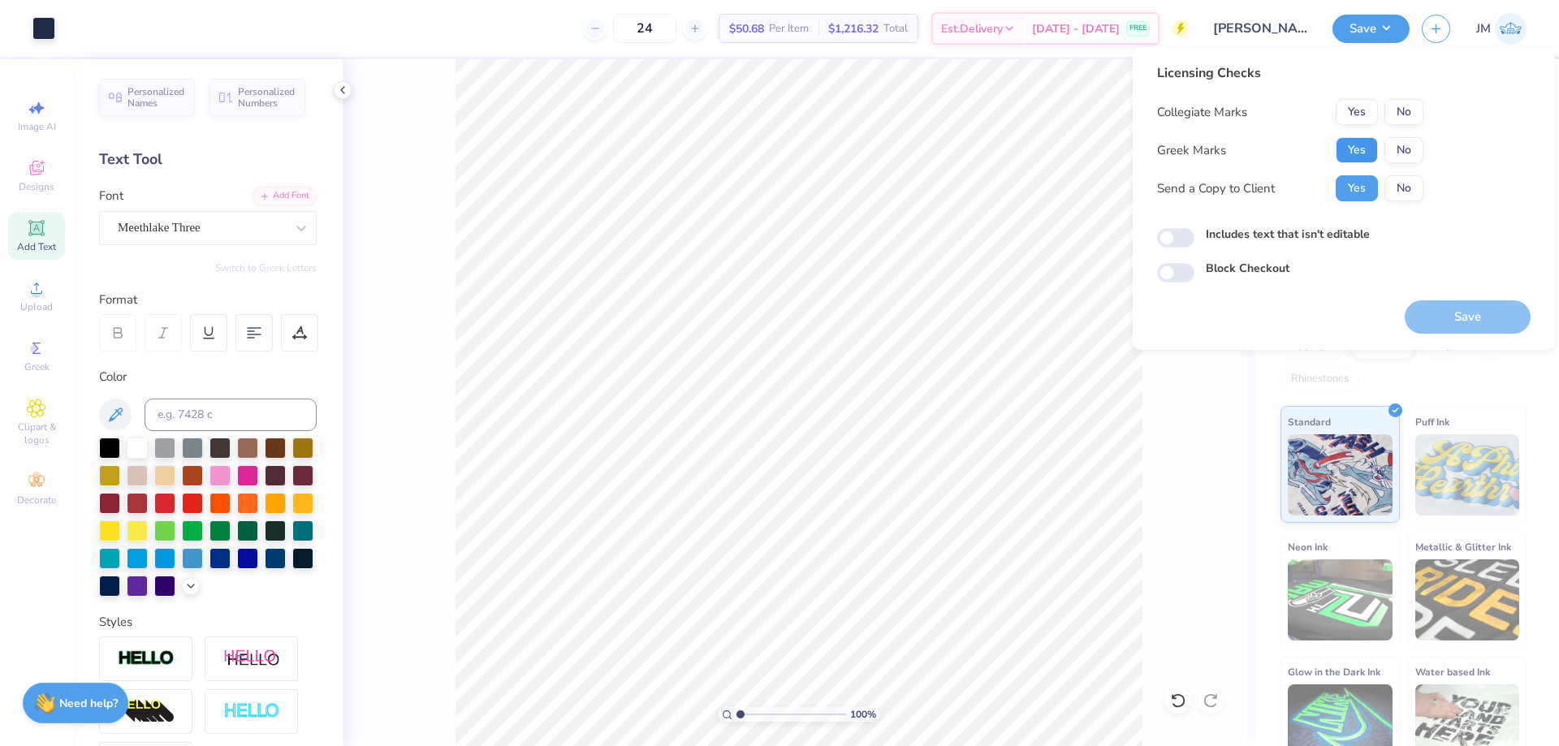
click at [1376, 145] on button "Yes" at bounding box center [1357, 150] width 42 height 26
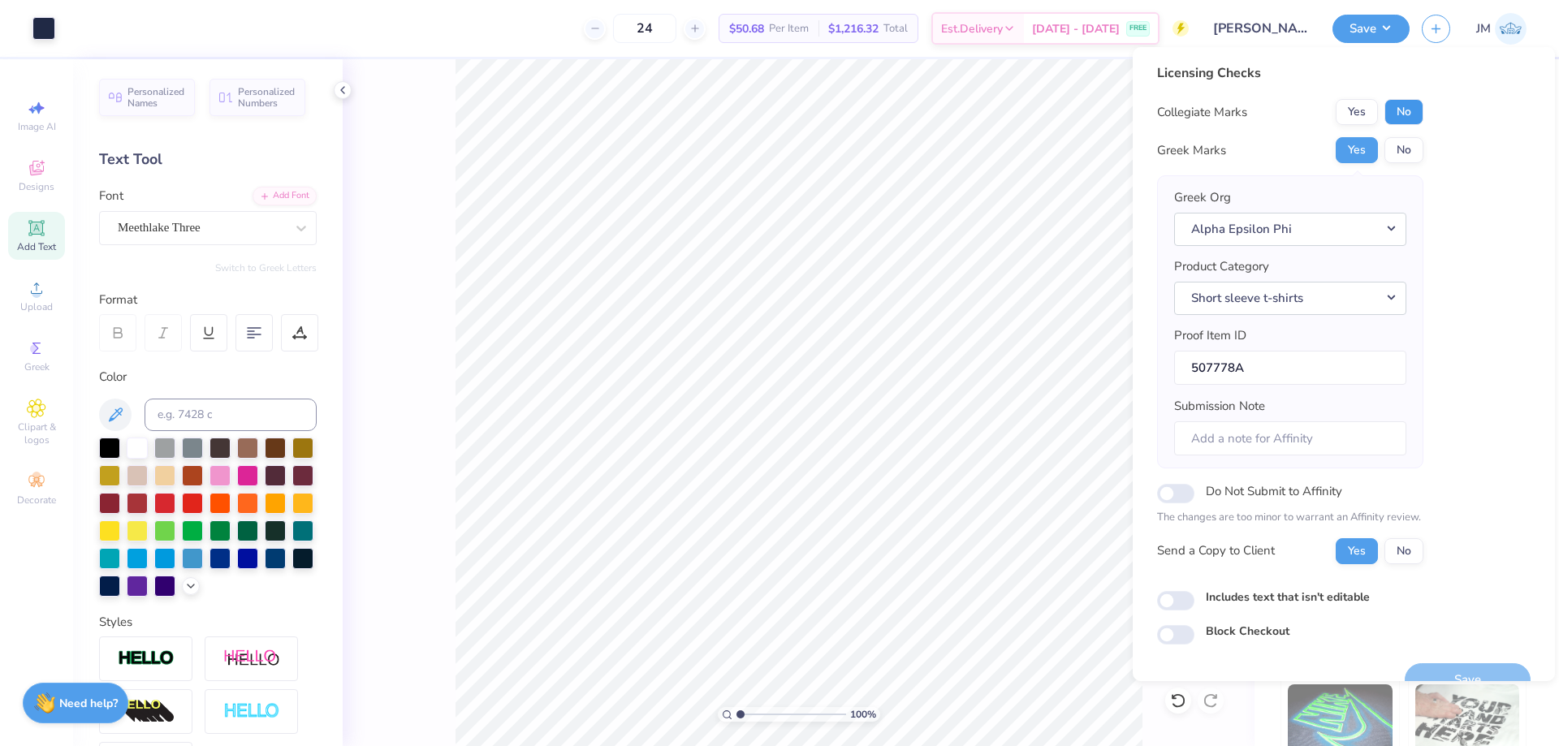
click at [1395, 114] on button "No" at bounding box center [1404, 112] width 39 height 26
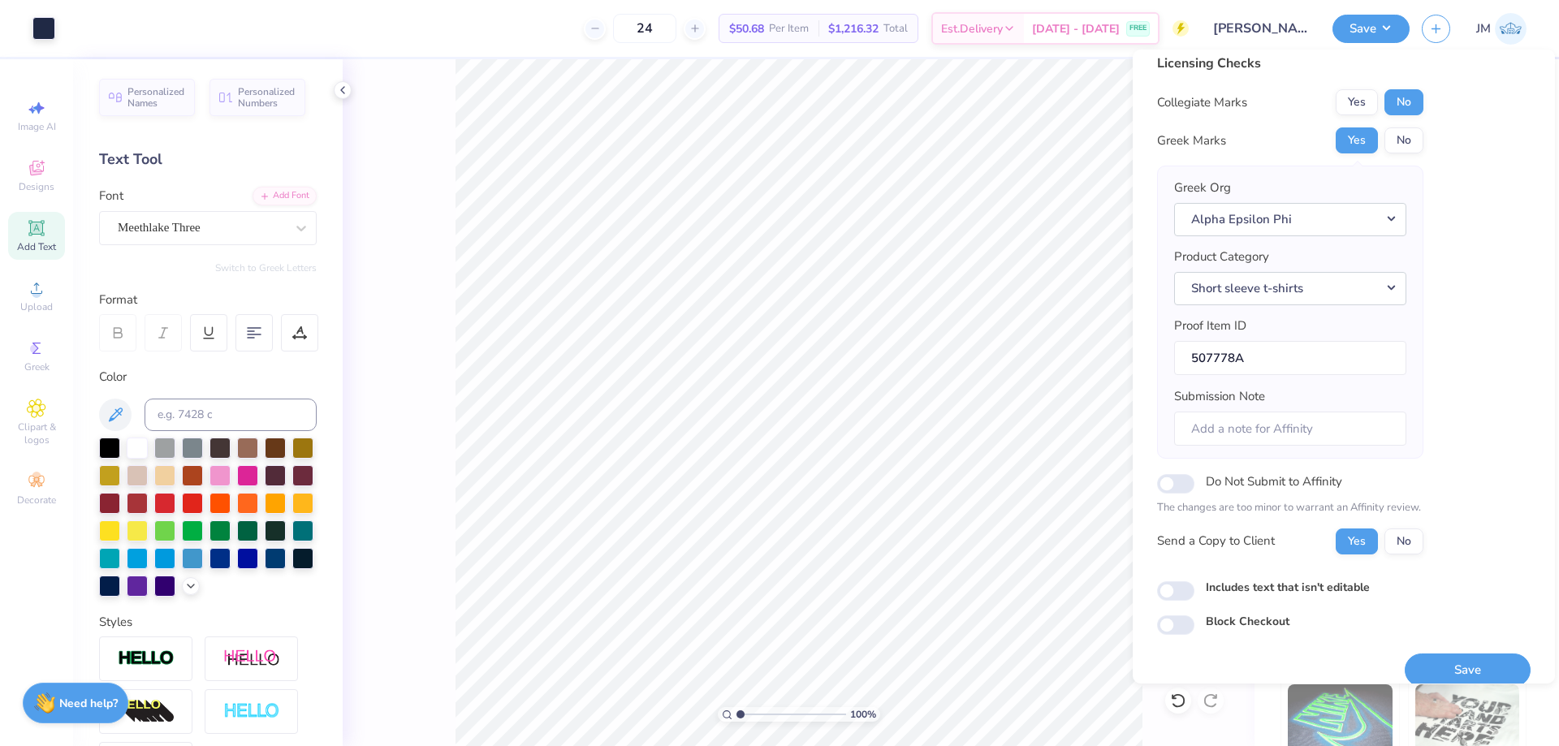
scroll to position [31, 0]
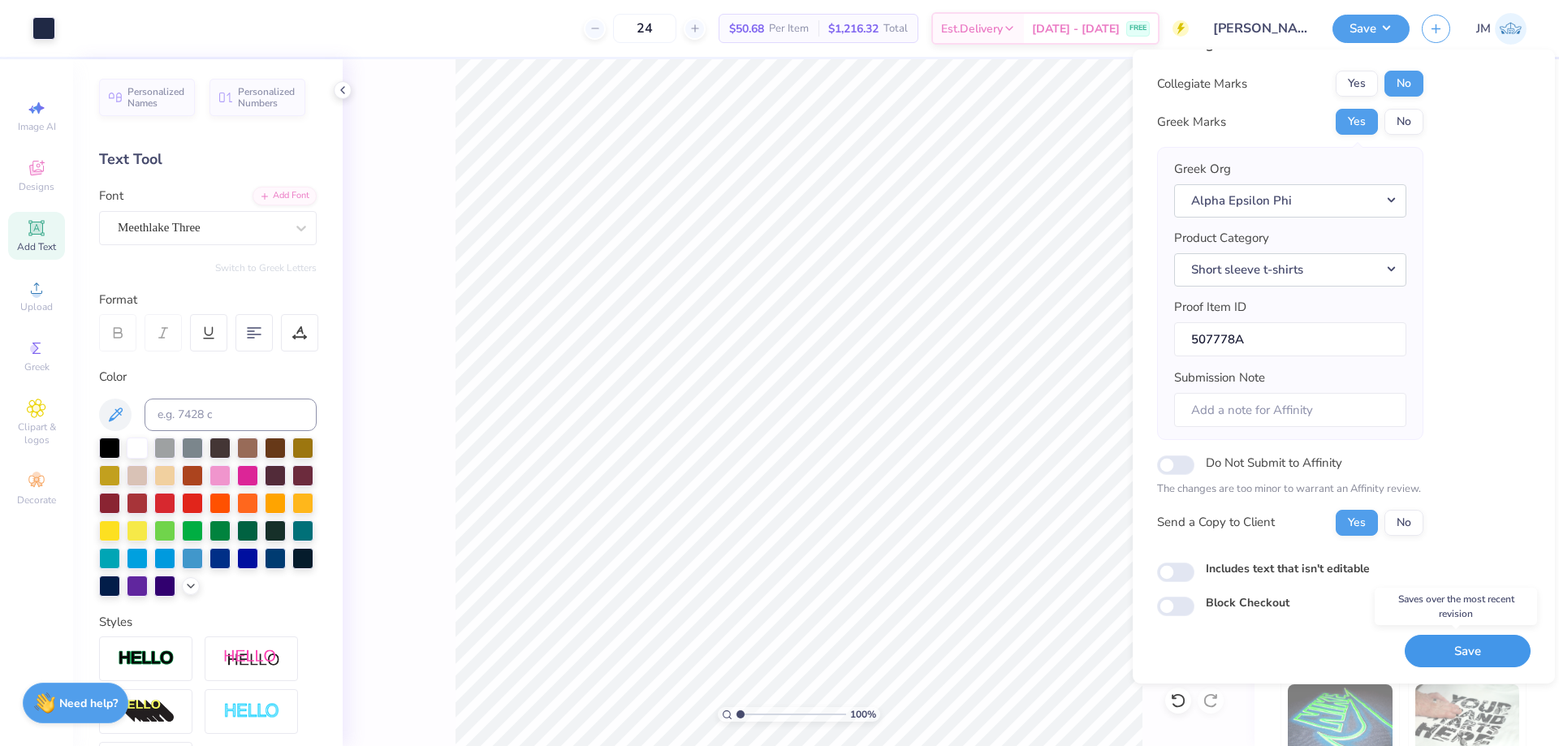
click at [1444, 658] on button "Save" at bounding box center [1468, 651] width 126 height 33
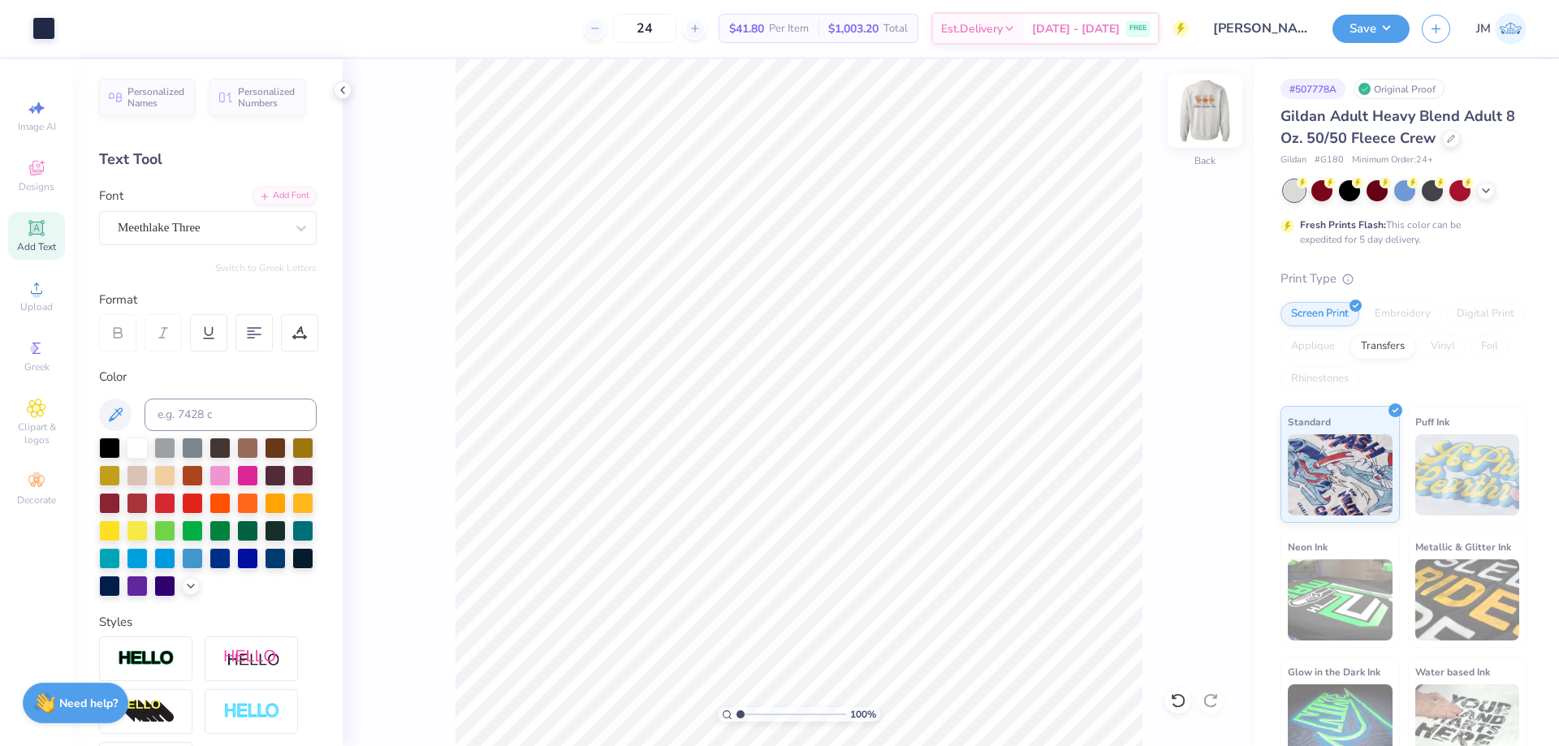
click at [1211, 96] on img at bounding box center [1205, 110] width 65 height 65
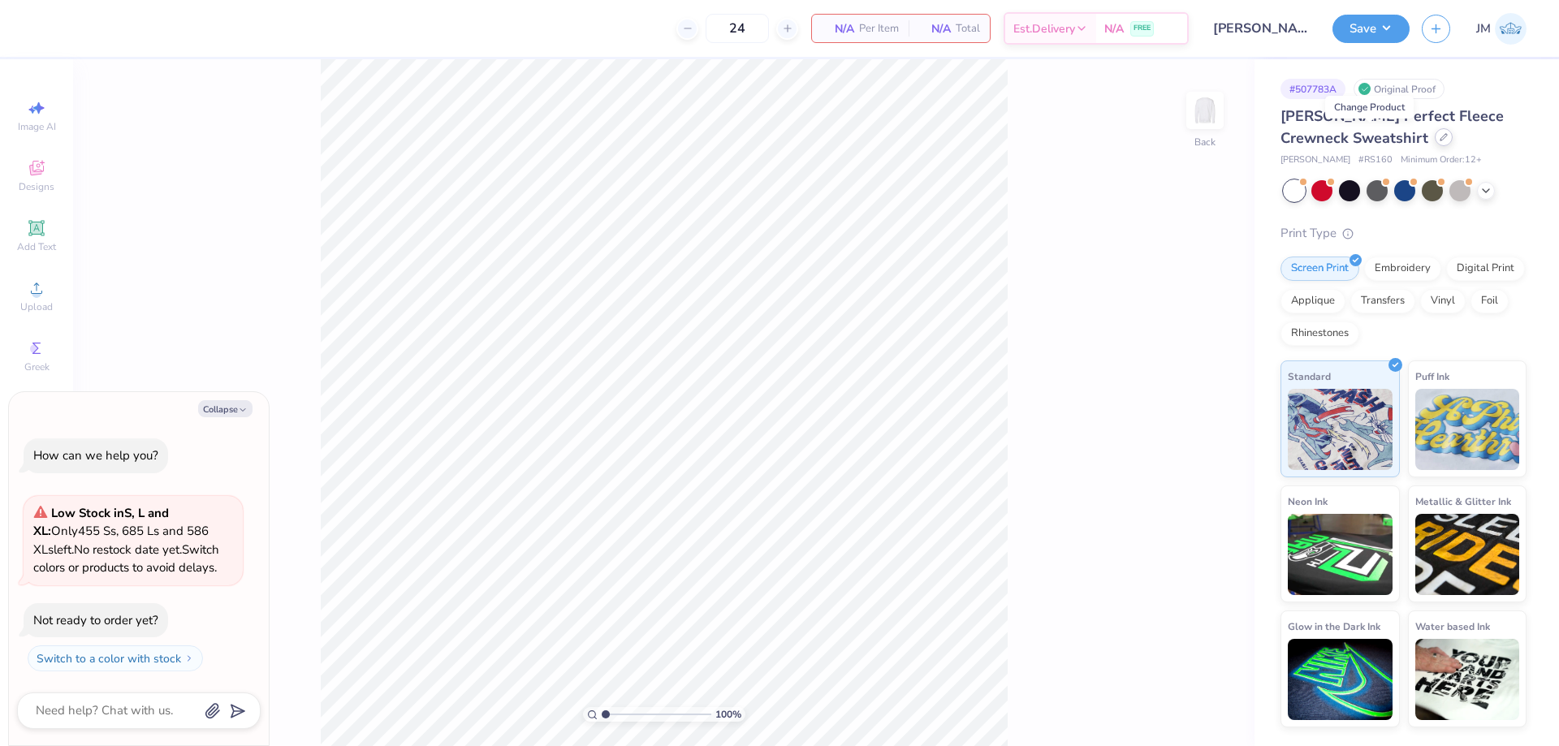
click at [1435, 137] on div at bounding box center [1444, 137] width 18 height 18
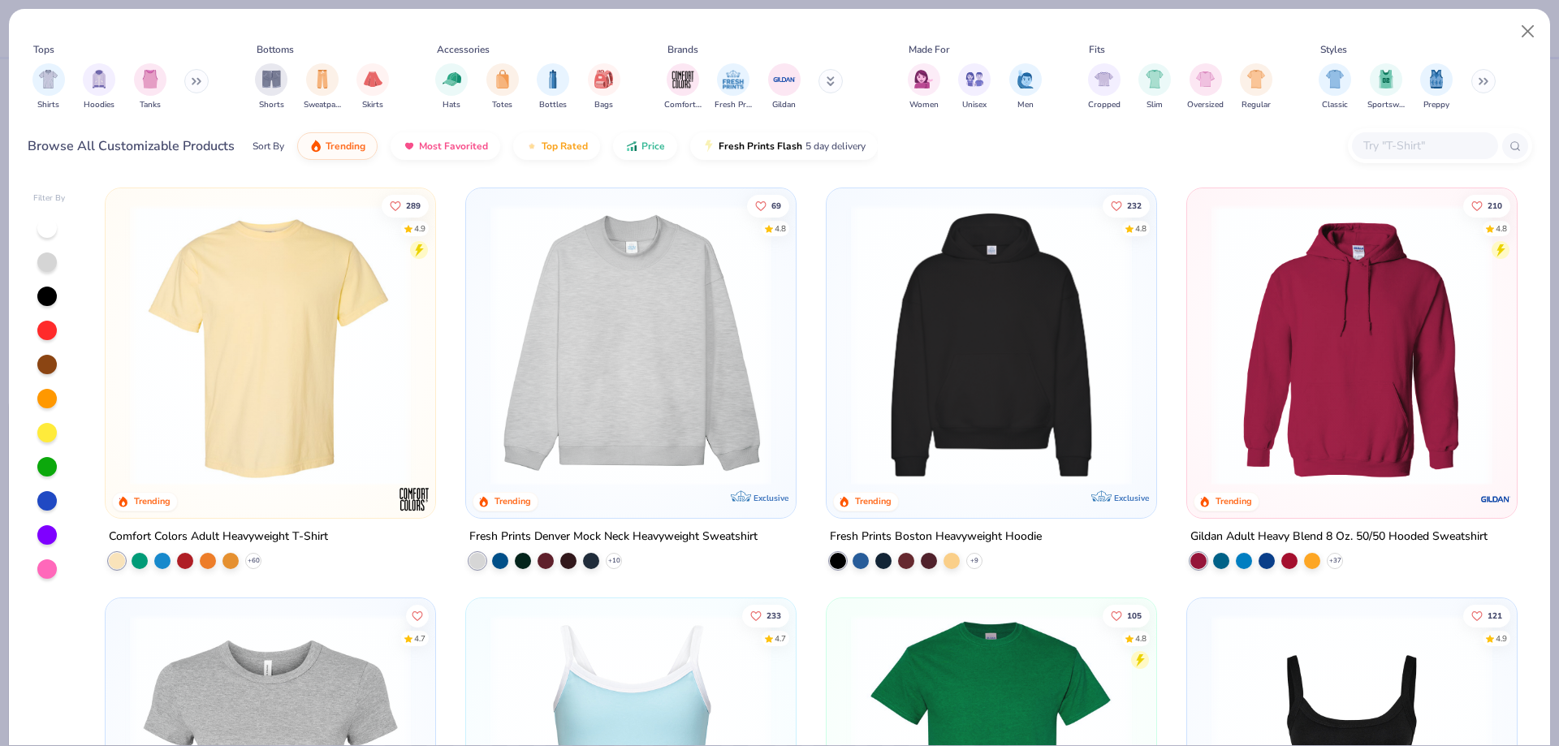
type textarea "x"
click at [1384, 145] on input "text" at bounding box center [1424, 145] width 125 height 19
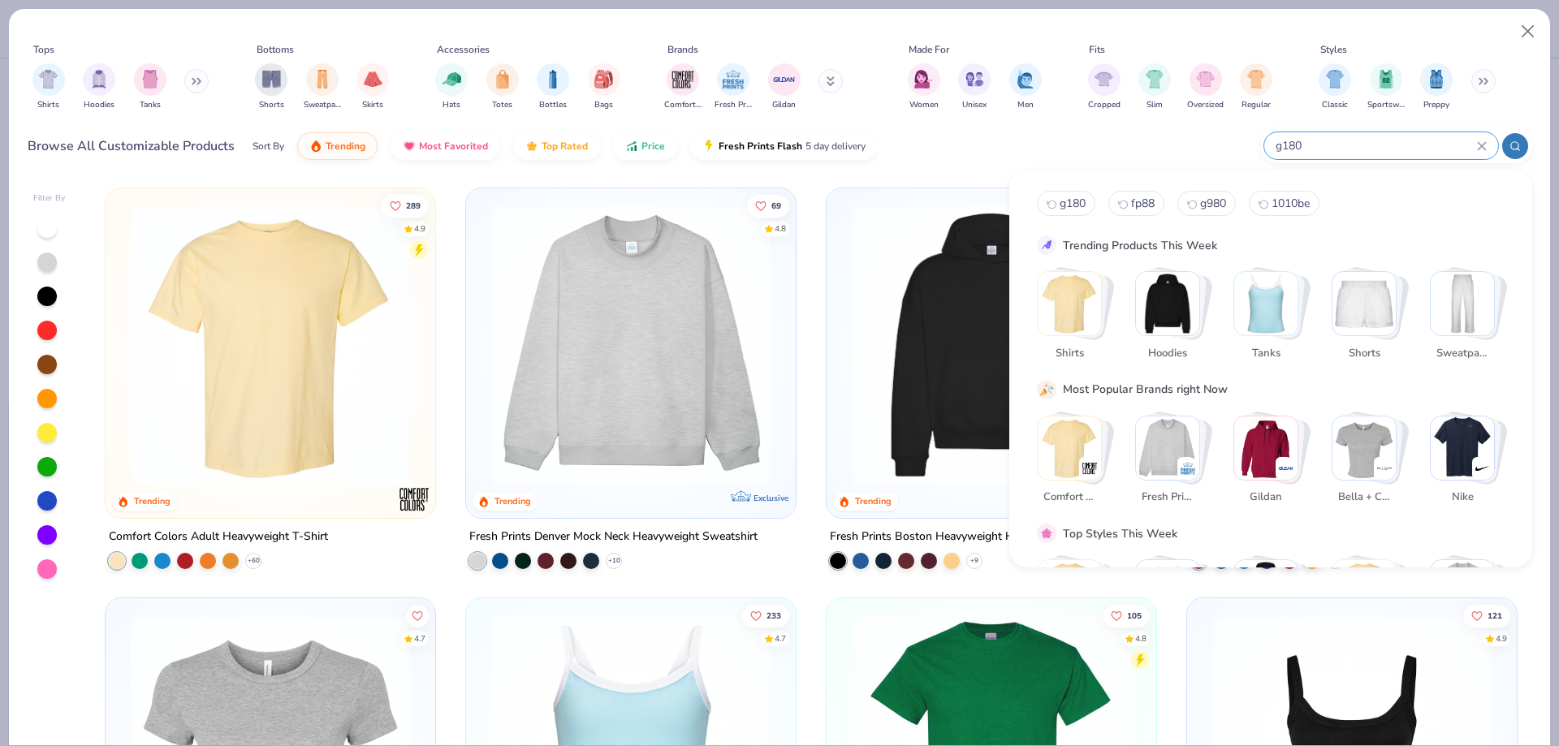
type input "g180"
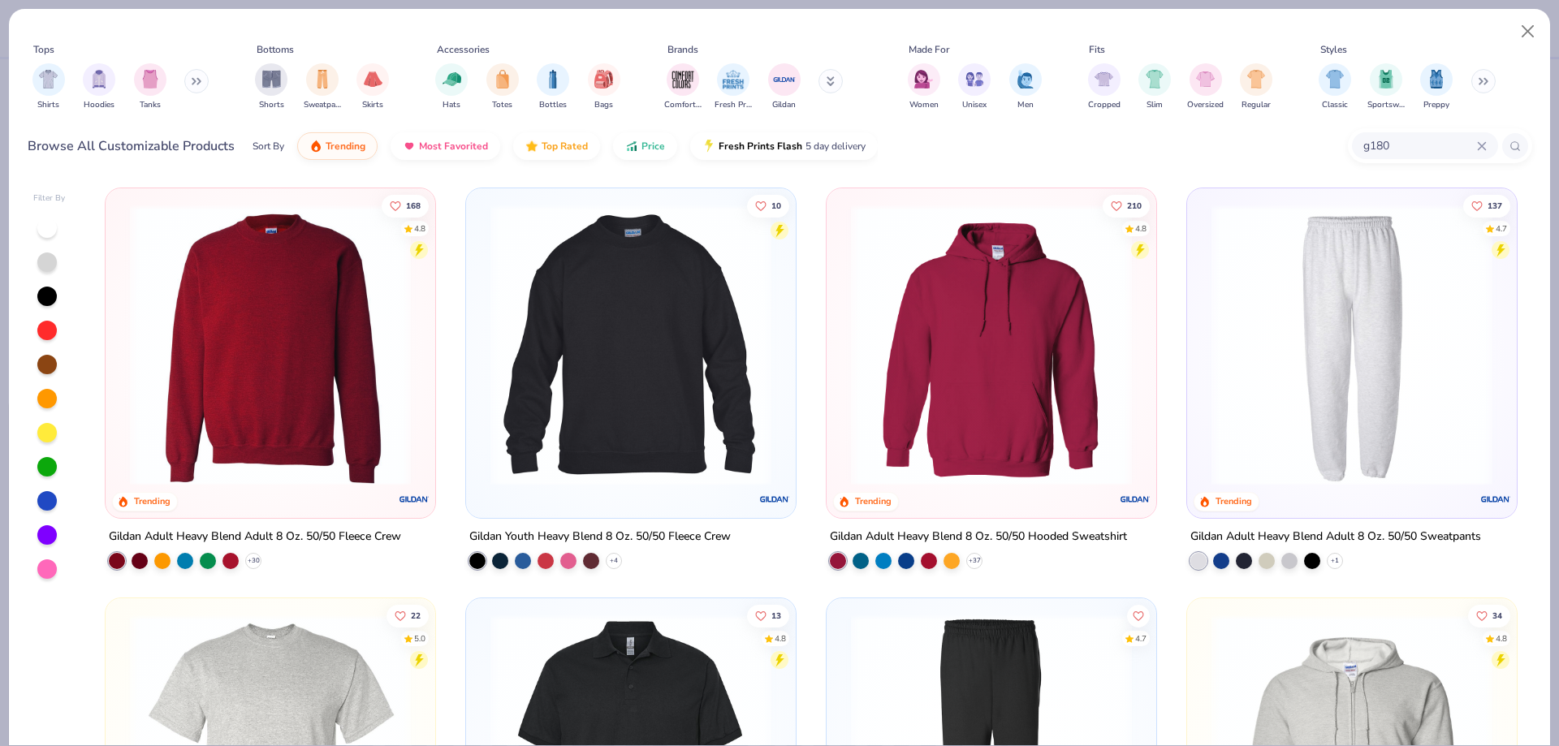
click at [291, 344] on img at bounding box center [270, 345] width 297 height 281
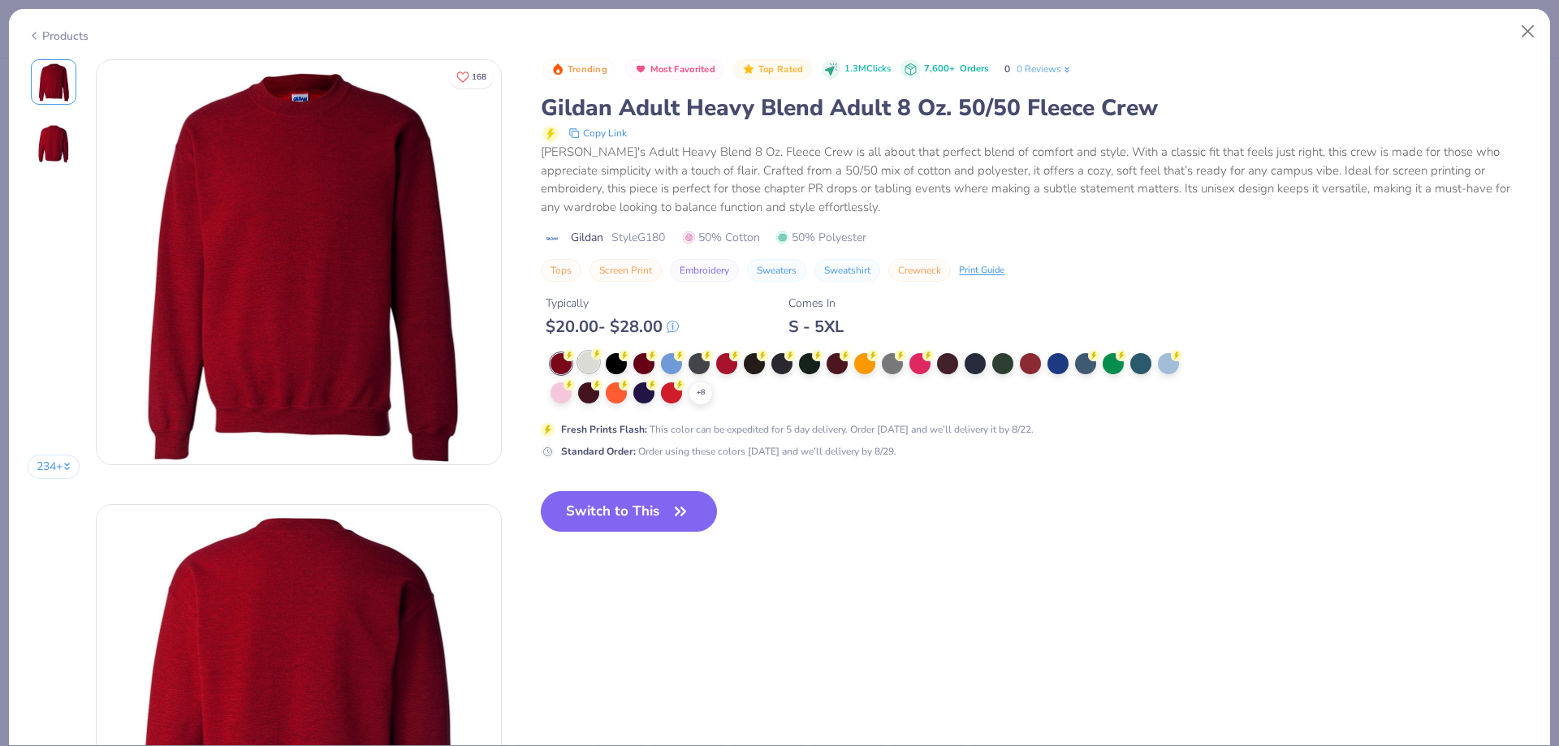
click at [596, 369] on div at bounding box center [588, 362] width 21 height 21
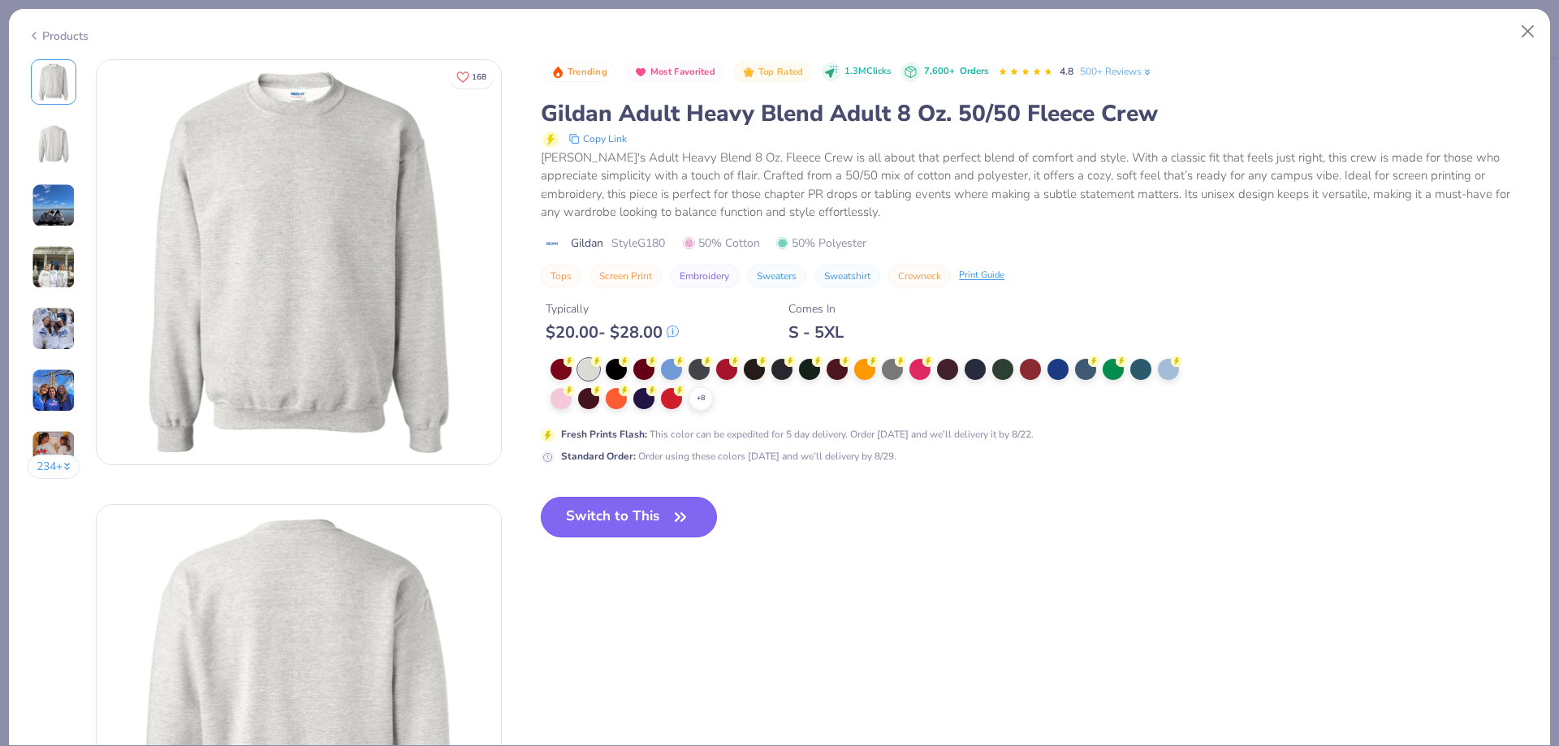
click at [655, 526] on button "Switch to This" at bounding box center [629, 517] width 176 height 41
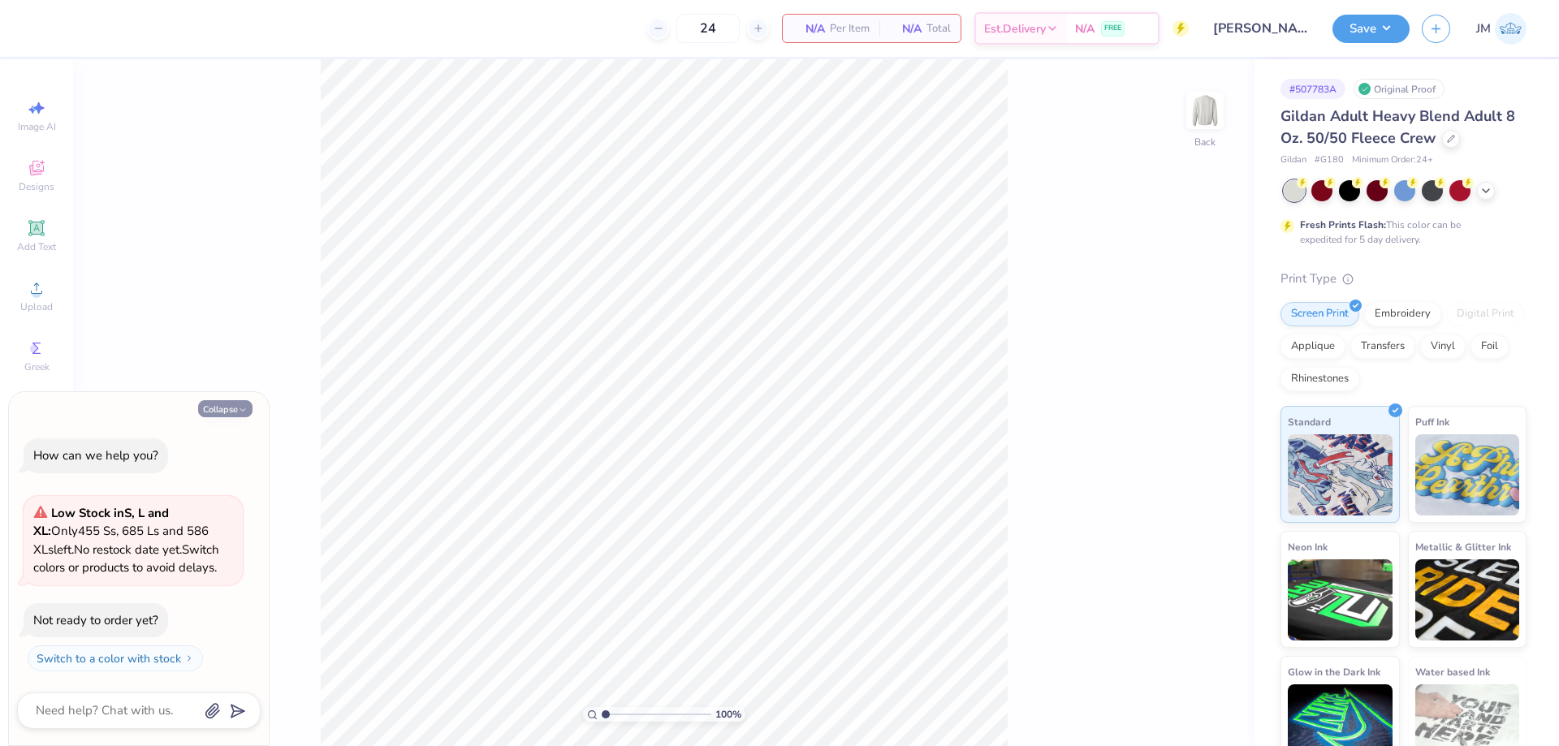
click at [217, 406] on button "Collapse" at bounding box center [225, 408] width 54 height 17
type textarea "x"
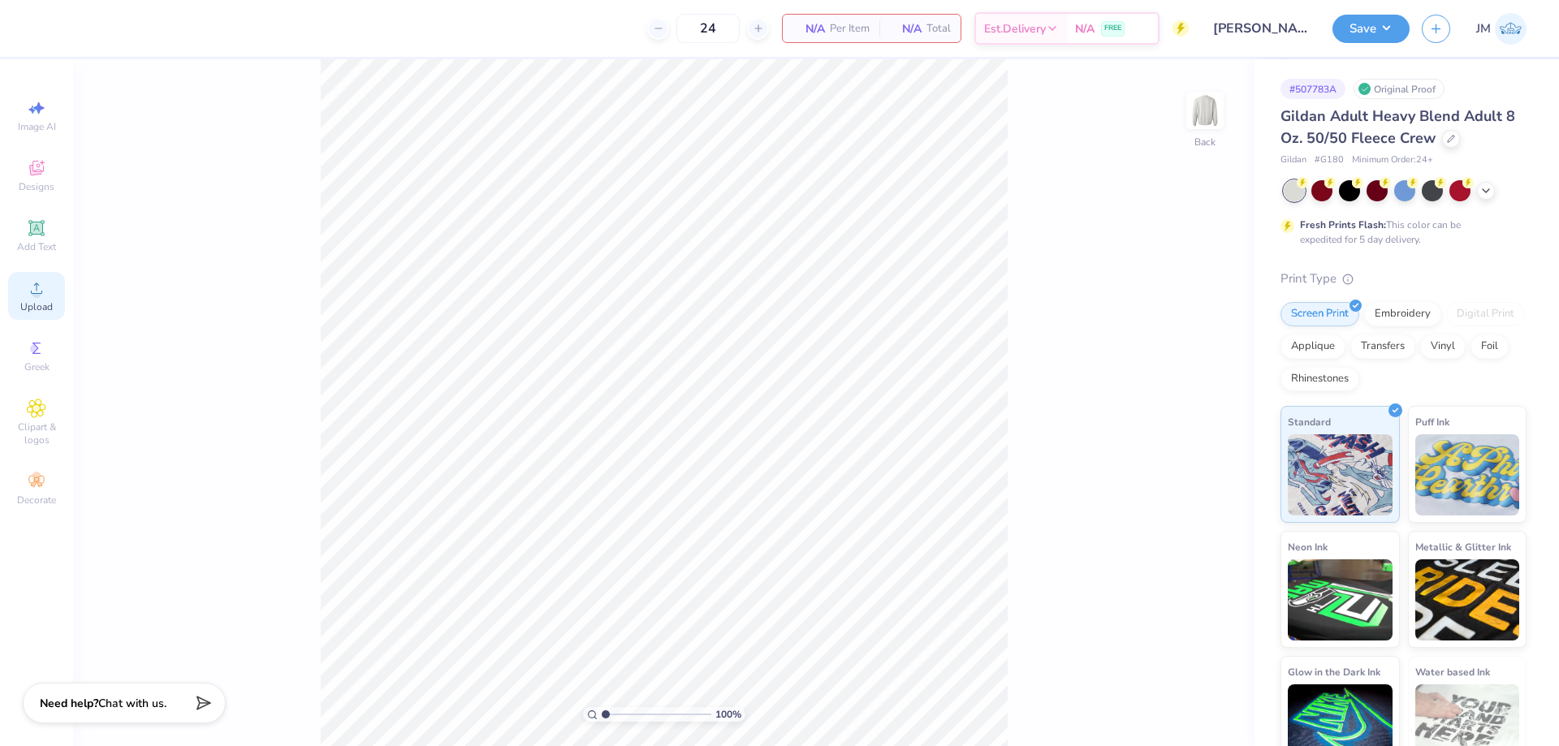
click at [37, 299] on div "Upload" at bounding box center [36, 296] width 57 height 48
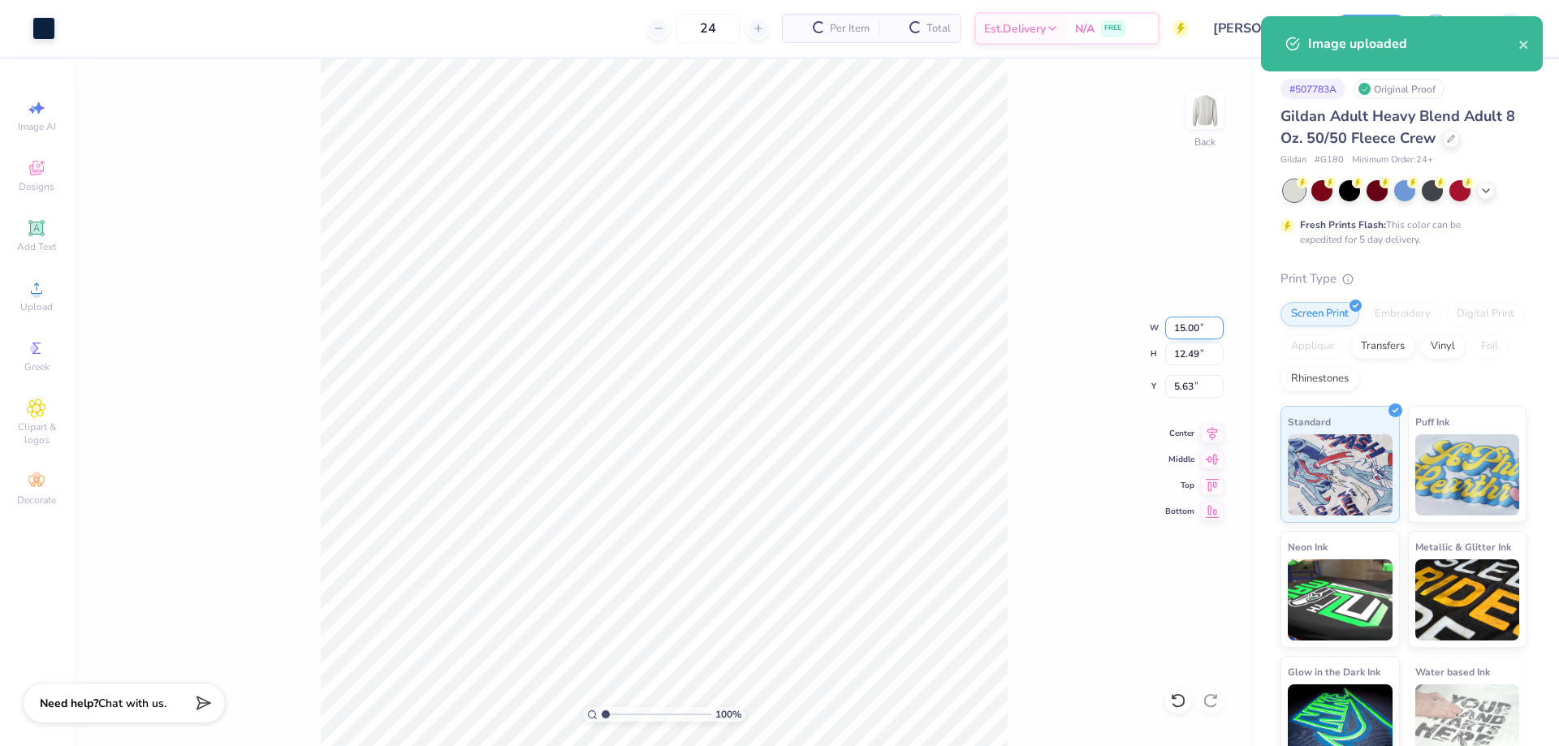
click at [1195, 331] on input "15.00" at bounding box center [1194, 328] width 58 height 23
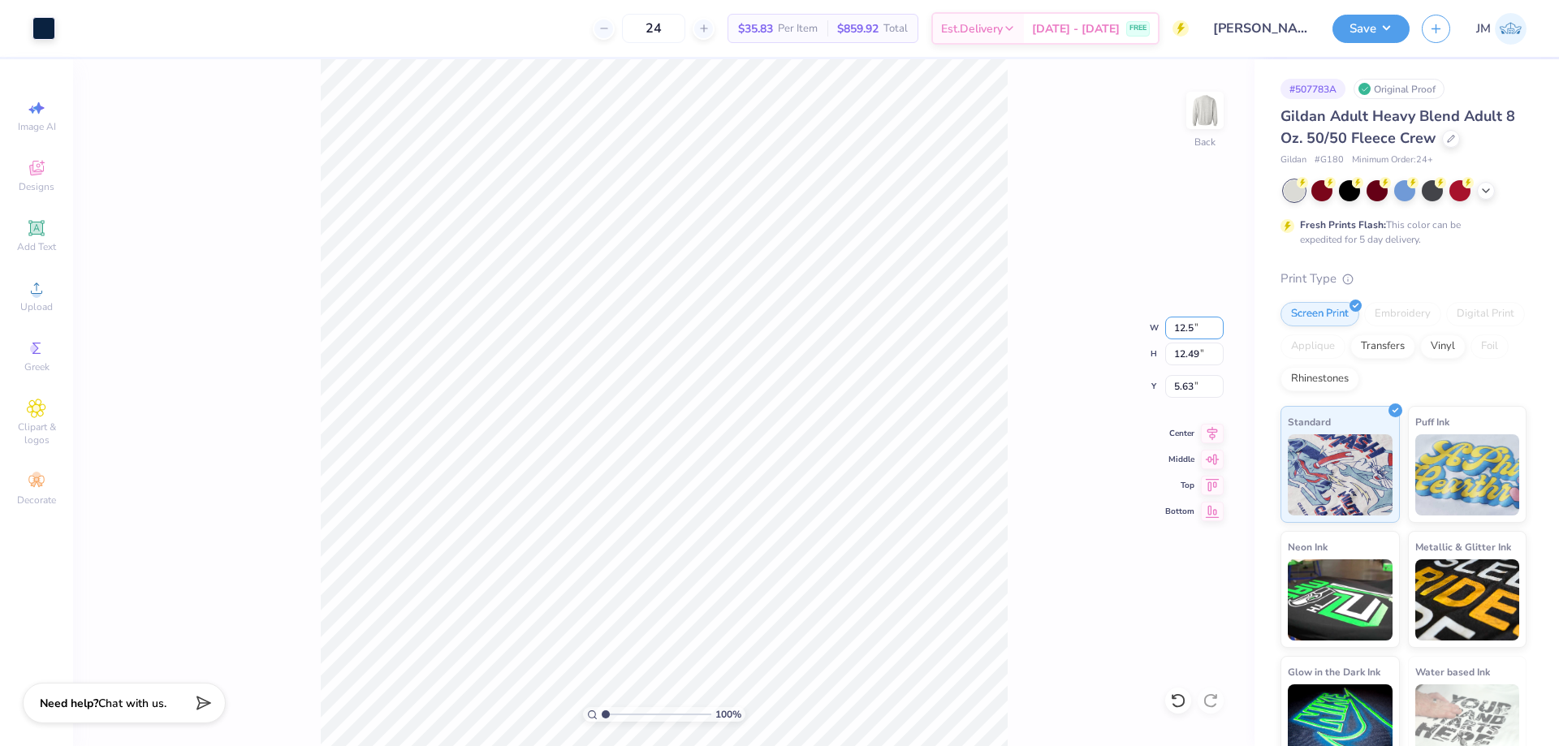
type input "12.50"
type input "10.41"
click at [1187, 391] on input "6.67" at bounding box center [1194, 386] width 58 height 23
type input "3.00"
click at [1208, 107] on img at bounding box center [1205, 110] width 65 height 65
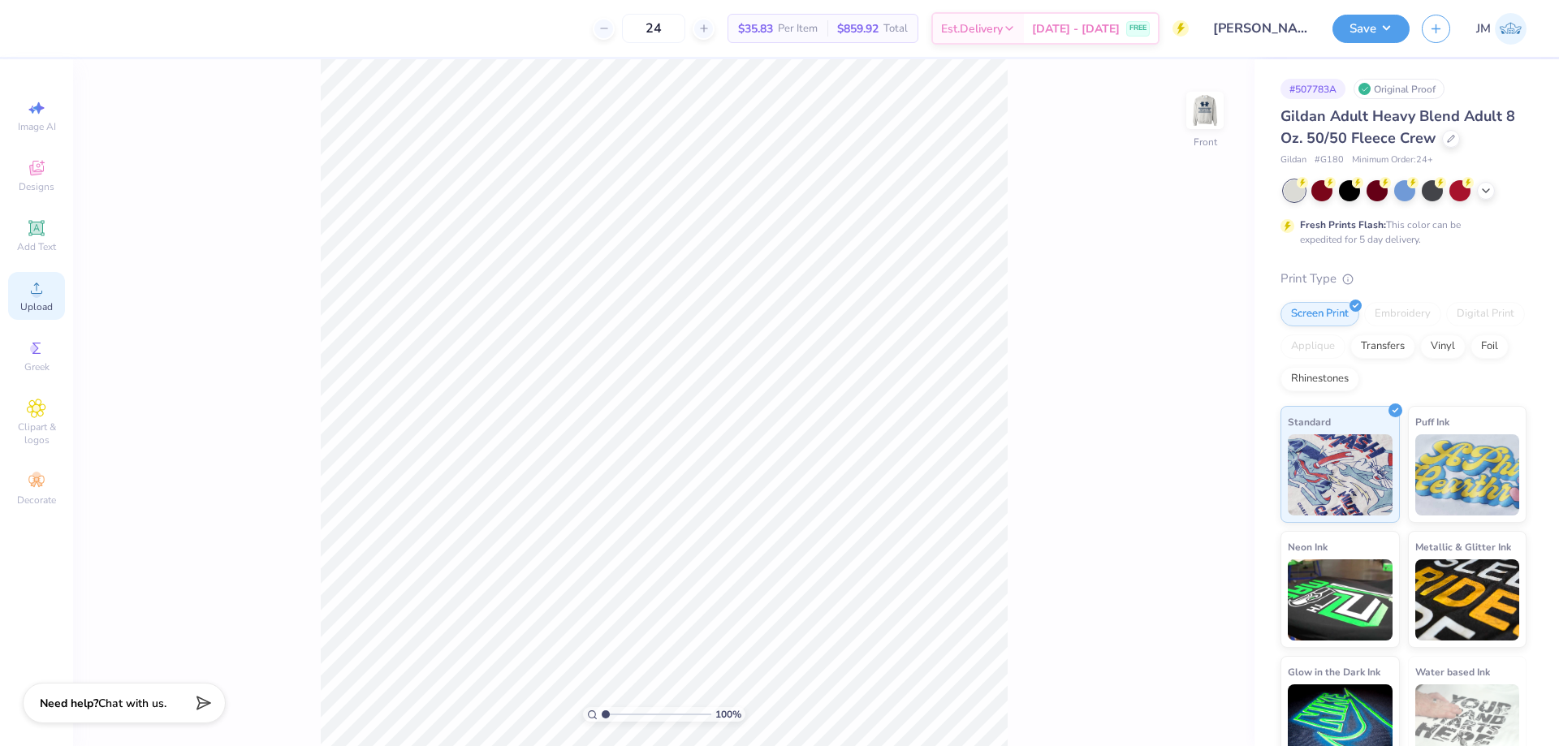
click at [25, 292] on div "Upload" at bounding box center [36, 296] width 57 height 48
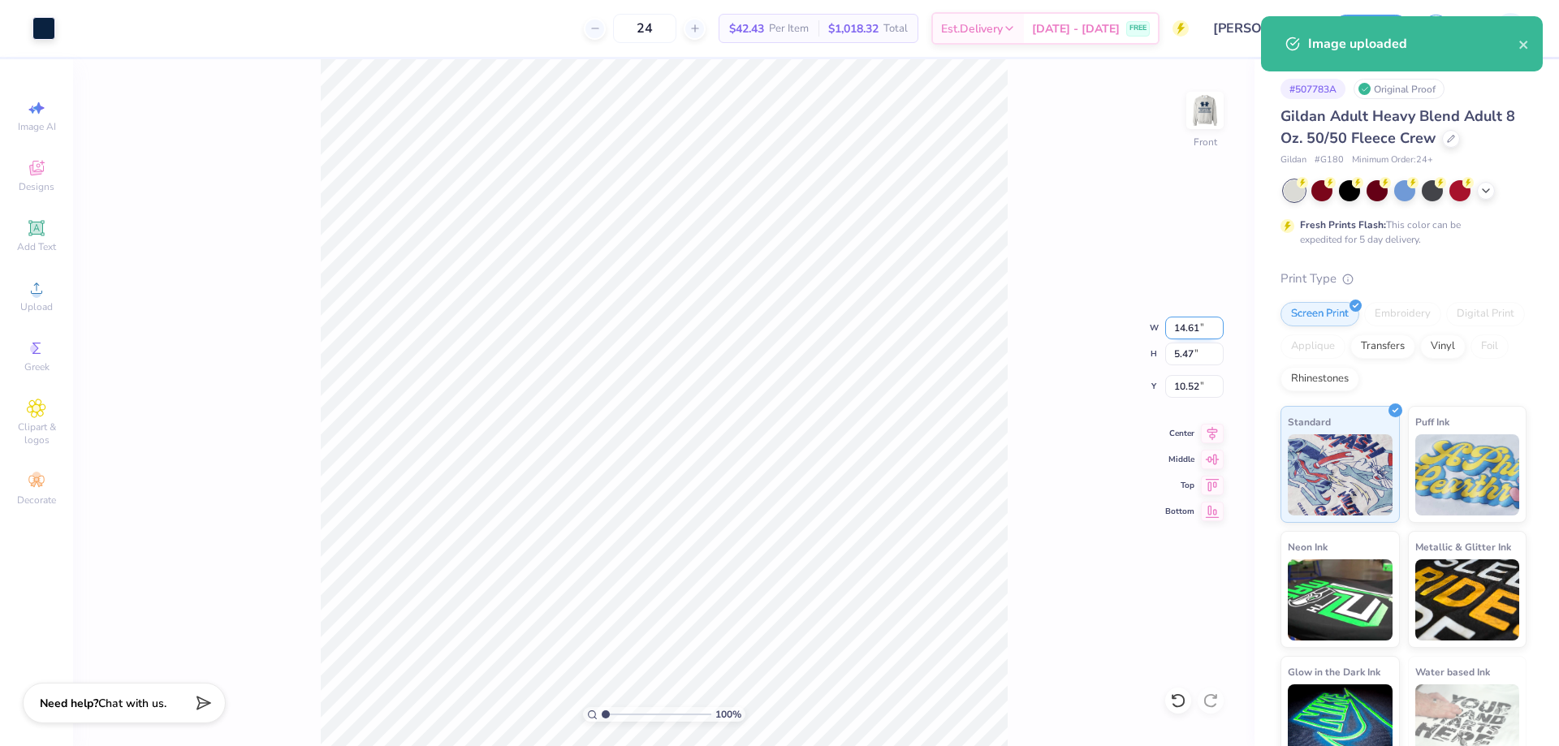
click at [1199, 331] on input "14.61" at bounding box center [1194, 328] width 58 height 23
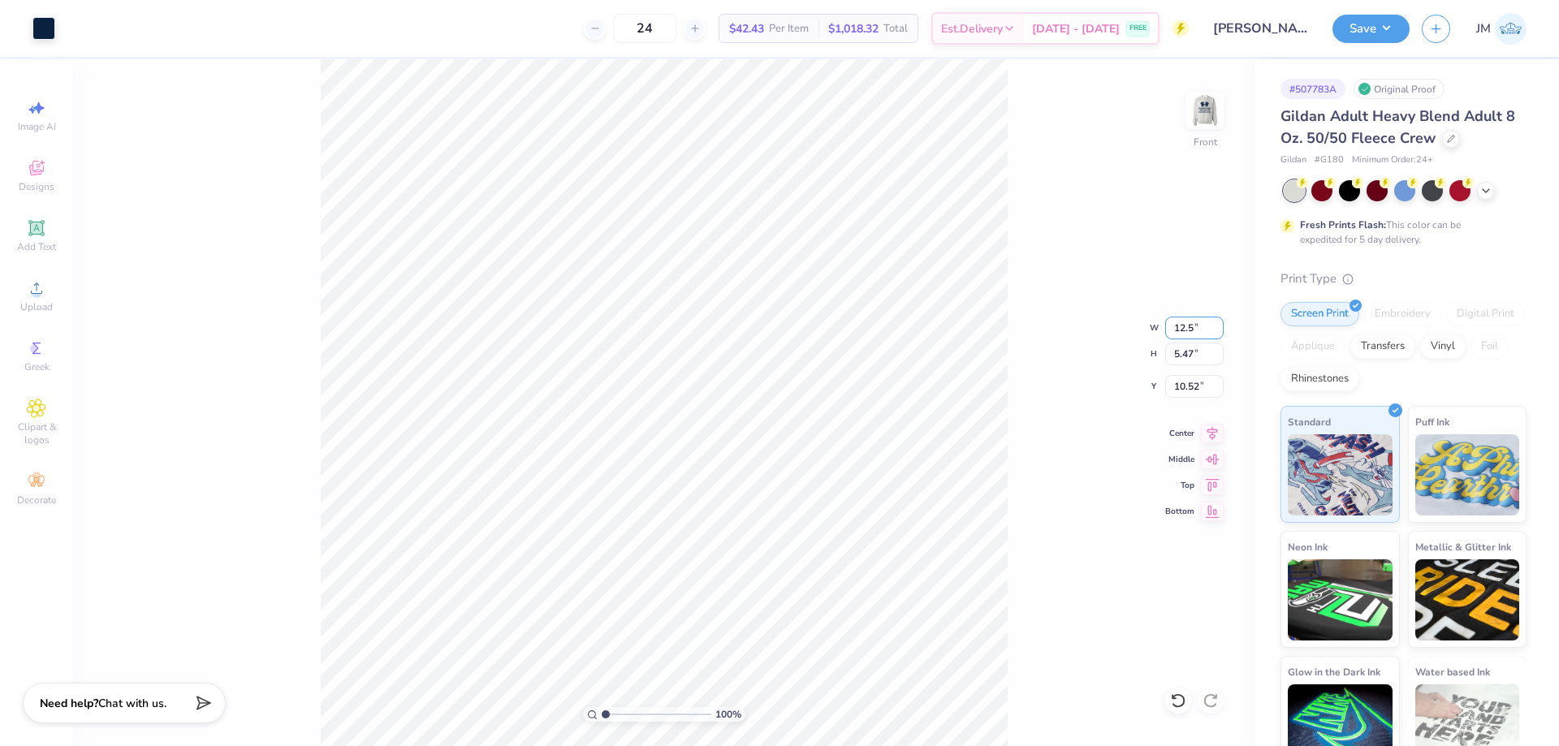
type input "12.50"
type input "4.68"
type input "10.91"
click at [1199, 122] on img at bounding box center [1205, 110] width 65 height 65
click at [1199, 122] on img at bounding box center [1205, 110] width 32 height 32
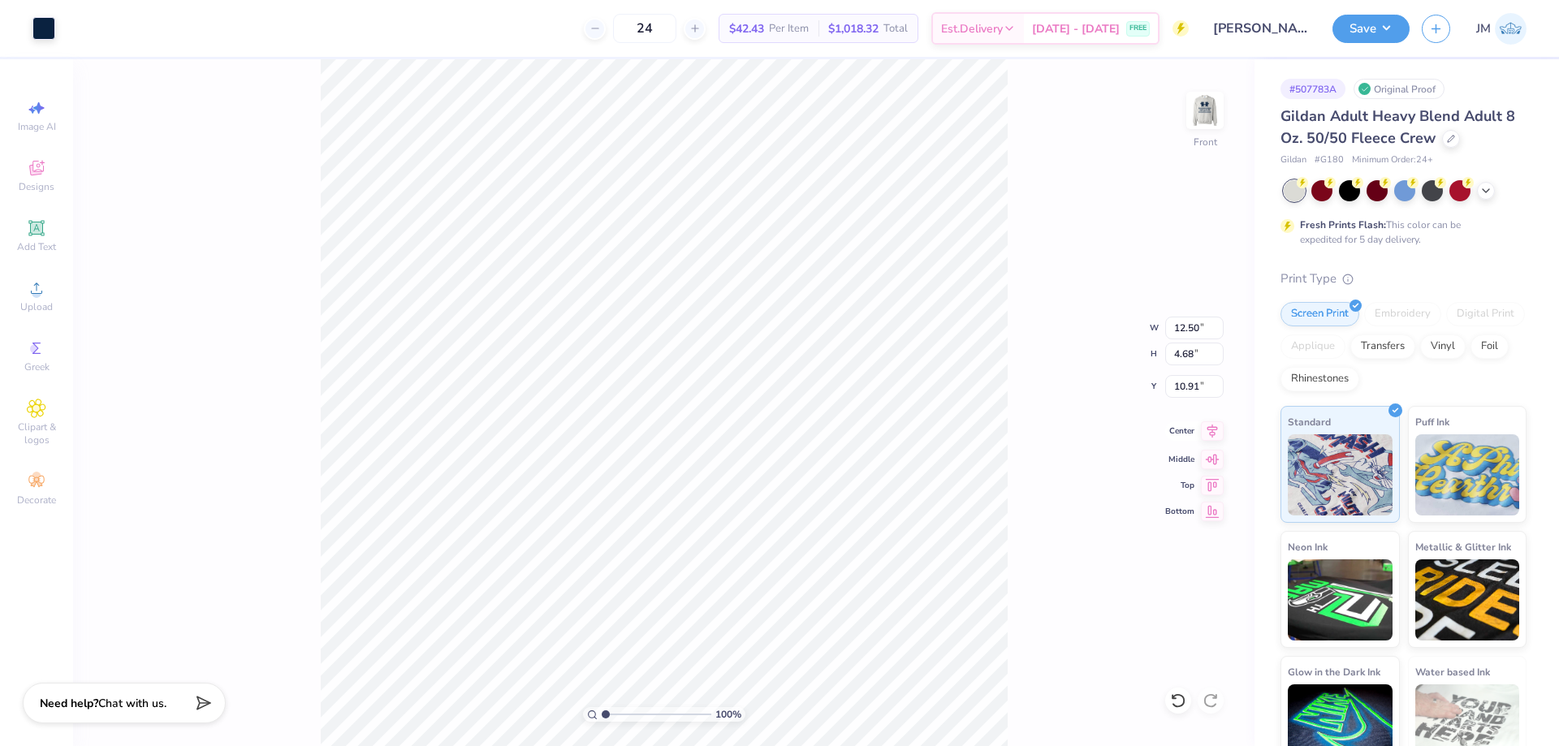
click at [1214, 437] on icon at bounding box center [1212, 430] width 23 height 19
click at [1200, 386] on input "10.91" at bounding box center [1194, 386] width 58 height 23
type input "11.00"
click at [1061, 417] on div "100 % Front W 12.50 12.50 " H 4.68 4.68 " Y 11.00 11.00 " Center Middle Top Bot…" at bounding box center [664, 402] width 1182 height 687
click at [1202, 119] on img at bounding box center [1205, 110] width 65 height 65
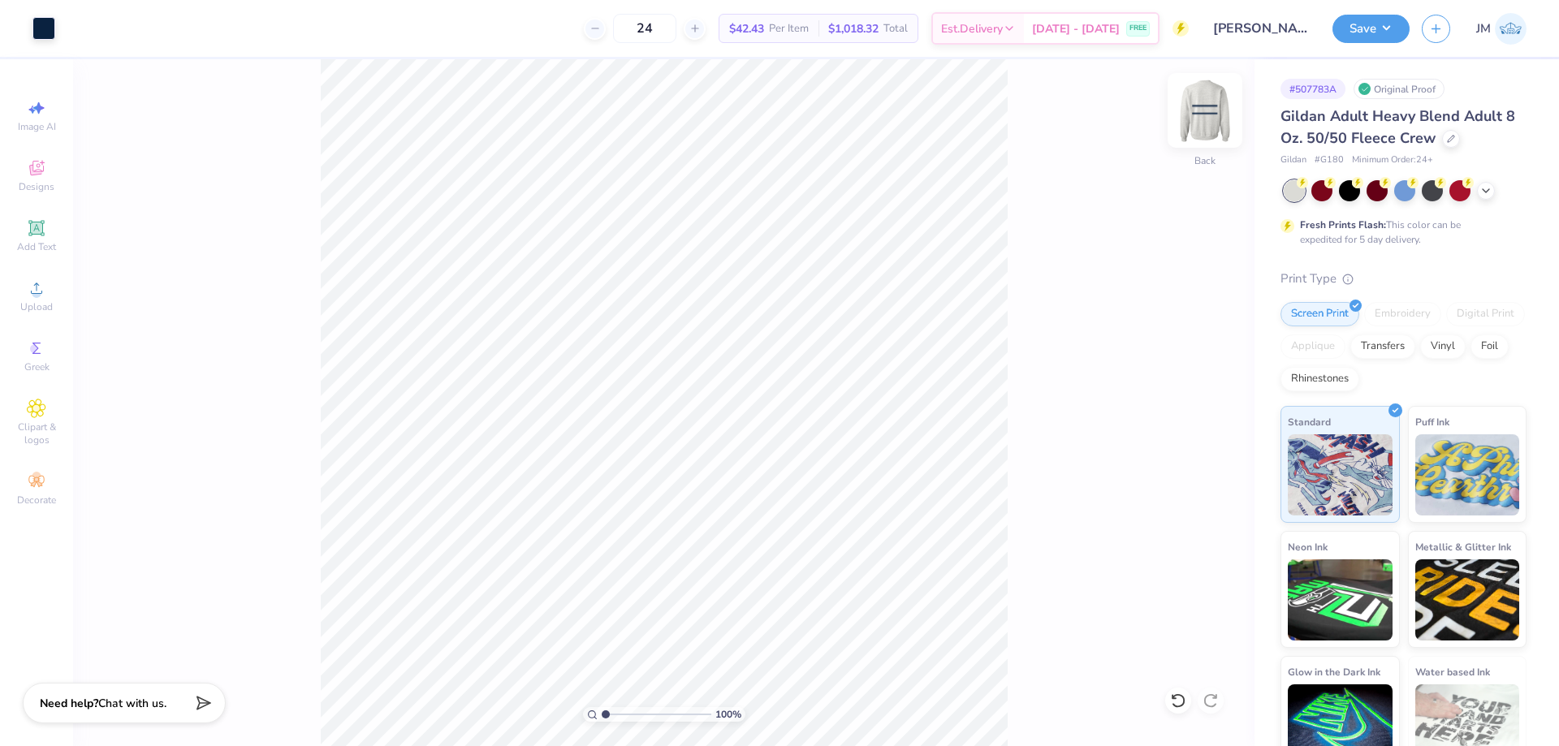
click at [1203, 119] on img at bounding box center [1205, 110] width 65 height 65
click at [1203, 119] on img at bounding box center [1205, 110] width 32 height 32
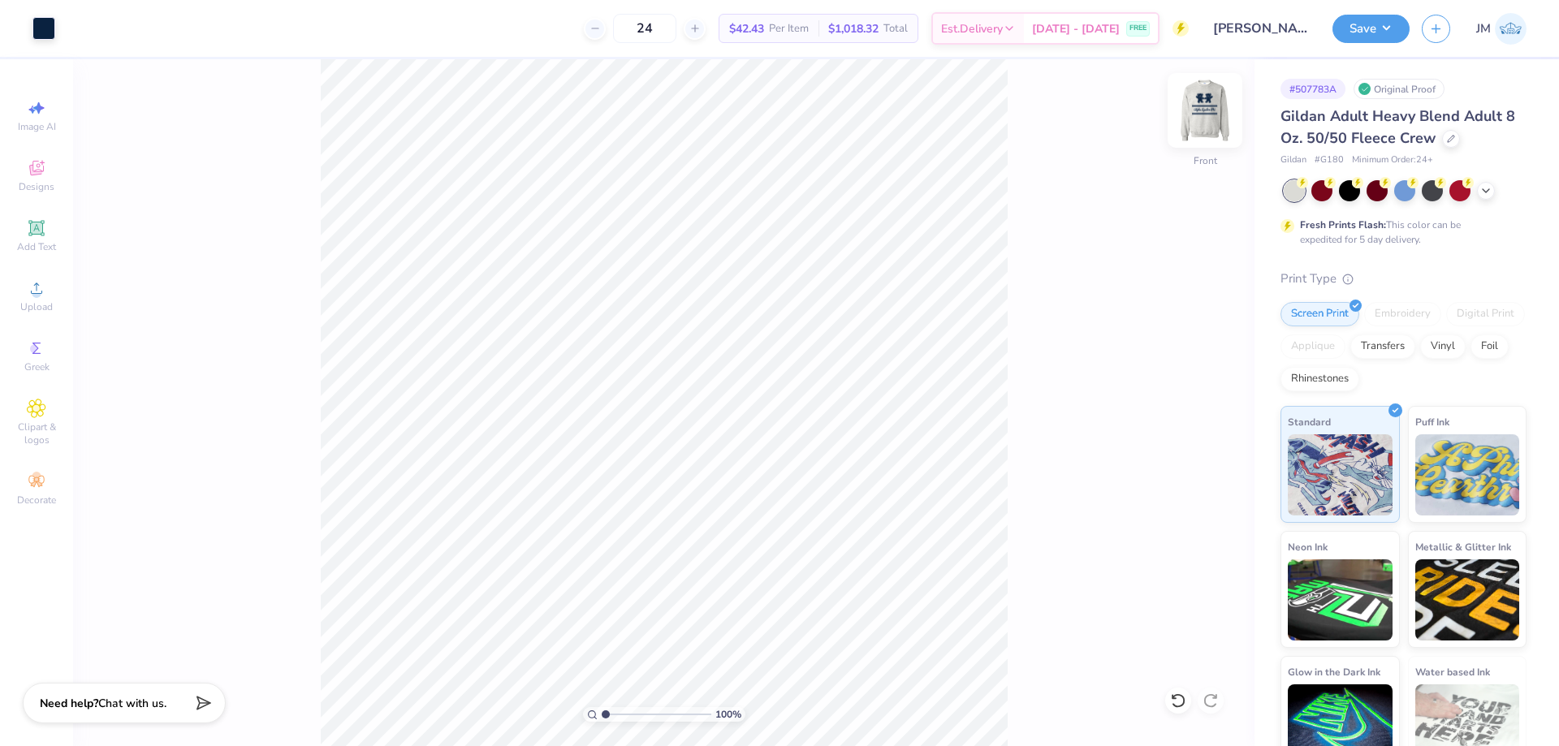
click at [1209, 112] on img at bounding box center [1205, 110] width 65 height 65
click at [1210, 112] on img at bounding box center [1205, 110] width 32 height 32
click at [1191, 377] on input "11.00" at bounding box center [1194, 386] width 58 height 23
type input "11.20"
click at [1091, 223] on div "100 % Front W 12.50 12.50 " H 4.68 4.68 " Y 11.20 11.20 " Center Middle Top Bot…" at bounding box center [664, 402] width 1182 height 687
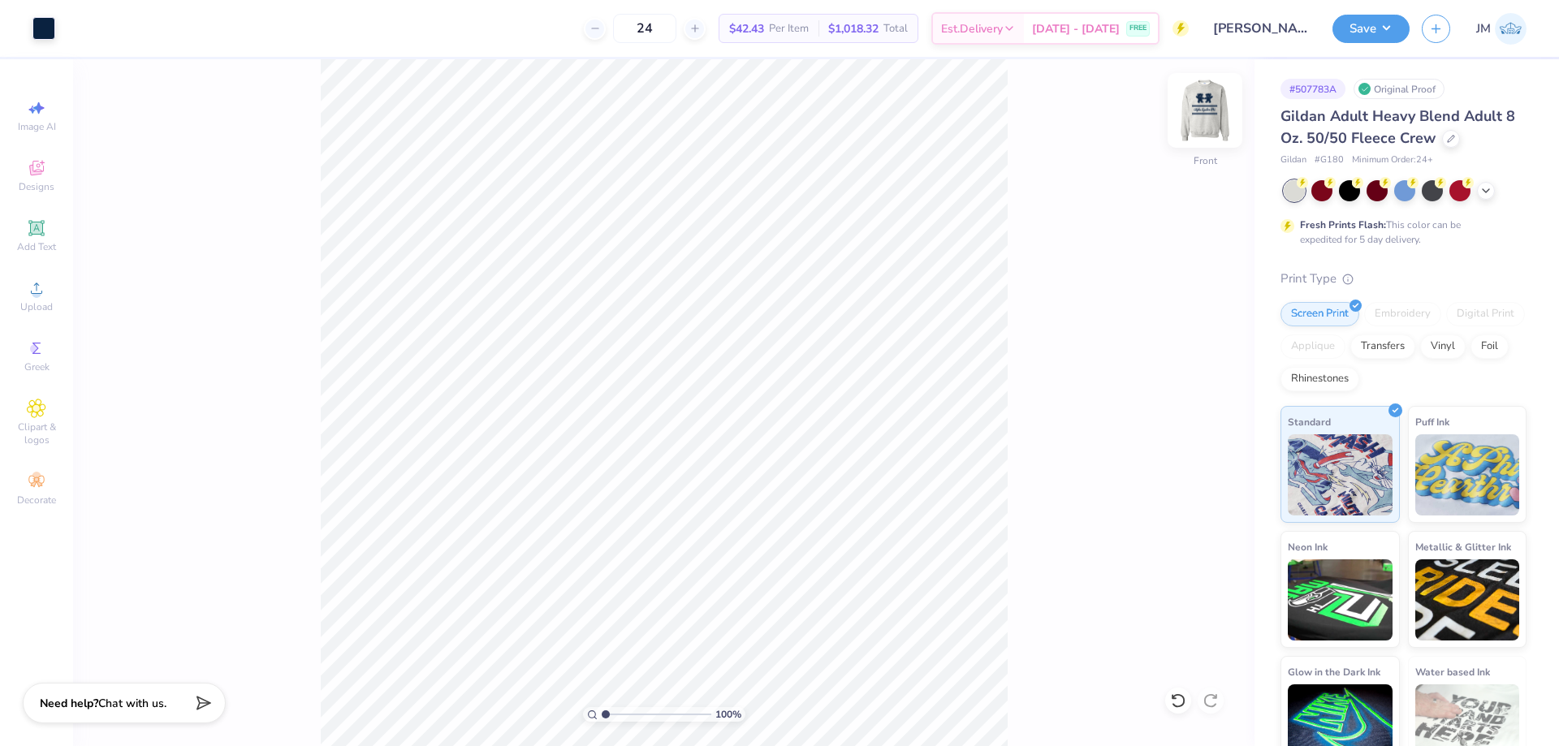
click at [1203, 119] on img at bounding box center [1205, 110] width 65 height 65
click at [1203, 119] on img at bounding box center [1205, 110] width 32 height 32
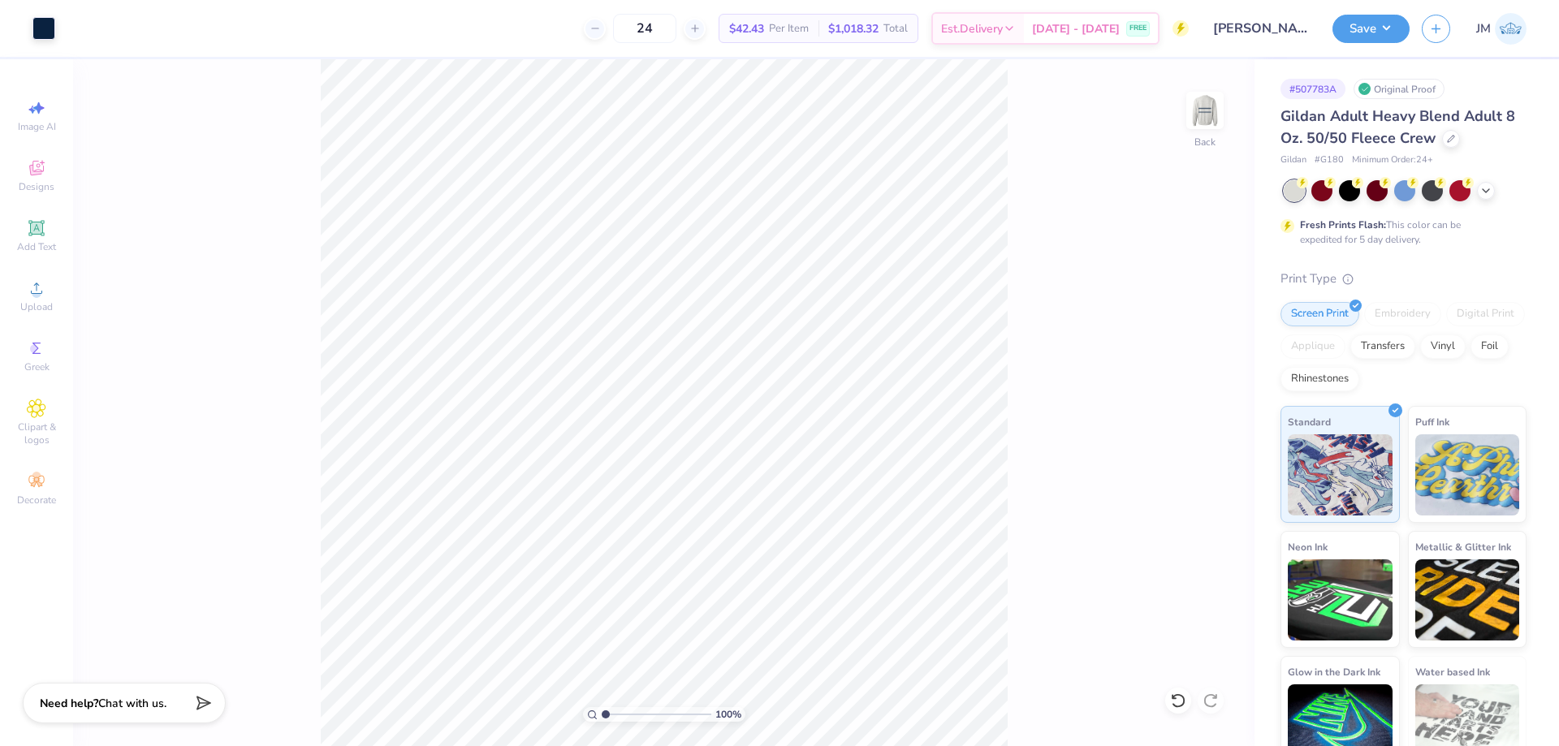
click at [1203, 119] on img at bounding box center [1205, 110] width 32 height 32
click at [725, 501] on div "100 % Front" at bounding box center [664, 402] width 1182 height 687
click at [1198, 387] on input "11.20" at bounding box center [1194, 386] width 58 height 23
type input "11.10"
click at [1078, 273] on div "100 % Front W 12.50 12.50 " H 4.68 4.68 " Y 11.10 11.10 " Center Middle Top Bot…" at bounding box center [664, 402] width 1182 height 687
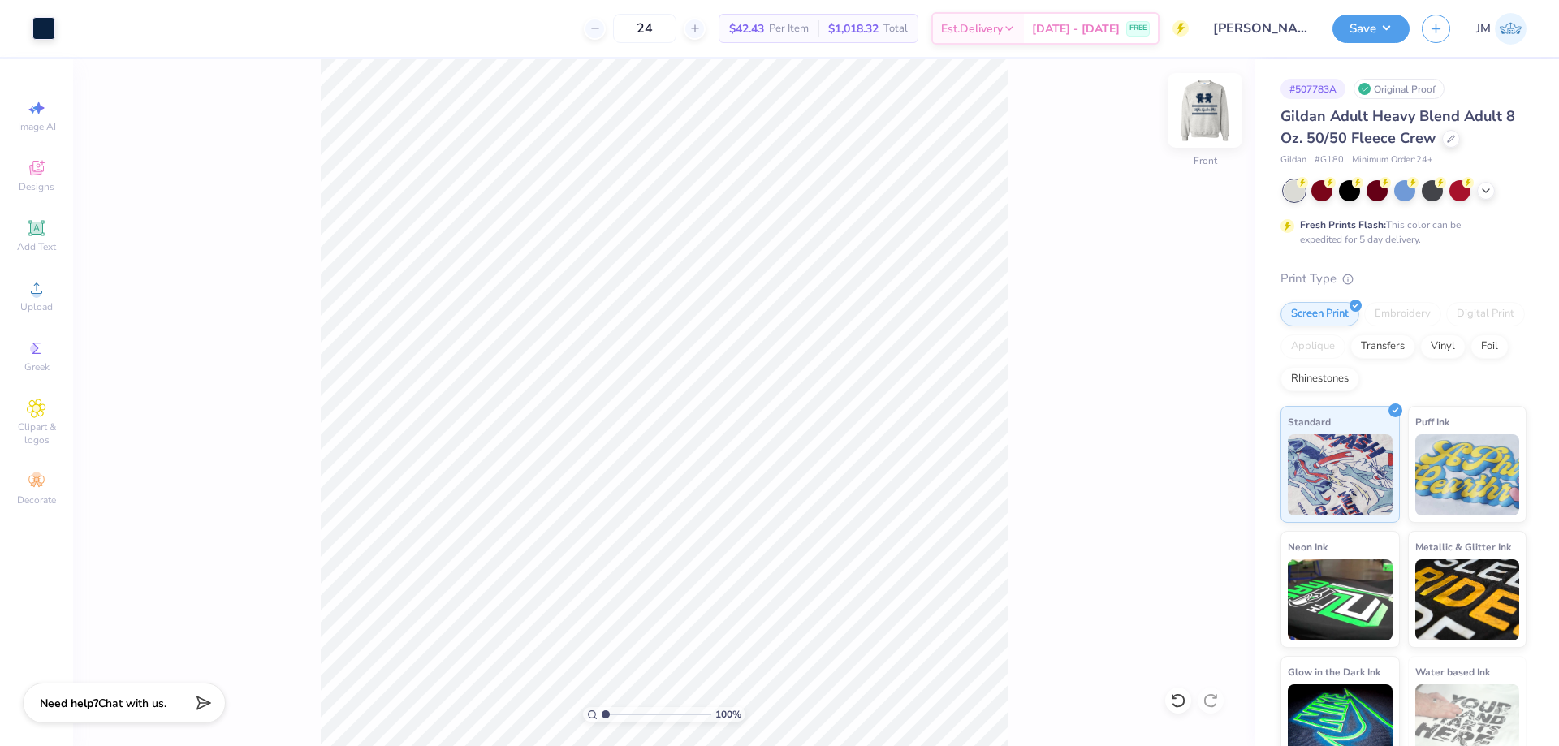
click at [1197, 112] on img at bounding box center [1205, 110] width 65 height 65
click at [1197, 112] on img at bounding box center [1205, 110] width 32 height 32
click at [692, 500] on div "100 % Front" at bounding box center [664, 402] width 1182 height 687
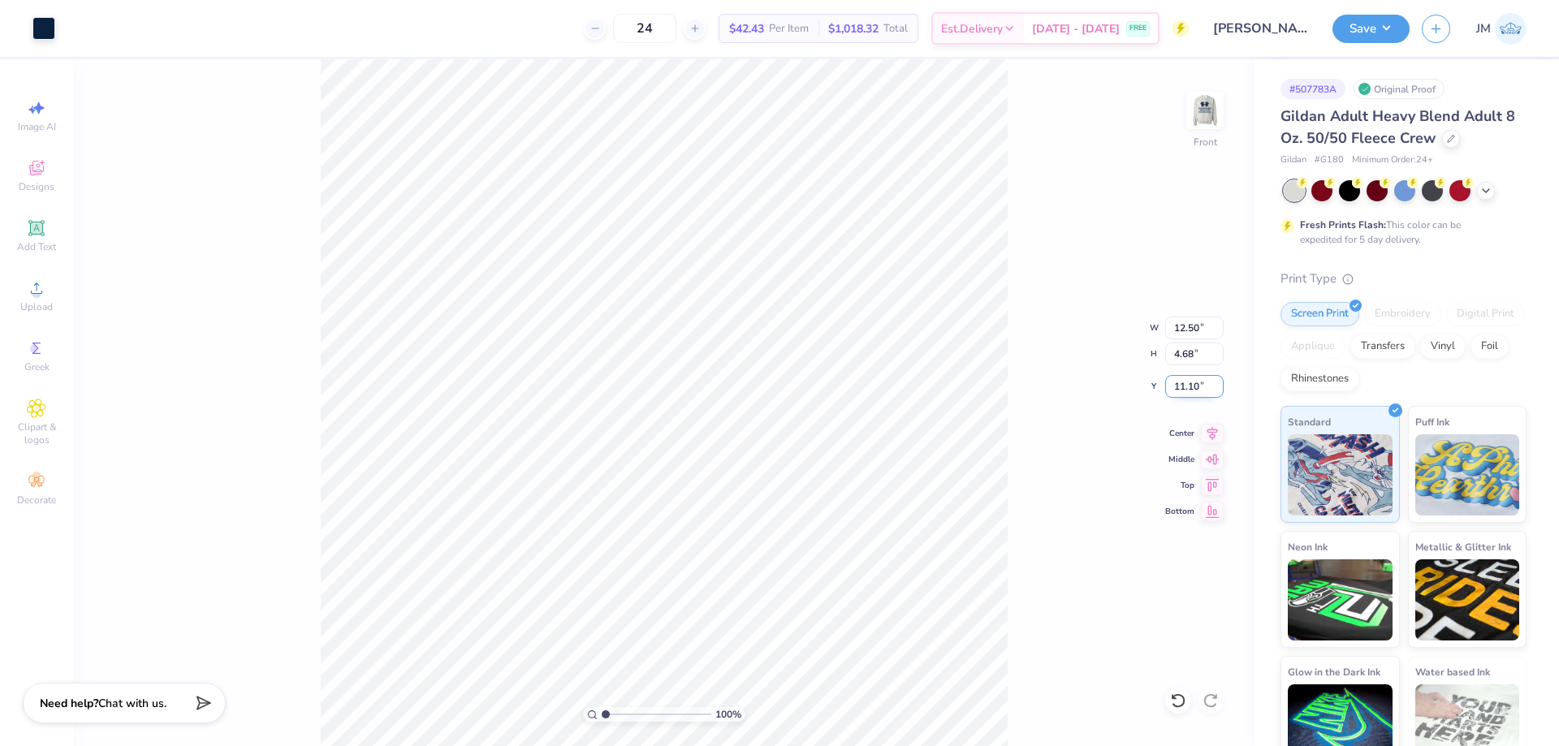
click at [1191, 387] on input "11.10" at bounding box center [1194, 386] width 58 height 23
type input "11.05"
click at [1189, 114] on img at bounding box center [1205, 110] width 65 height 65
click at [1202, 114] on img at bounding box center [1205, 110] width 65 height 65
click at [1203, 114] on img at bounding box center [1205, 110] width 65 height 65
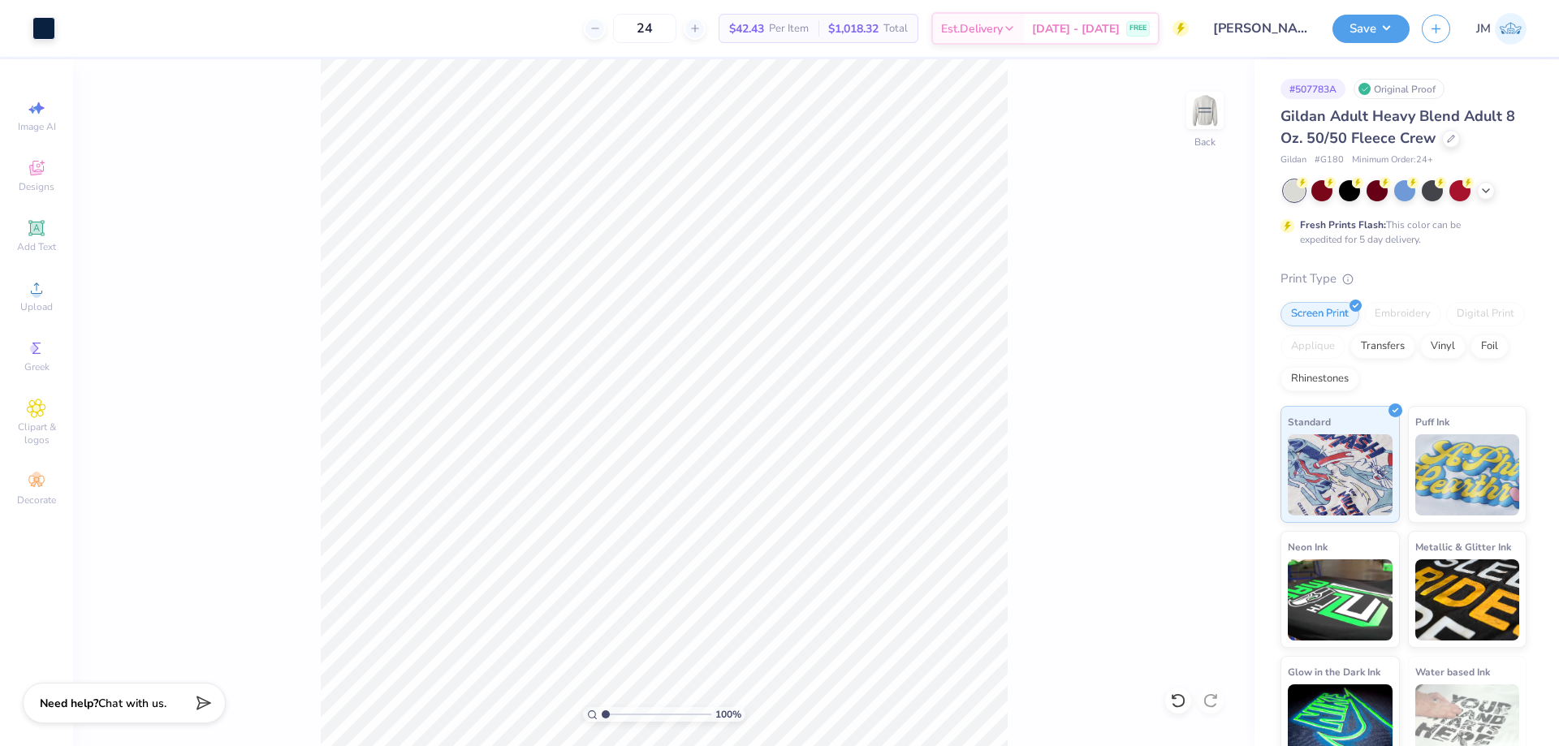
click at [1203, 114] on img at bounding box center [1205, 110] width 32 height 32
click at [1202, 109] on img at bounding box center [1205, 110] width 65 height 65
click at [1202, 109] on img at bounding box center [1205, 110] width 32 height 32
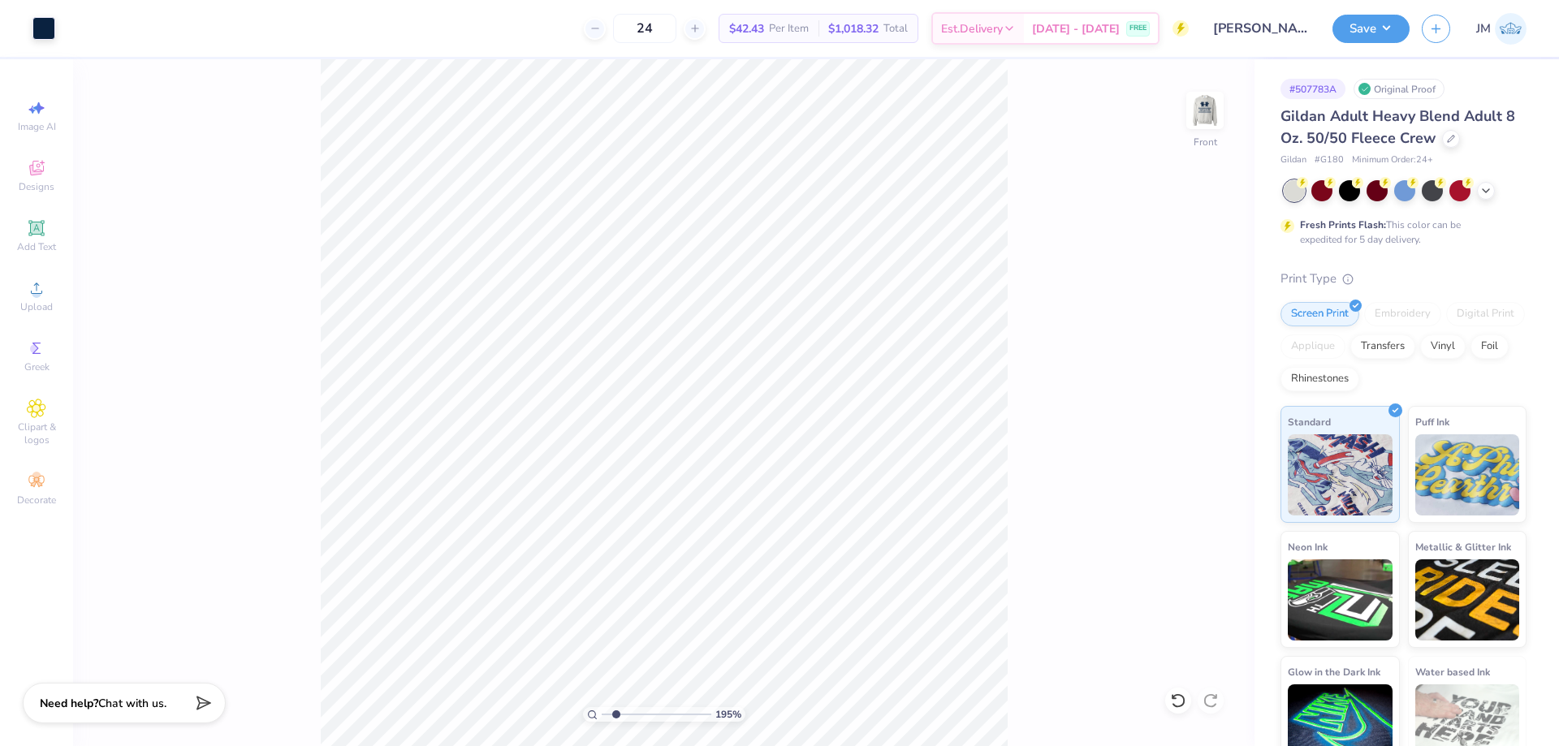
click at [1202, 109] on img at bounding box center [1205, 110] width 32 height 32
click at [1218, 428] on icon at bounding box center [1212, 430] width 23 height 19
click at [1200, 98] on img at bounding box center [1205, 110] width 65 height 65
click at [1200, 98] on img at bounding box center [1205, 110] width 32 height 32
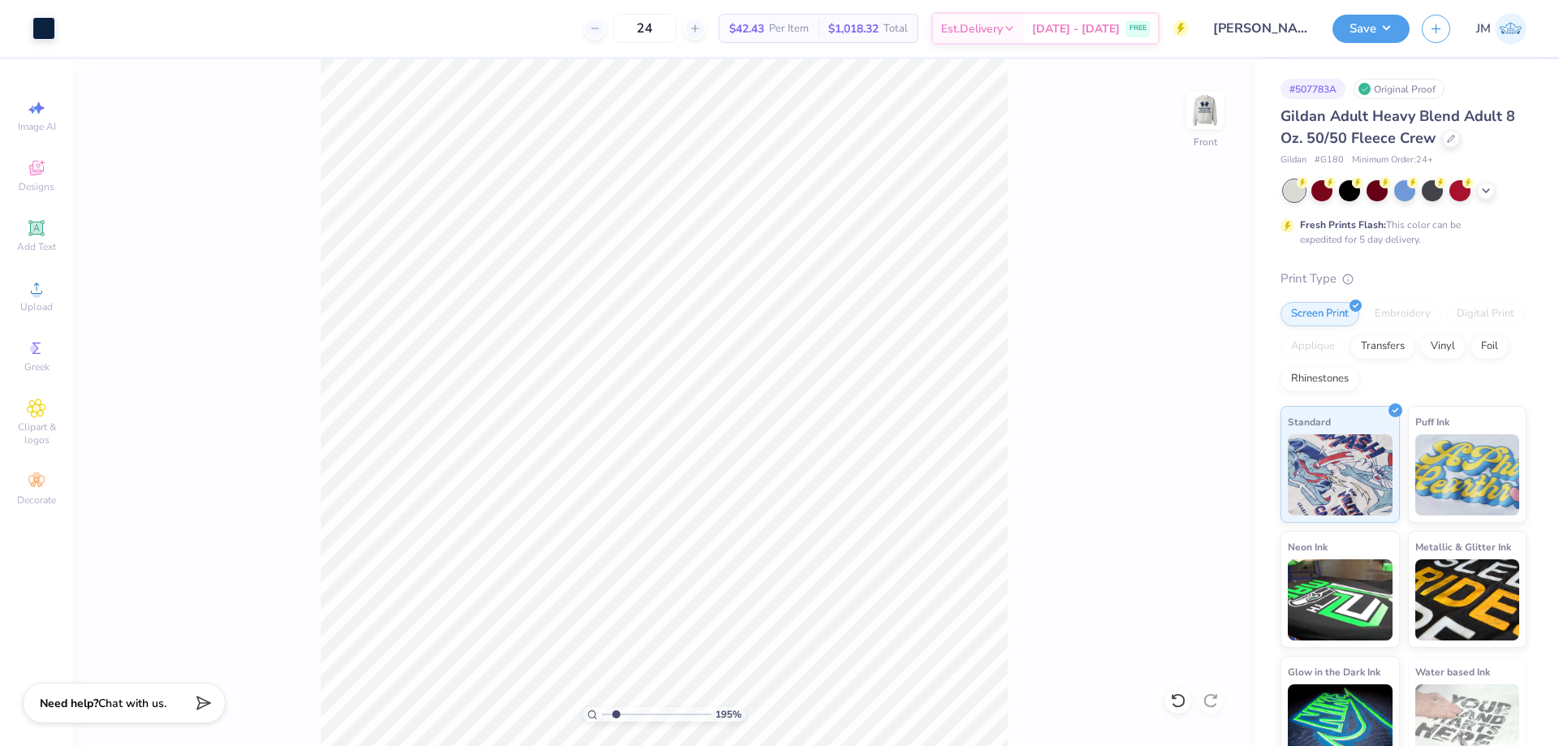
click at [1200, 98] on img at bounding box center [1205, 110] width 32 height 32
type input "1"
click at [1199, 117] on img at bounding box center [1205, 110] width 65 height 65
click at [1199, 117] on img at bounding box center [1205, 110] width 32 height 32
click at [1394, 21] on button "Save" at bounding box center [1371, 26] width 77 height 28
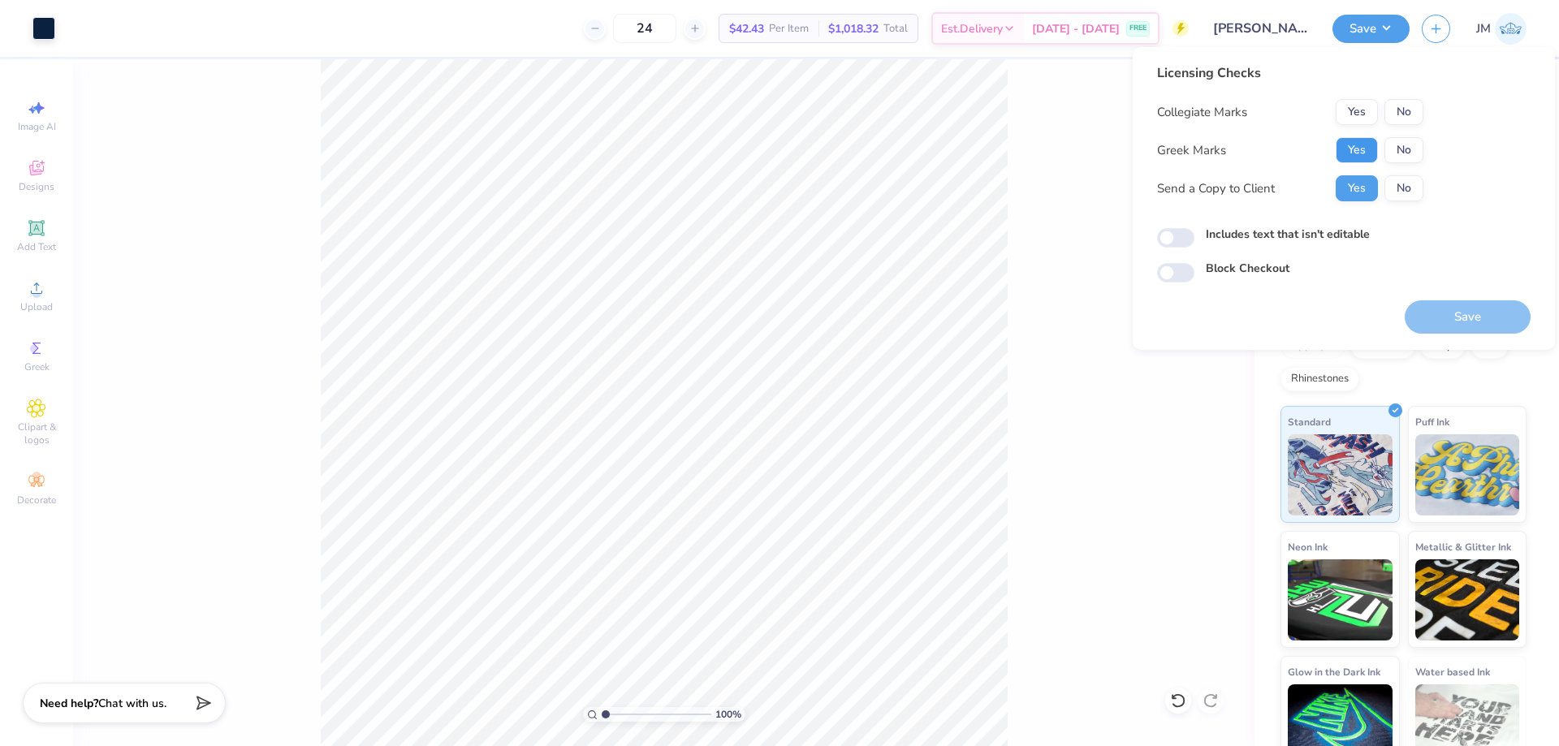
click at [1355, 146] on button "Yes" at bounding box center [1357, 150] width 42 height 26
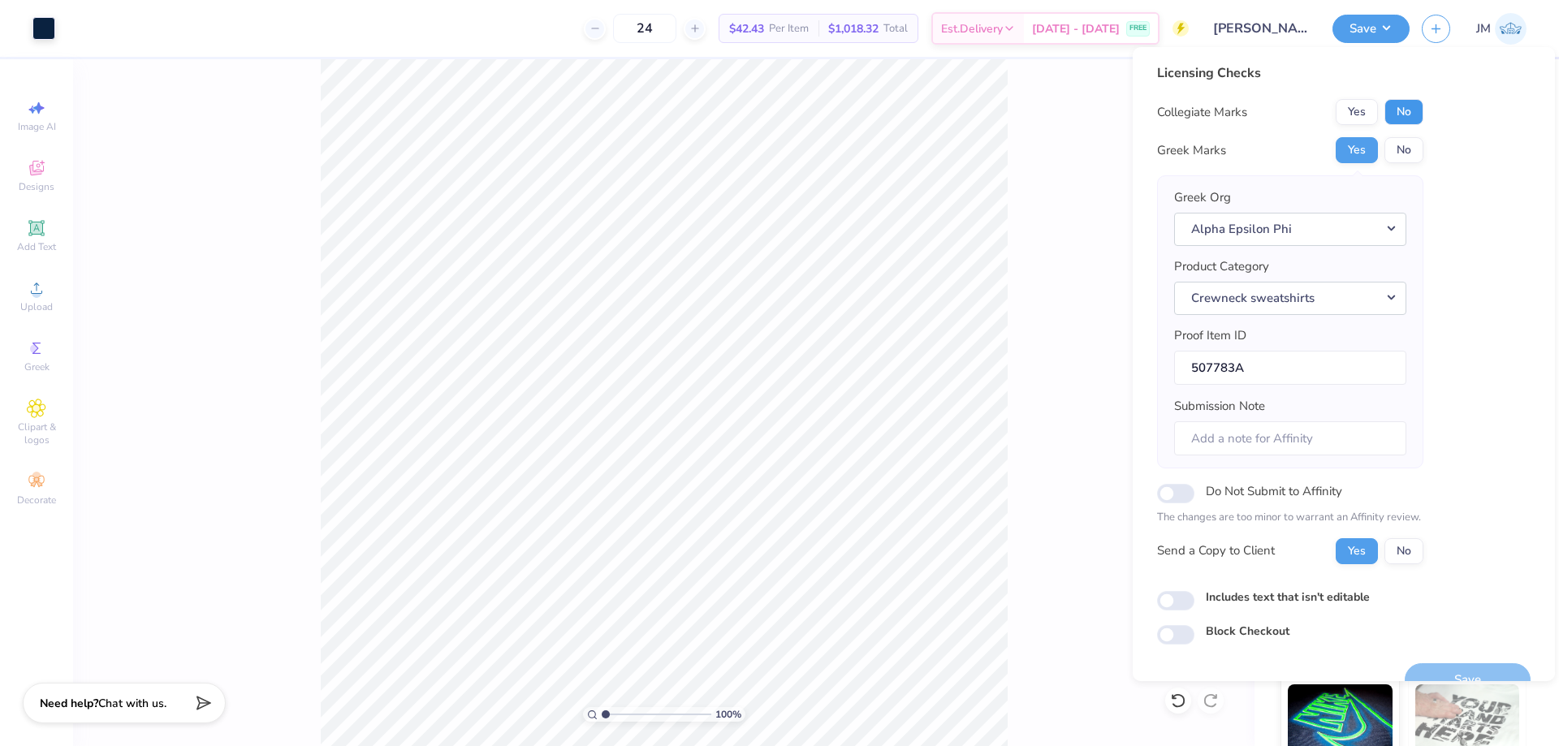
click at [1390, 102] on button "No" at bounding box center [1404, 112] width 39 height 26
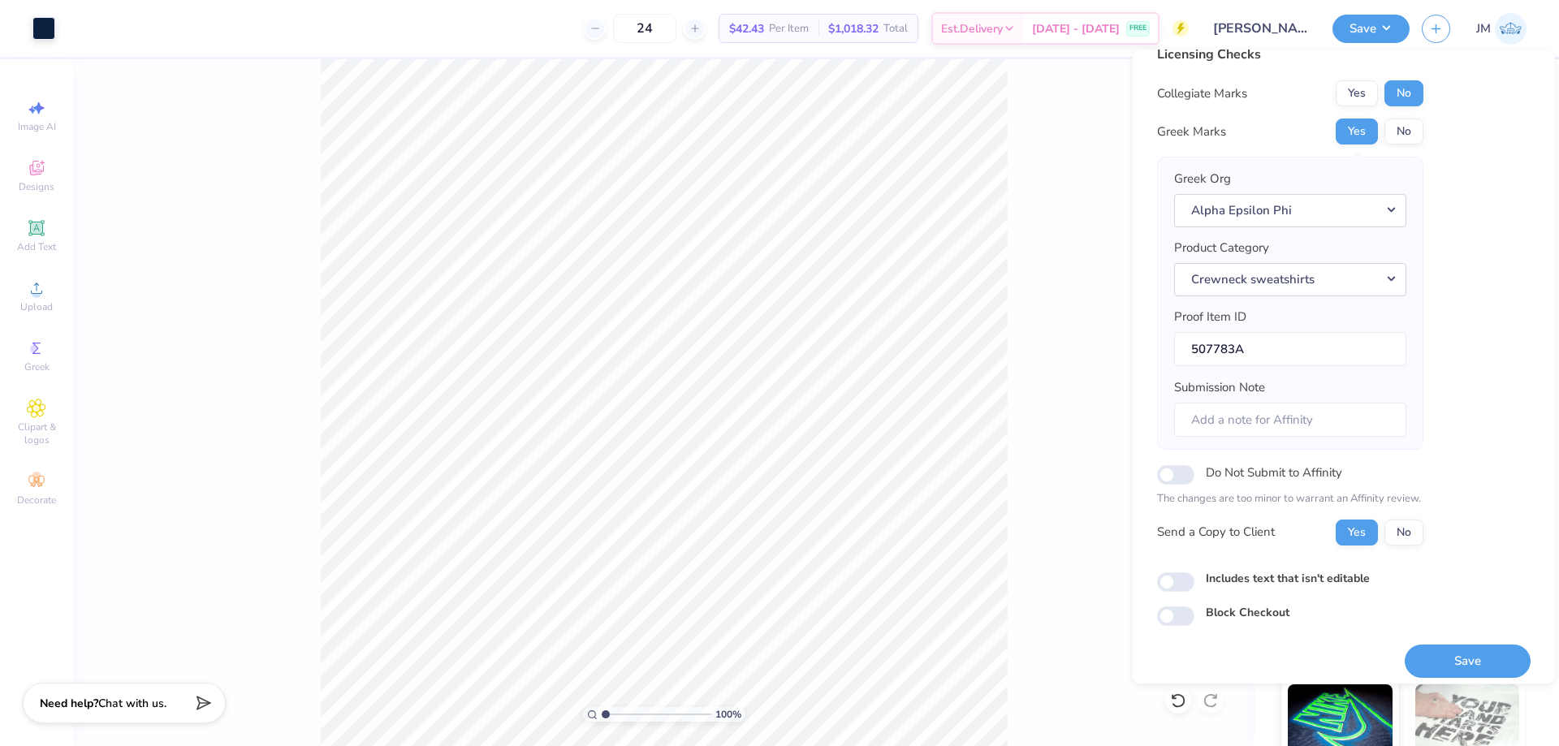
scroll to position [31, 0]
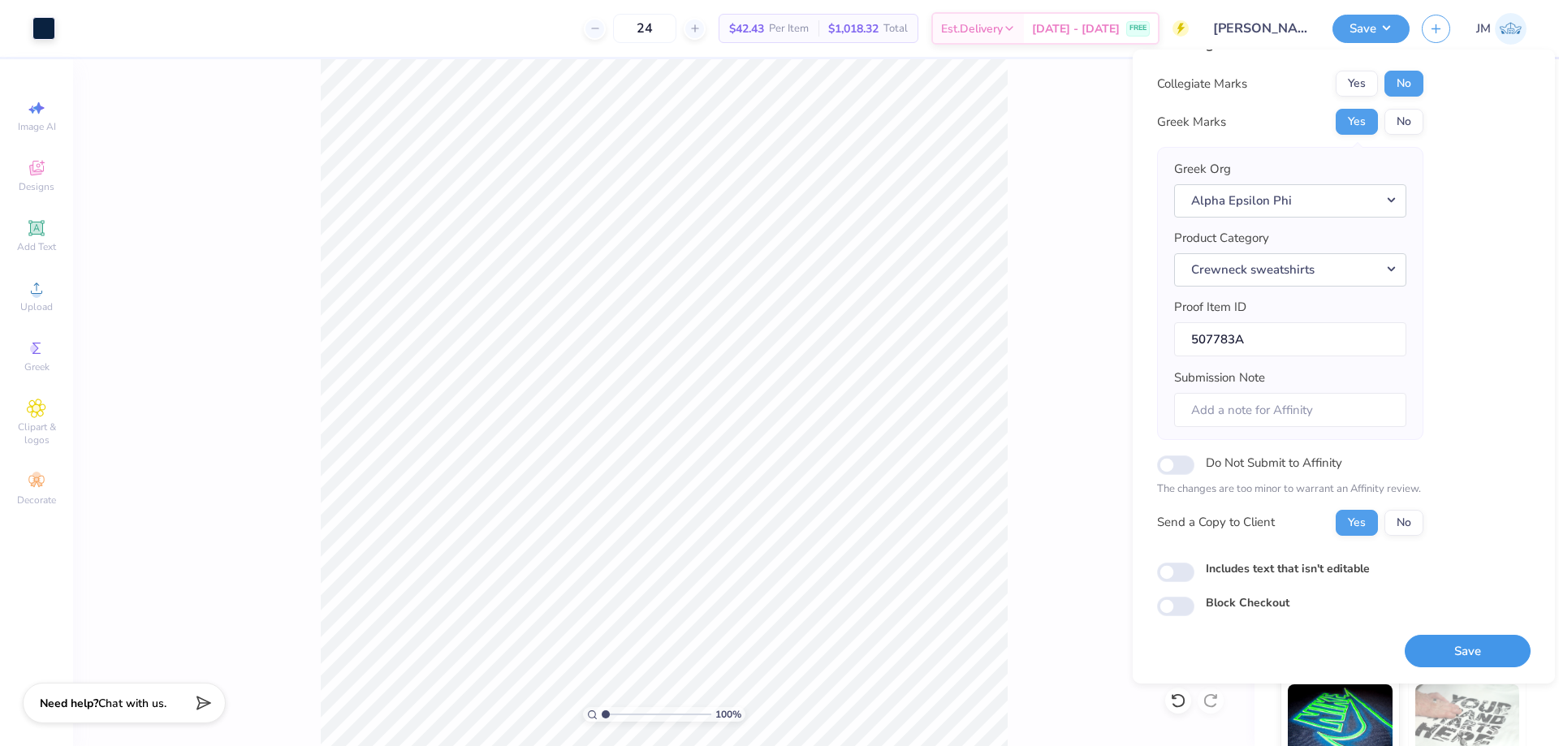
click at [1452, 644] on button "Save" at bounding box center [1468, 651] width 126 height 33
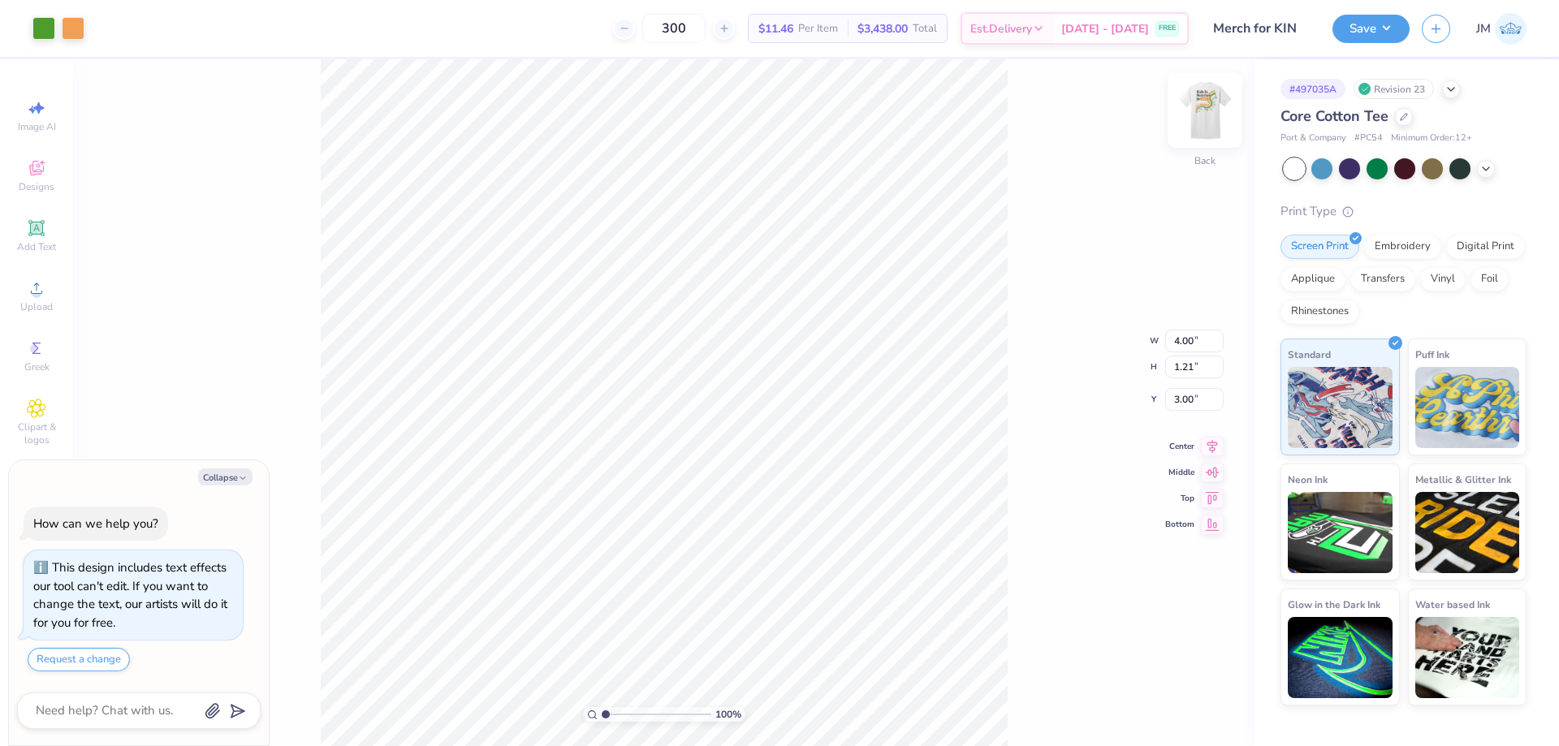
click at [1214, 119] on img at bounding box center [1205, 110] width 65 height 65
click at [688, 598] on li "Ungroup" at bounding box center [704, 600] width 127 height 32
type textarea "x"
type input "4.9569987787417"
type textarea "x"
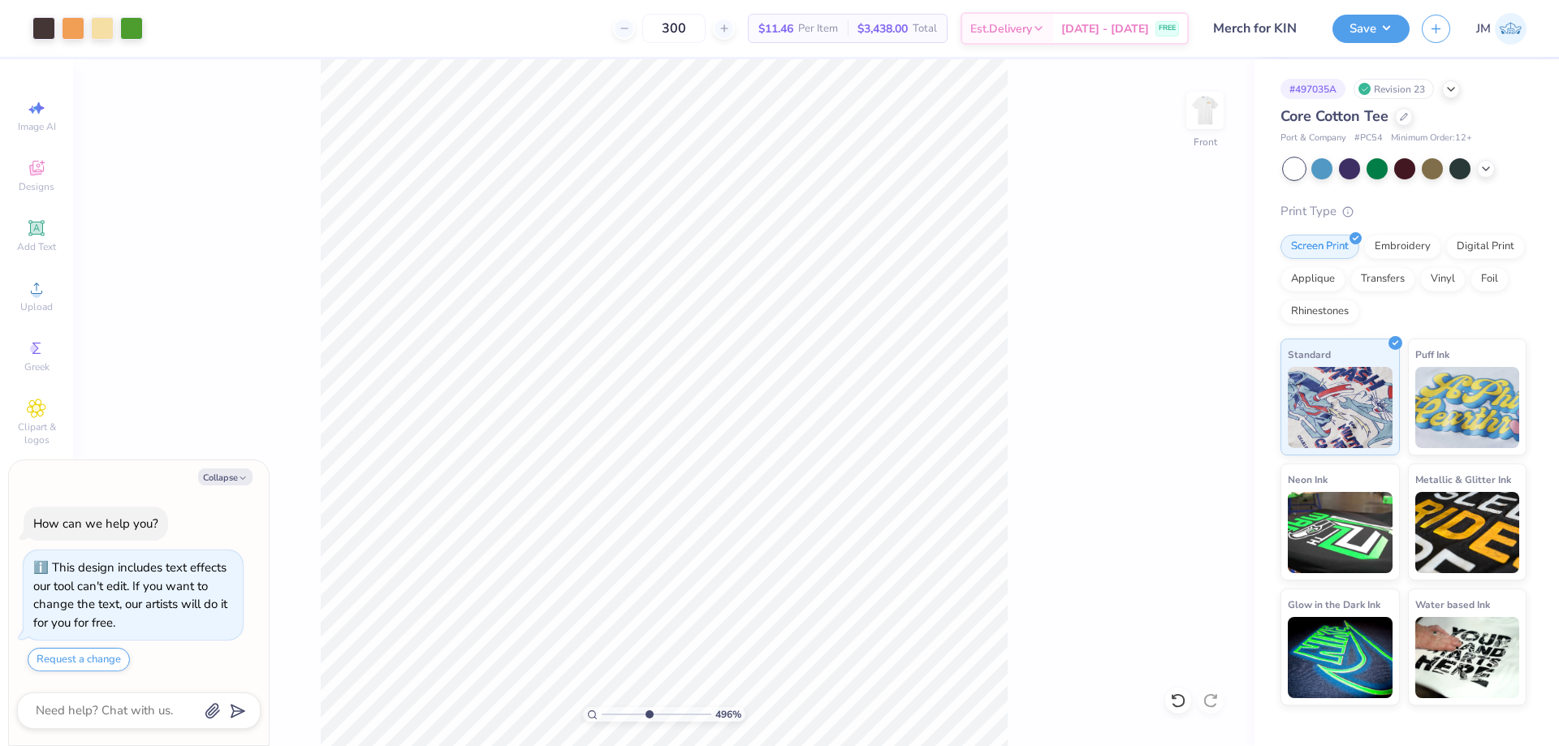
type input "4.9569987787417"
type textarea "x"
type input "4.9569987787417"
type textarea "x"
type input "4.9569987787417"
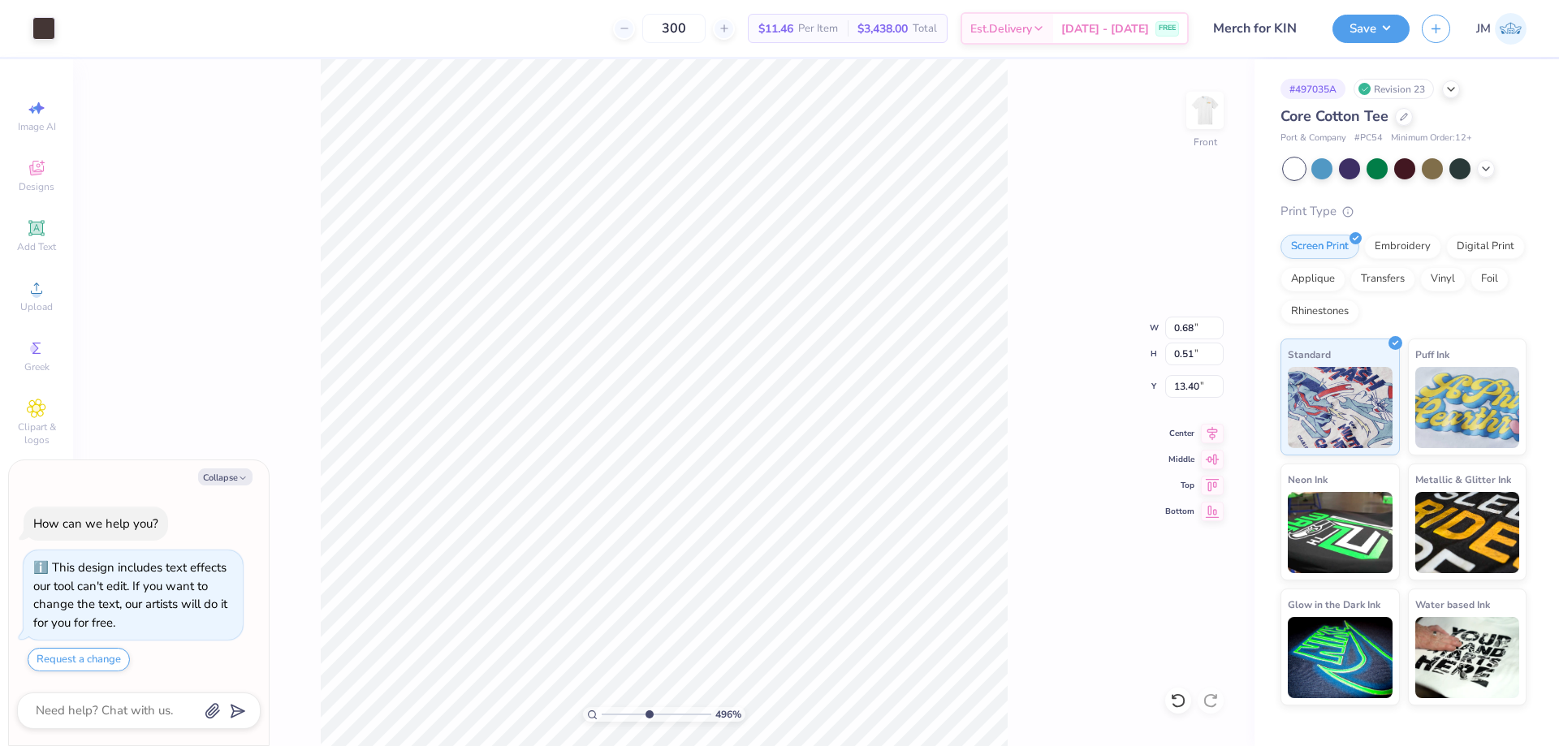
type textarea "x"
type input "4.9569987787417"
type textarea "x"
type input "4.9569987787417"
type input "13.75"
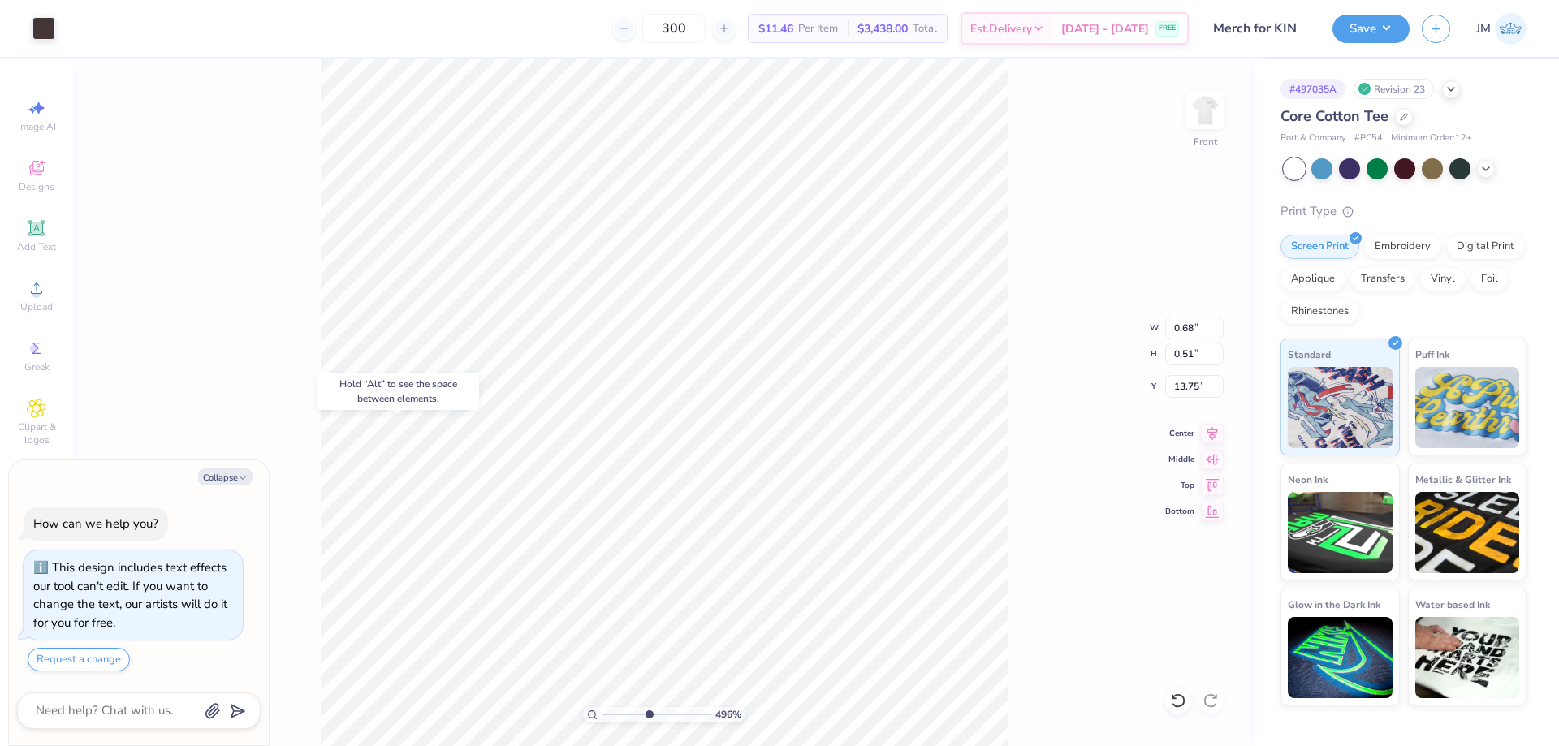
type textarea "x"
type input "4.9569987787417"
type textarea "x"
type input "4.9569987787417"
type textarea "x"
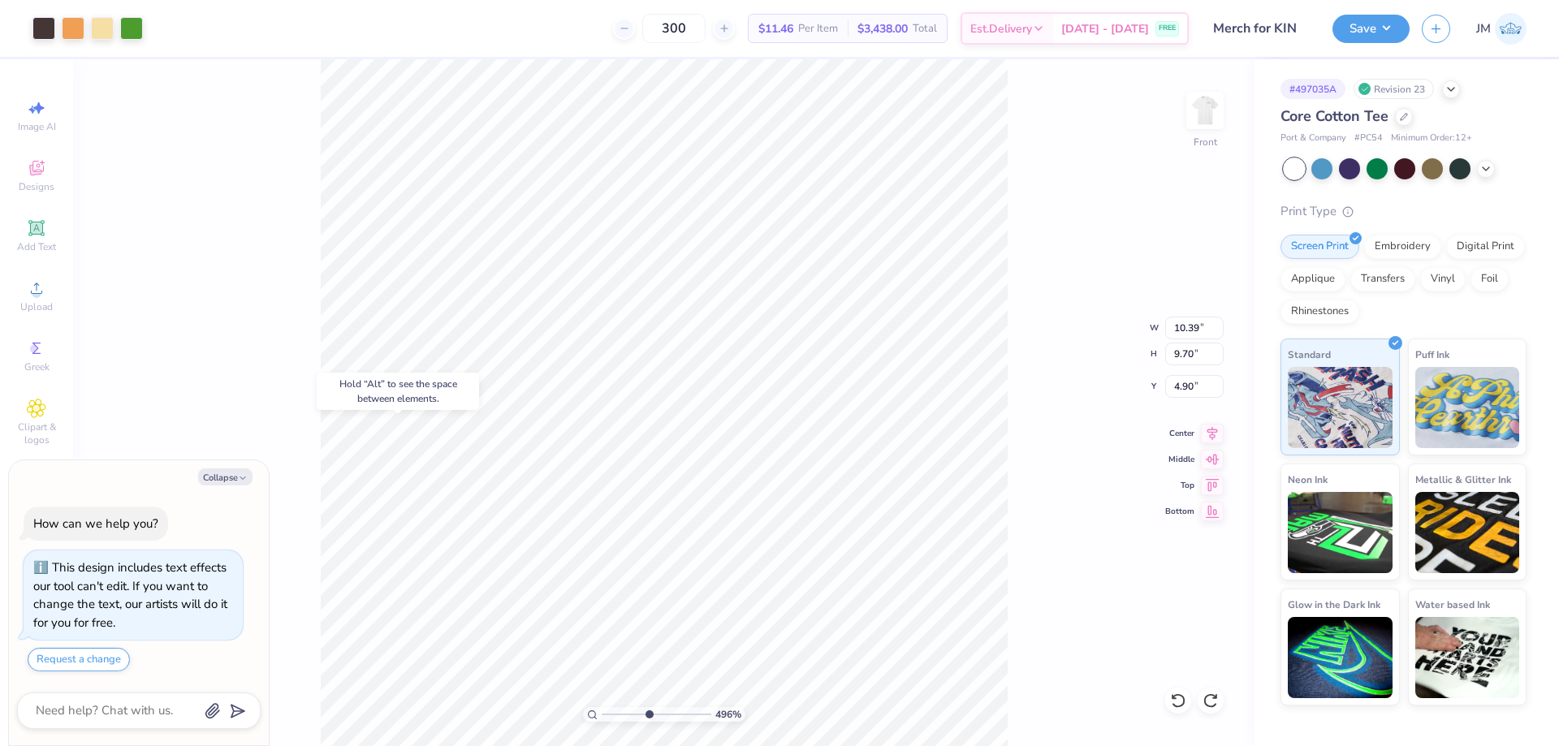
type input "4.9569987787417"
type textarea "x"
type input "4.9569987787417"
type textarea "x"
type input "4.9569987787417"
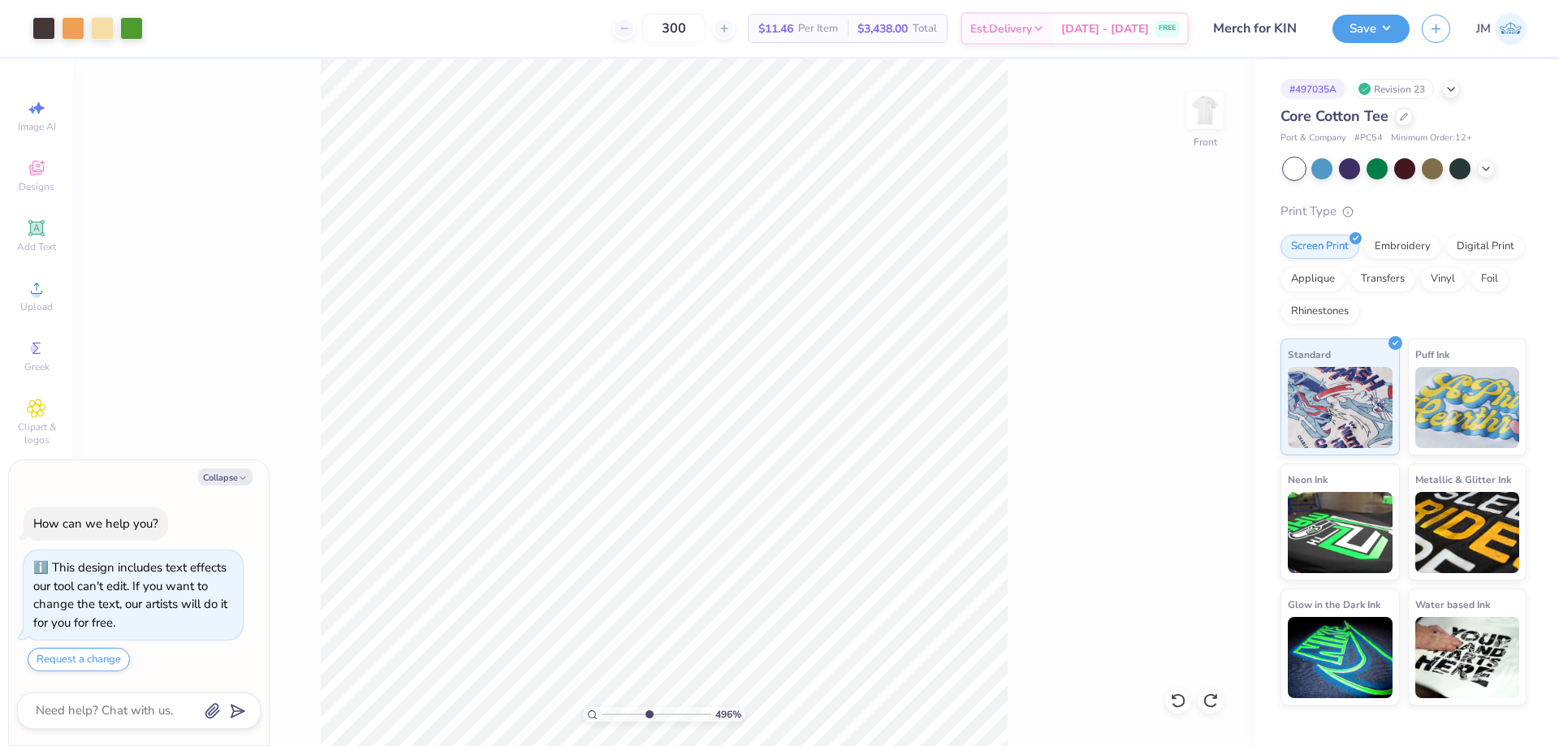
type textarea "x"
type input "10"
click at [743, 559] on li "Group" at bounding box center [745, 568] width 127 height 32
type textarea "x"
type input "0.68"
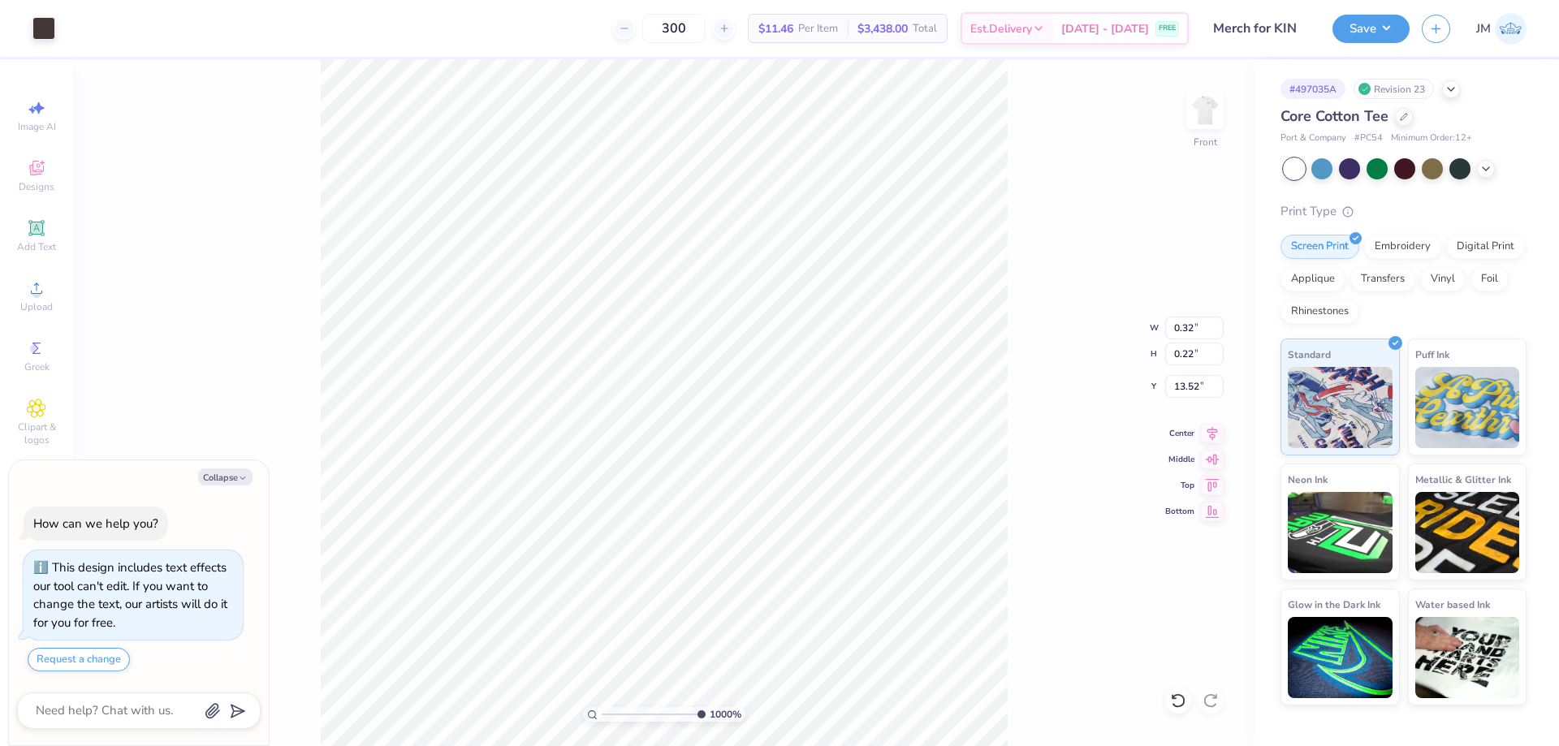
type input "0.51"
type input "13.40"
type textarea "x"
type input "7.65826161063899"
type textarea "x"
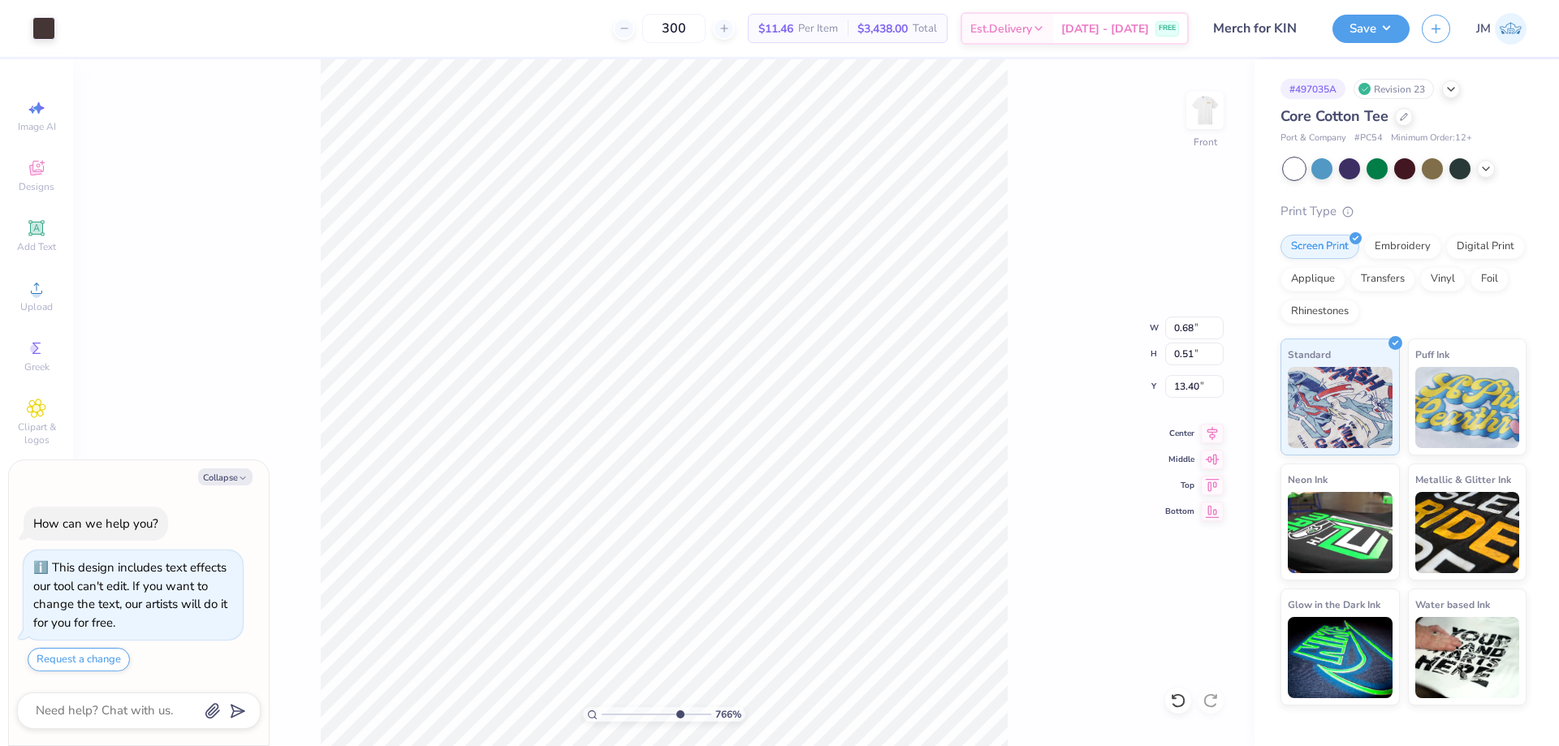
type input "7.65826161063899"
type textarea "x"
type input "7.65826161063899"
type input "13.65"
type textarea "x"
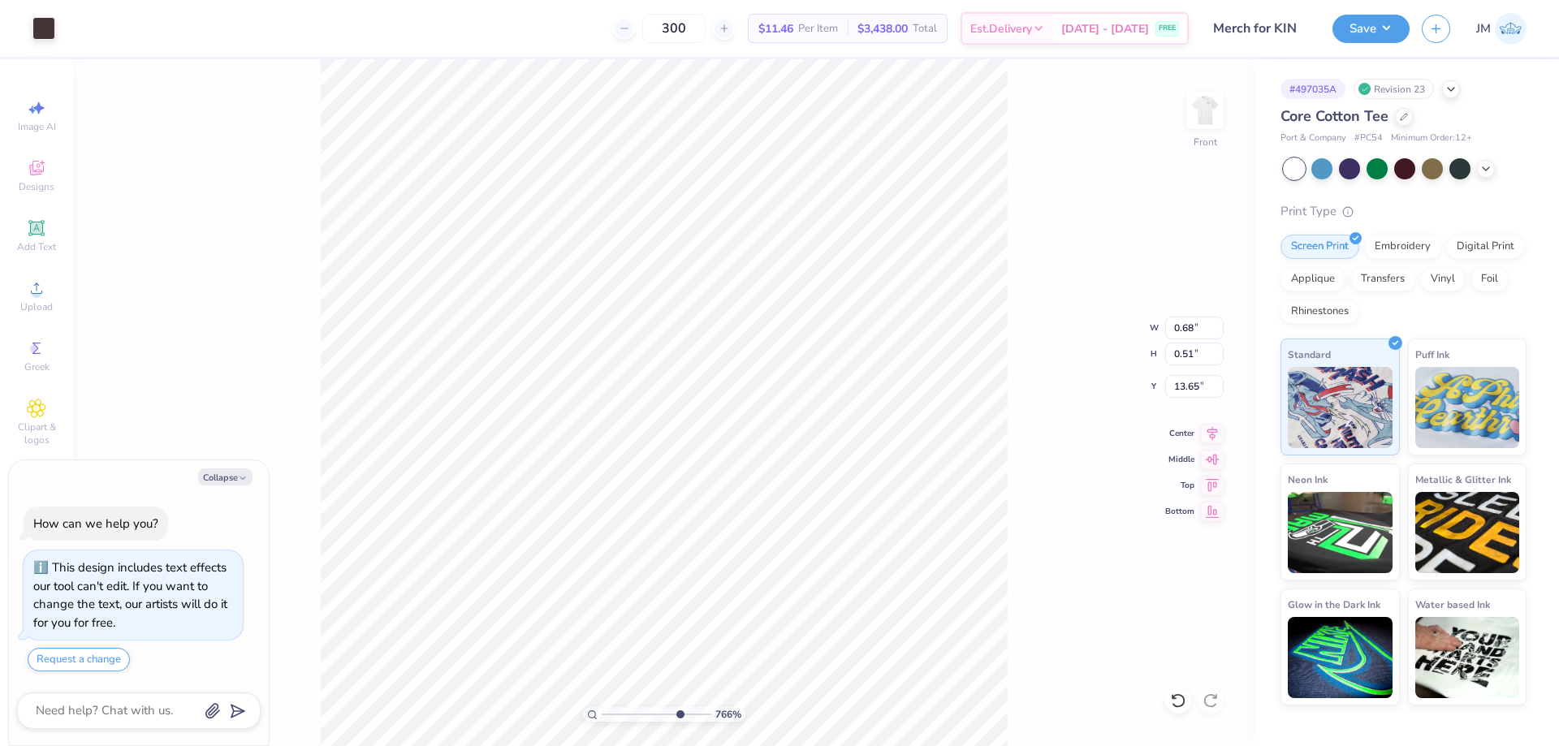
type input "7.65826161063899"
type textarea "x"
type input "7.65826161063899"
type input "13.40"
type textarea "x"
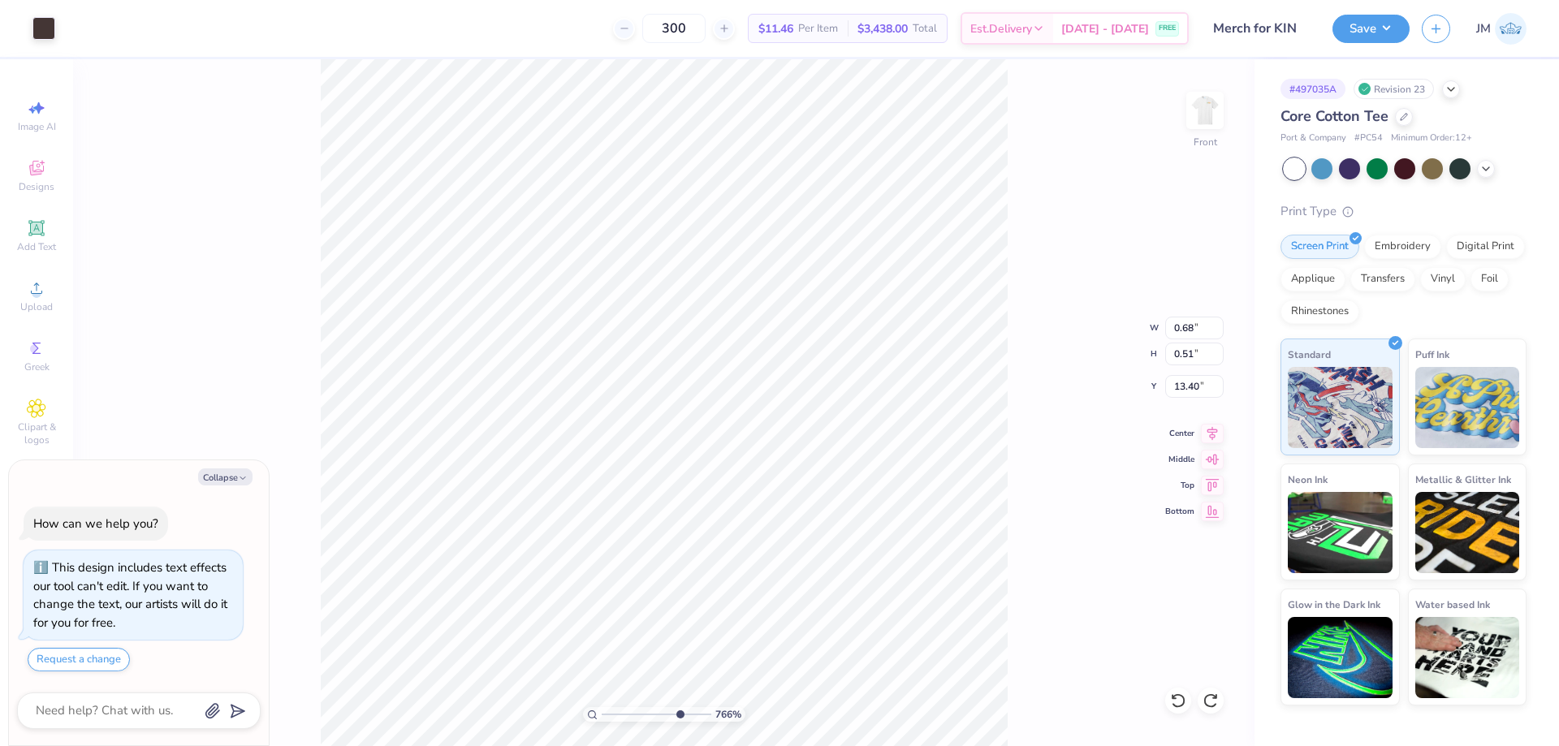
type input "7.65826161063899"
type textarea "x"
type input "7.65826161063899"
type textarea "x"
type input "7.65826161063899"
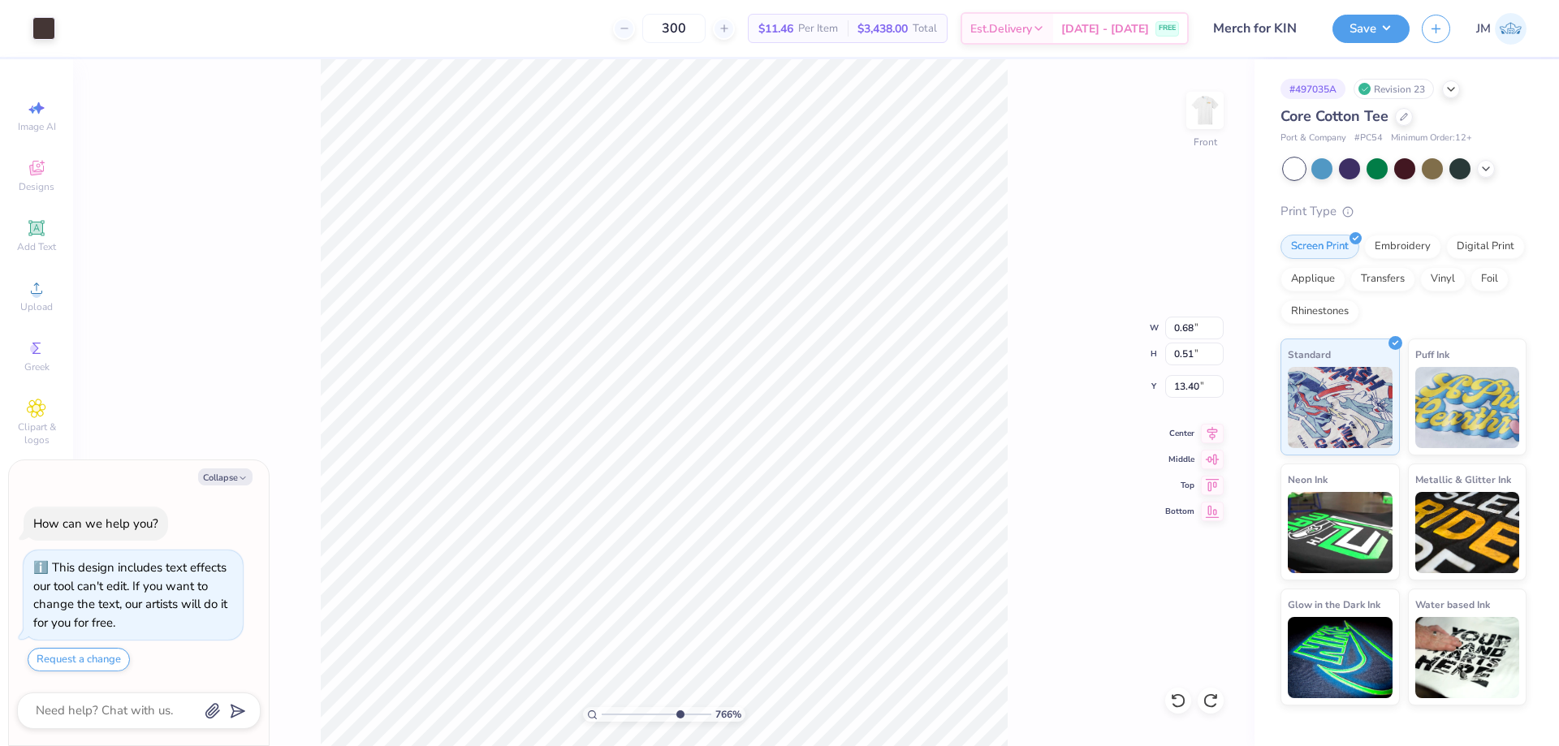
type input "0.91"
type input "0.69"
type input "13.44"
type textarea "x"
type input "7.65826161063899"
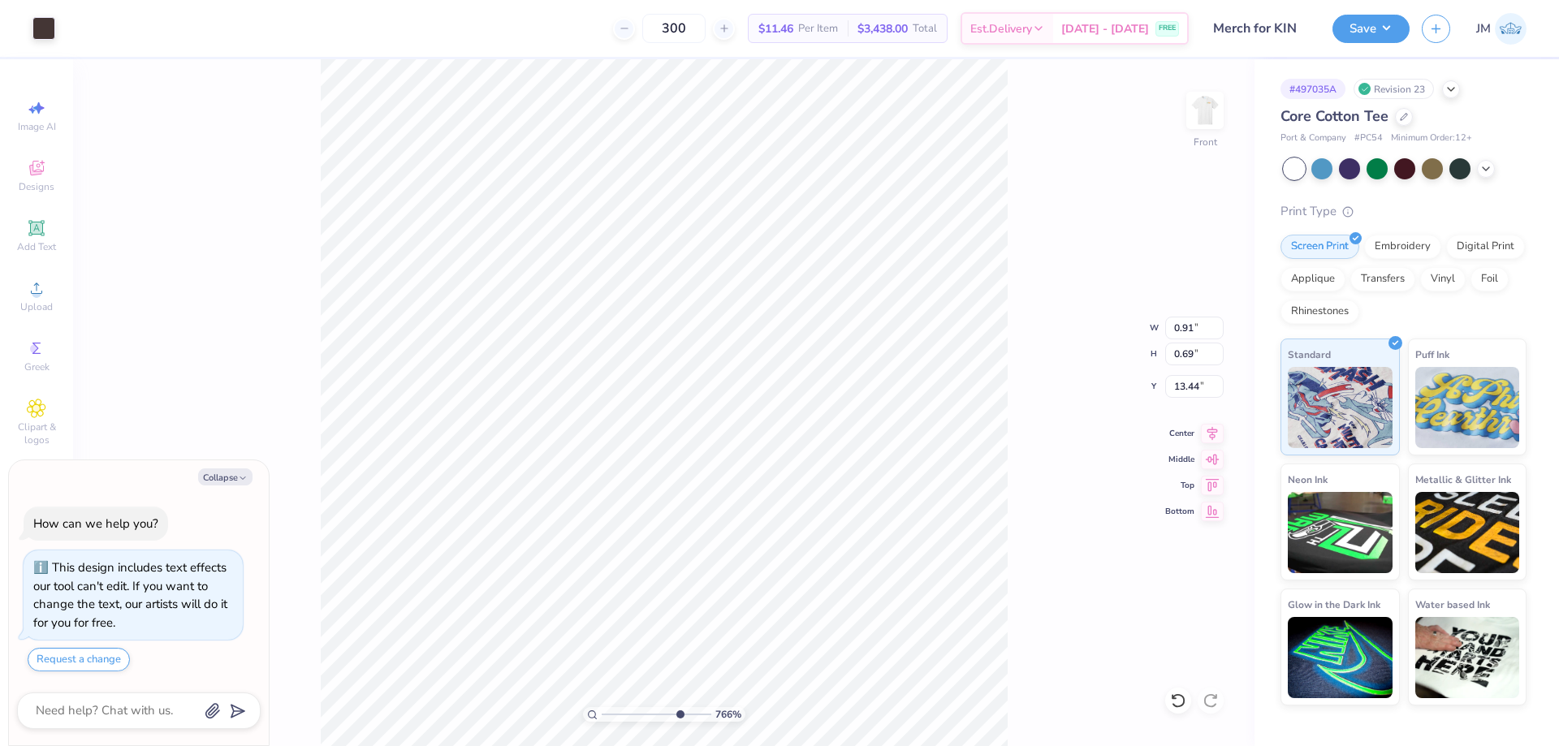
type textarea "x"
type input "7.65826161063899"
type input "0.93"
type input "0.70"
type input "13.45"
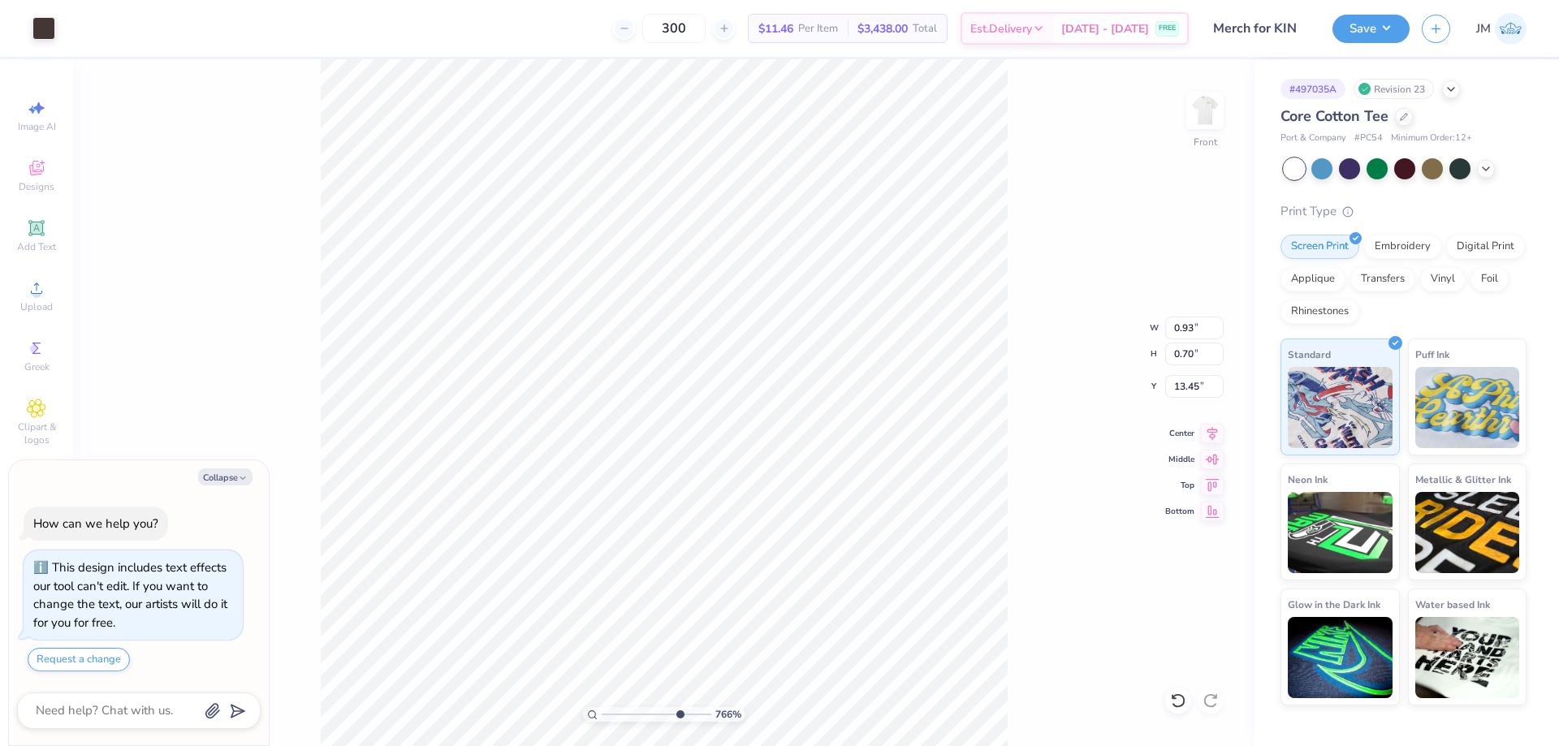
type textarea "x"
type input "7.65826161063899"
type textarea "x"
type input "7.65826161063899"
type input "13.48"
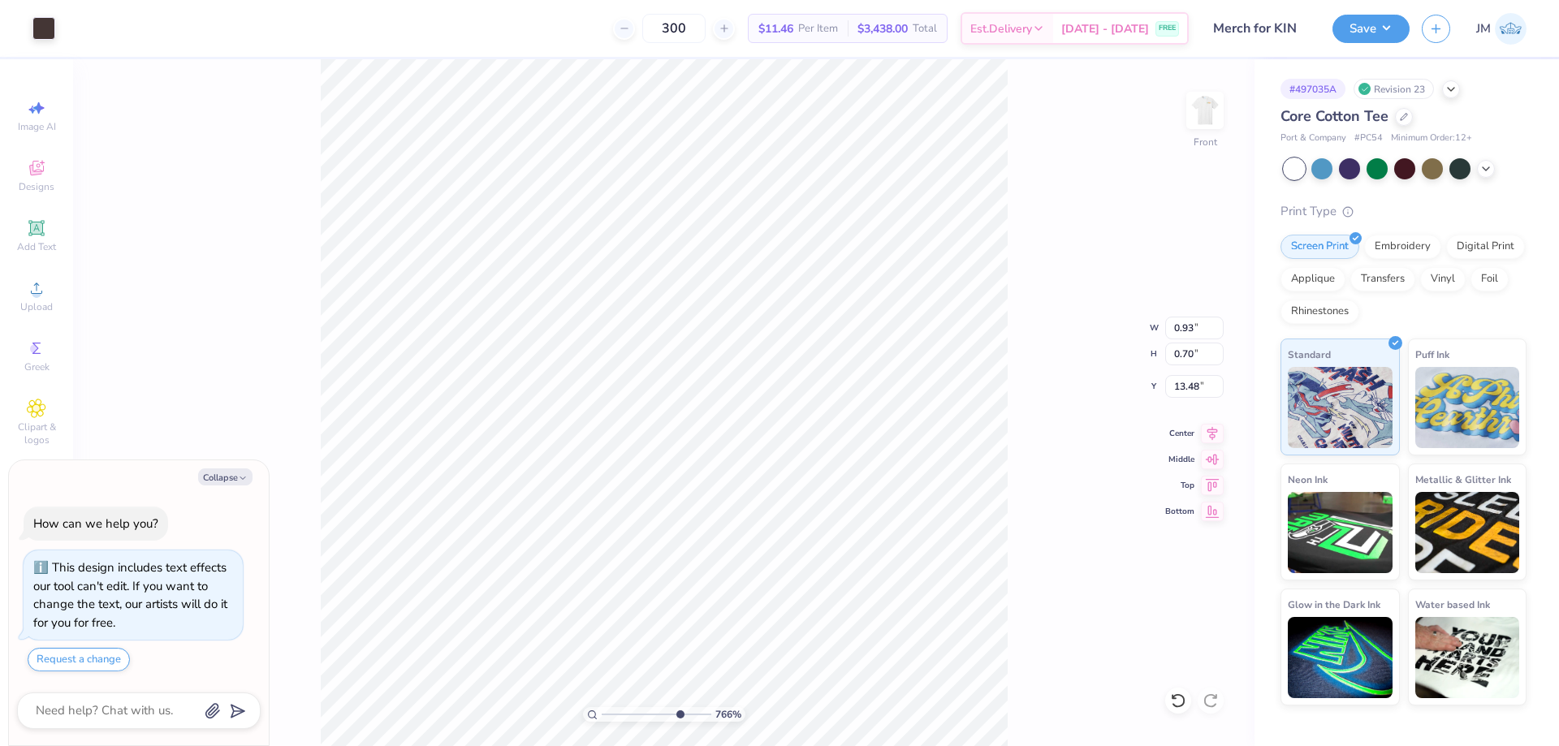
type textarea "x"
type input "1.35199935717596"
type textarea "x"
type input "1.35199935717596"
type textarea "x"
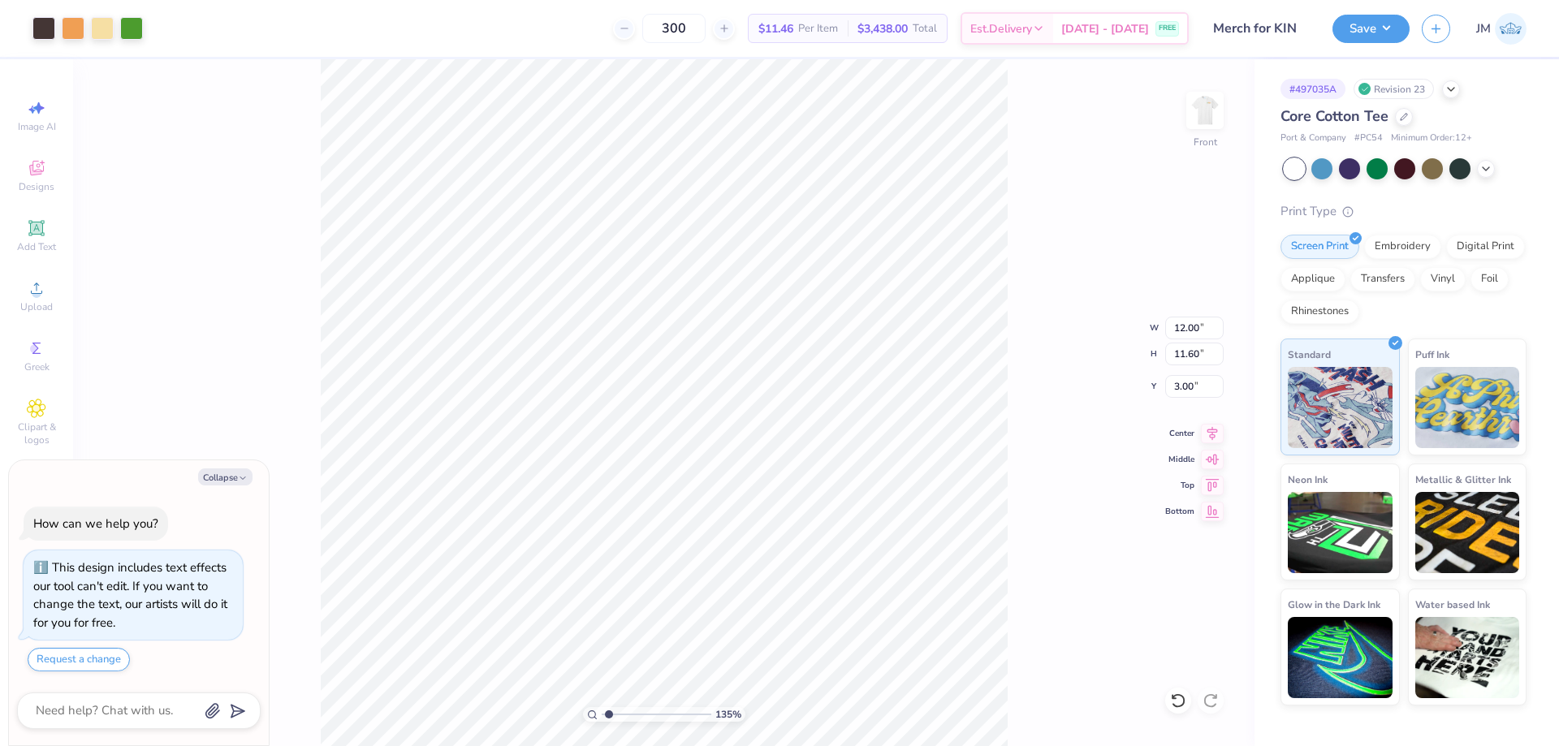
type input "1.35199935717596"
click at [944, 570] on li "Group" at bounding box center [943, 568] width 127 height 32
type textarea "x"
type input "1.35199935717596"
click at [1199, 109] on img at bounding box center [1205, 110] width 65 height 65
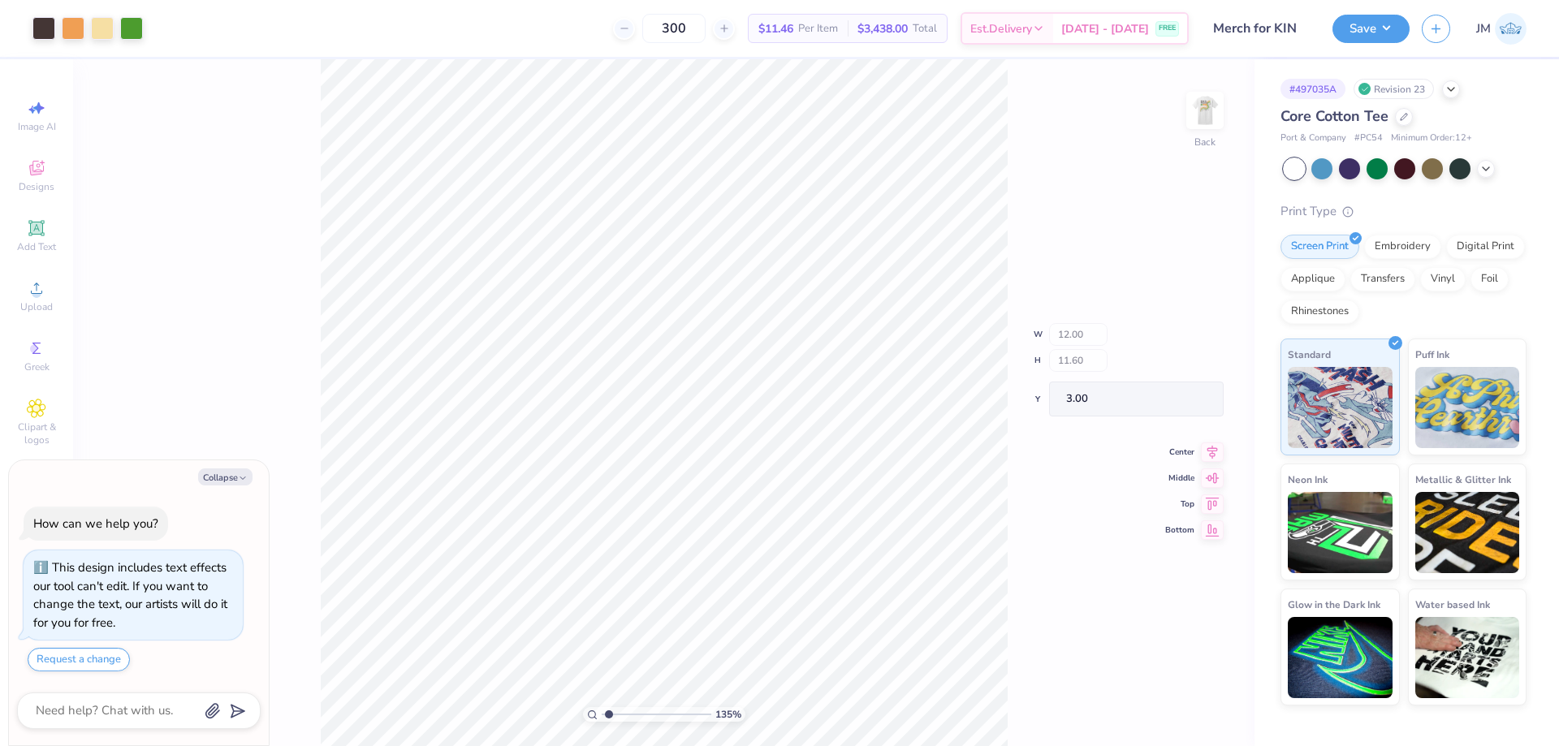
type textarea "x"
type input "1.35199935717596"
type textarea "x"
type input "1.35199935717596"
type textarea "x"
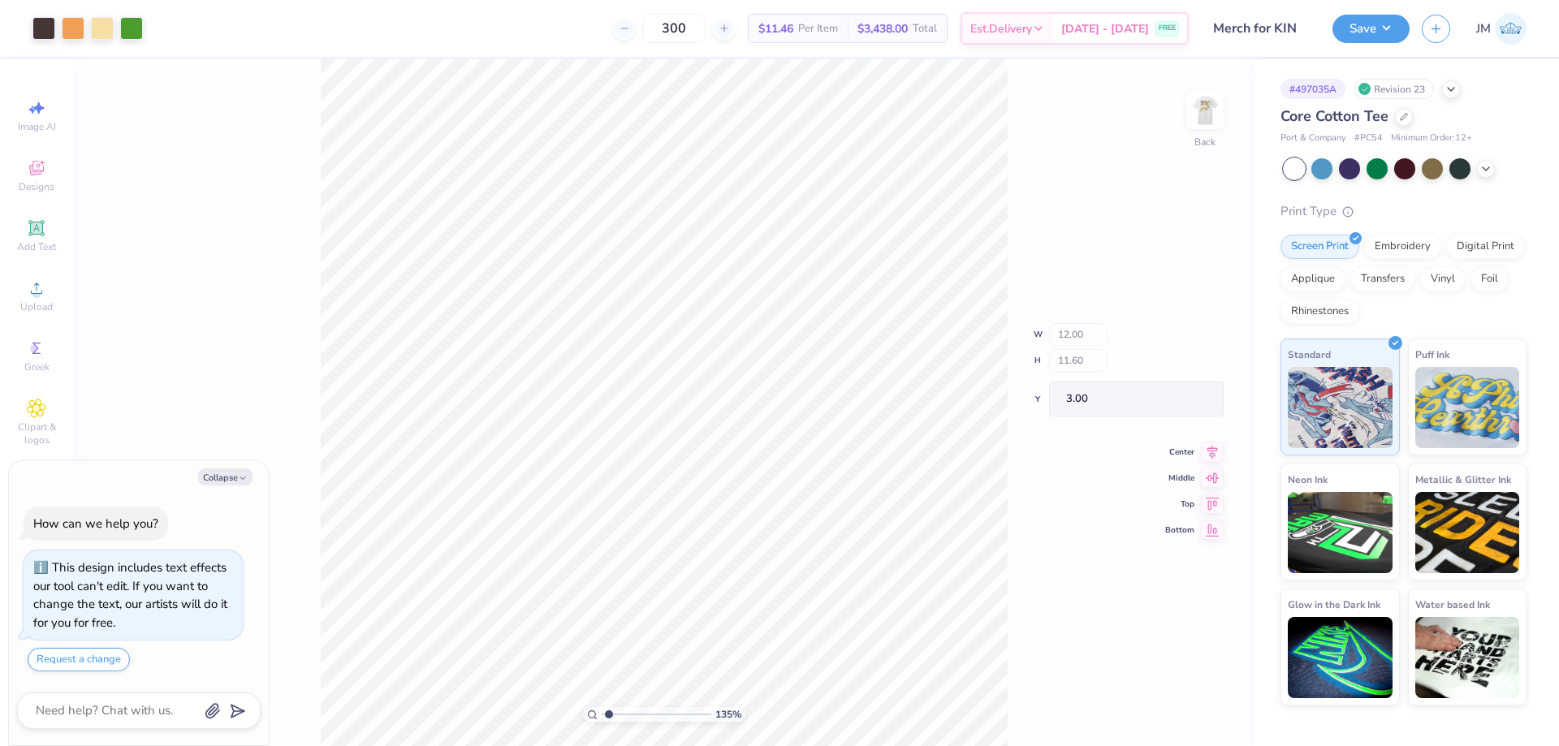
type input "1.35199935717596"
type textarea "x"
click at [922, 414] on li "Download vector" at bounding box center [931, 427] width 127 height 32
type input "1.35199935717596"
type textarea "x"
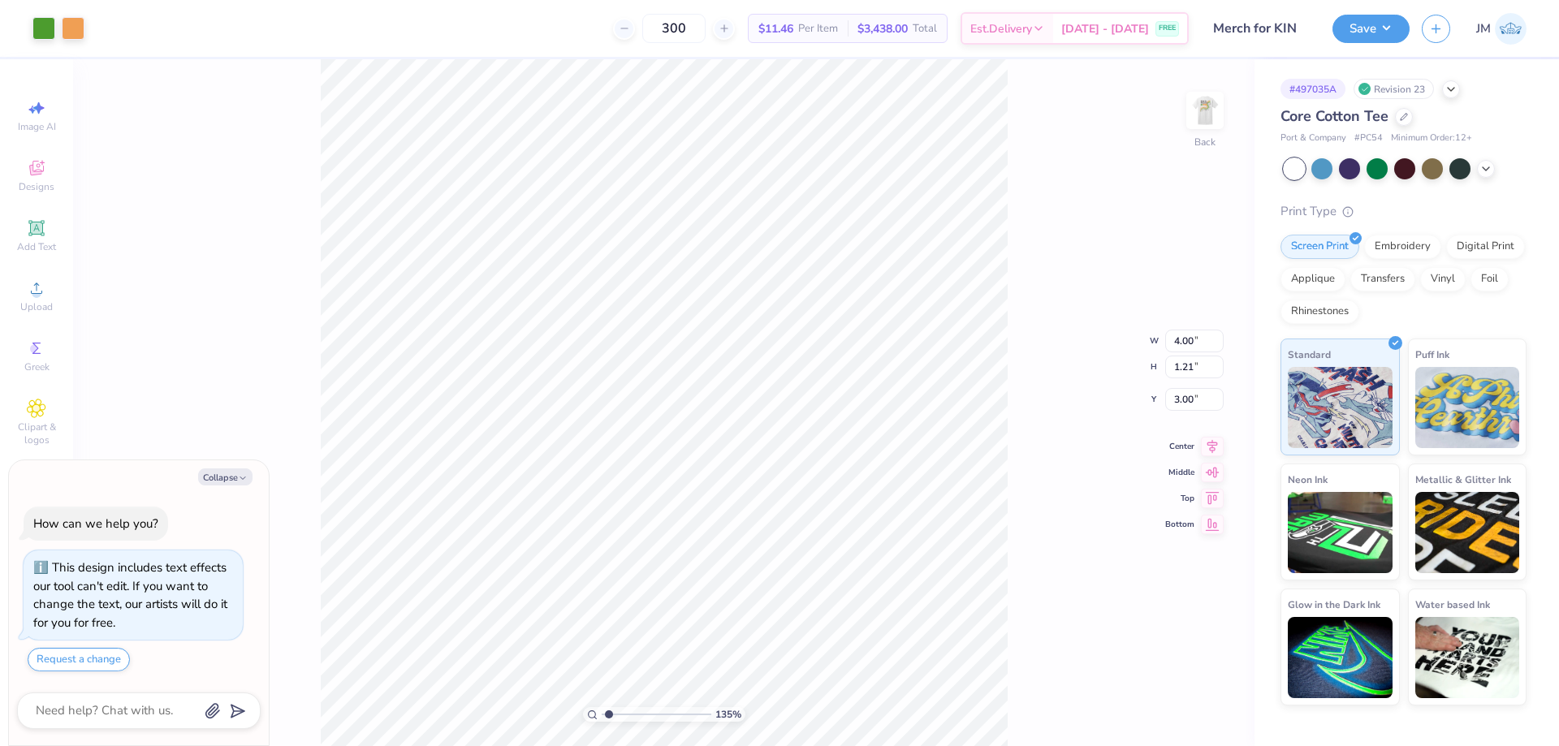
type input "1.35199935717596"
click at [1051, 116] on div "135 % Back" at bounding box center [664, 402] width 1182 height 687
click at [1199, 109] on img at bounding box center [1205, 110] width 65 height 65
type textarea "x"
type input "1.35199935717596"
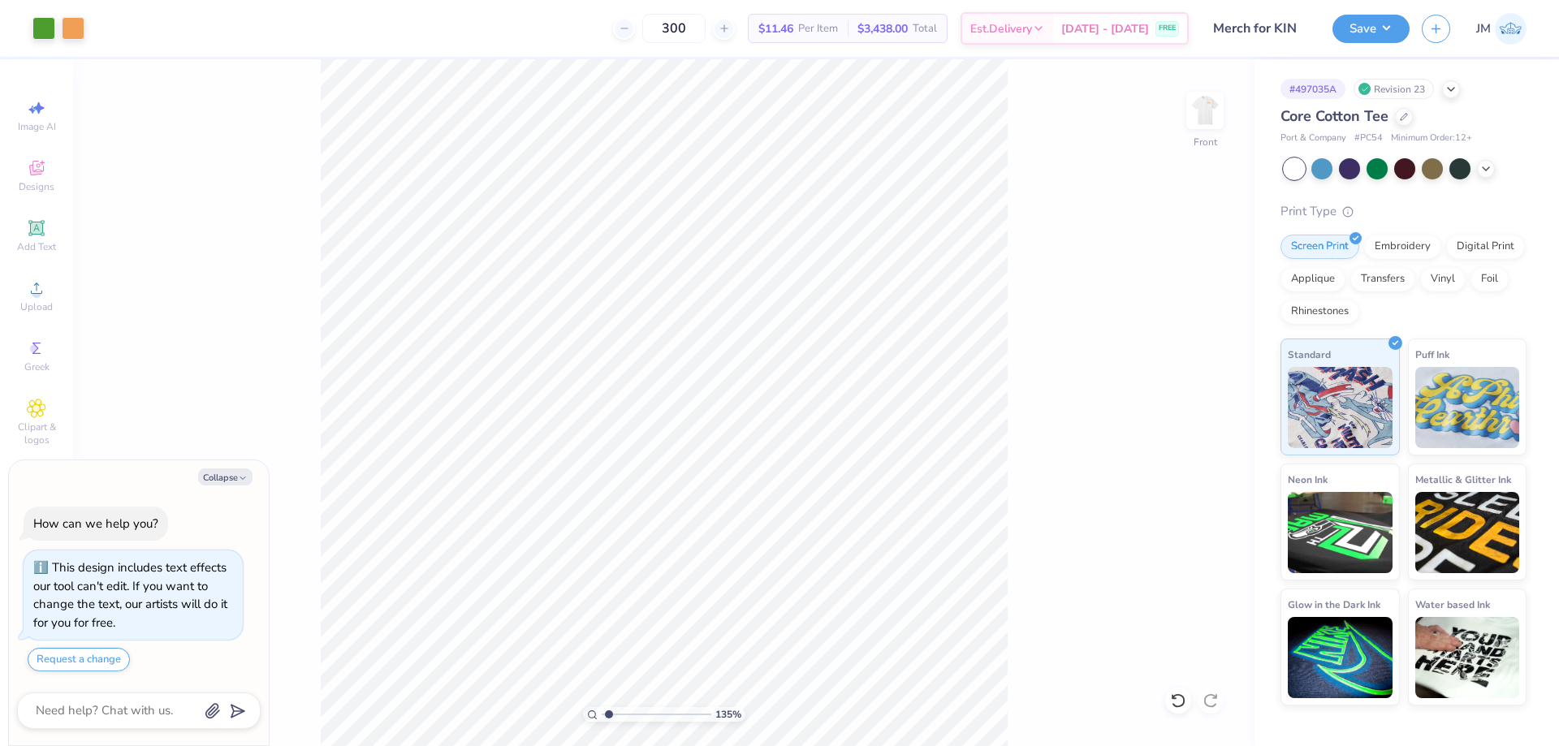
type textarea "x"
type input "1.35199935717596"
type textarea "x"
type input "1.35199935717596"
type textarea "x"
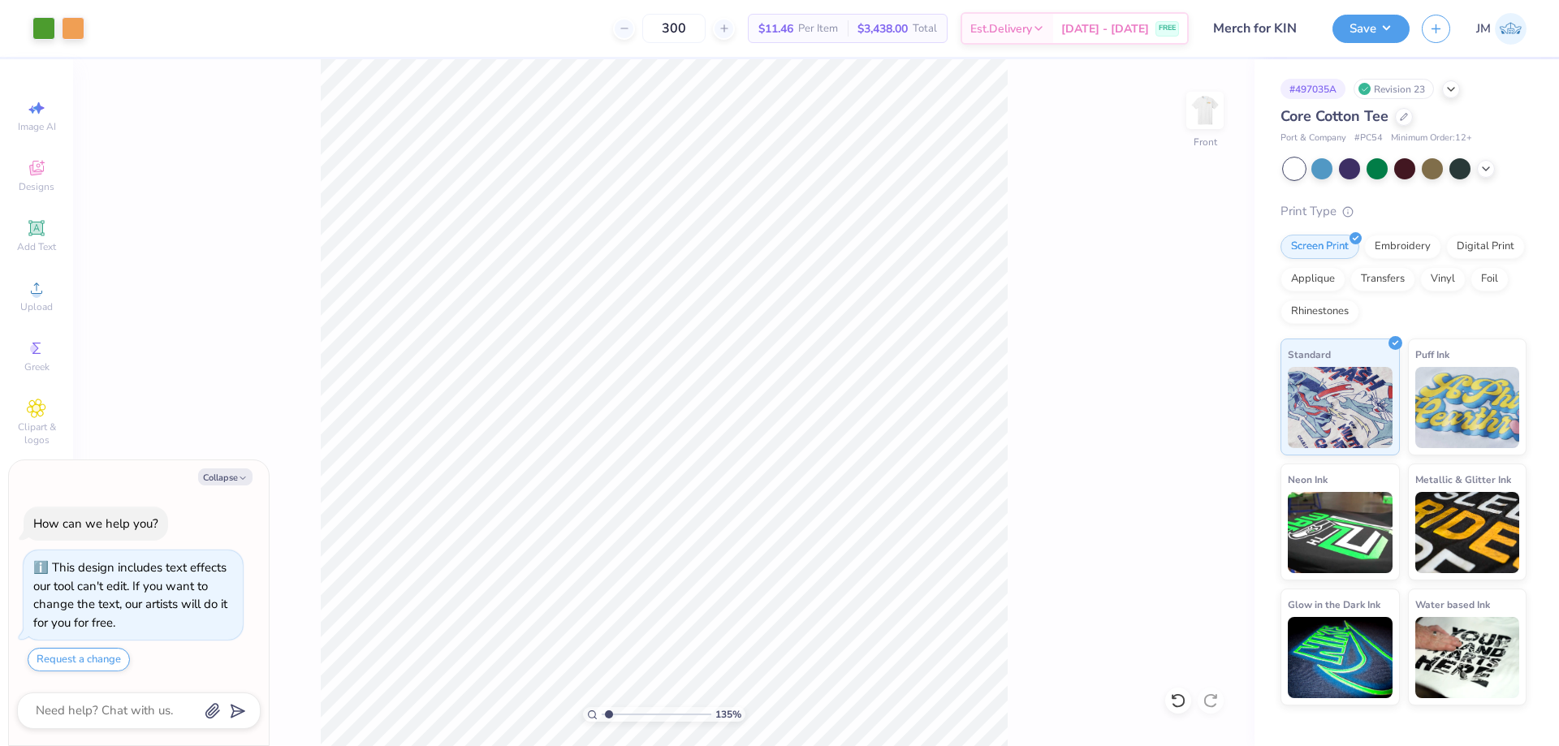
type input "1.35199935717596"
type textarea "x"
type input "1.35199935717596"
type textarea "x"
type input "1.35199935717596"
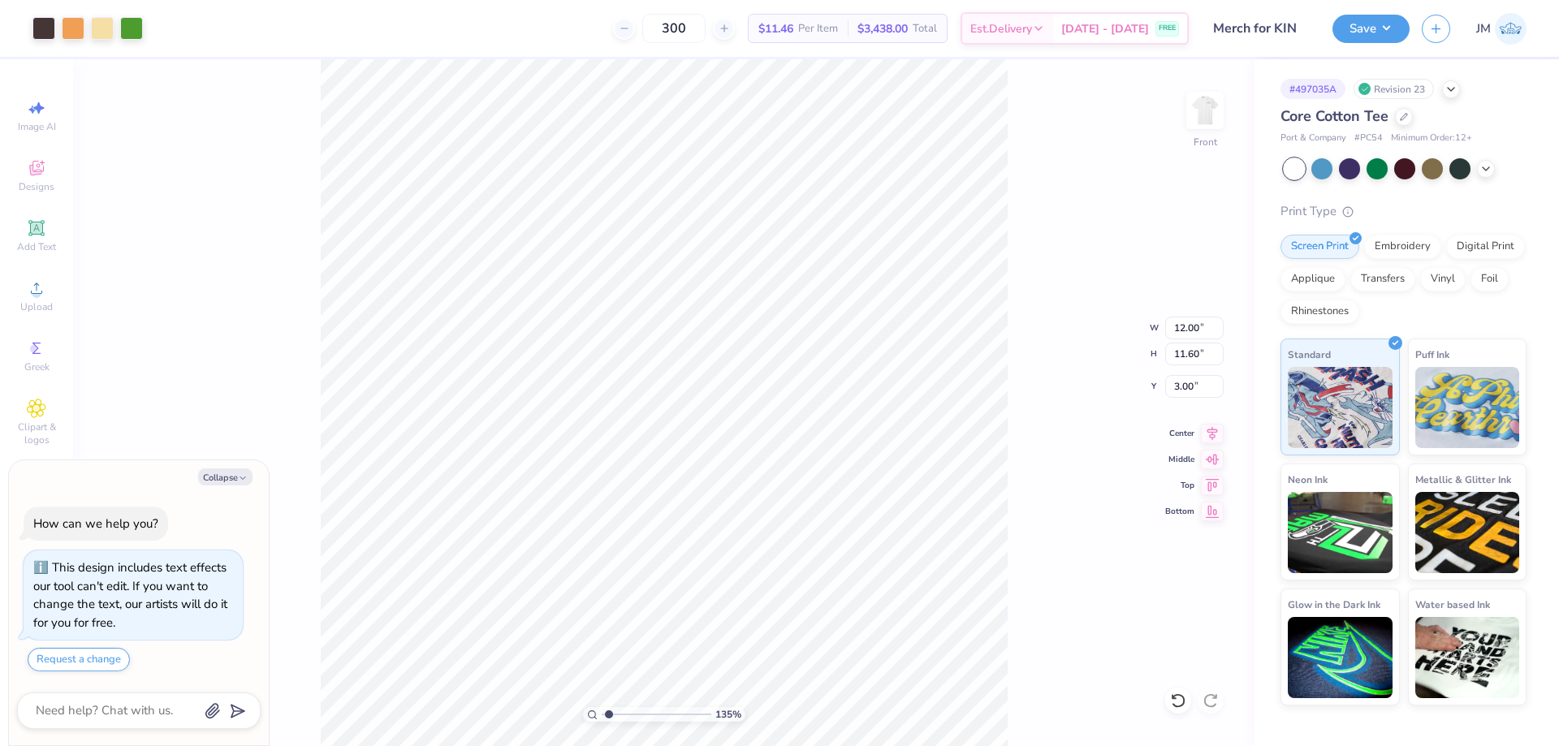
type textarea "x"
type input "1.35199935717596"
click at [1390, 28] on button "Save" at bounding box center [1371, 26] width 77 height 28
type textarea "x"
type input "1.35199935717596"
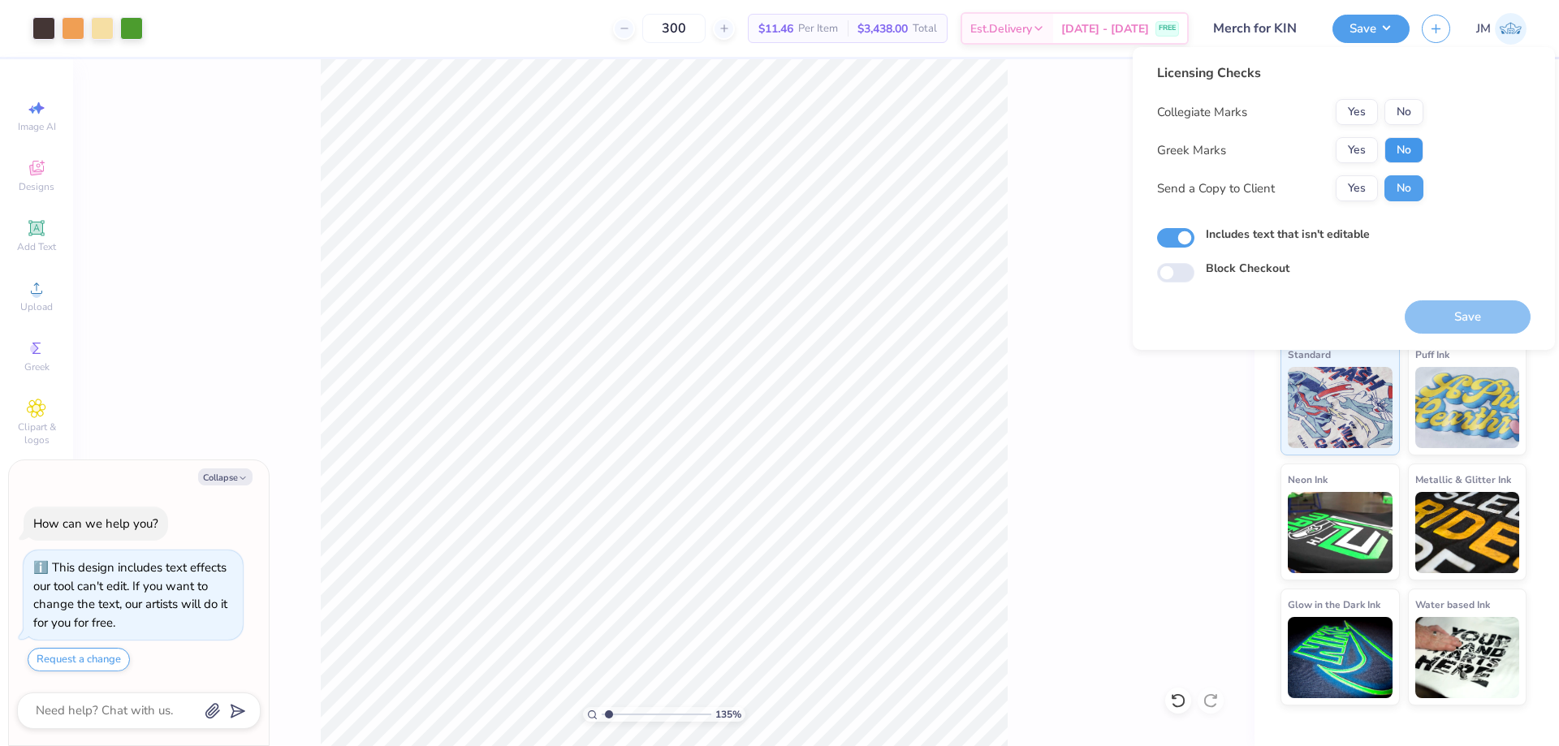
click at [1411, 138] on button "No" at bounding box center [1404, 150] width 39 height 26
click at [1409, 106] on button "No" at bounding box center [1404, 112] width 39 height 26
type textarea "x"
type input "1.35199935717596"
click at [1470, 325] on button "Save" at bounding box center [1468, 316] width 126 height 33
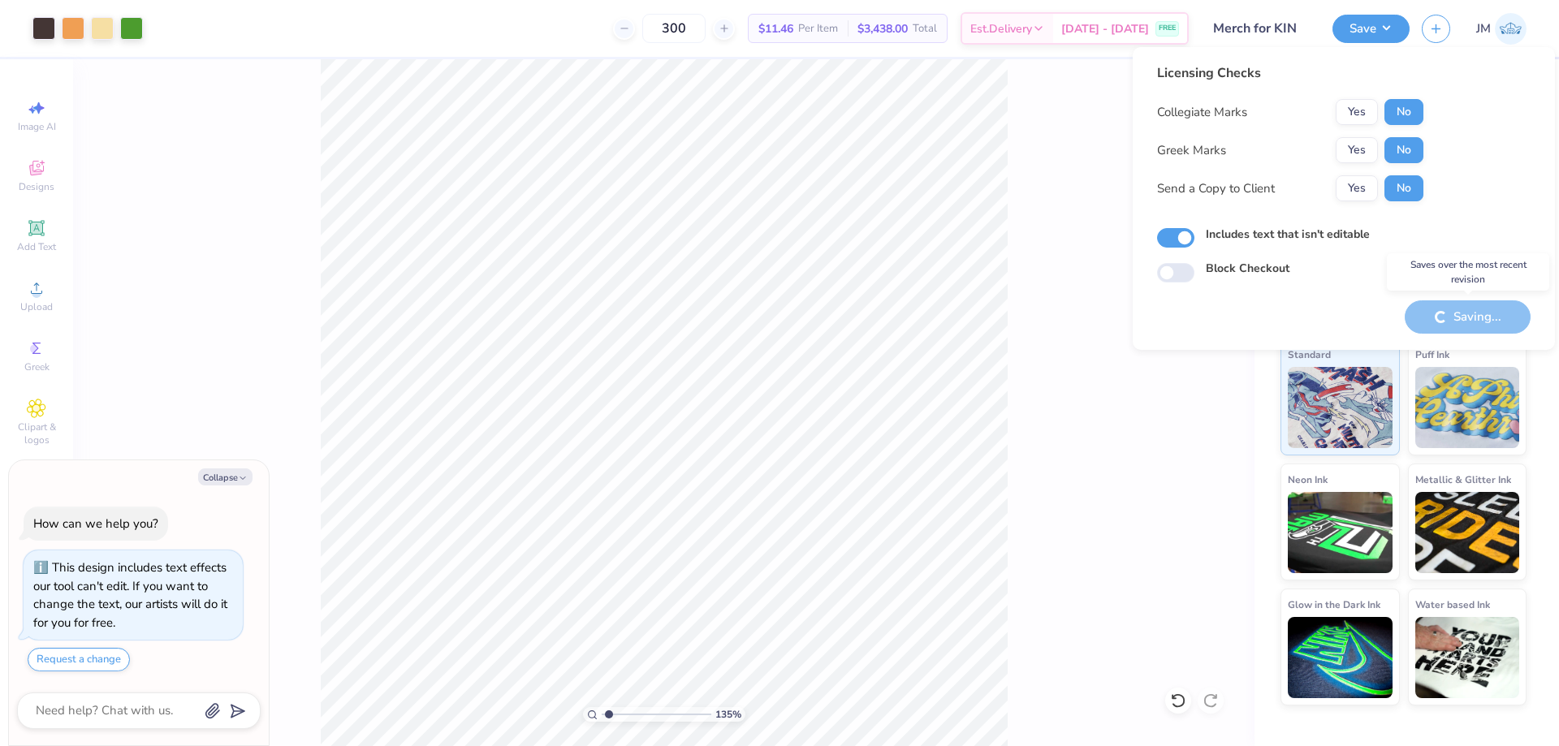
type textarea "x"
type input "1.35199935717596"
type textarea "x"
type input "1.35199935717596"
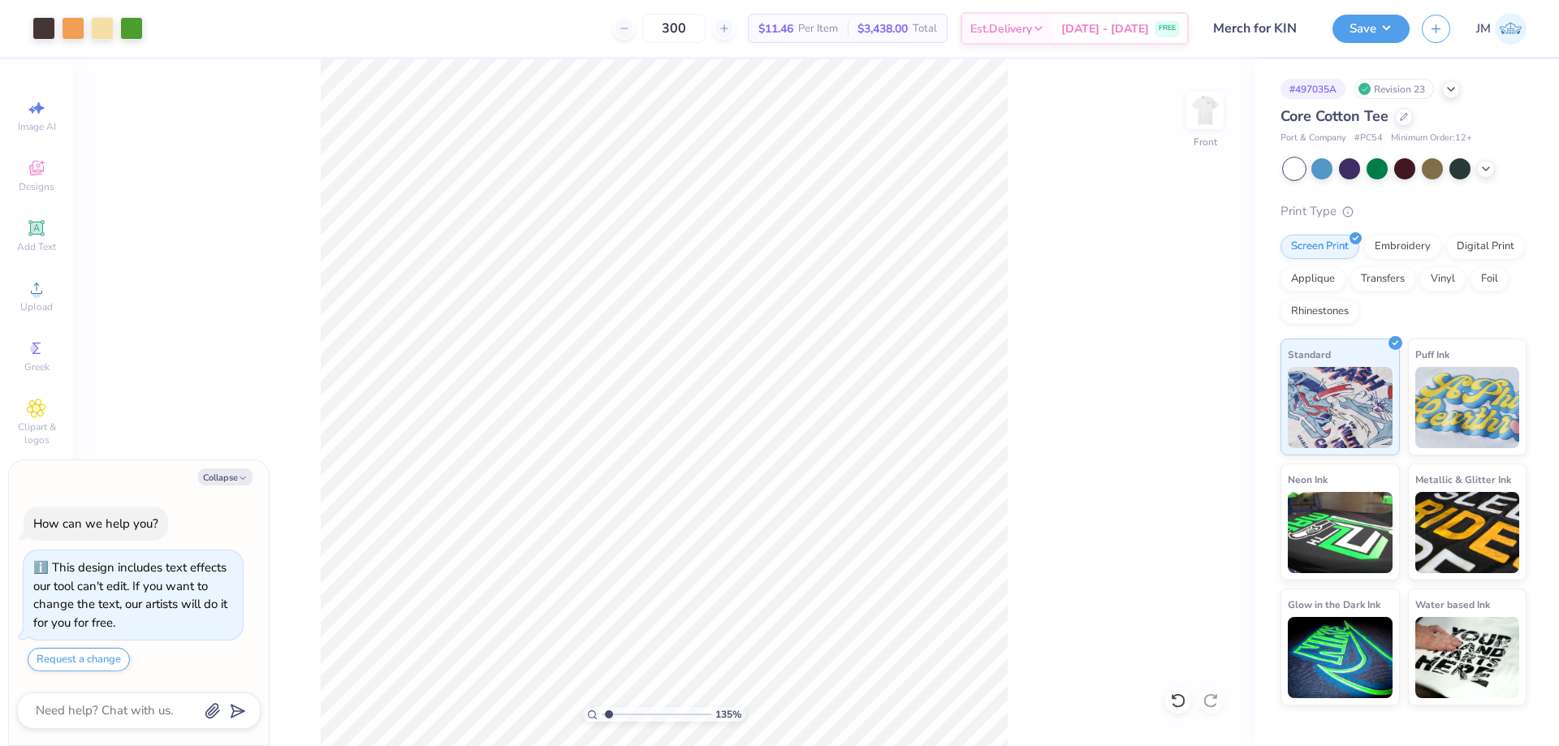
type textarea "x"
type input "1.35199935717596"
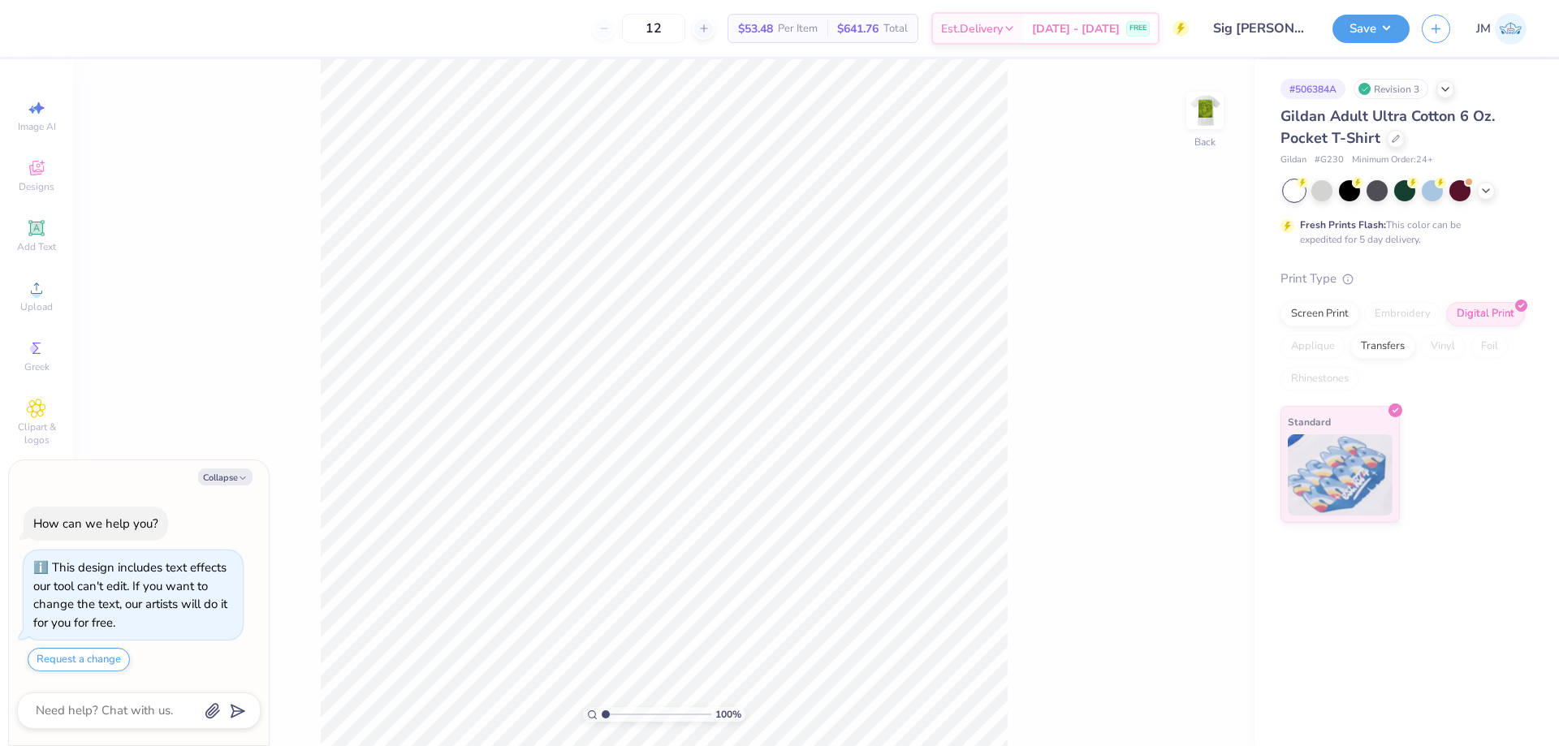
type textarea "x"
type input "9.6581360064743"
type textarea "x"
type input "9.6581360064743"
type textarea "x"
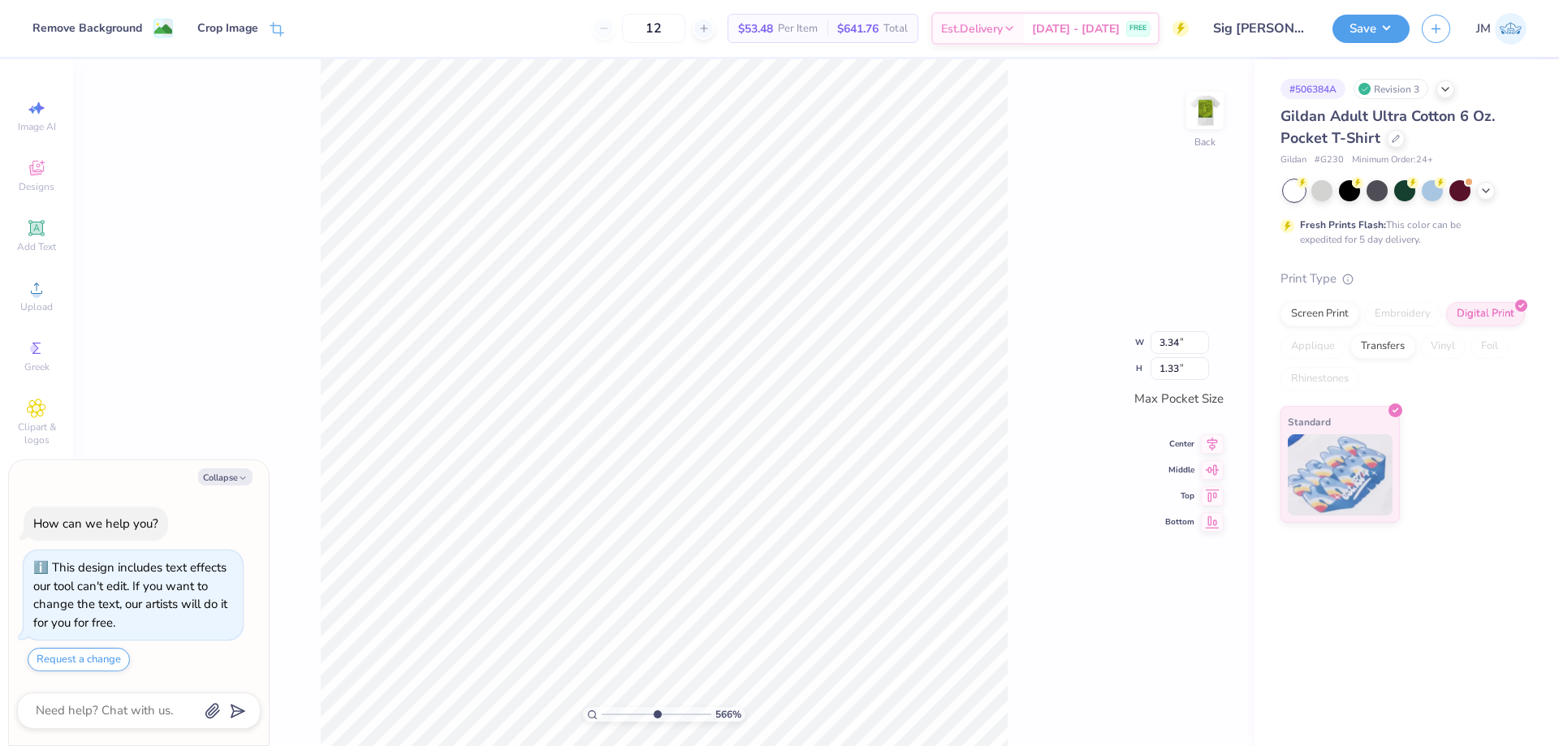
type input "3.32211076832206"
type textarea "x"
type input "1.94838377767887"
type textarea "x"
type input "1.94838377767887"
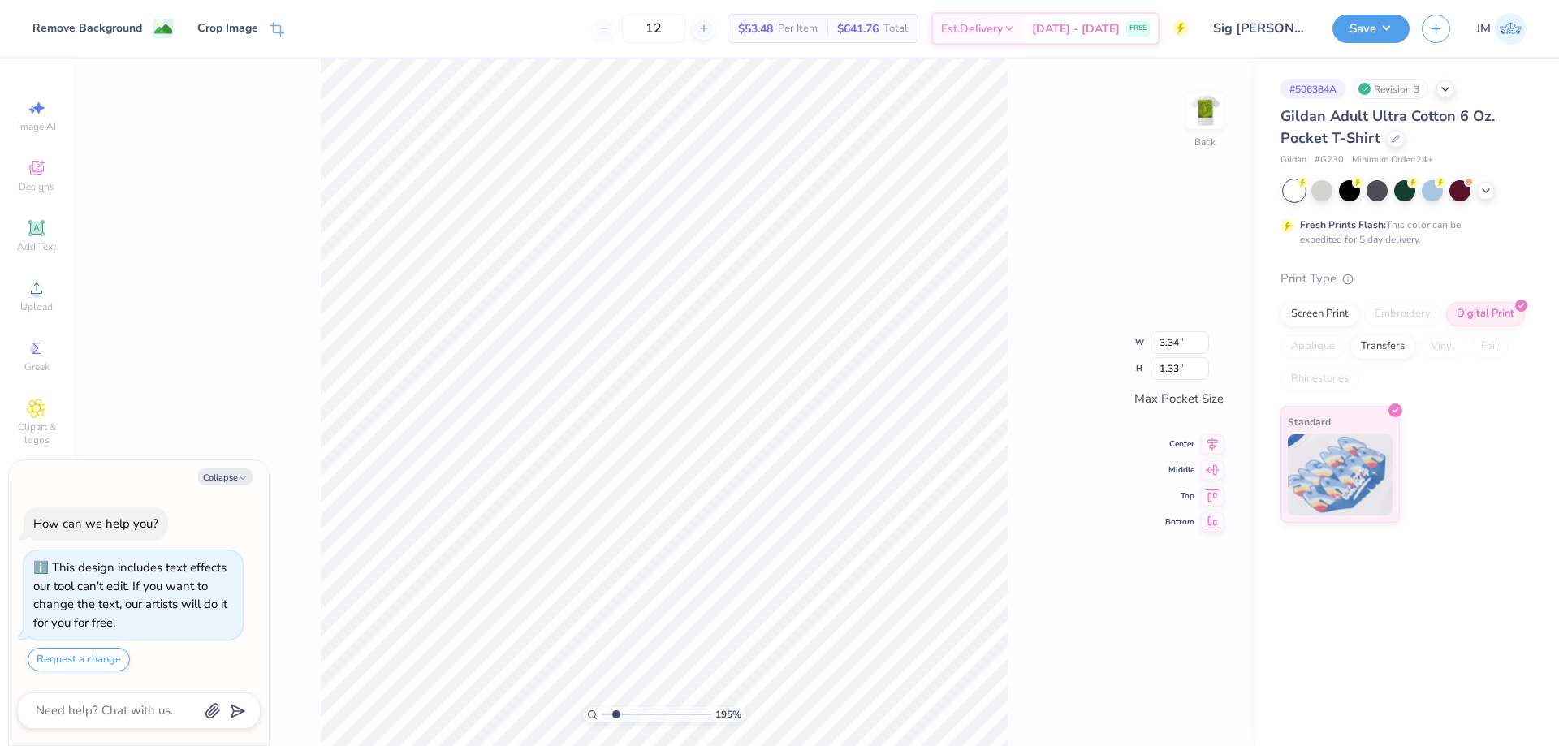
type textarea "x"
type input "1.94838377767887"
type textarea "x"
type input "1.94838377767887"
type textarea "x"
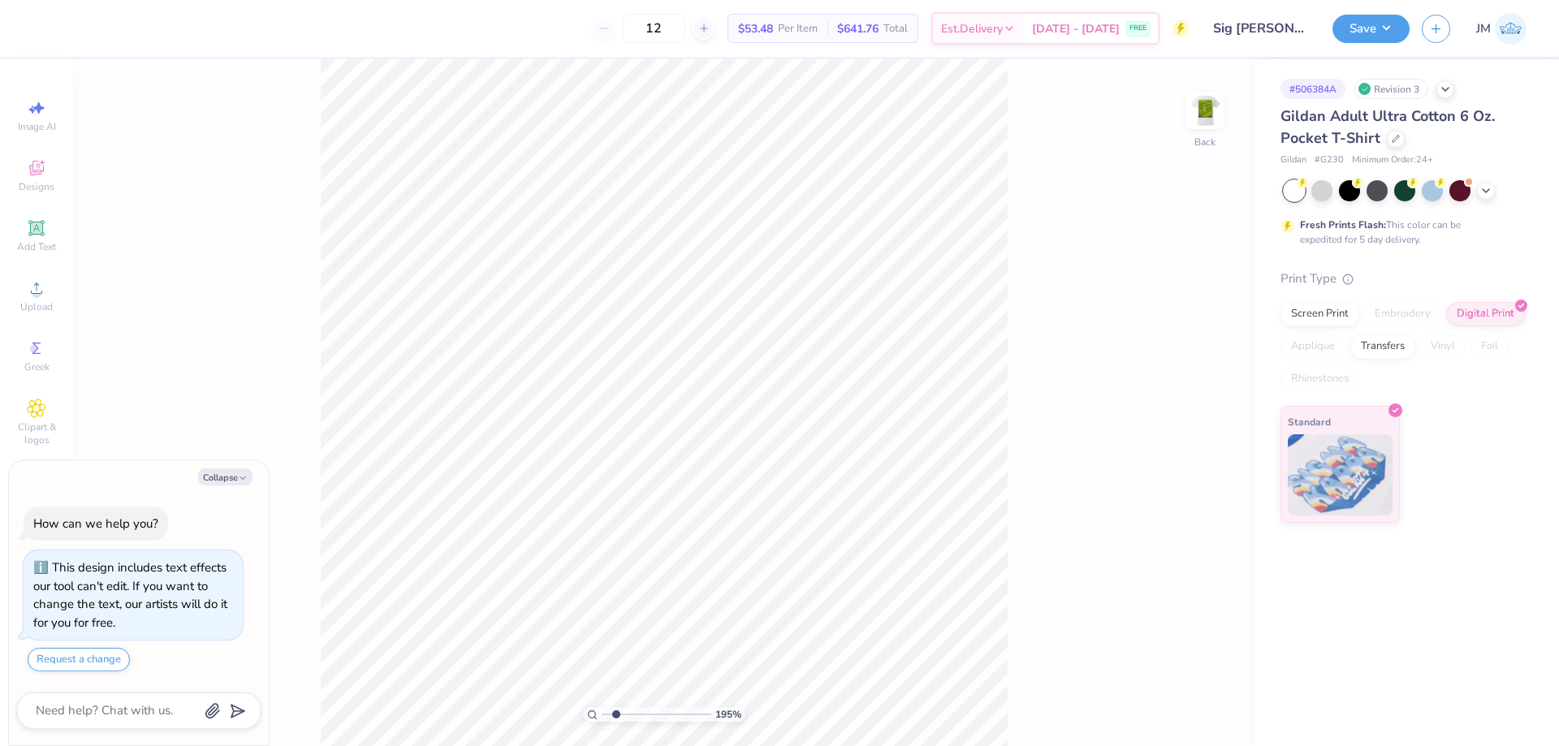
type input "1.94838377767887"
type textarea "x"
type input "1.94838377767887"
type textarea "x"
type input "1.94838377767887"
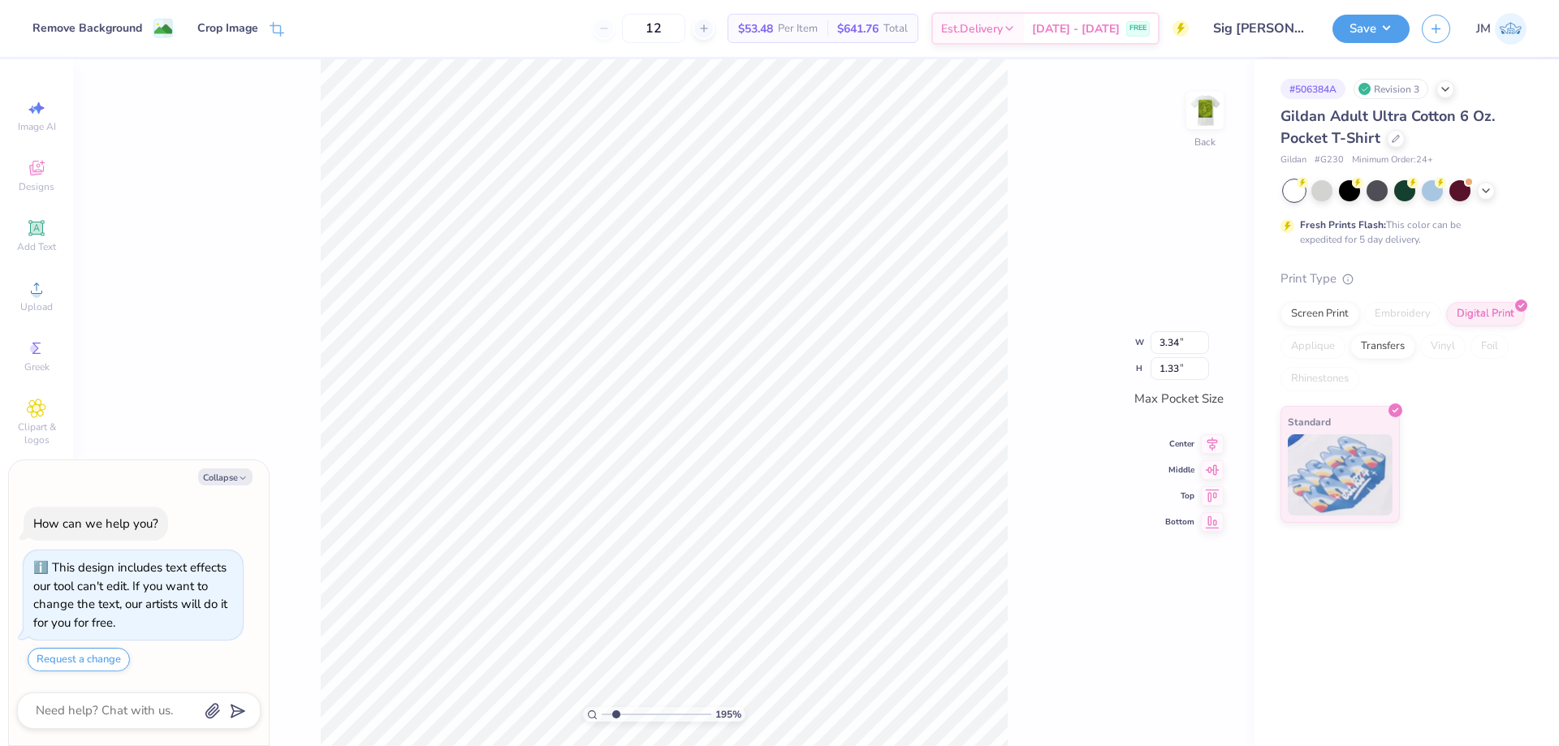
type textarea "x"
type input "1.94838377767887"
click at [45, 231] on icon at bounding box center [36, 227] width 19 height 19
type textarea "x"
type input "1.94838377767887"
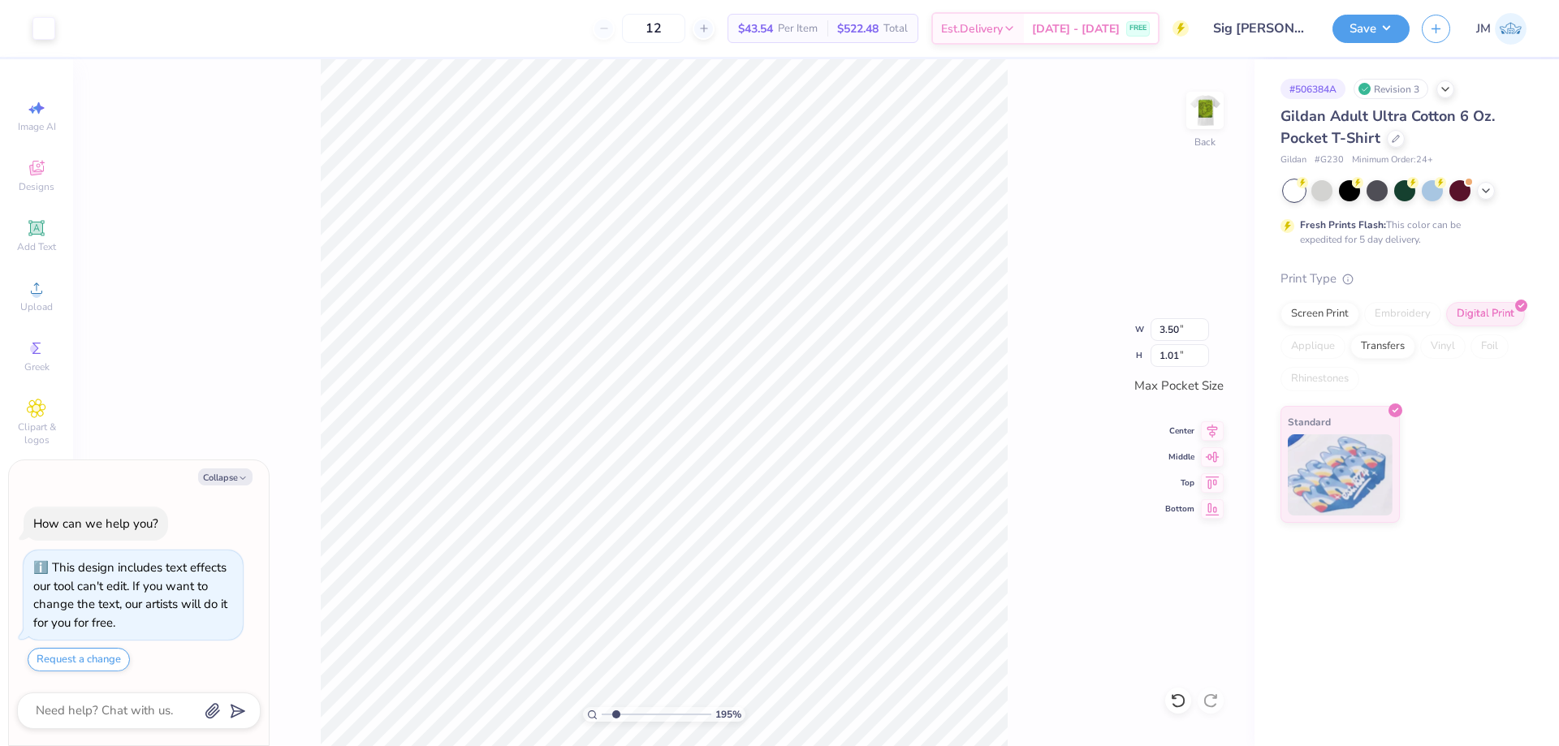
type textarea "x"
type input "1.94838377767887"
type textarea "x"
type input "1.94838377767887"
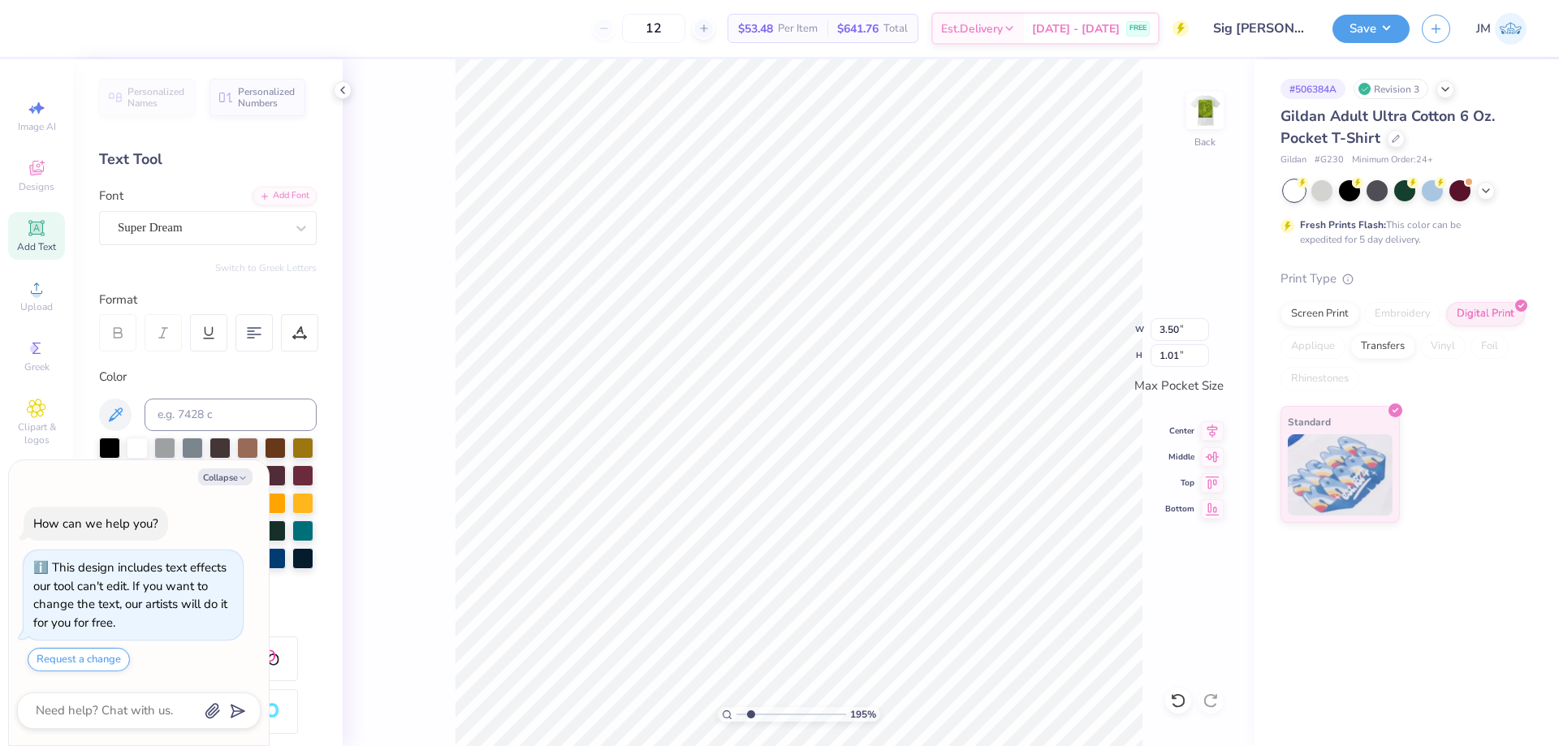
type textarea "x"
type input "1.94838377767887"
click at [262, 198] on div "Add Font" at bounding box center [285, 194] width 64 height 19
type textarea "x"
type input "1.94838377767887"
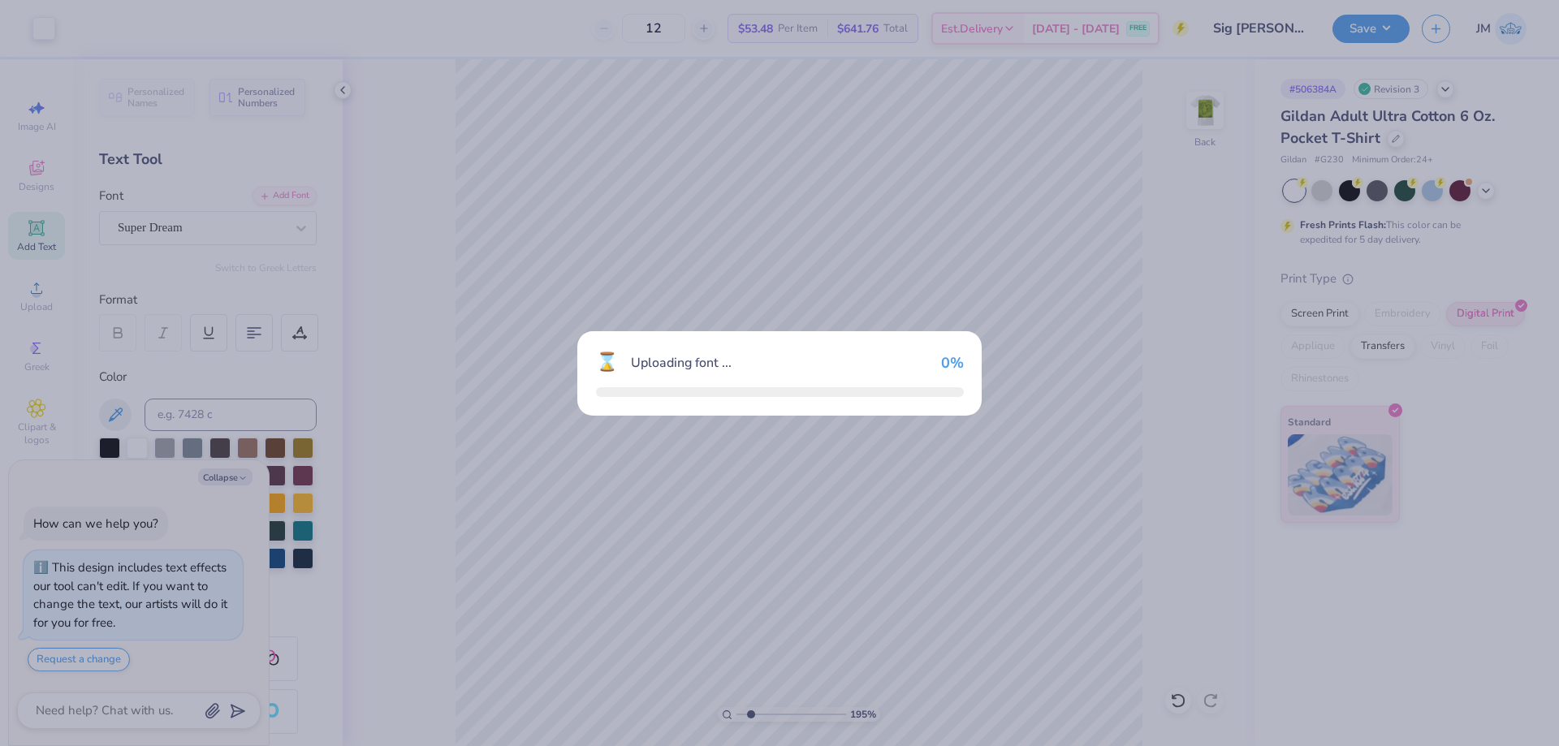
type textarea "x"
type input "1.94838377767887"
type textarea "x"
type input "1.94838377767887"
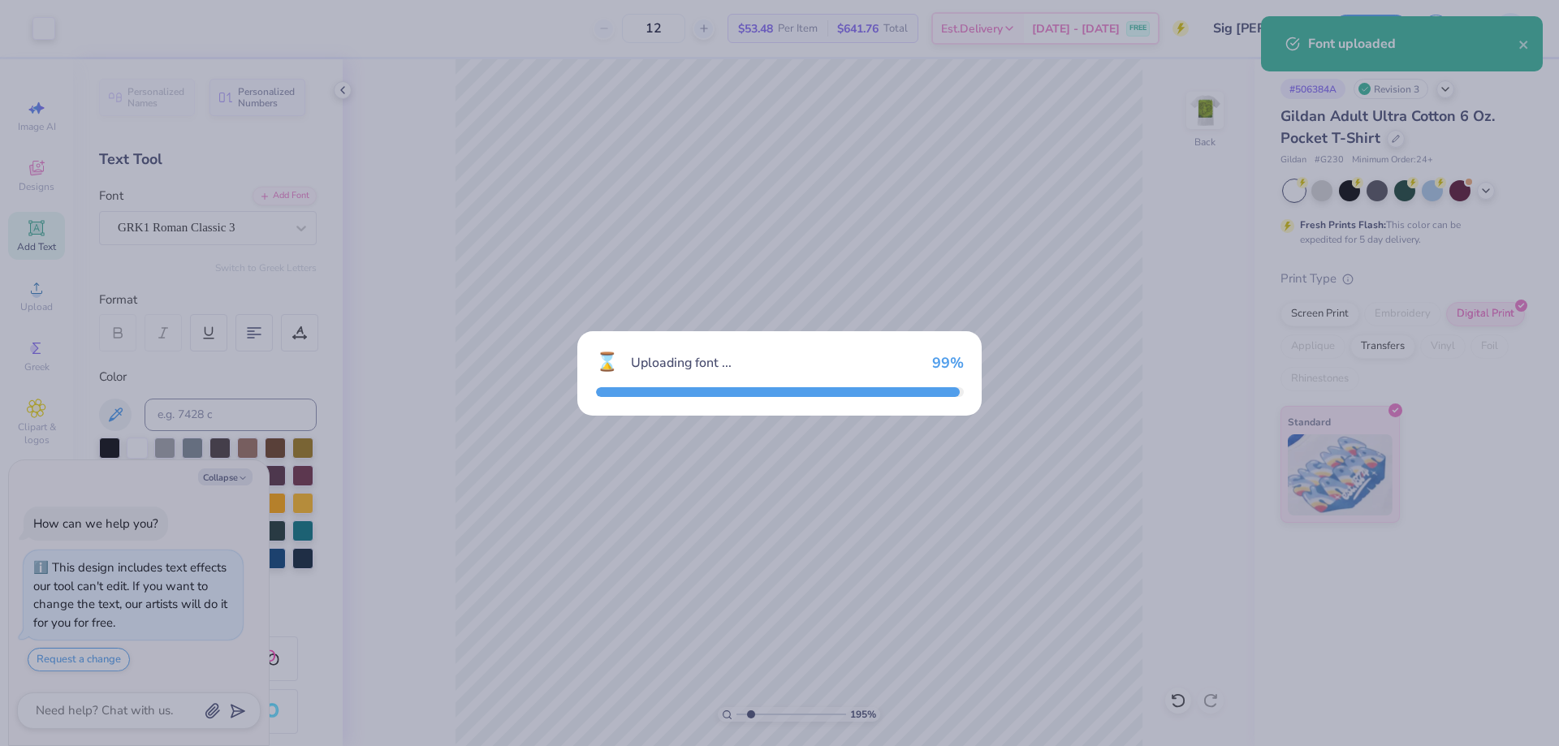
type textarea "x"
type input "1.94838377767887"
type textarea "x"
type input "1.94838377767887"
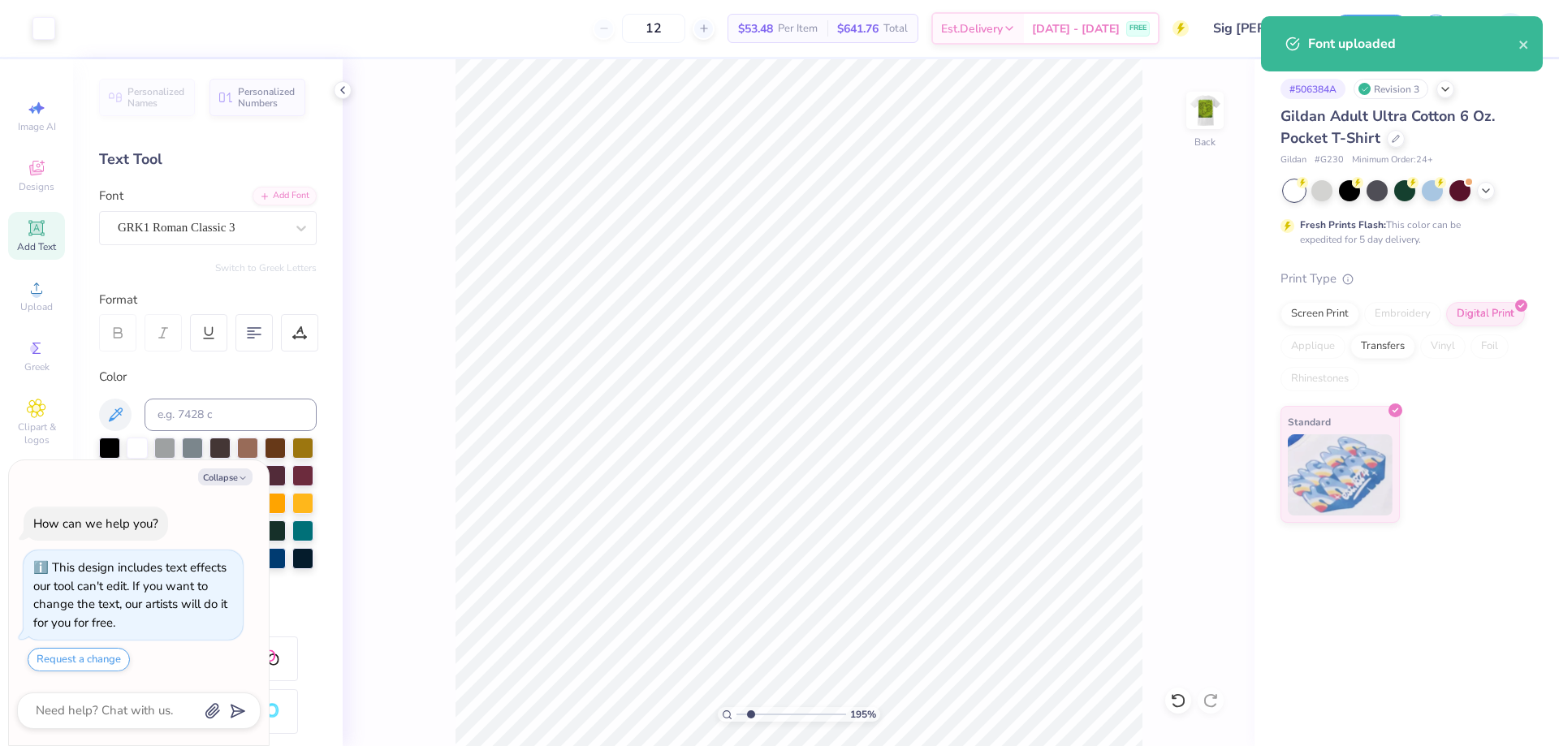
type textarea "x"
type input "1.94838377767887"
type textarea "x"
type input "1.94838377767887"
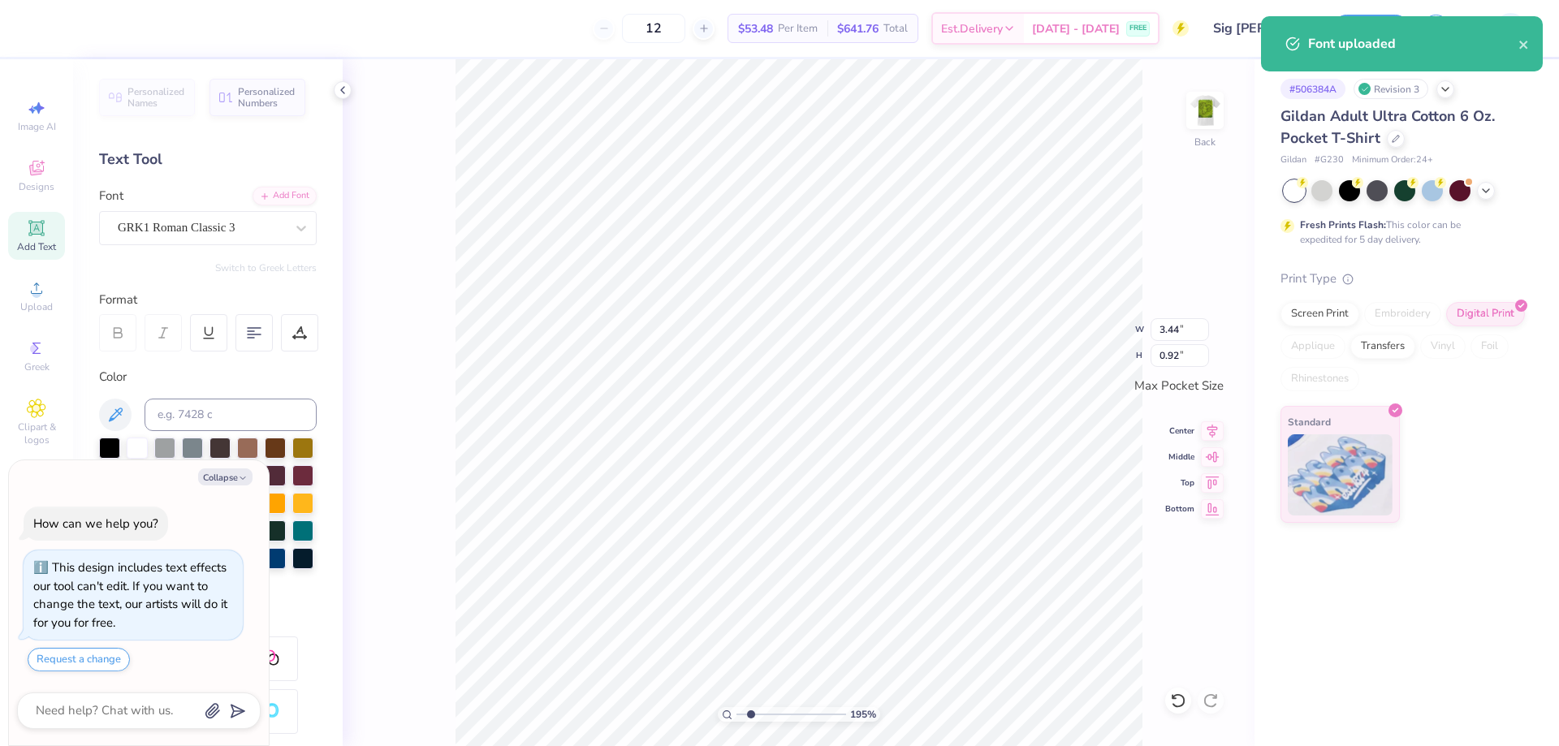
type textarea "x"
type input "1.94838377767887"
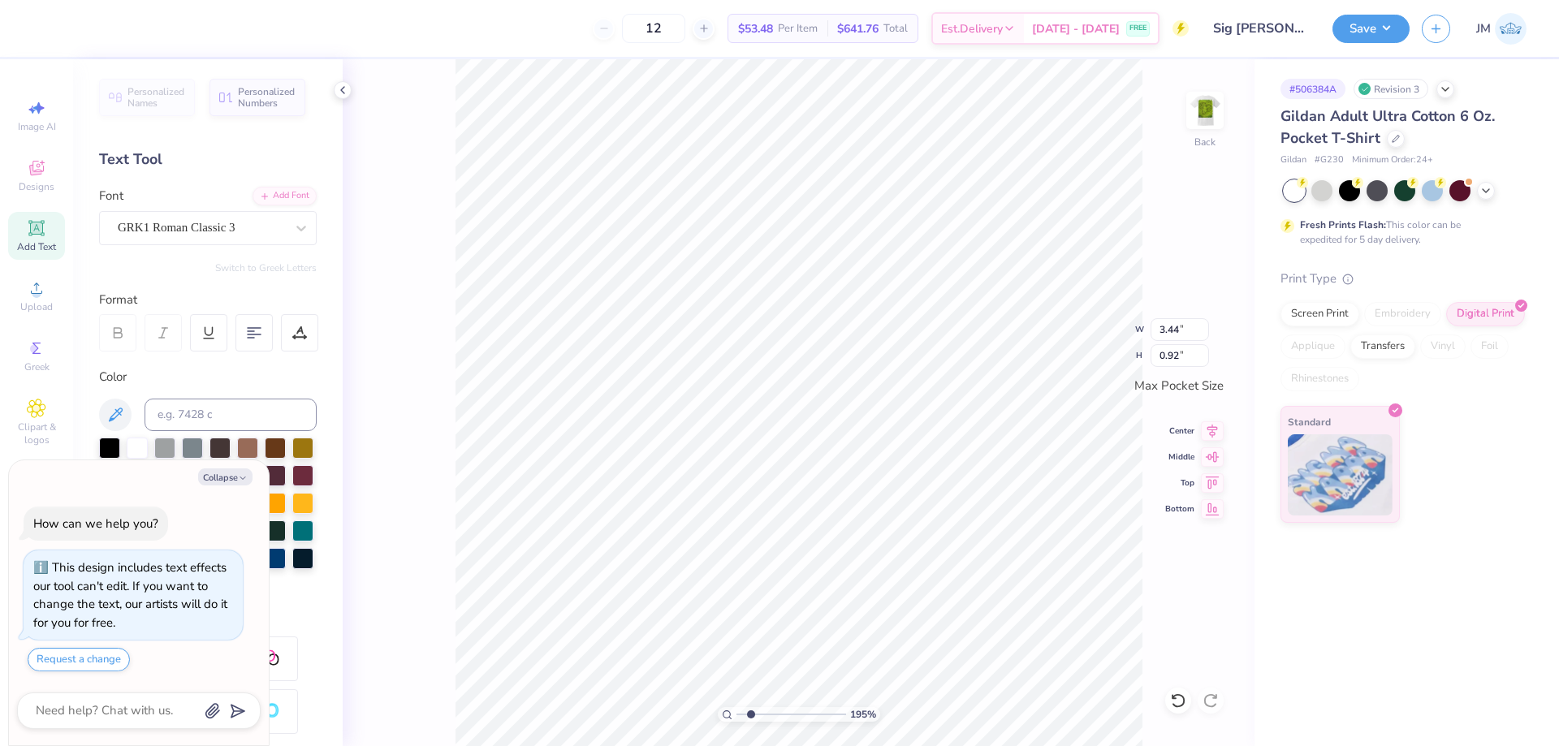
type textarea "x"
type input "1.94838377767887"
type textarea "x"
type input "1.94838377767887"
type textarea "x"
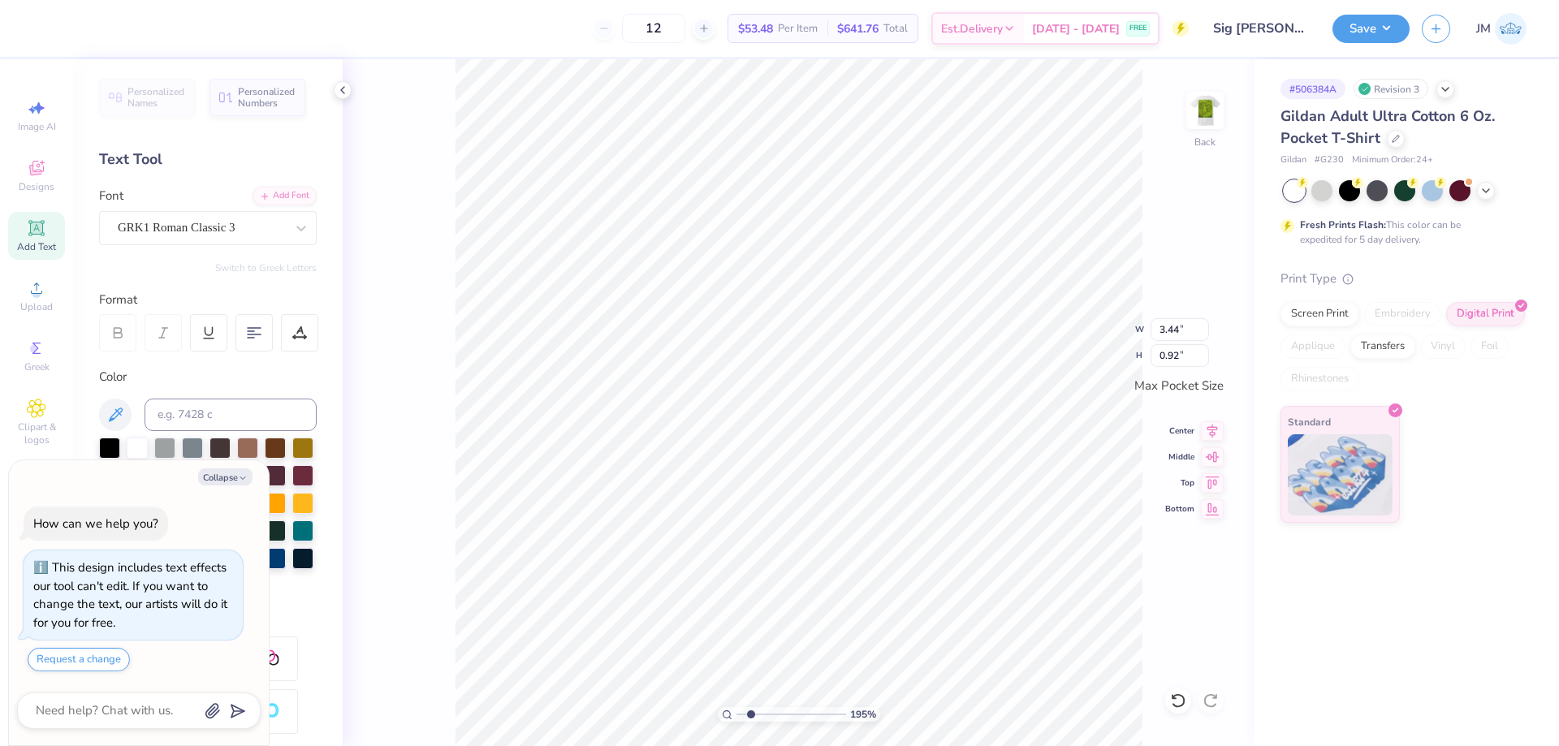
type input "1.94838377767887"
type textarea "x"
type input "1.94838377767887"
type textarea "x"
type input "1.94838377767887"
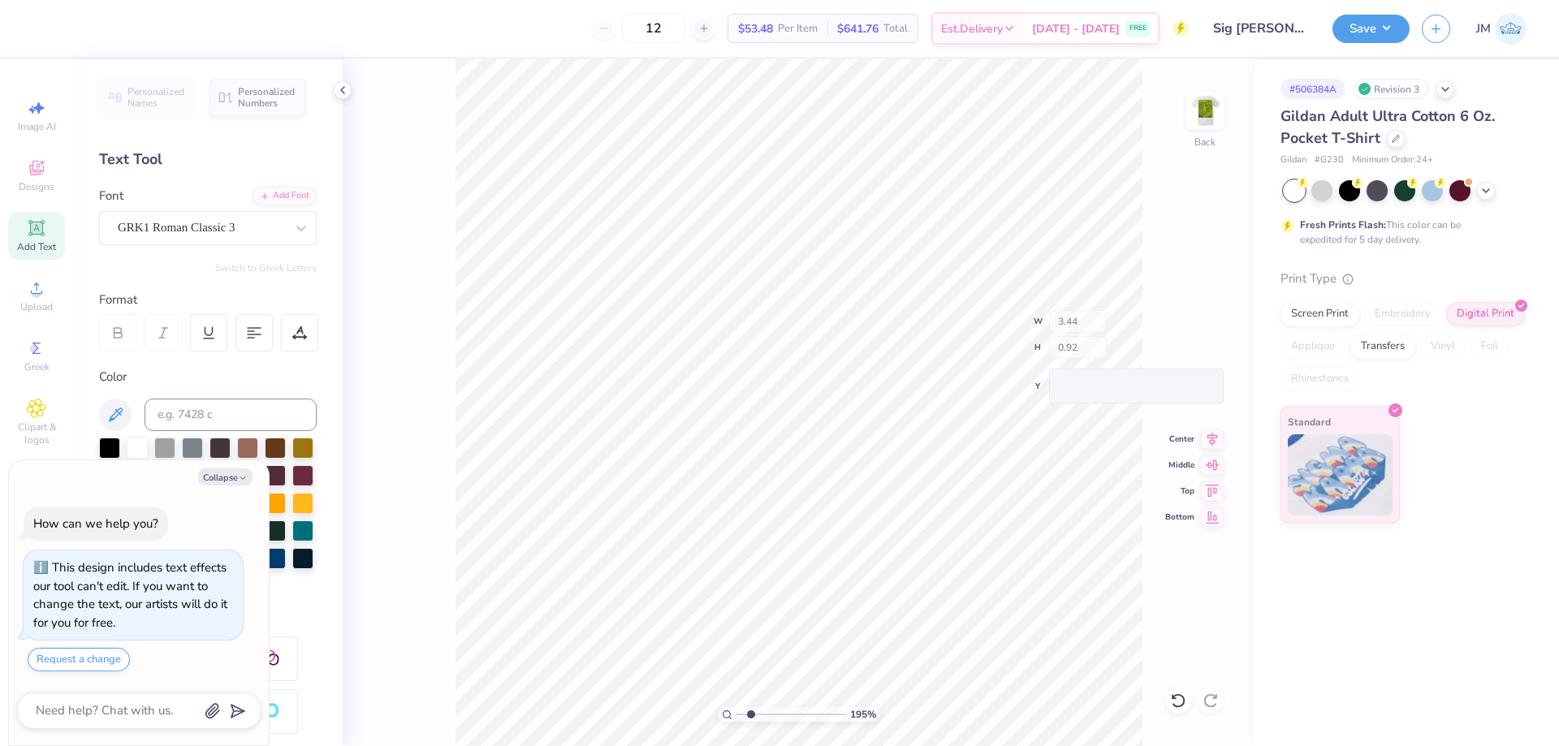
type textarea "x"
type input "1.94838377767887"
click at [41, 305] on span "Upload" at bounding box center [36, 306] width 32 height 13
type textarea "x"
type input "1.94838377767887"
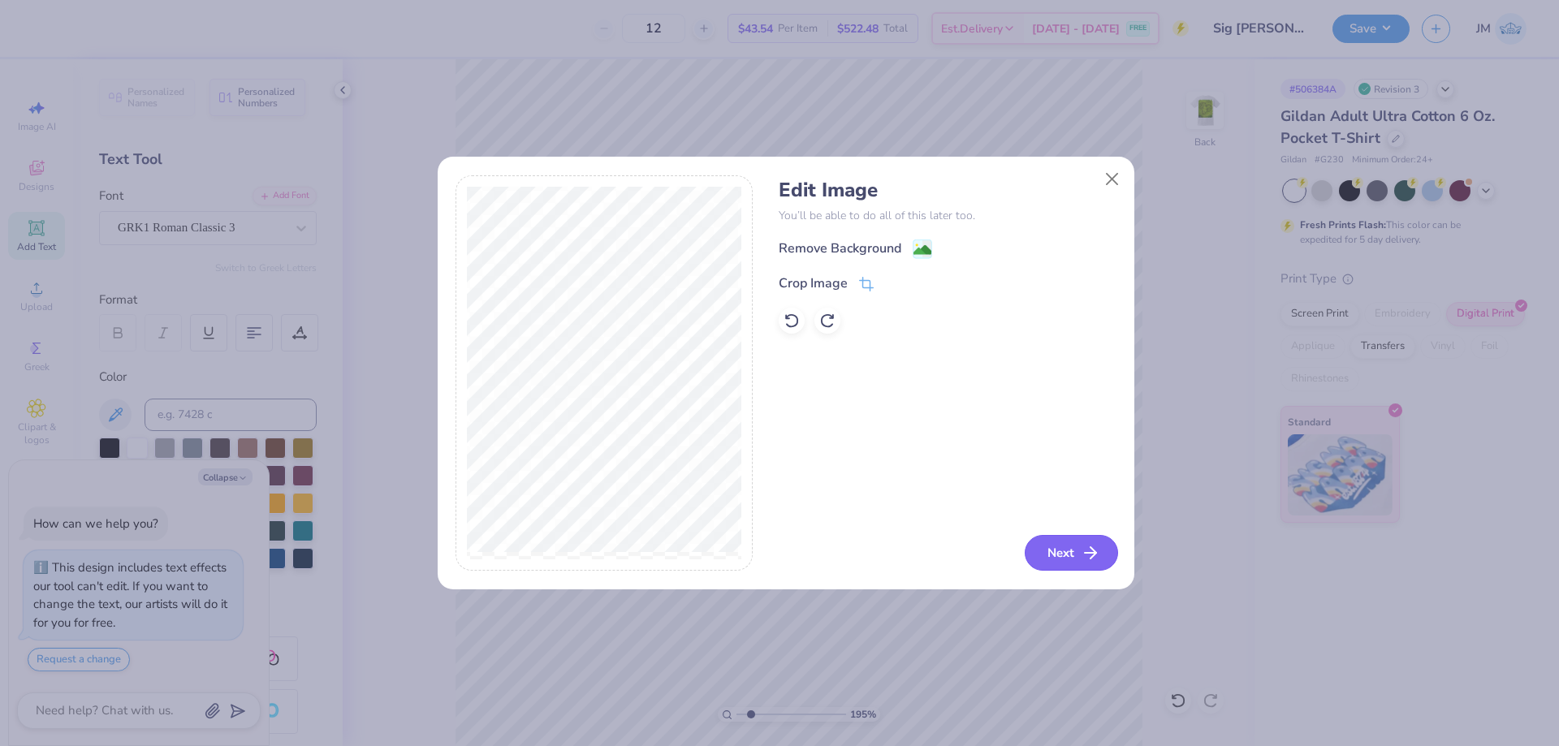
click at [1069, 547] on button "Next" at bounding box center [1071, 553] width 93 height 36
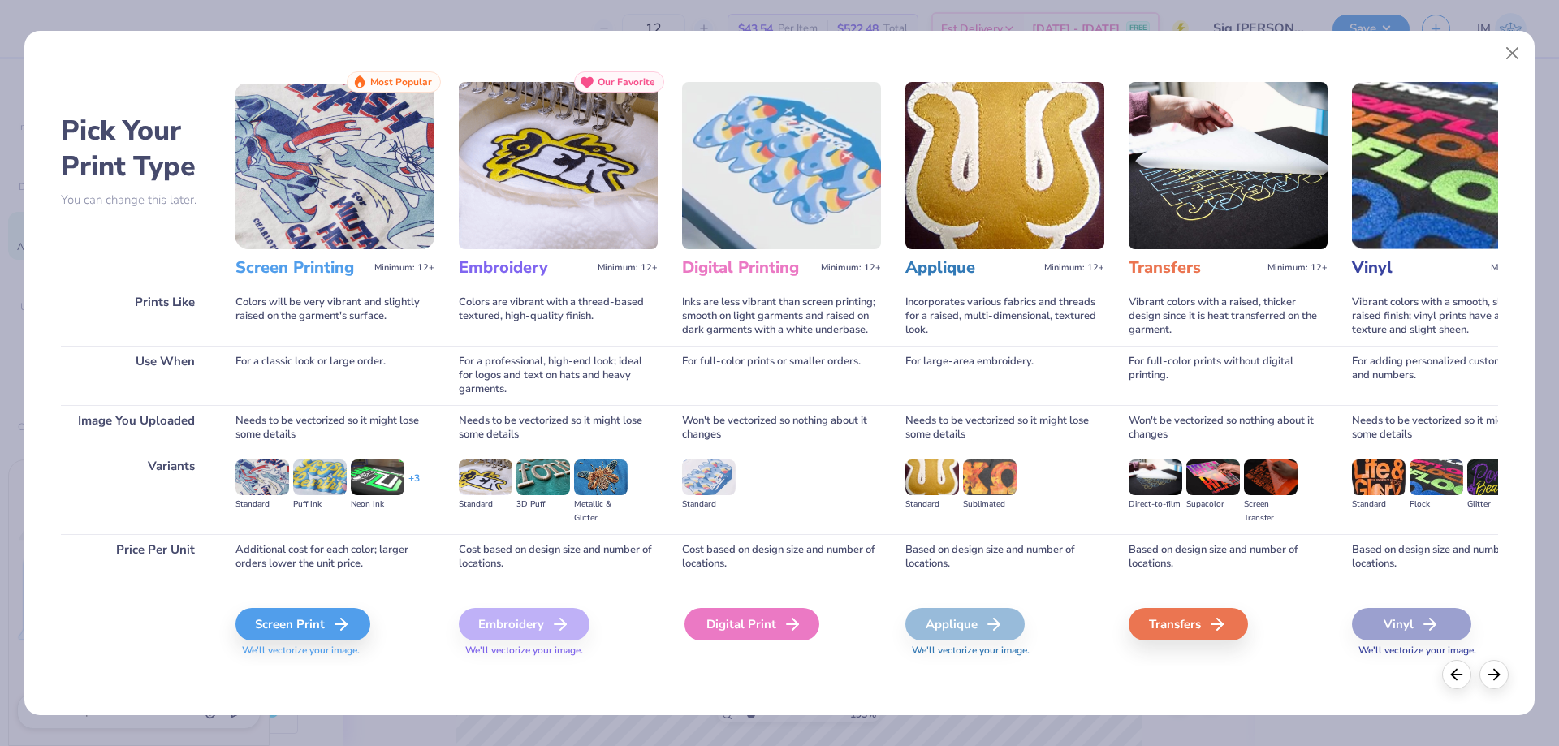
click at [784, 619] on icon at bounding box center [792, 624] width 19 height 19
type textarea "x"
type input "1.94838377767887"
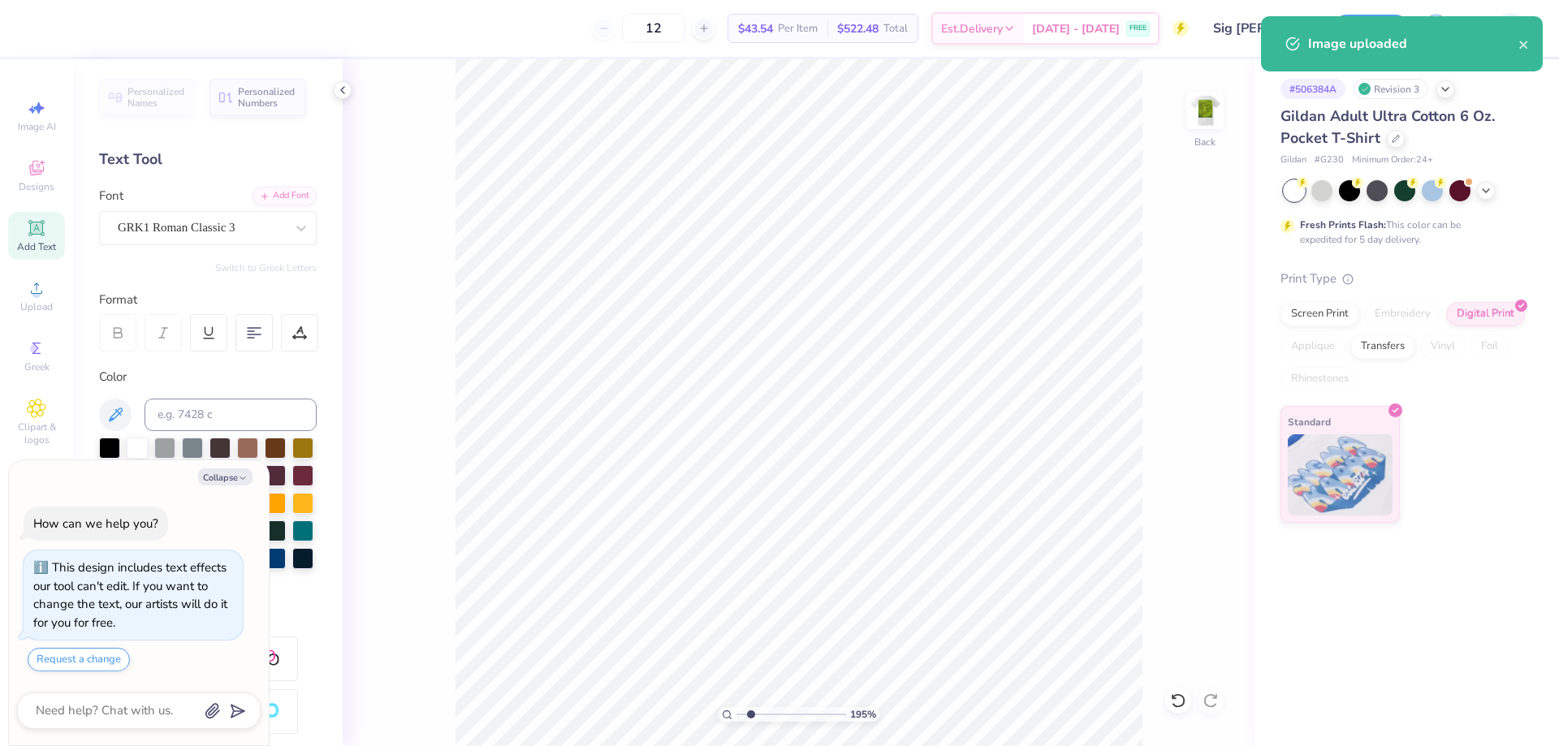
type textarea "x"
type input "1.94838377767887"
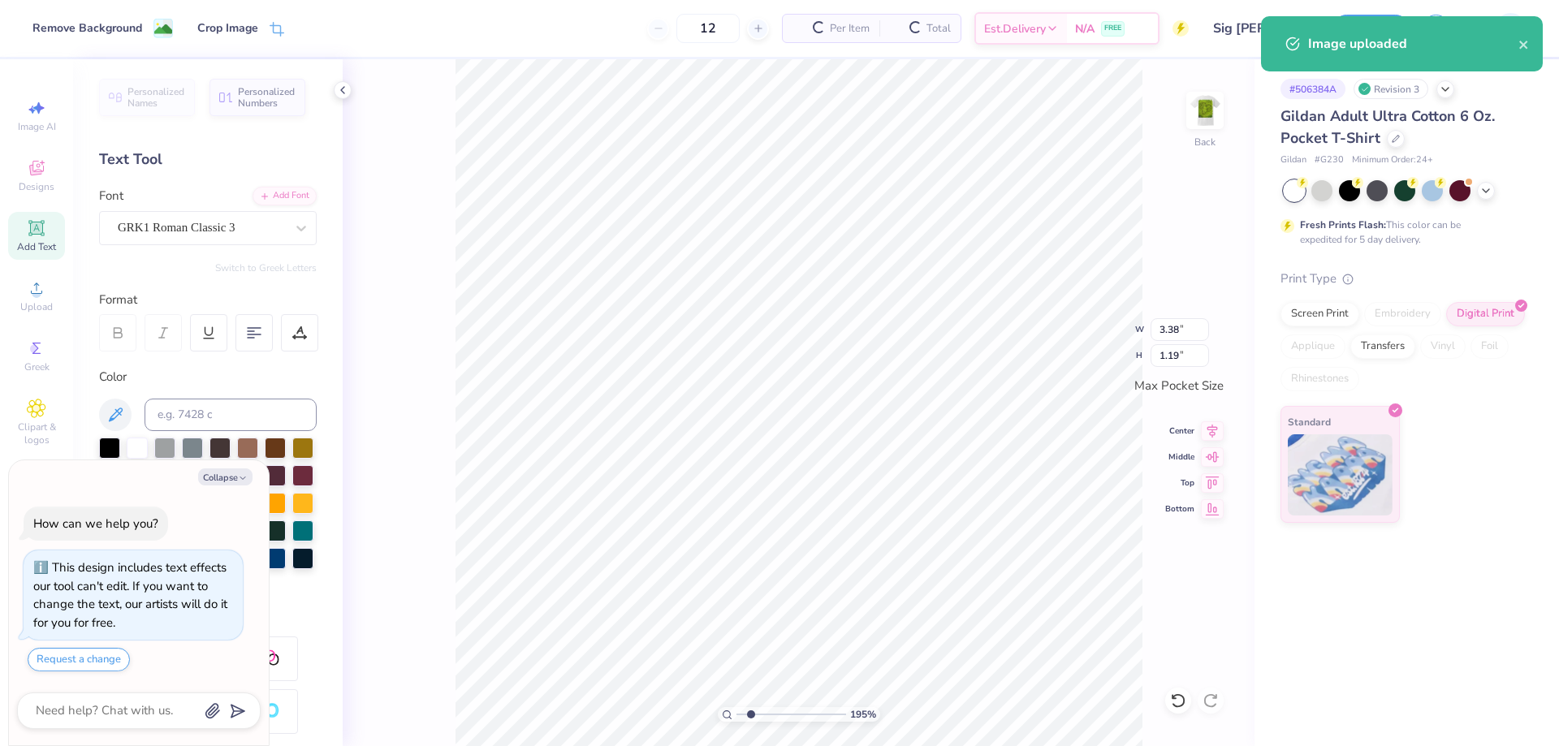
type textarea "x"
type input "1.94838377767887"
click at [1164, 328] on input "3.38" at bounding box center [1180, 329] width 58 height 23
type input "3.33"
type textarea "x"
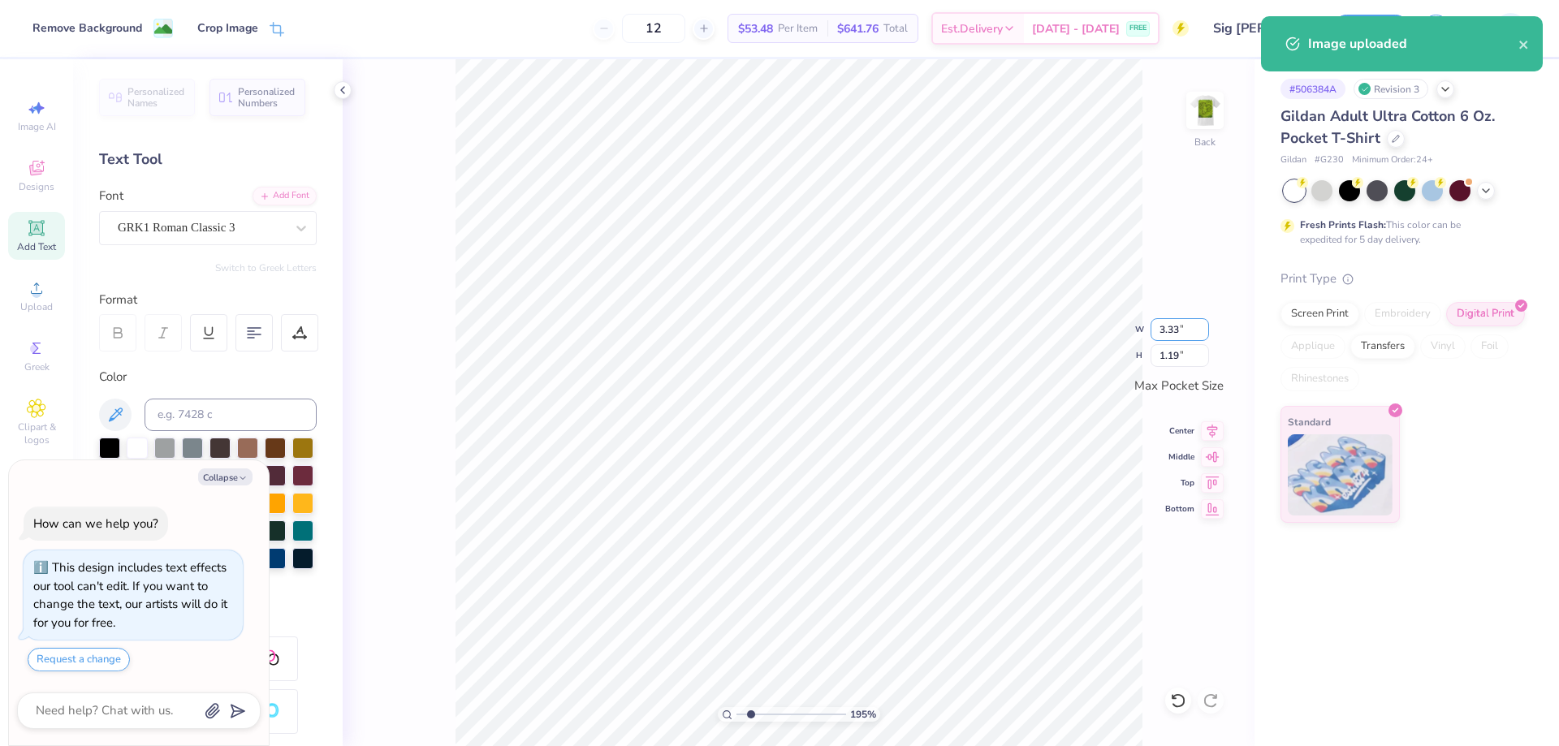
type input "1.94838377767887"
type textarea "x"
type input "1.94838377767887"
type textarea "x"
type input "1.94838377767887"
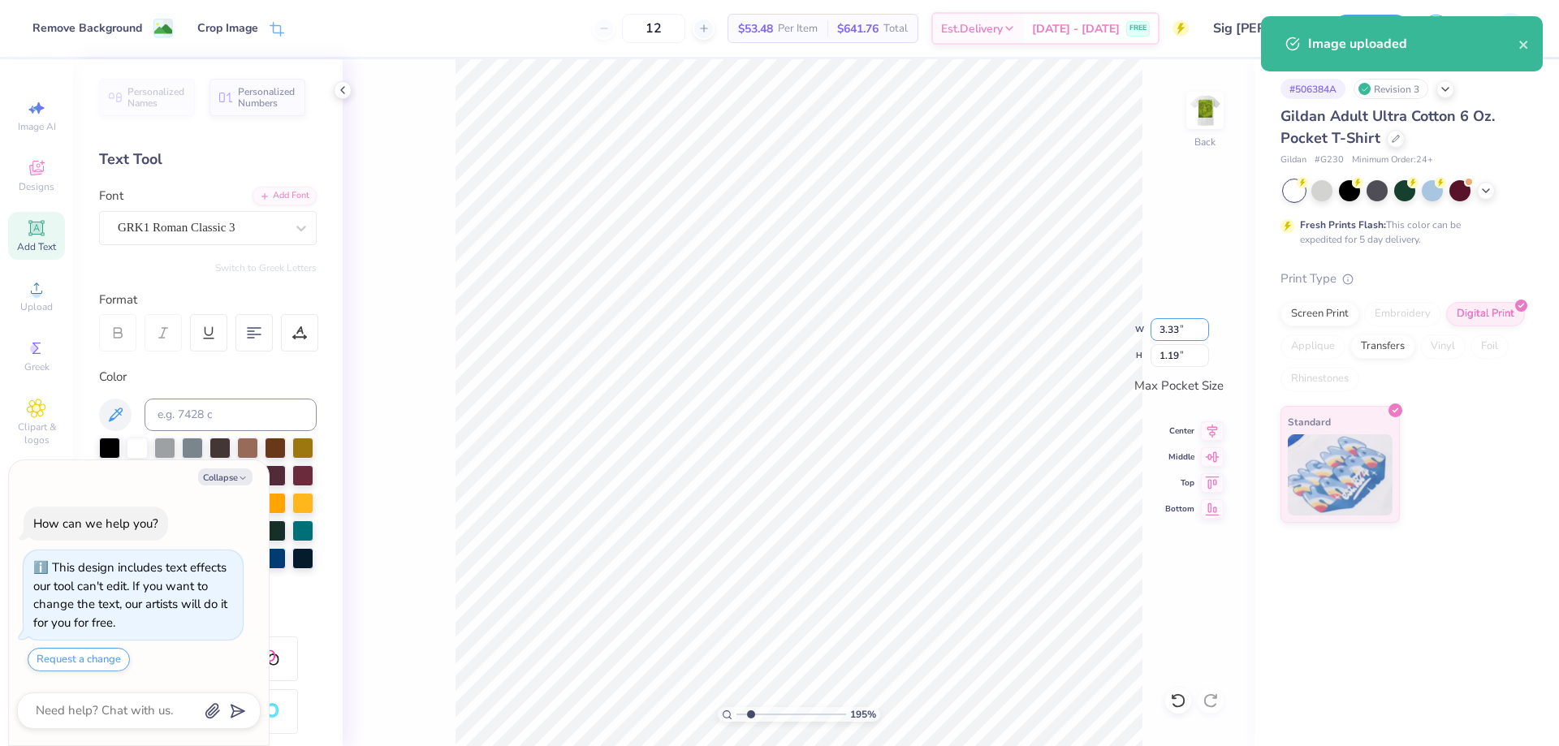
type input "1.17"
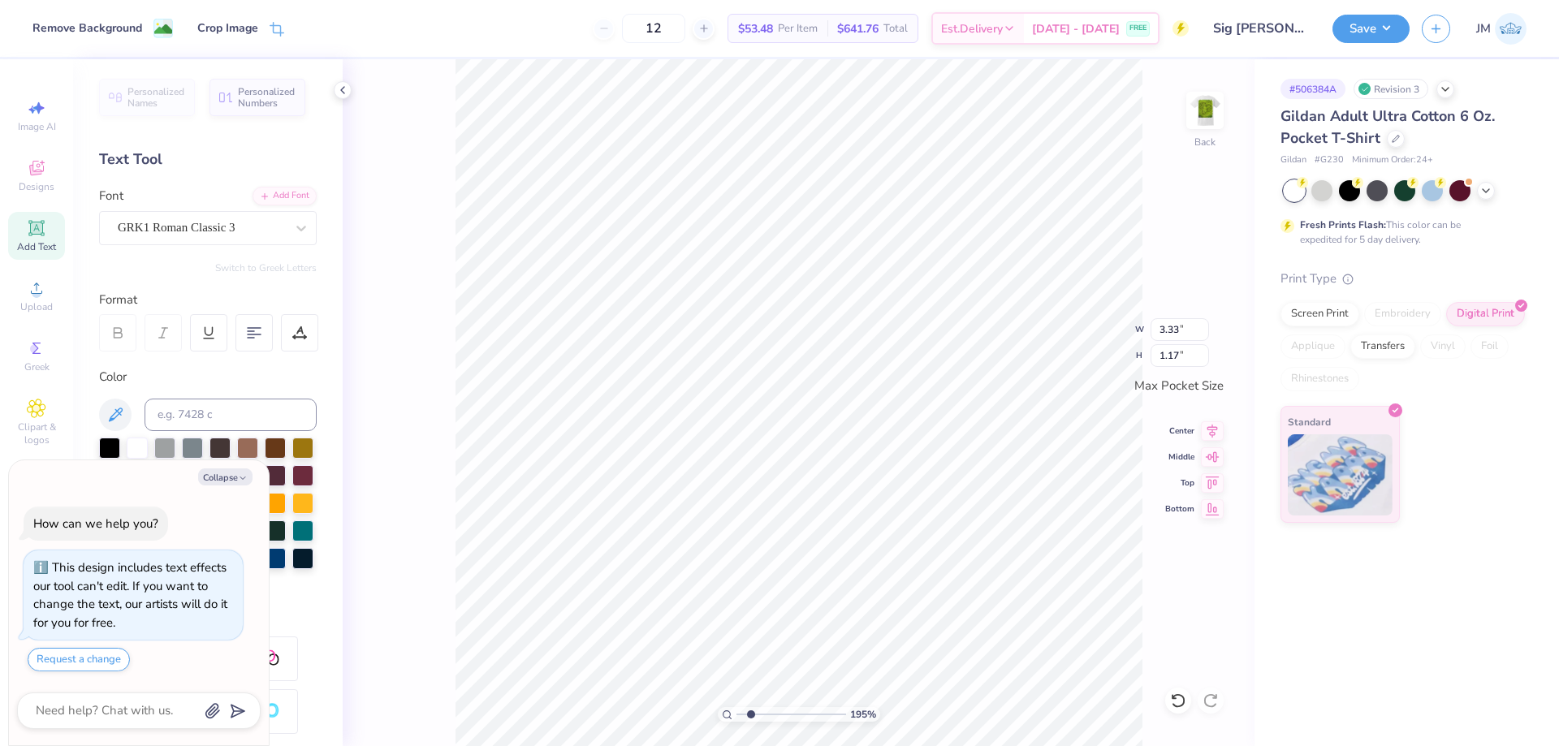
type textarea "x"
type input "1.94838377767887"
type textarea "x"
type input "1"
click at [1378, 31] on button "Save" at bounding box center [1371, 26] width 77 height 28
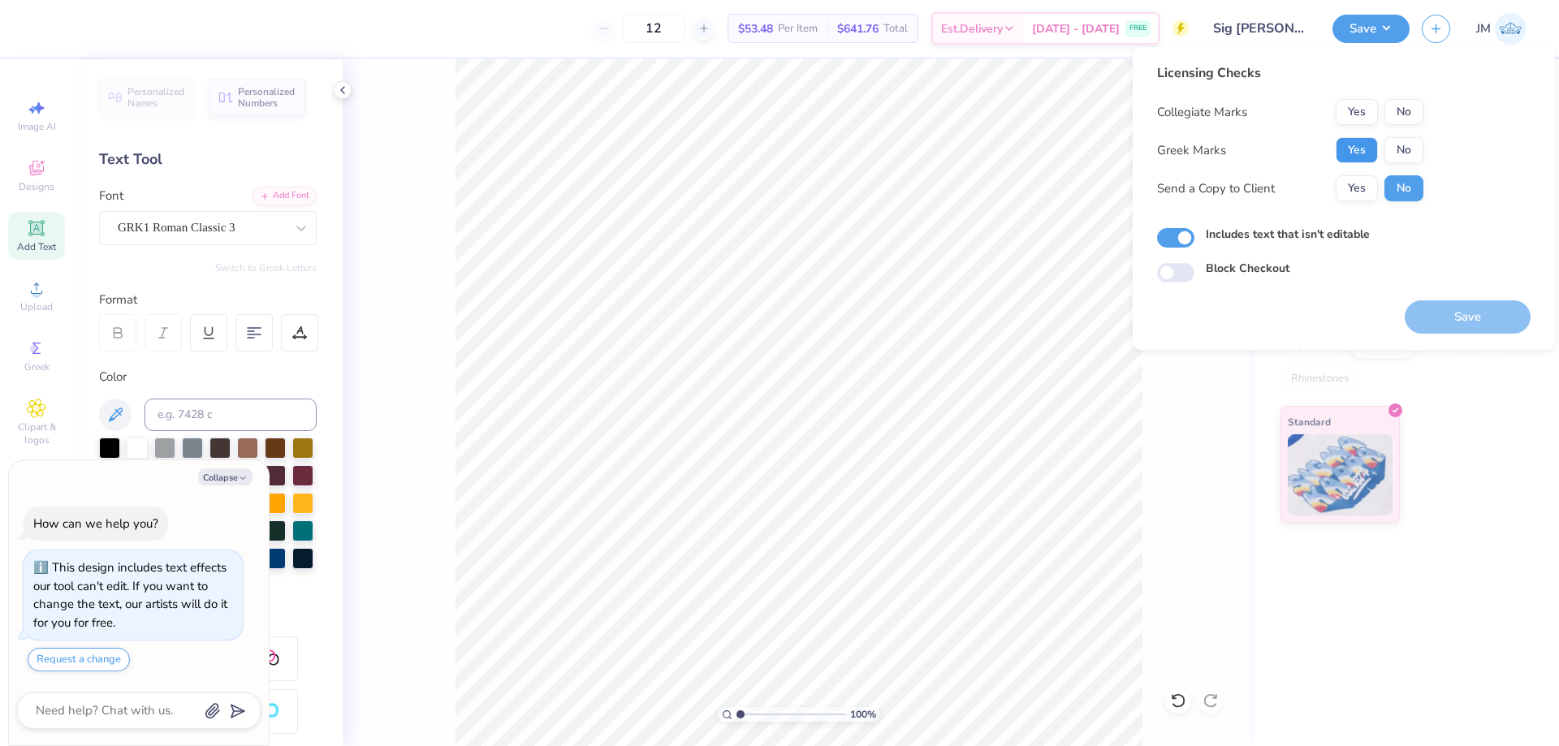
click at [1359, 149] on button "Yes" at bounding box center [1357, 150] width 42 height 26
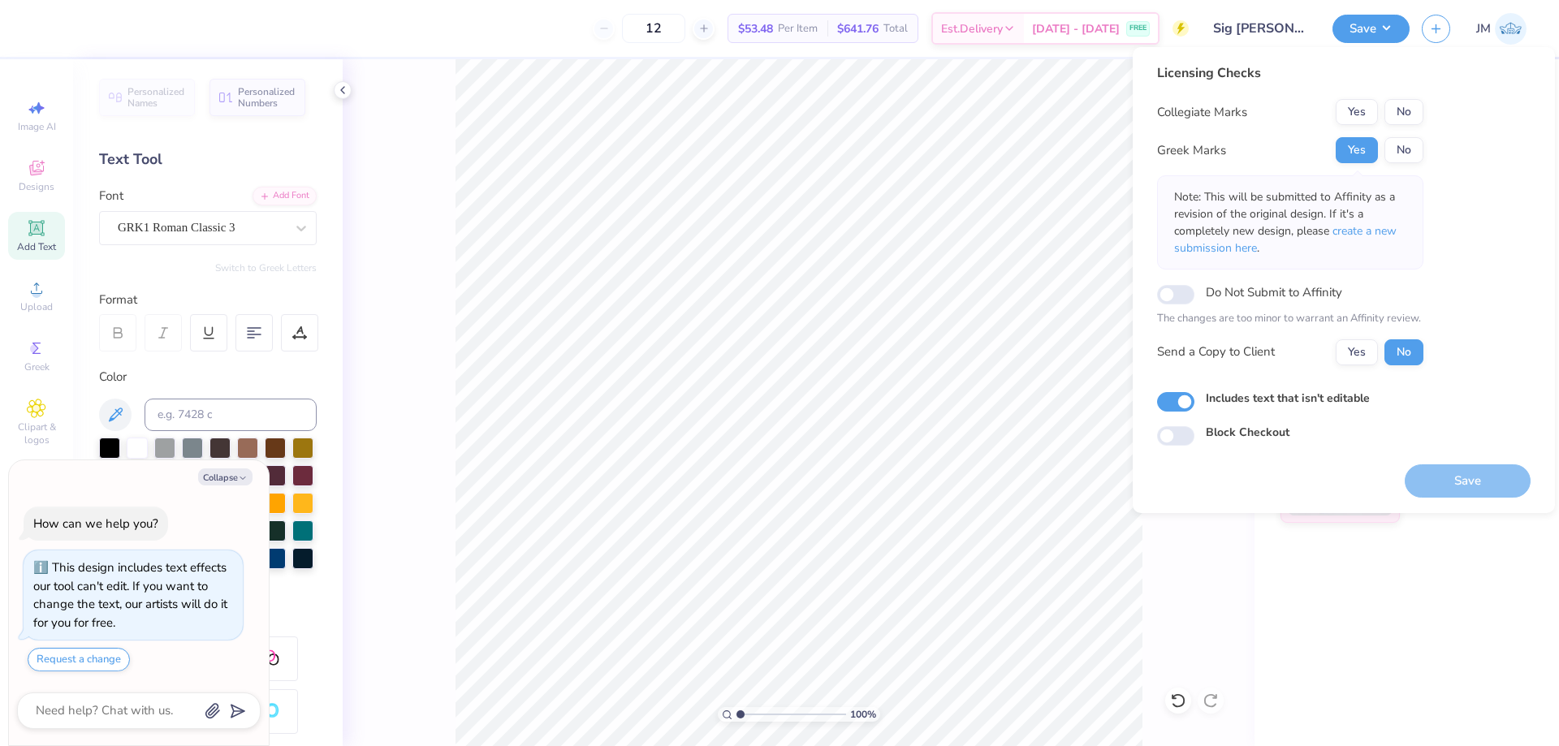
click at [1363, 97] on div "Licensing Checks Collegiate Marks Yes No Greek Marks Yes No Note: This will be …" at bounding box center [1290, 220] width 266 height 314
click at [1363, 103] on button "Yes" at bounding box center [1357, 112] width 42 height 26
click at [1387, 231] on span "create a new submission here" at bounding box center [1285, 239] width 223 height 32
type textarea "x"
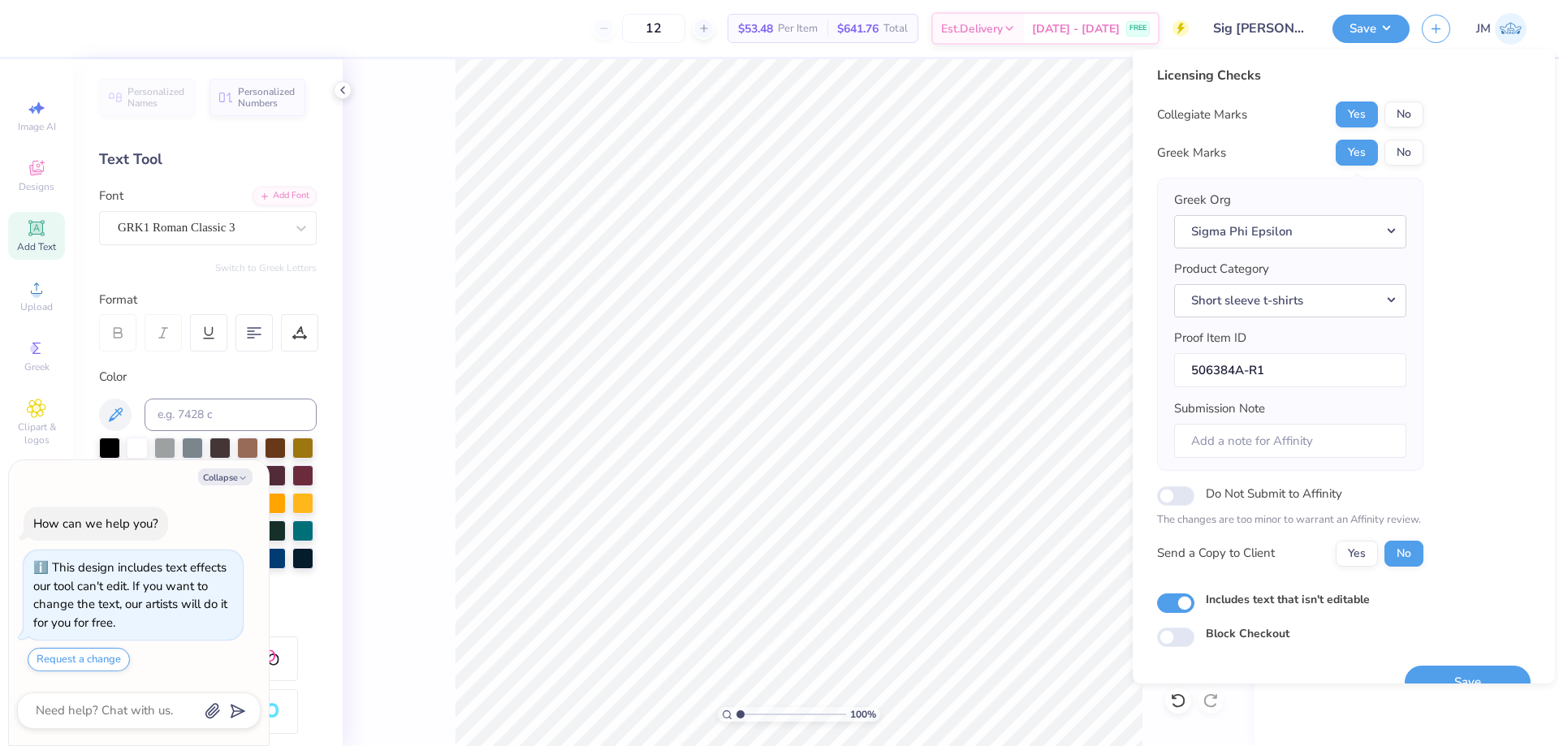
scroll to position [31, 0]
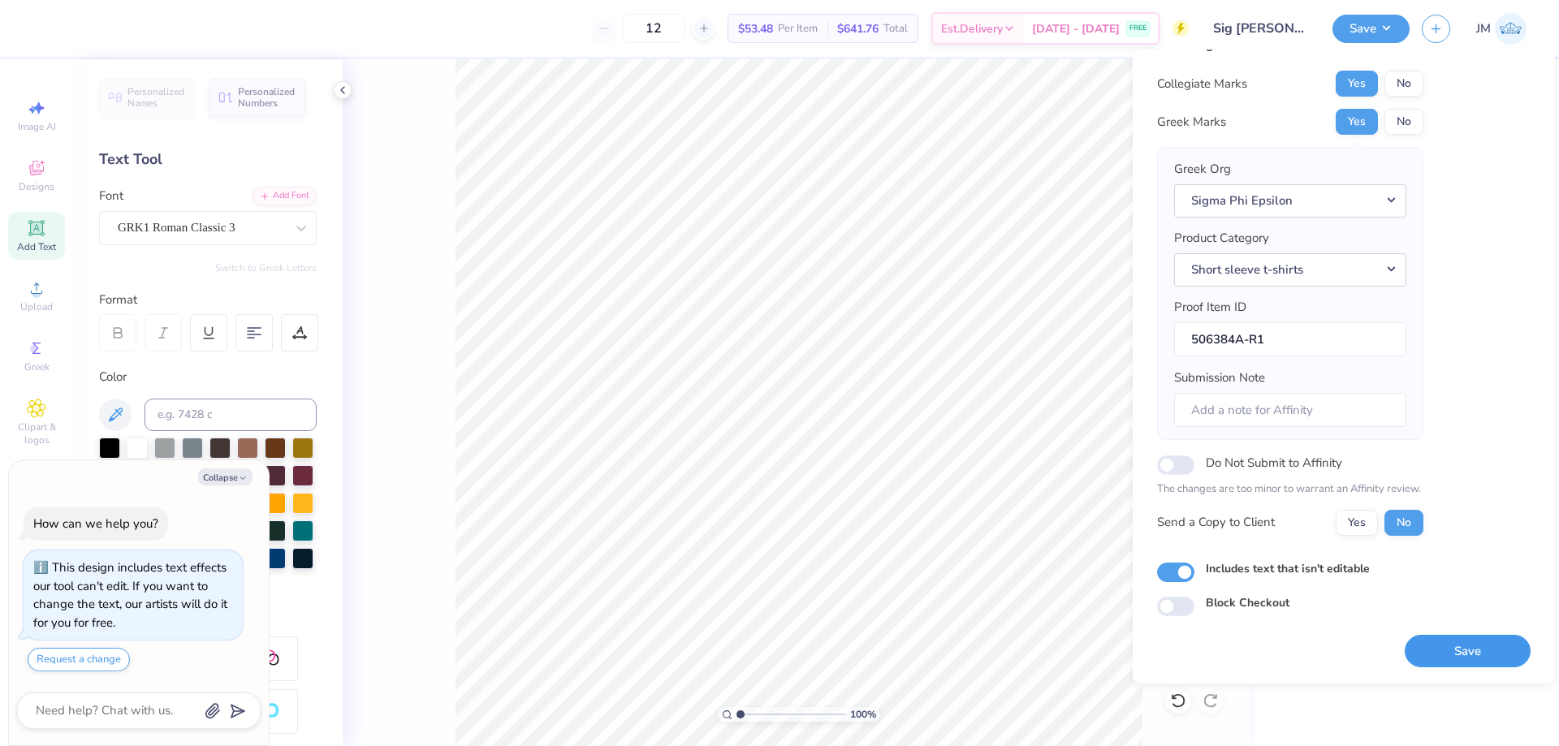
click at [1454, 635] on button "Save" at bounding box center [1468, 651] width 126 height 33
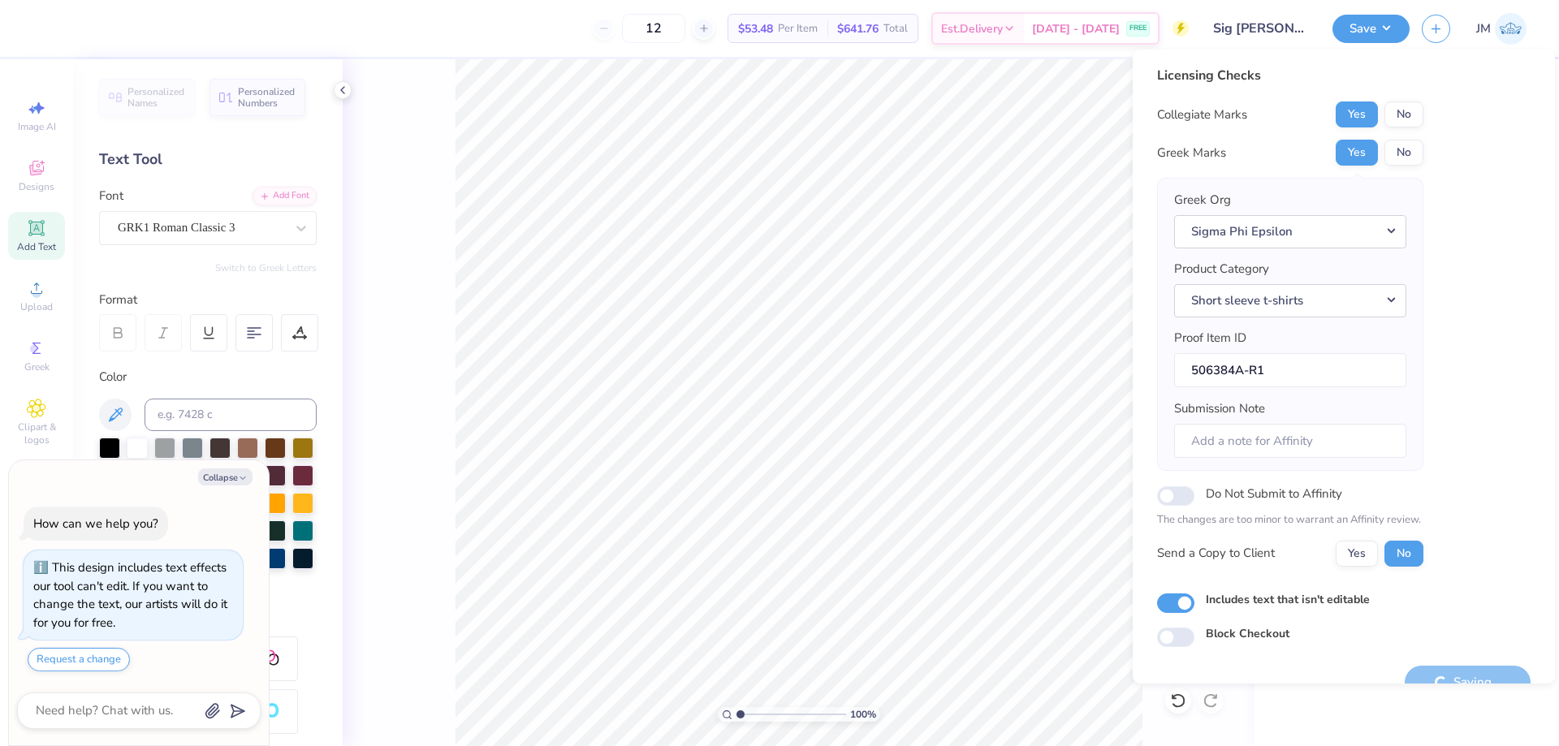
scroll to position [31, 0]
